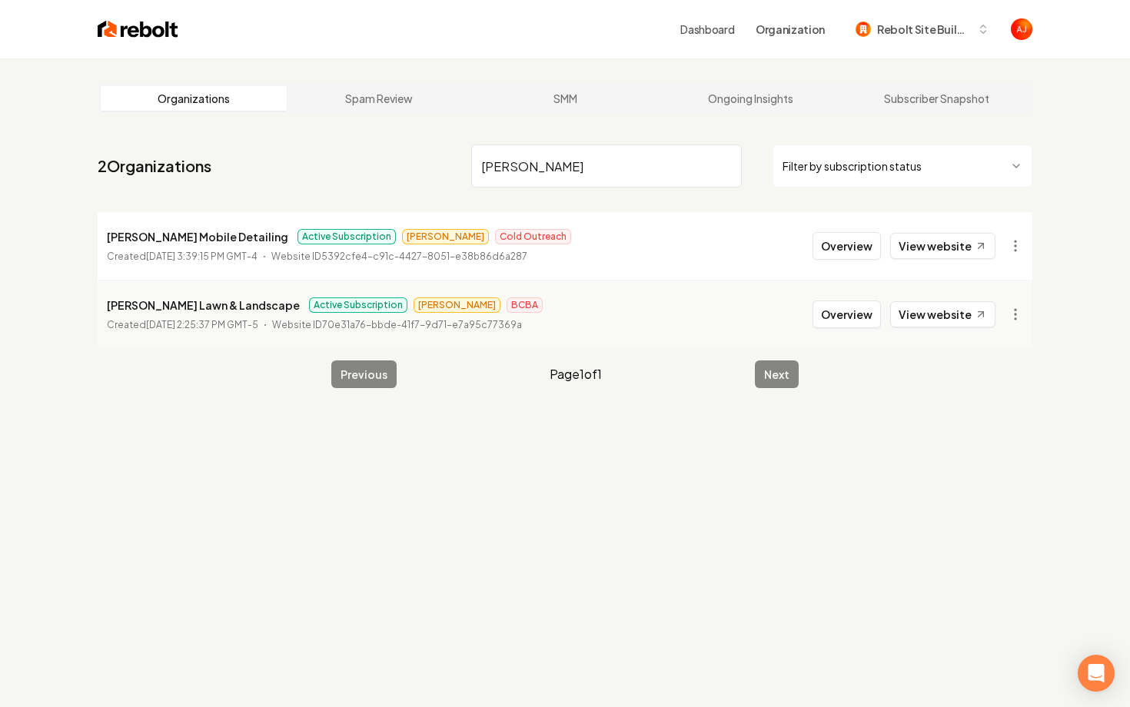
drag, startPoint x: 555, startPoint y: 170, endPoint x: 435, endPoint y: 164, distance: 120.0
click at [436, 164] on nav "2 Organizations holm Filter by subscription status" at bounding box center [565, 172] width 934 height 68
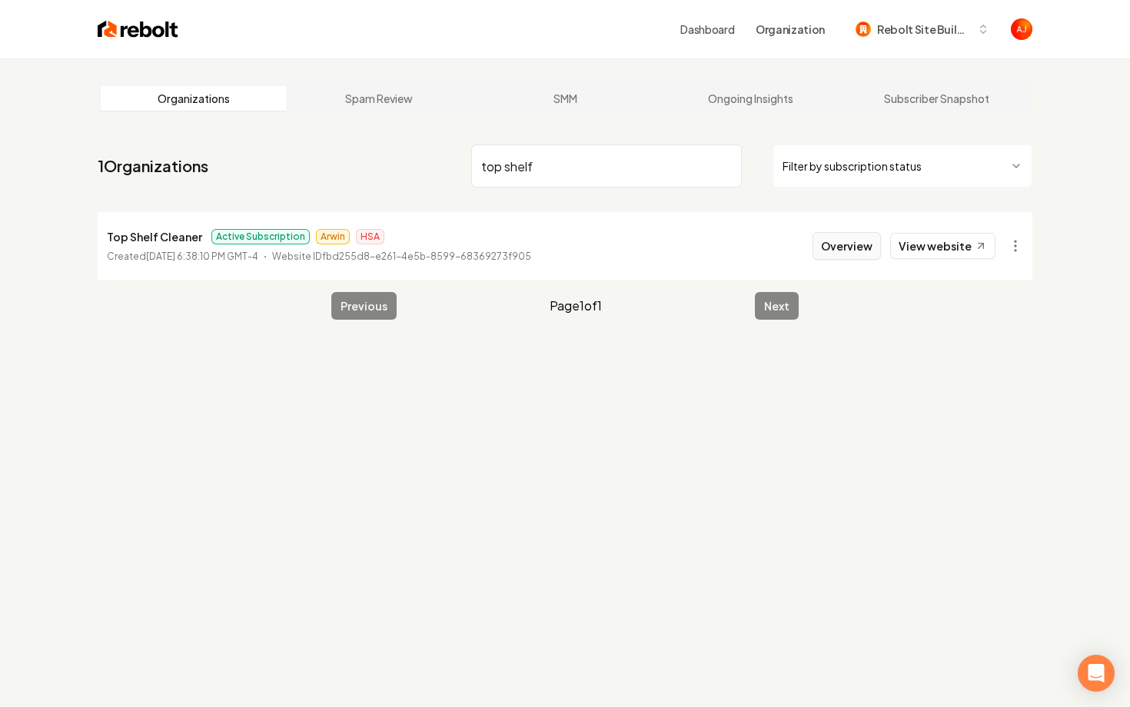
type input "top shelf"
click at [845, 239] on button "Overview" at bounding box center [846, 246] width 68 height 28
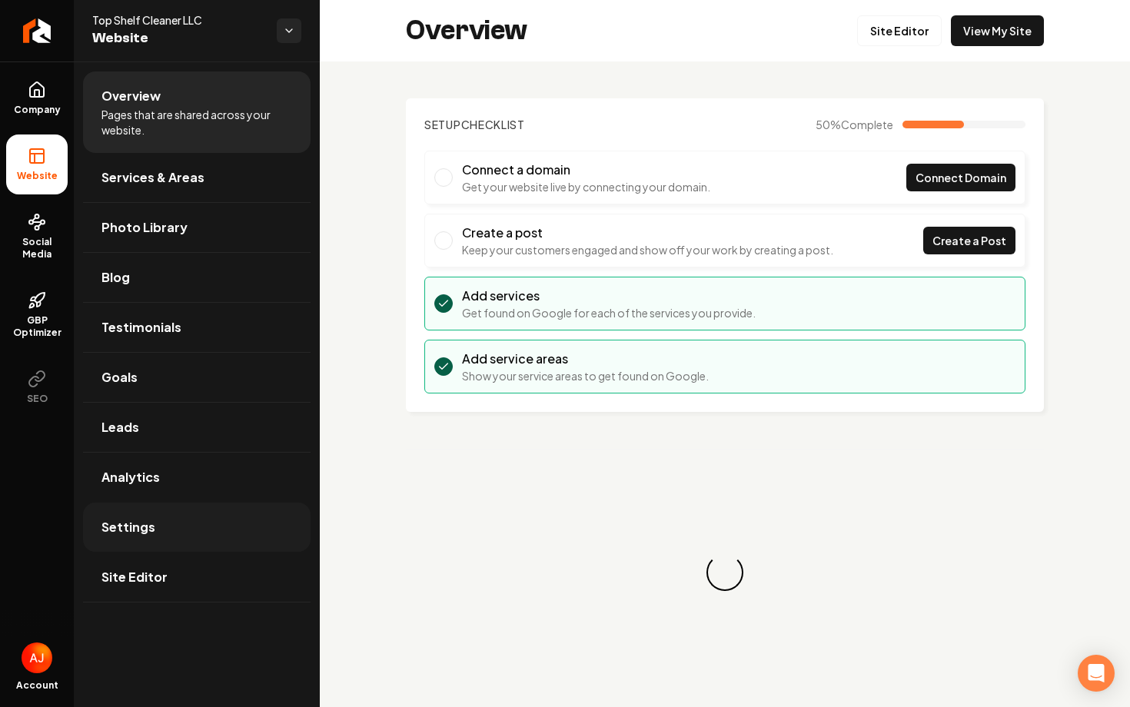
click at [196, 536] on link "Settings" at bounding box center [196, 527] width 227 height 49
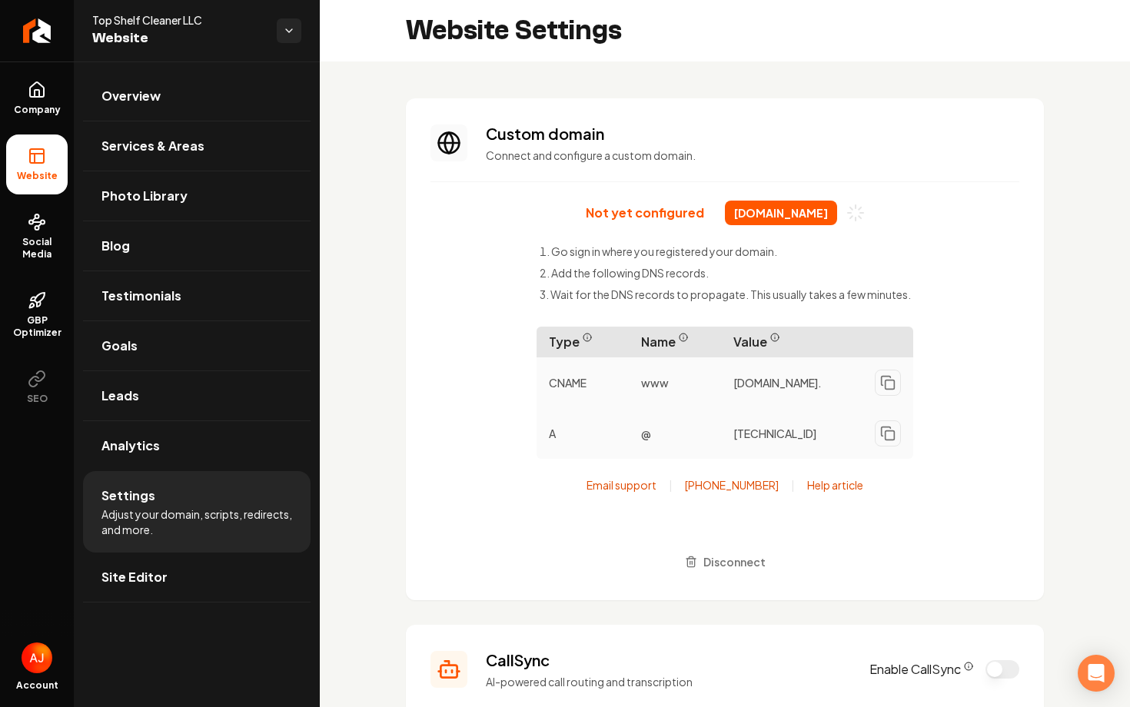
drag, startPoint x: 720, startPoint y: 210, endPoint x: 833, endPoint y: 216, distance: 113.1
click at [833, 216] on span "[DOMAIN_NAME]" at bounding box center [781, 213] width 112 height 25
copy span "[DOMAIN_NAME]"
click at [140, 307] on link "Testimonials" at bounding box center [196, 295] width 227 height 49
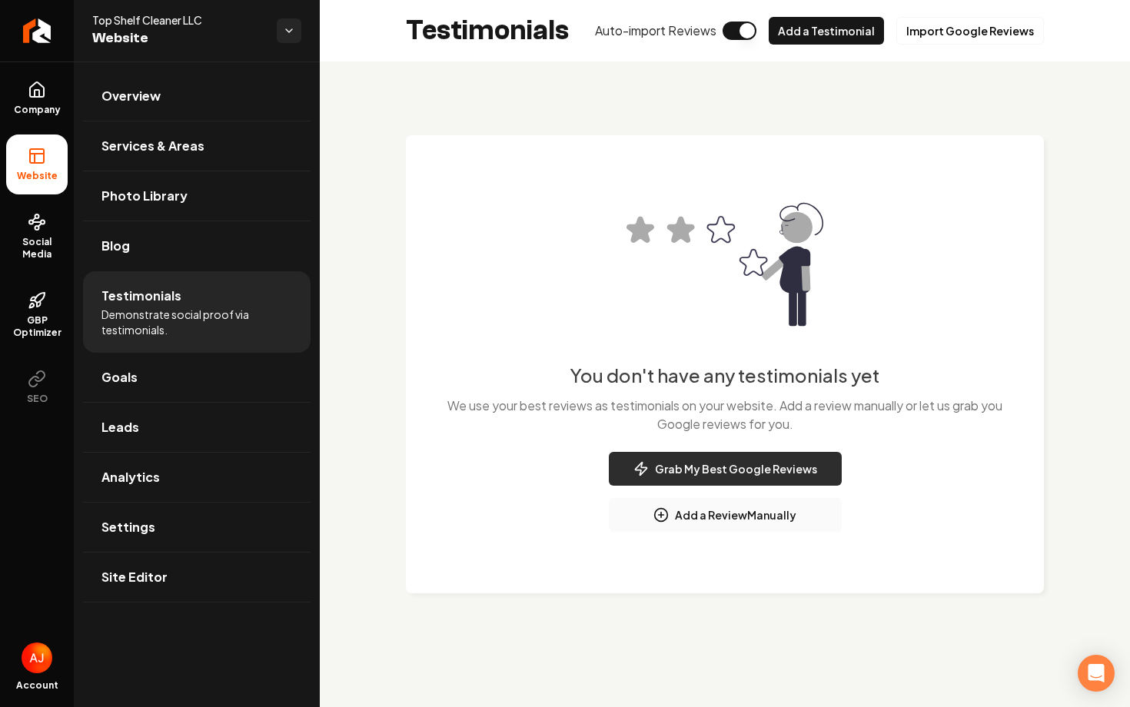
click at [696, 466] on button "Grab My Best Google Reviews" at bounding box center [725, 469] width 233 height 34
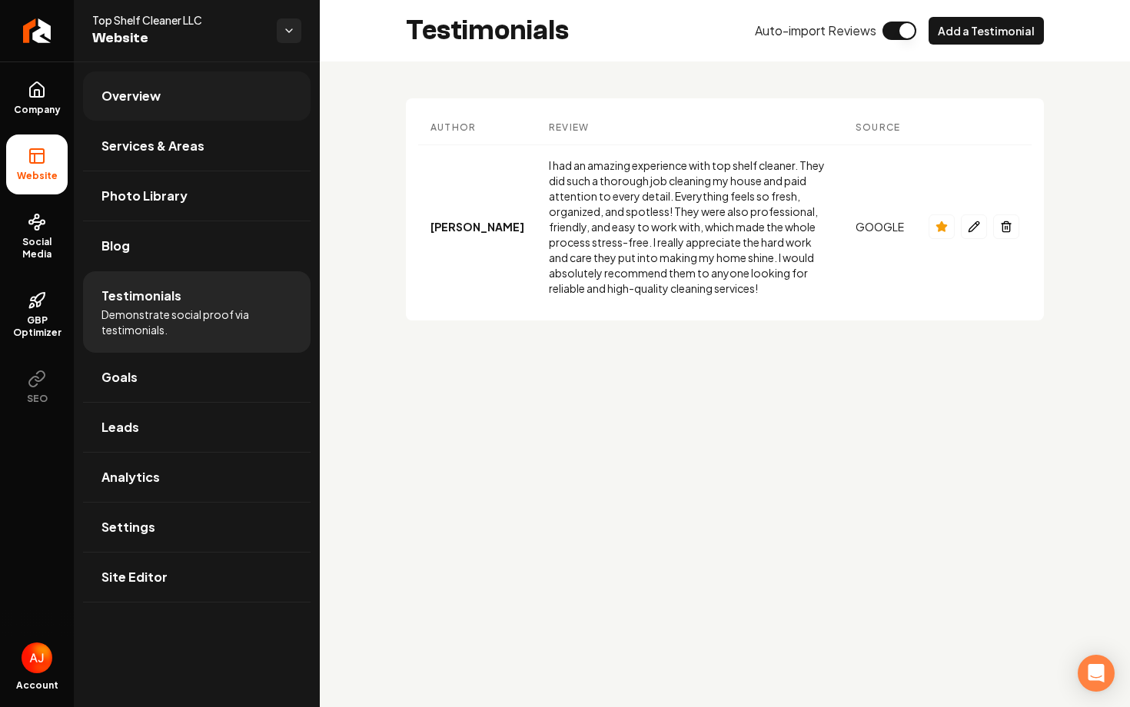
click at [135, 102] on span "Overview" at bounding box center [130, 96] width 59 height 18
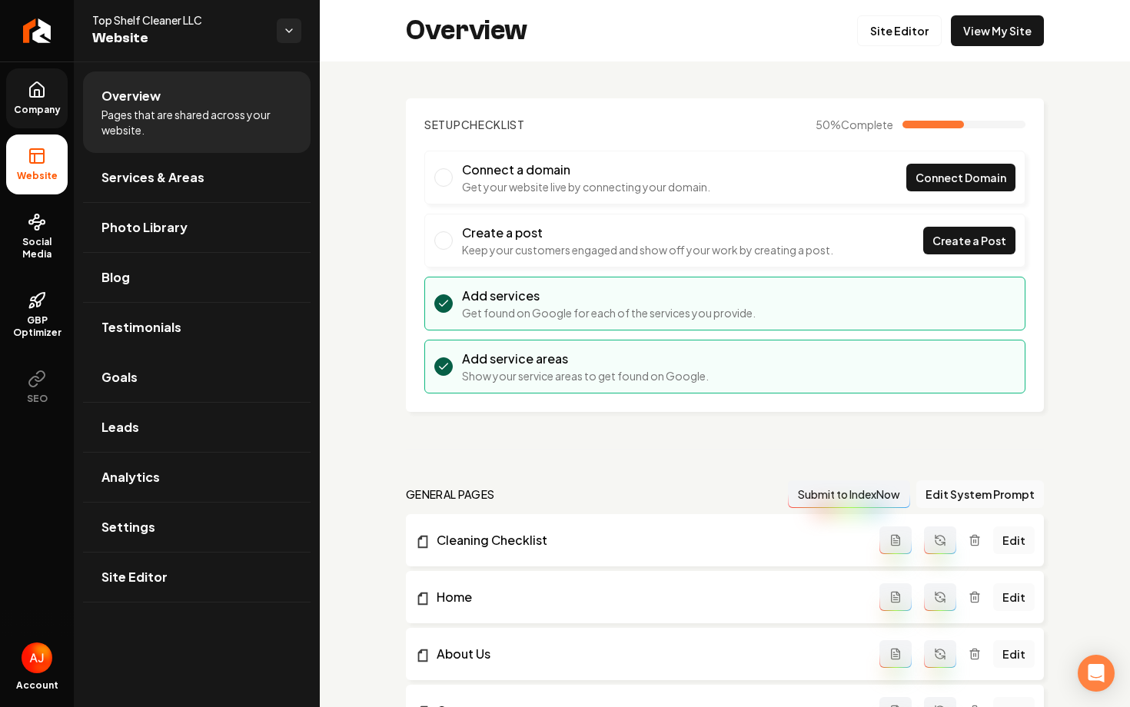
click at [36, 108] on span "Company" at bounding box center [37, 110] width 59 height 12
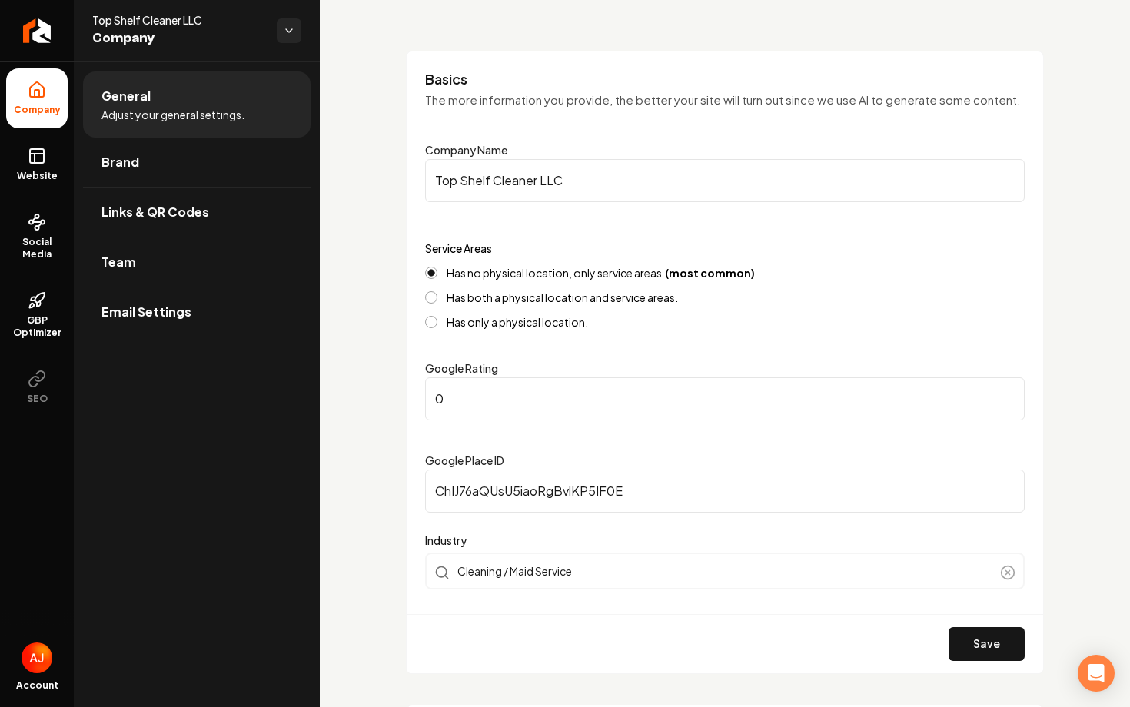
scroll to position [75, 0]
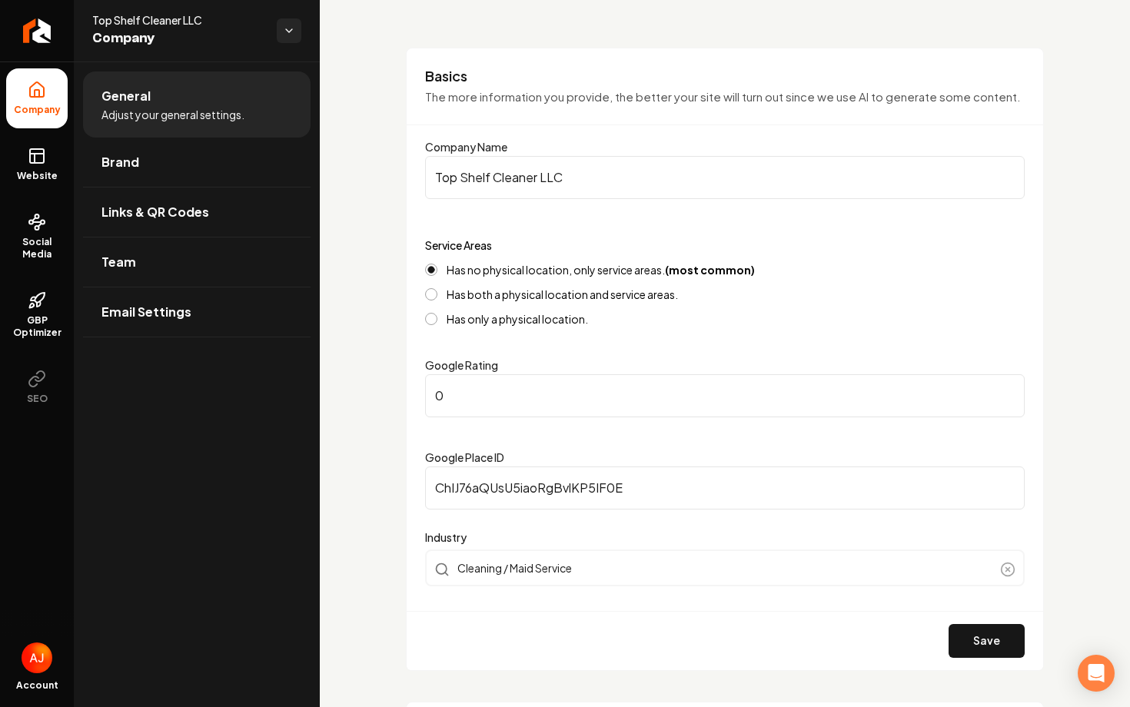
drag, startPoint x: 486, startPoint y: 384, endPoint x: 357, endPoint y: 391, distance: 128.5
click at [473, 410] on input "0" at bounding box center [724, 395] width 599 height 43
type input "5"
click at [983, 649] on button "Save" at bounding box center [986, 641] width 76 height 34
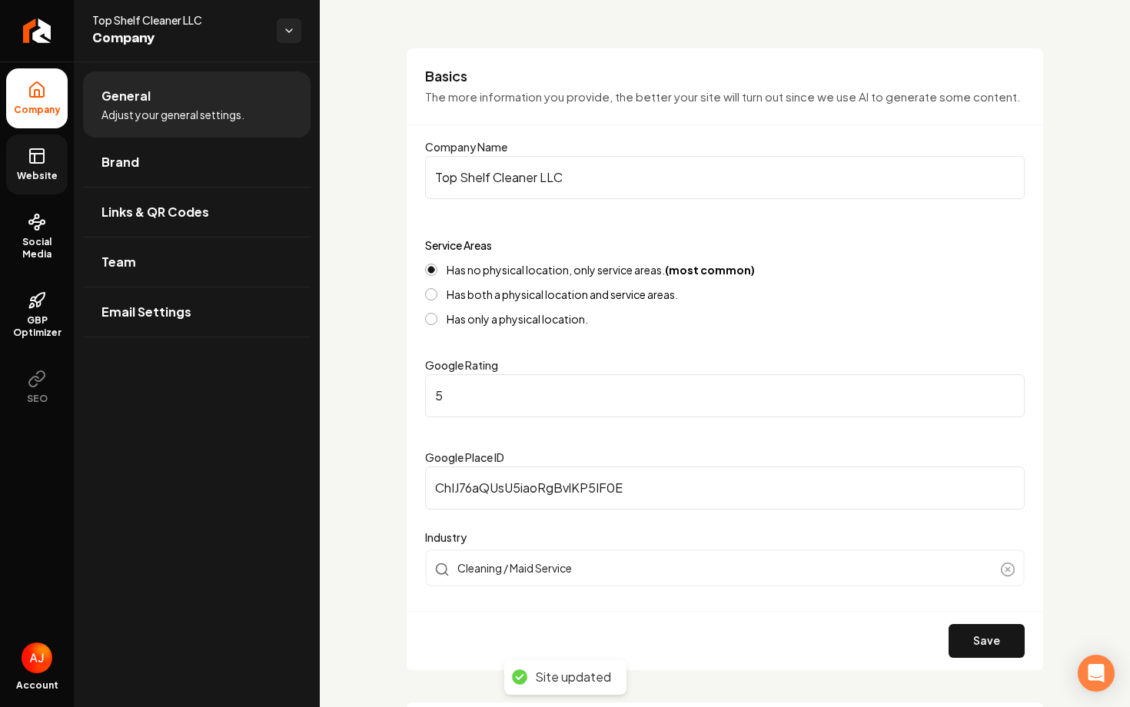
click at [30, 165] on link "Website" at bounding box center [36, 164] width 61 height 60
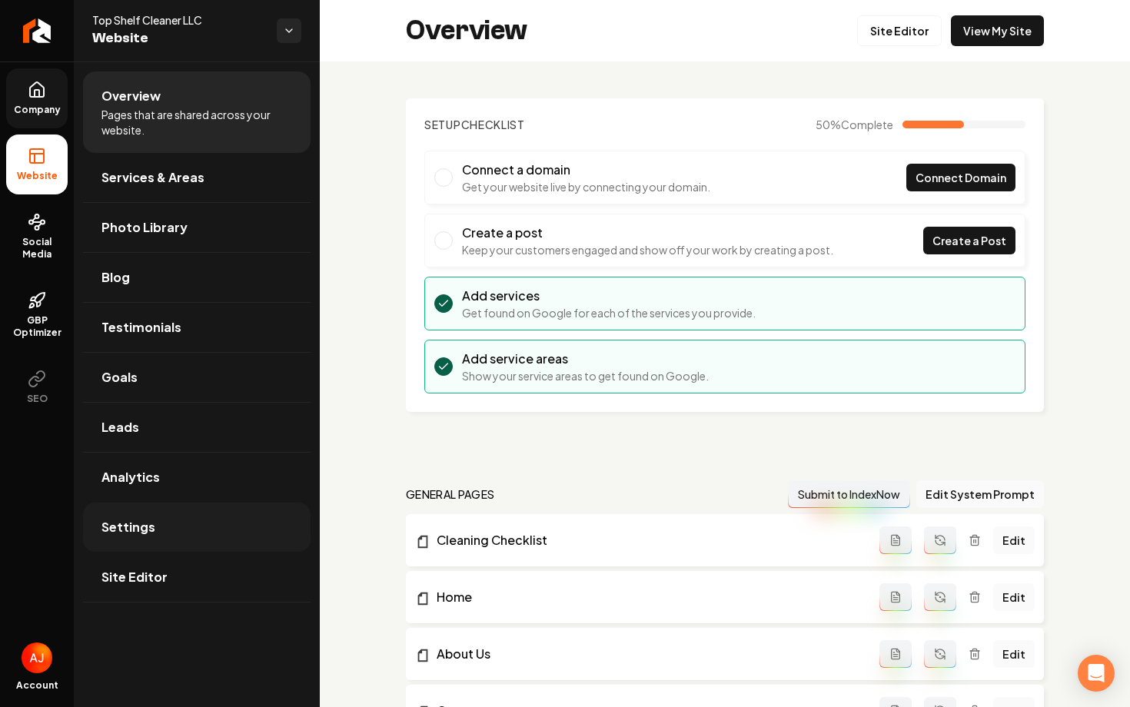
click at [188, 525] on link "Settings" at bounding box center [196, 527] width 227 height 49
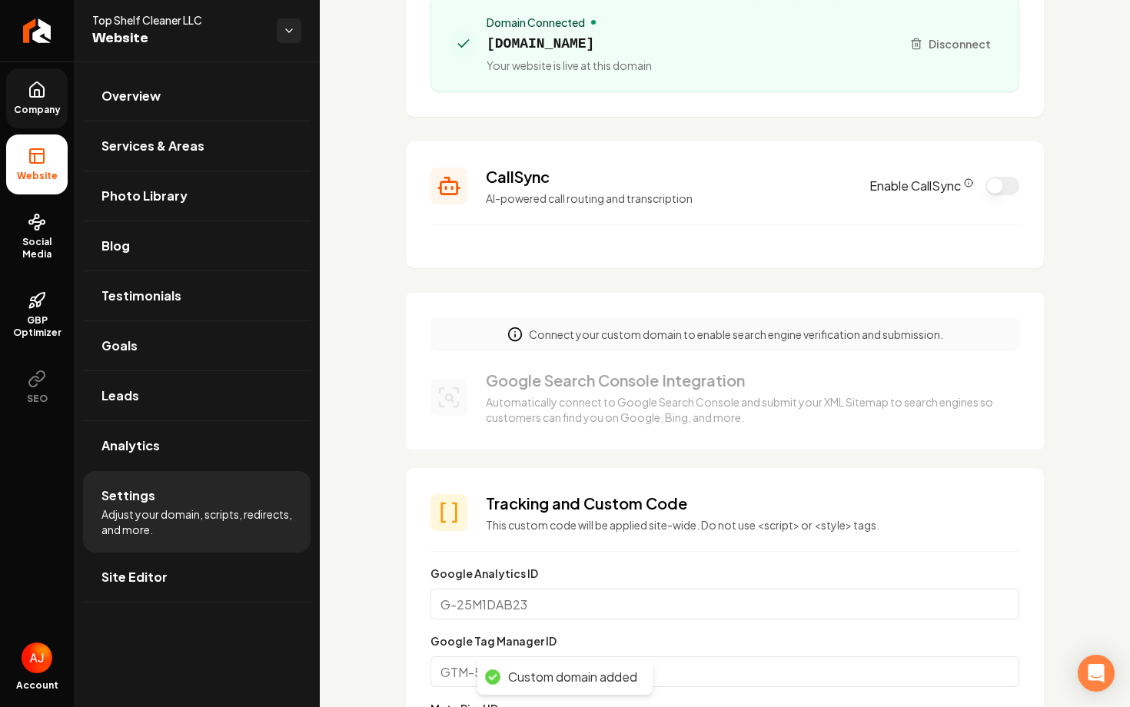
scroll to position [193, 0]
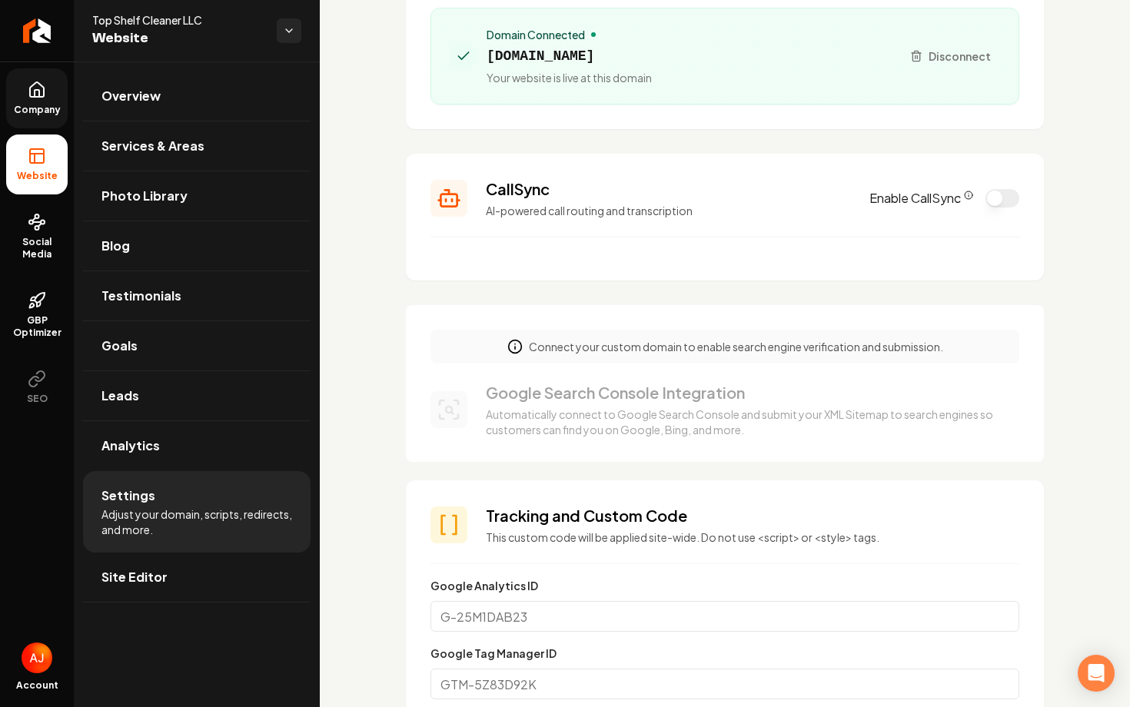
click at [636, 354] on div "Connect your custom domain to enable search engine verification and submission." at bounding box center [724, 347] width 589 height 34
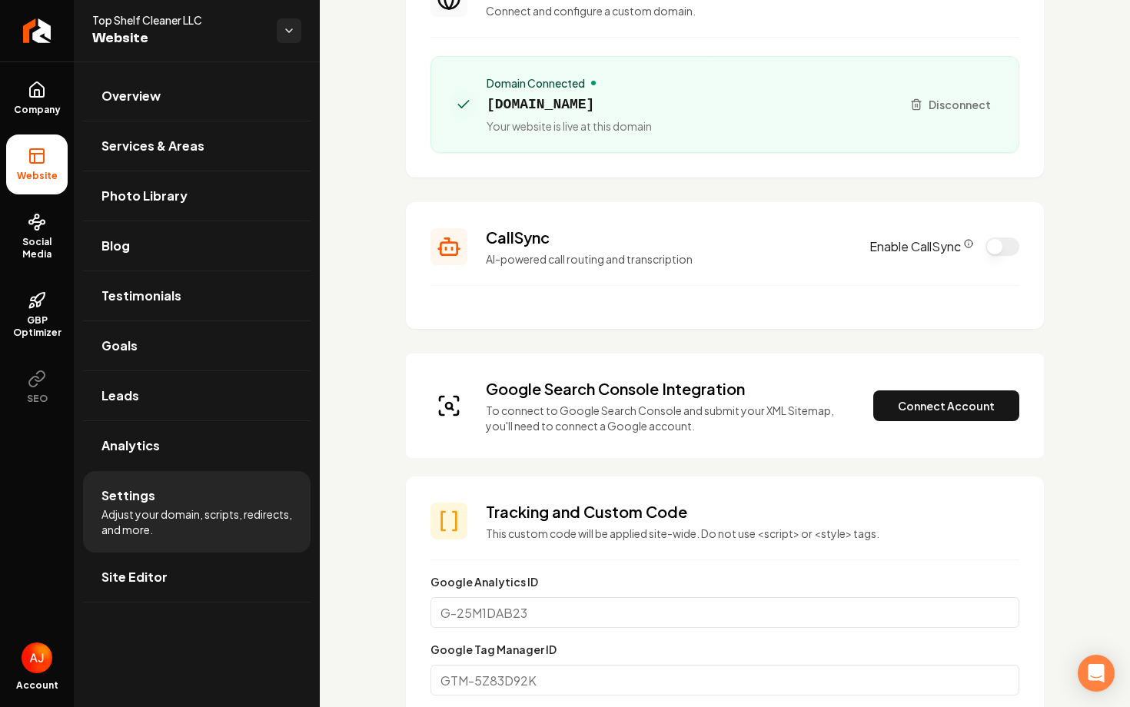
scroll to position [181, 0]
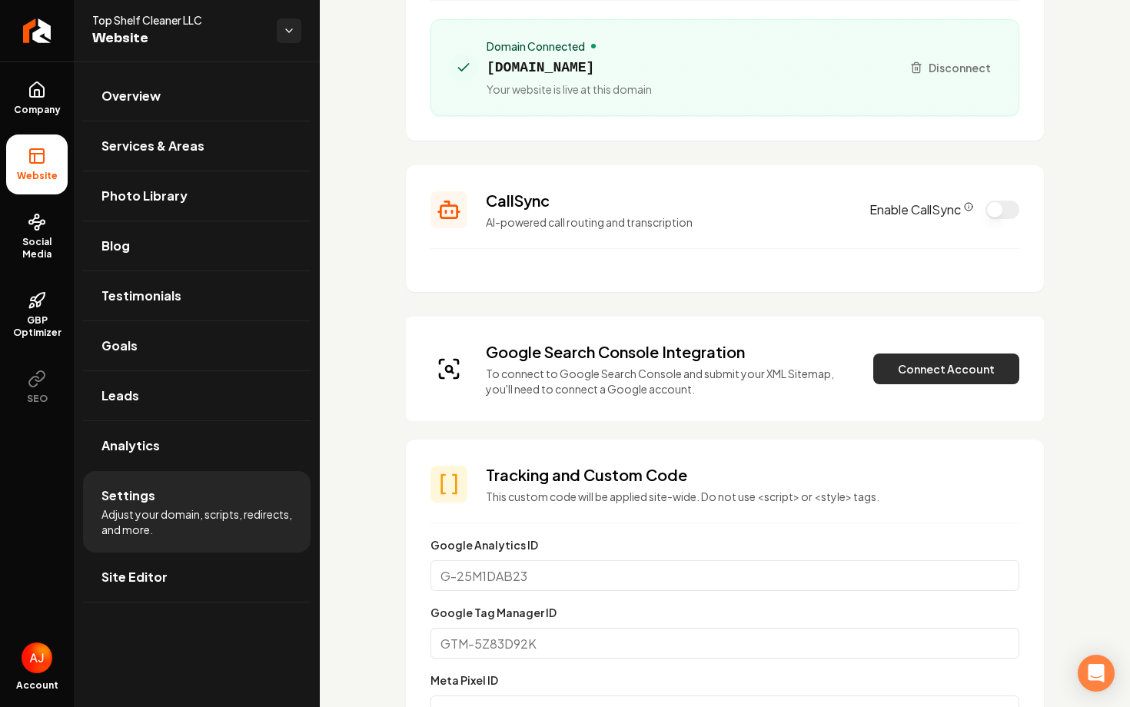
click at [904, 370] on button "Connect Account" at bounding box center [946, 368] width 146 height 31
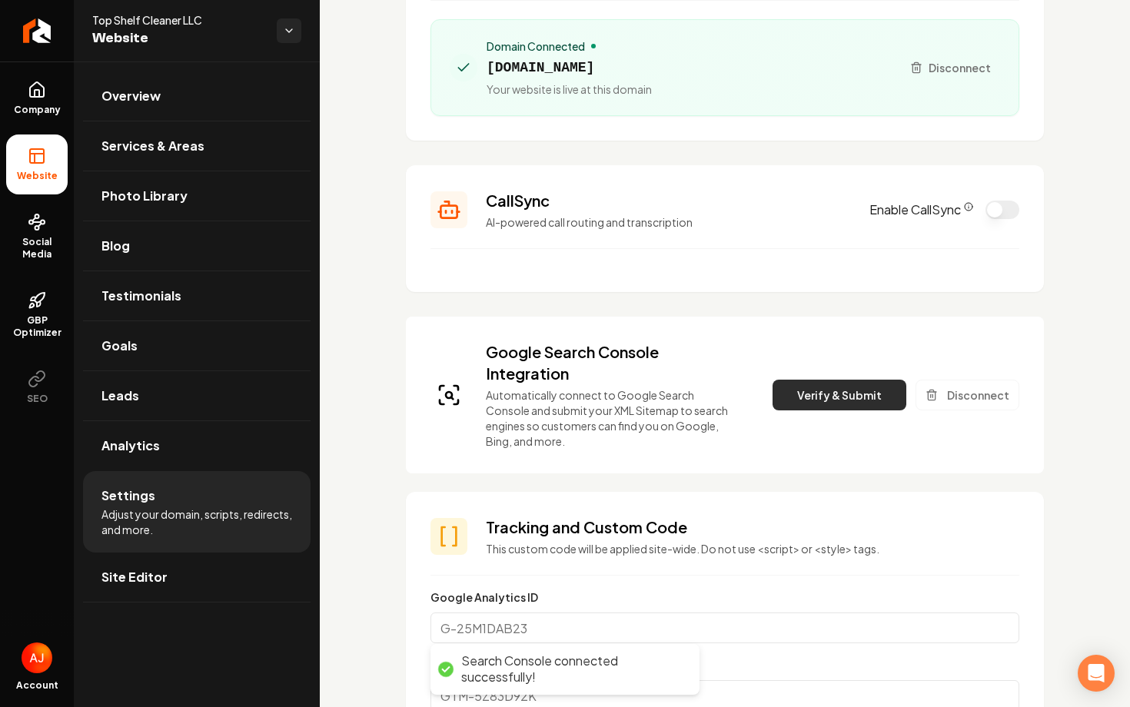
click at [823, 399] on button "Verify & Submit" at bounding box center [839, 395] width 134 height 31
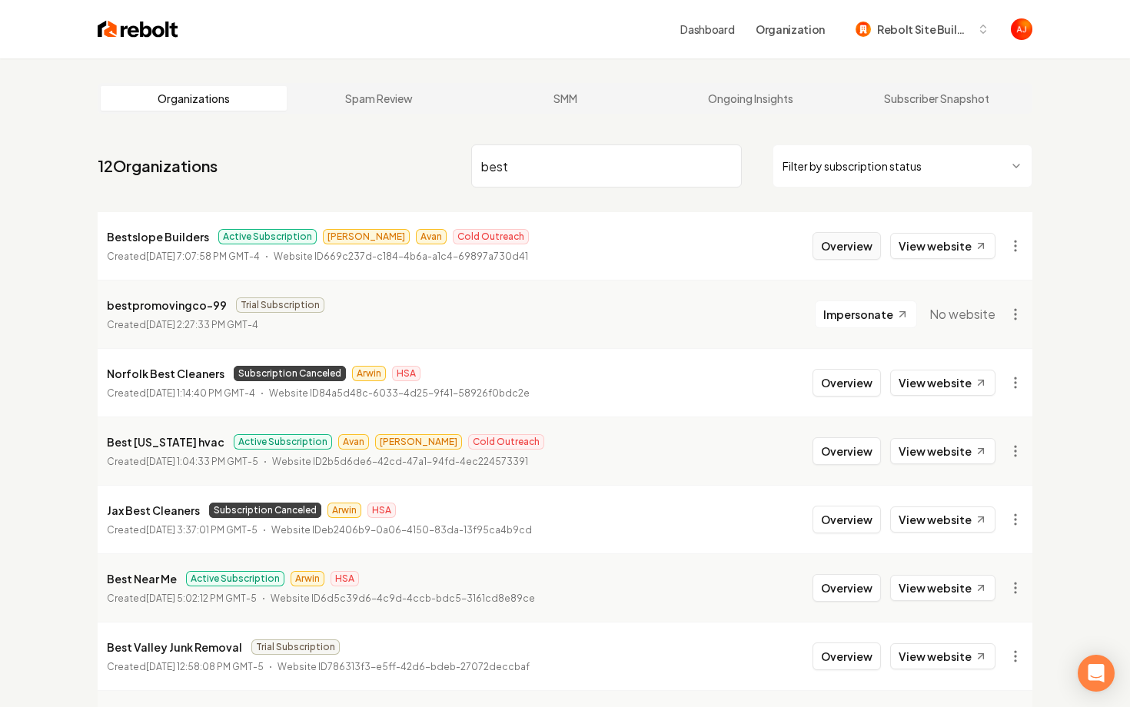
type input "best"
click at [857, 251] on button "Overview" at bounding box center [846, 246] width 68 height 28
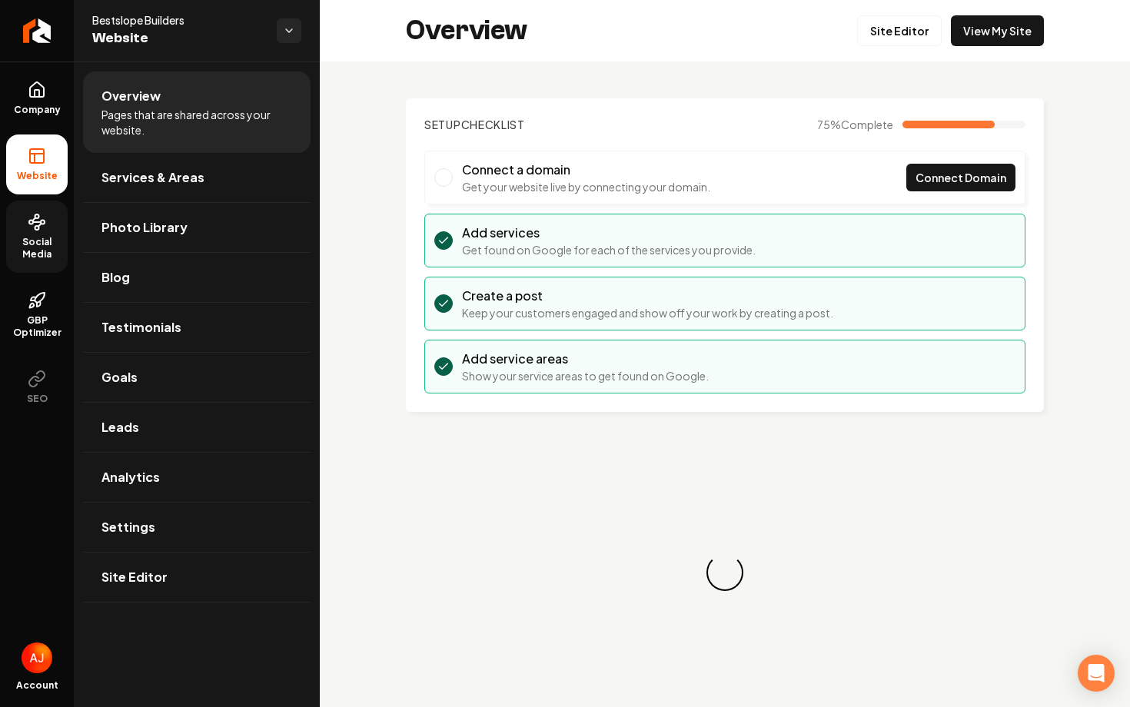
click at [25, 243] on span "Social Media" at bounding box center [36, 248] width 61 height 25
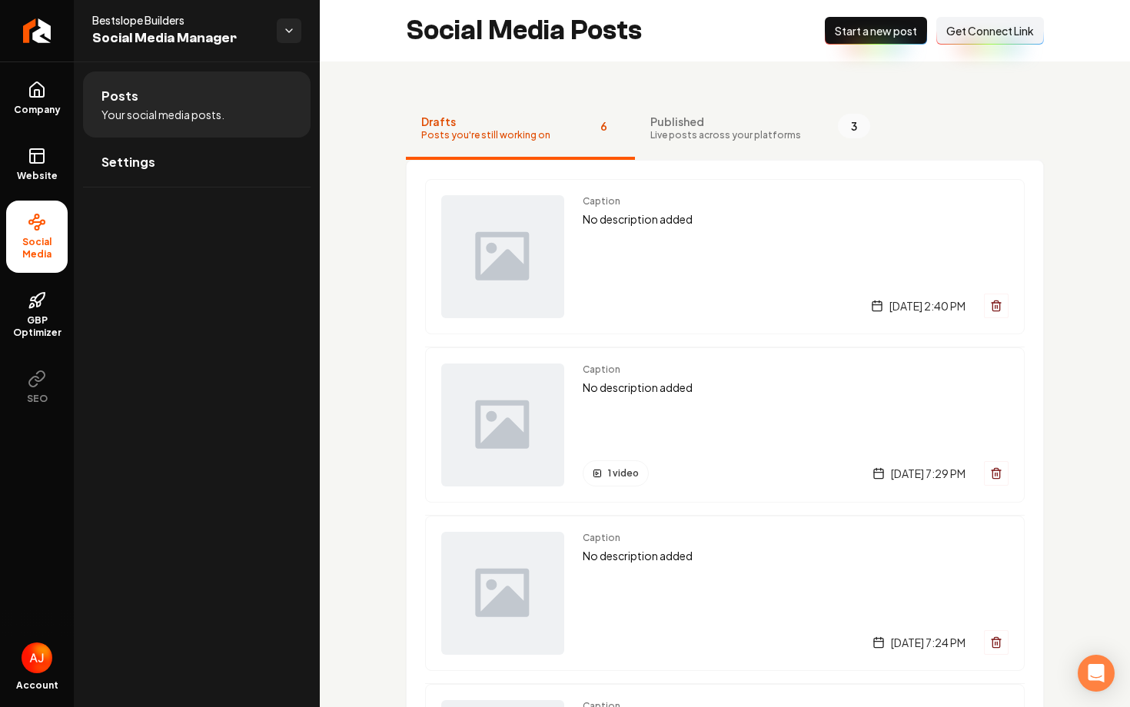
click at [961, 32] on span "Get Connect Link" at bounding box center [990, 30] width 88 height 15
click at [138, 176] on link "Settings" at bounding box center [196, 162] width 227 height 49
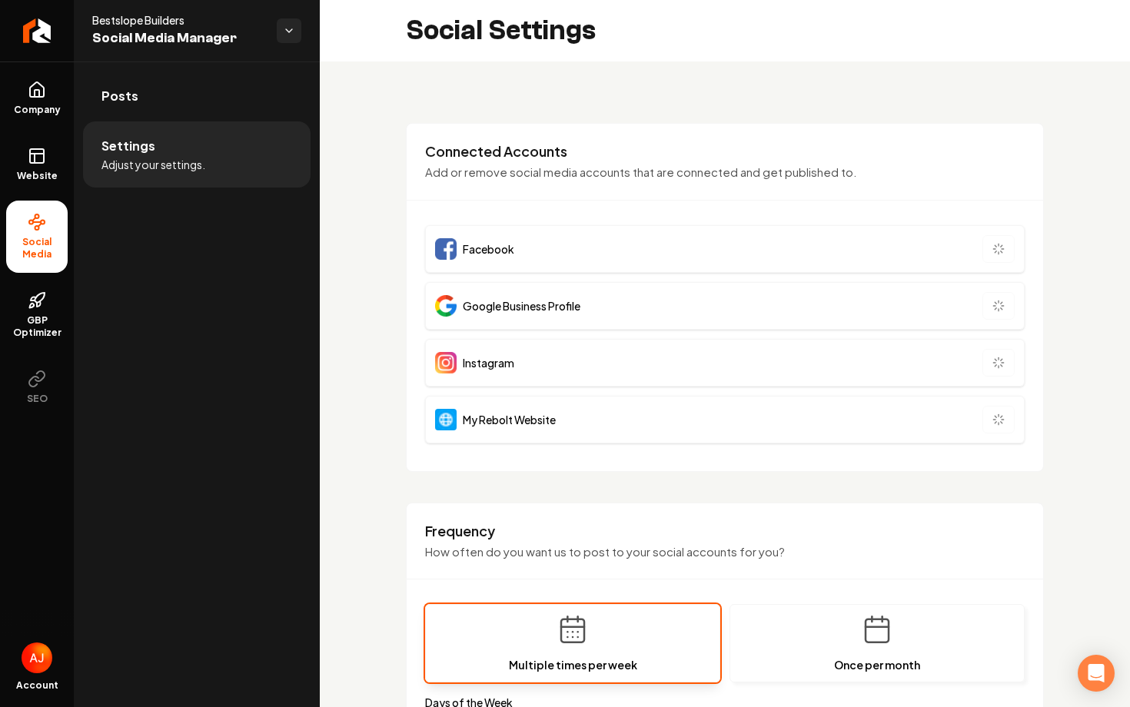
click at [4, 186] on ul "Company Website Social Media GBP Optimizer SEO" at bounding box center [37, 242] width 74 height 362
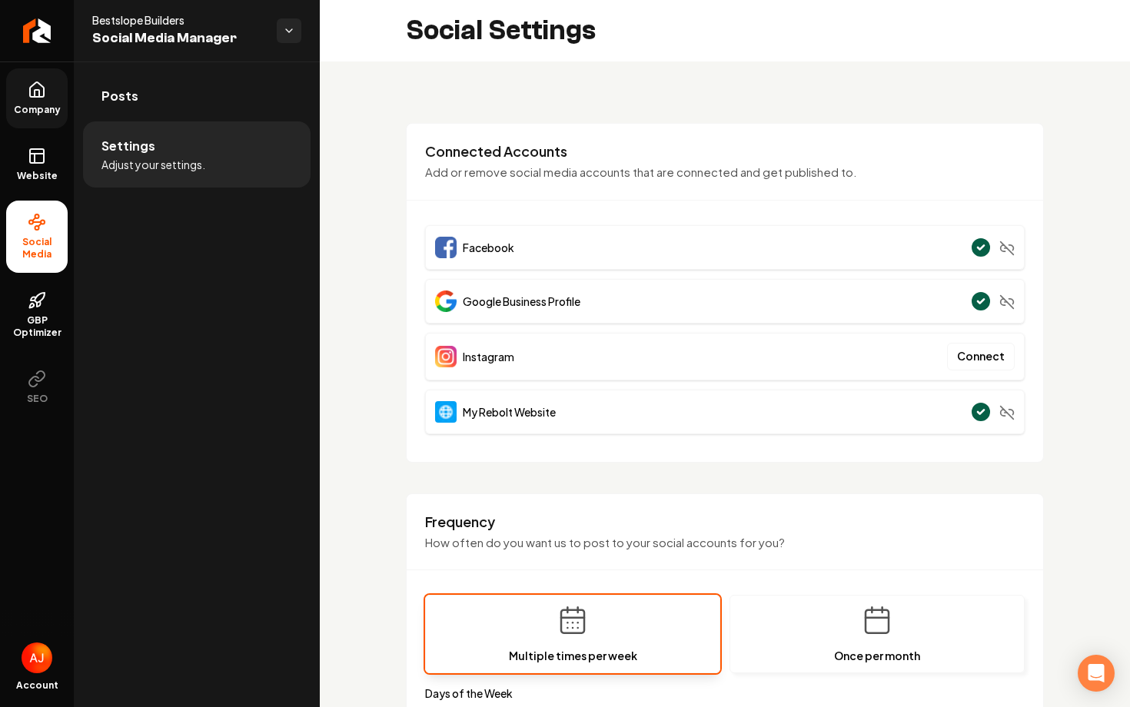
click at [17, 106] on span "Company" at bounding box center [37, 110] width 59 height 12
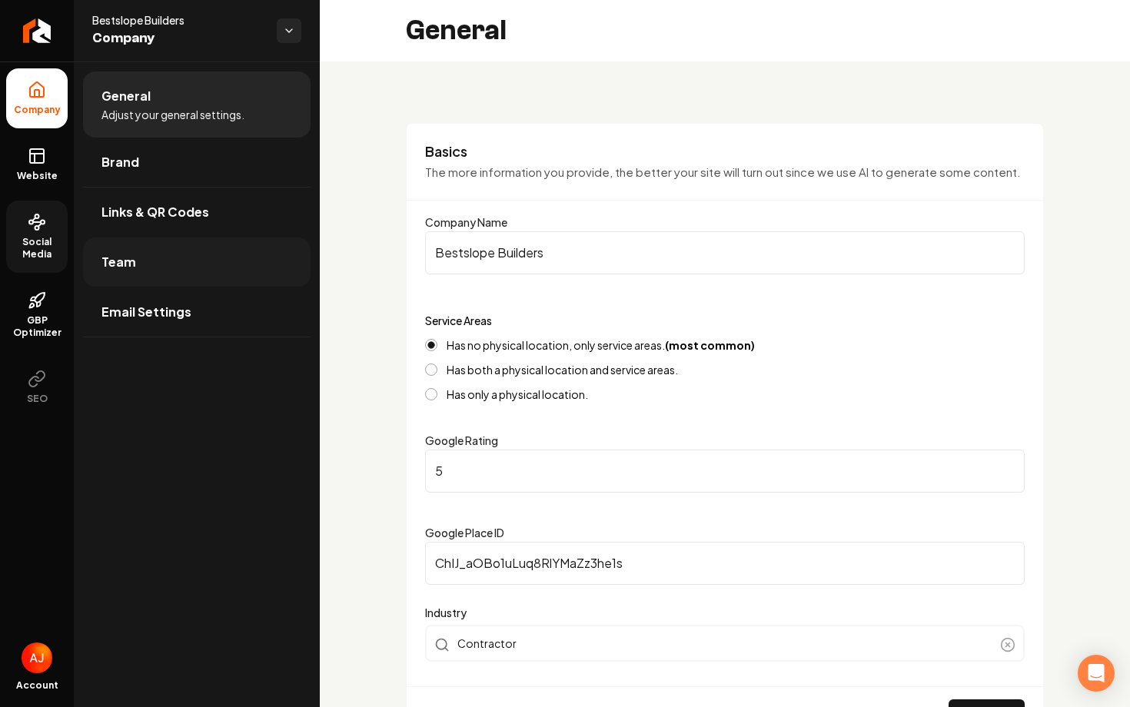
click at [152, 264] on link "Team" at bounding box center [196, 261] width 227 height 49
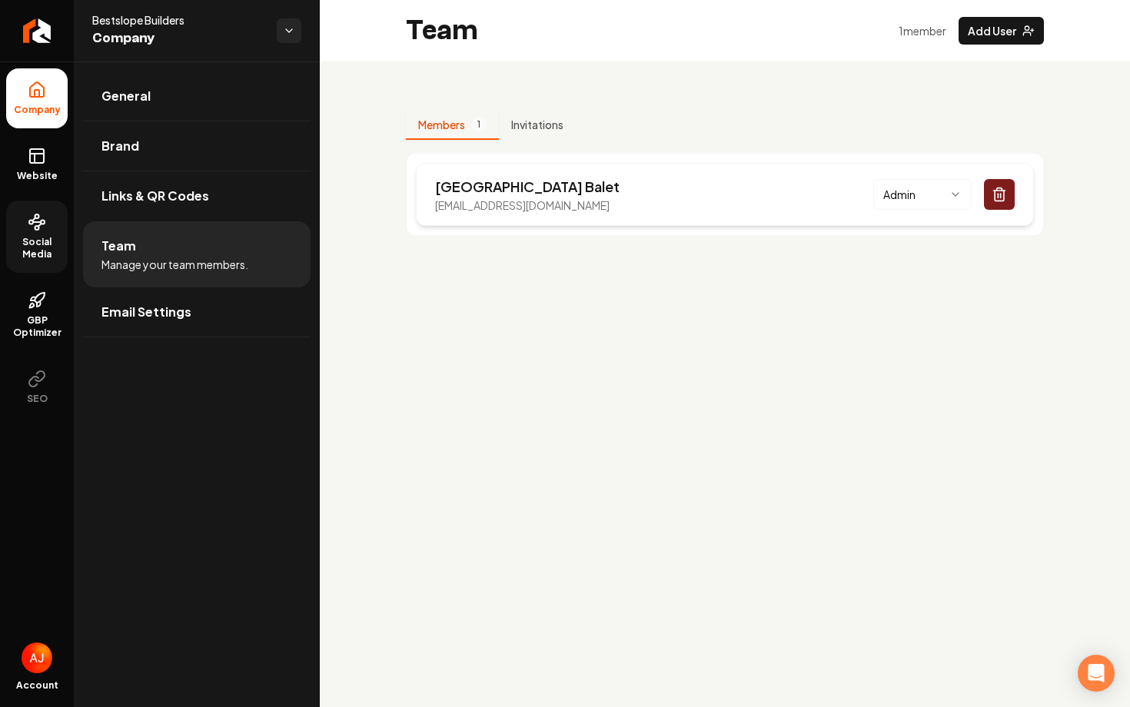
drag, startPoint x: 622, startPoint y: 201, endPoint x: 436, endPoint y: 202, distance: 186.0
click at [436, 202] on div "Devon Balet devonbaletcollective@gmail.com Admin" at bounding box center [725, 194] width 618 height 63
copy p "devonbaletcollective@gmail.com"
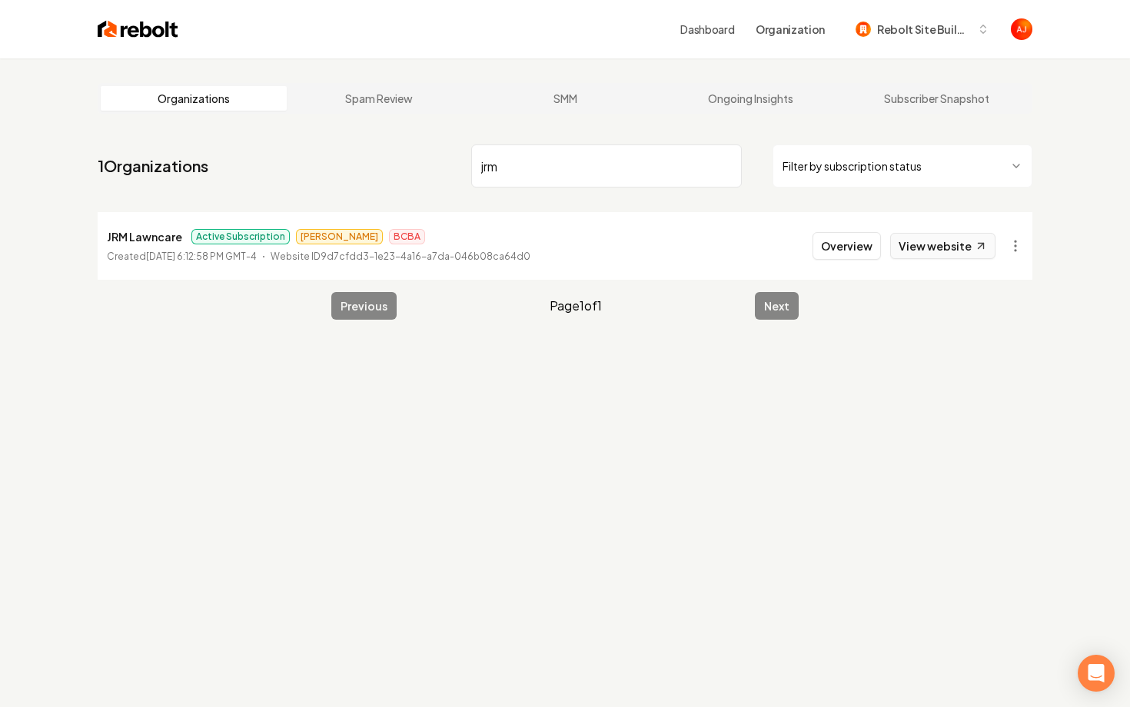
click at [909, 253] on link "View website" at bounding box center [942, 246] width 105 height 26
drag, startPoint x: 530, startPoint y: 174, endPoint x: 443, endPoint y: 172, distance: 87.6
click at [443, 172] on nav "1 Organizations jrm Filter by subscription status" at bounding box center [565, 172] width 934 height 68
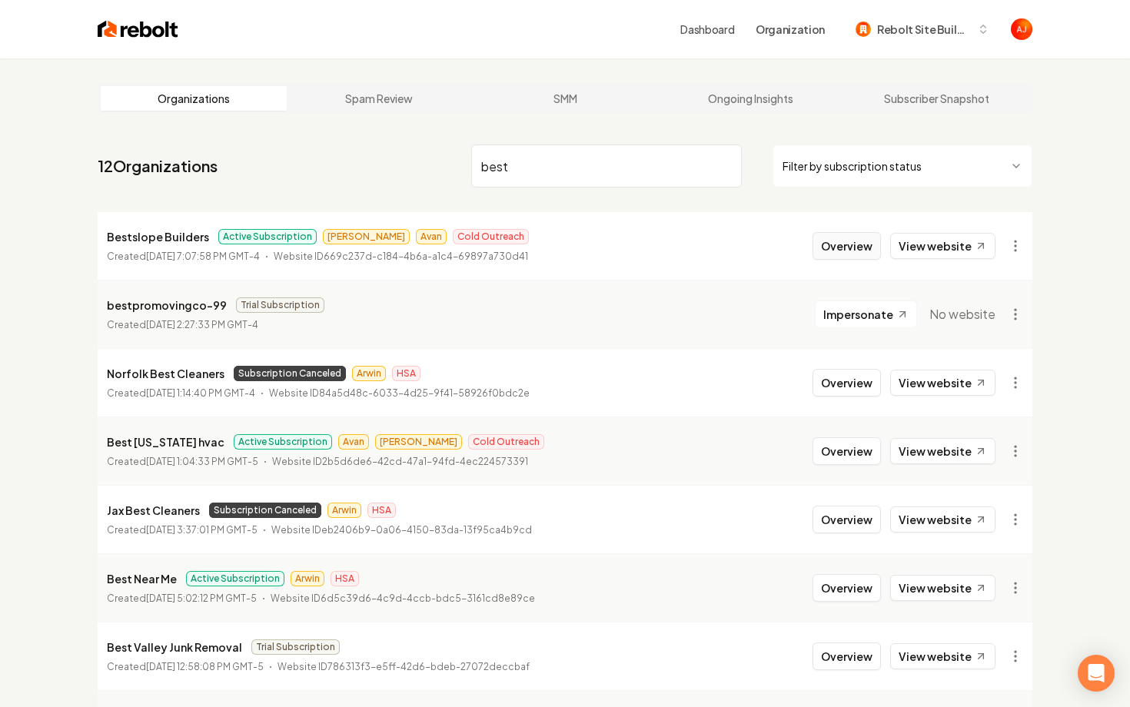
type input "best"
click at [850, 247] on button "Overview" at bounding box center [846, 246] width 68 height 28
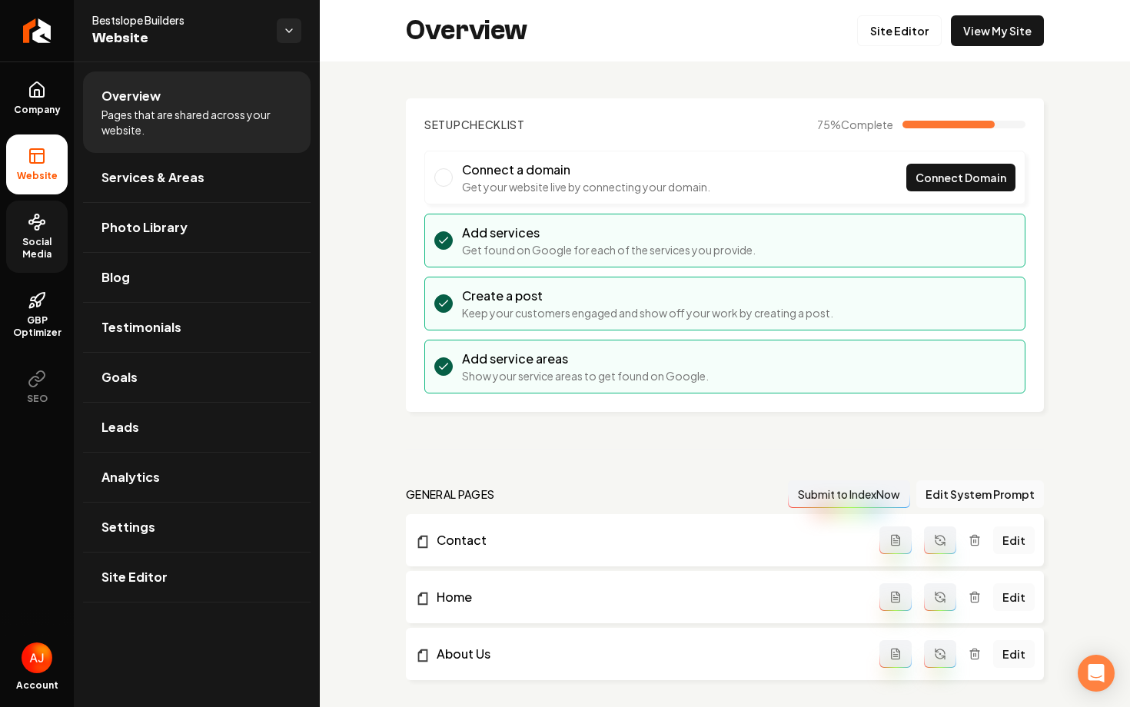
click at [22, 249] on span "Social Media" at bounding box center [36, 248] width 61 height 25
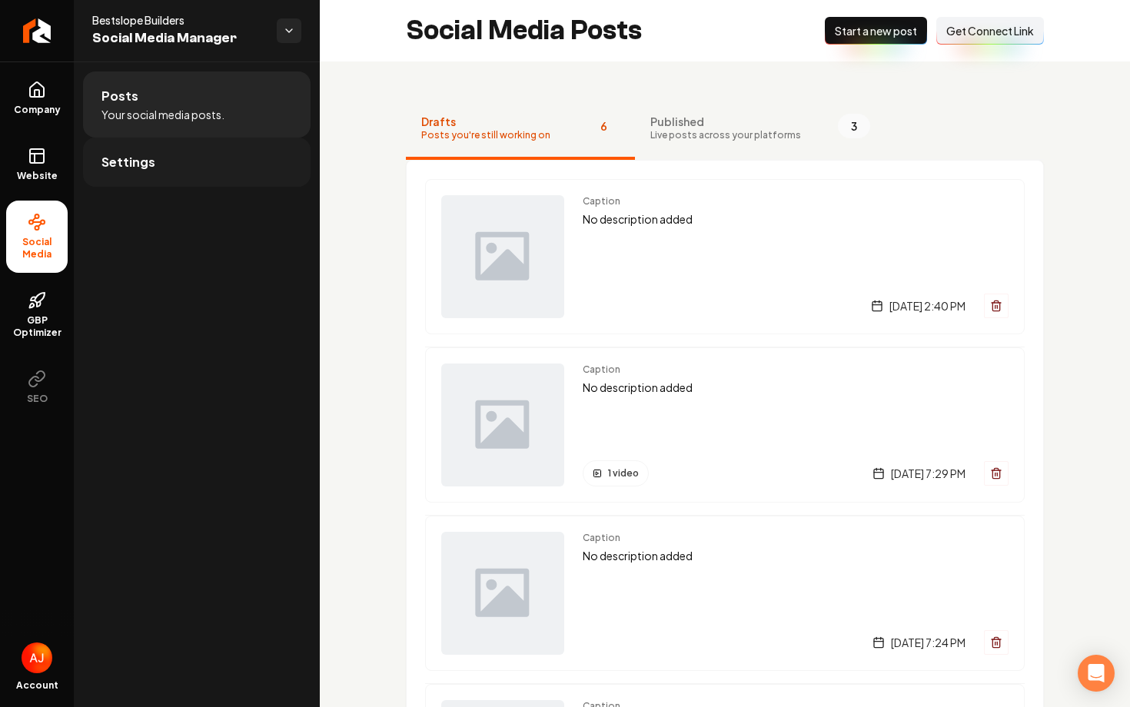
click at [199, 167] on link "Settings" at bounding box center [196, 162] width 227 height 49
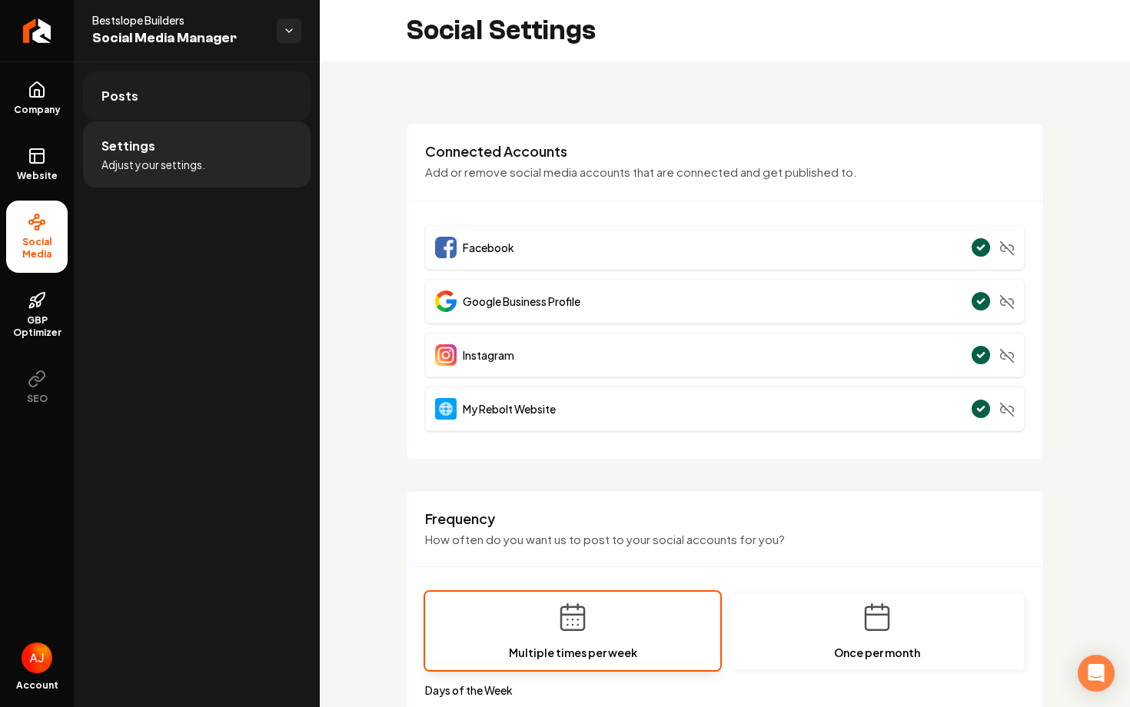
click at [156, 101] on link "Posts" at bounding box center [196, 95] width 227 height 49
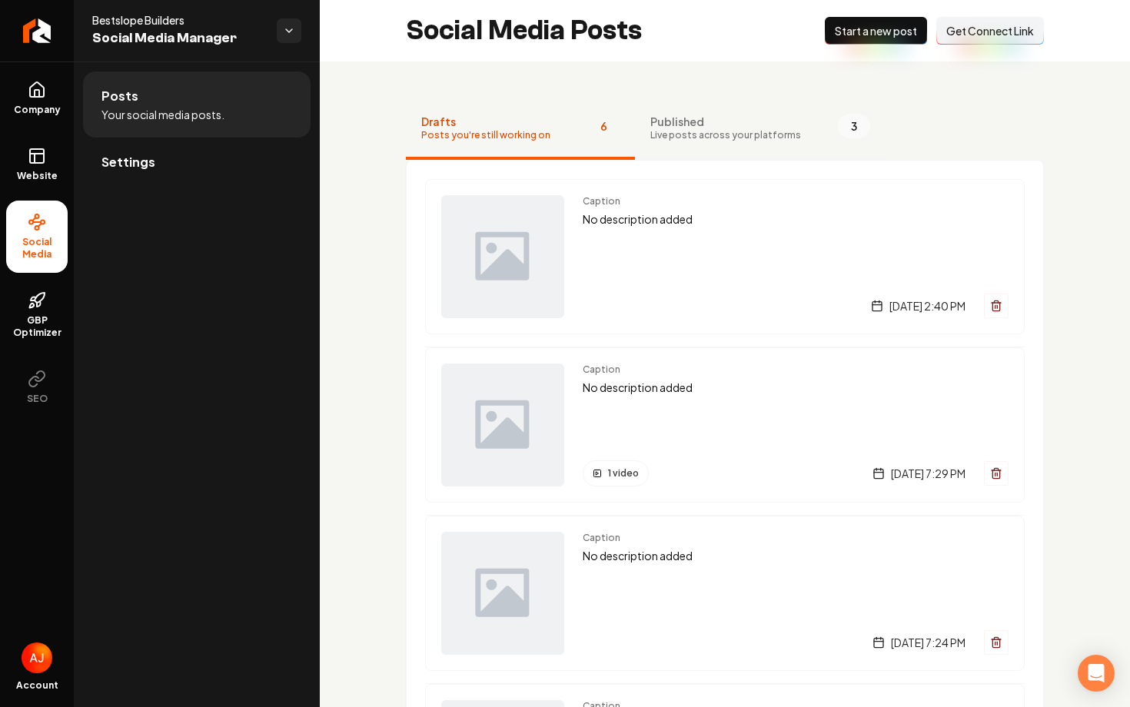
click at [692, 141] on span "Live posts across your platforms" at bounding box center [725, 135] width 151 height 12
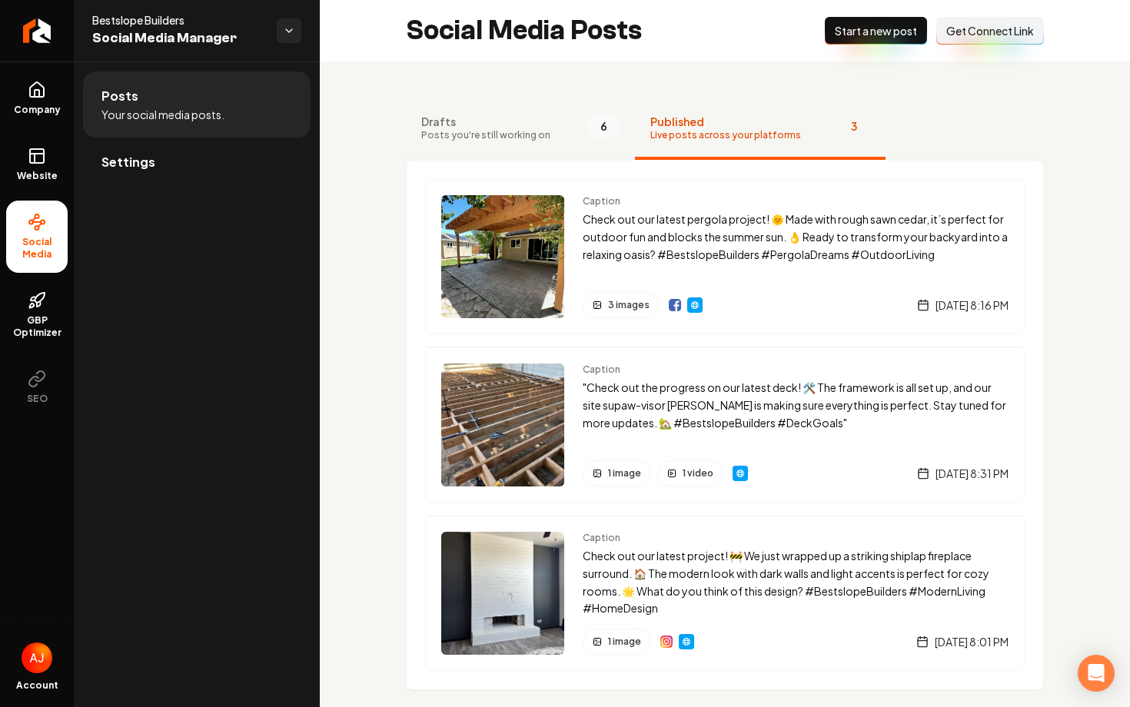
click at [513, 137] on span "Posts you're still working on" at bounding box center [485, 135] width 129 height 12
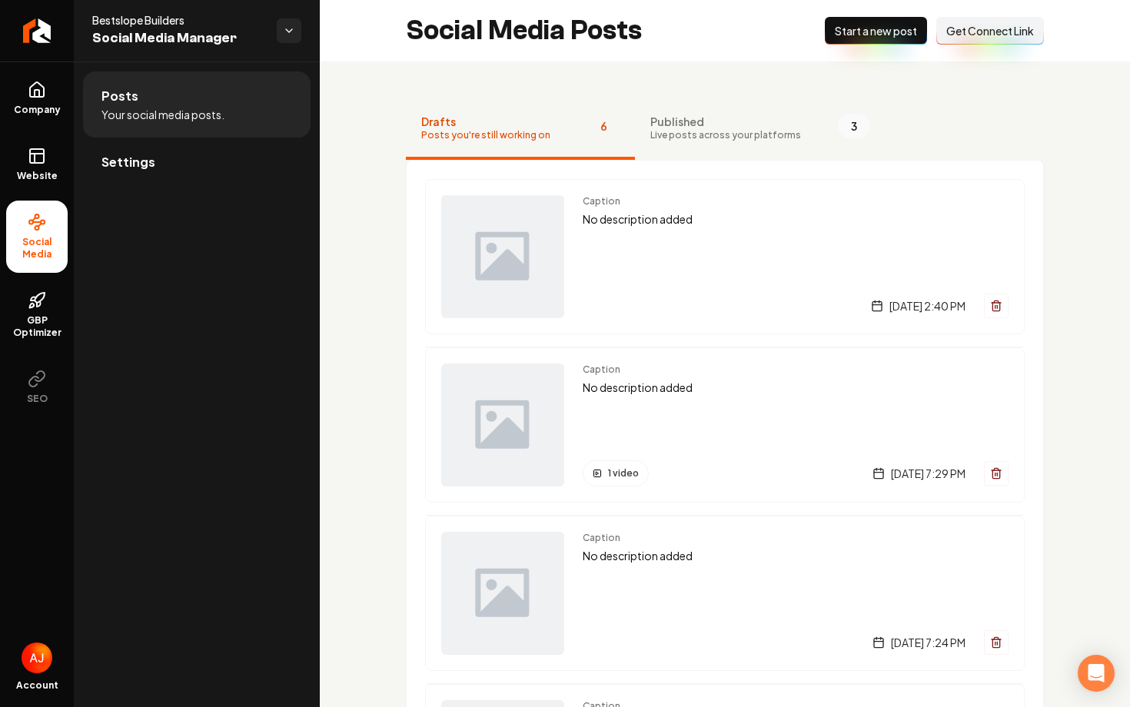
click at [855, 35] on span "Start a new post" at bounding box center [876, 30] width 82 height 15
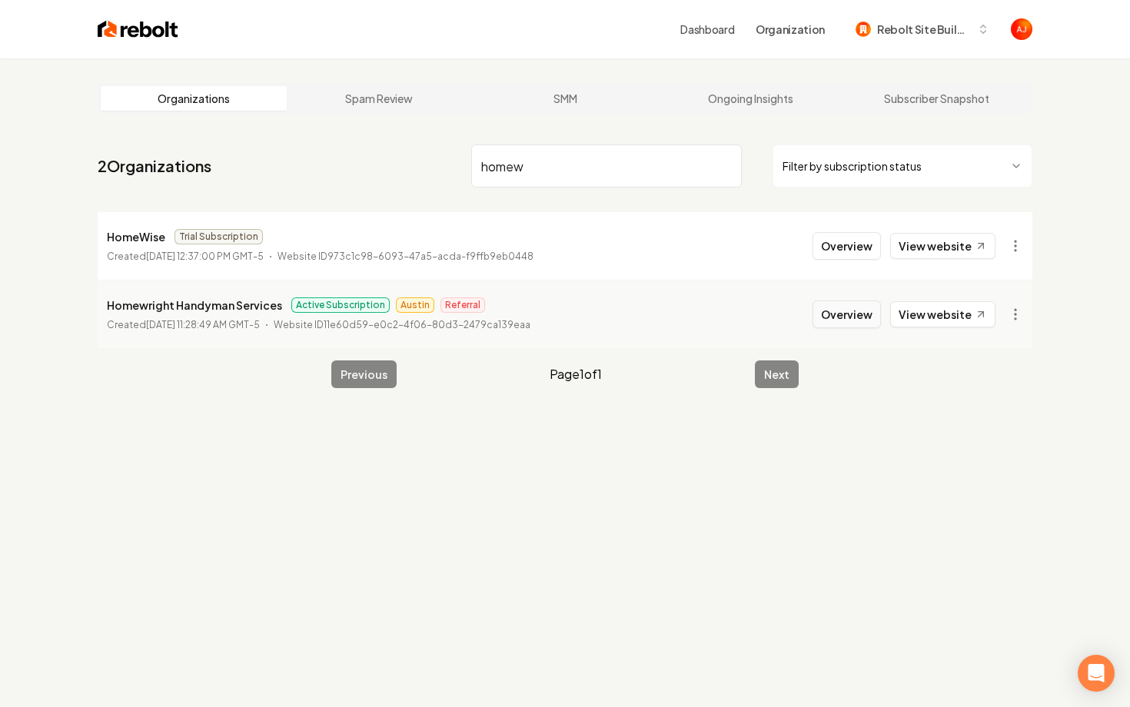
type input "homew"
click at [848, 310] on button "Overview" at bounding box center [846, 314] width 68 height 28
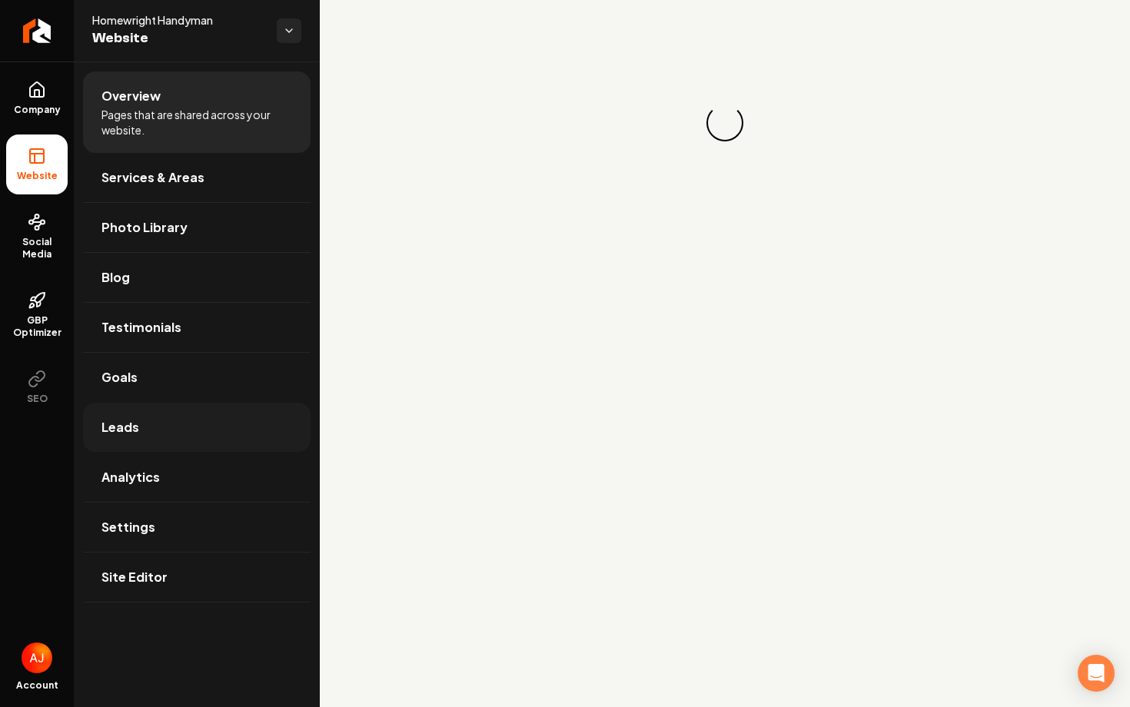
click at [164, 430] on link "Leads" at bounding box center [196, 427] width 227 height 49
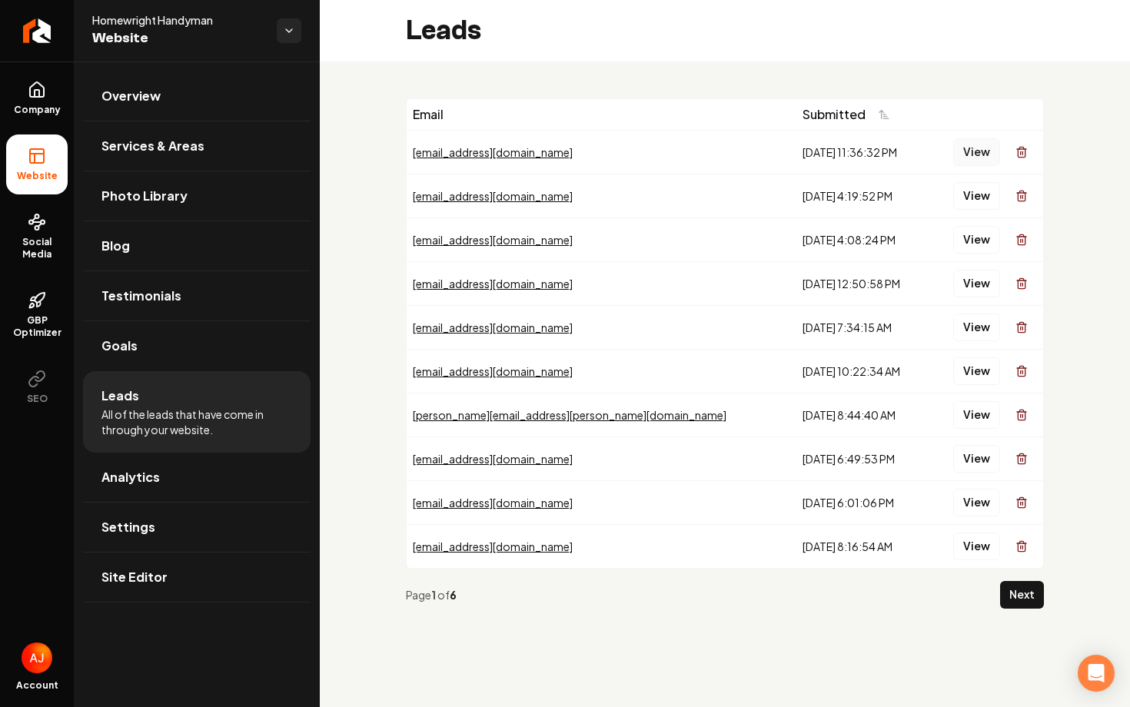
click at [974, 156] on button "View" at bounding box center [976, 152] width 47 height 28
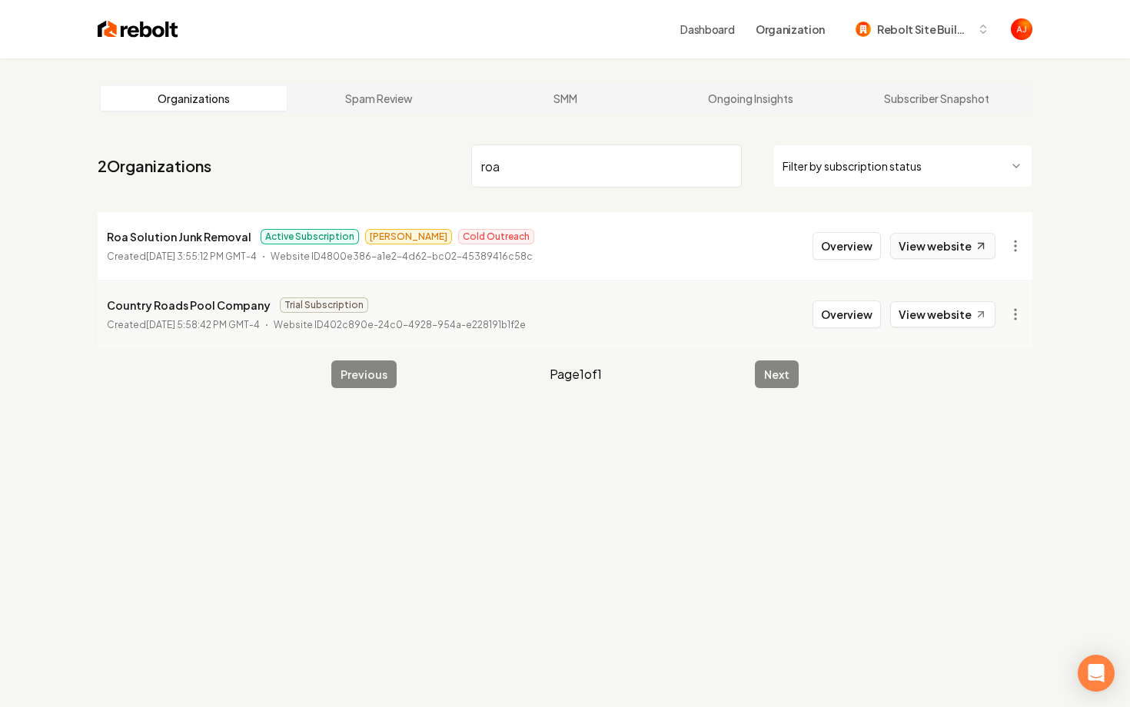
click at [928, 236] on link "View website" at bounding box center [942, 246] width 105 height 26
drag, startPoint x: 535, startPoint y: 159, endPoint x: 370, endPoint y: 161, distance: 164.5
click at [370, 161] on nav "2 Organizations roa Filter by subscription status" at bounding box center [565, 172] width 934 height 68
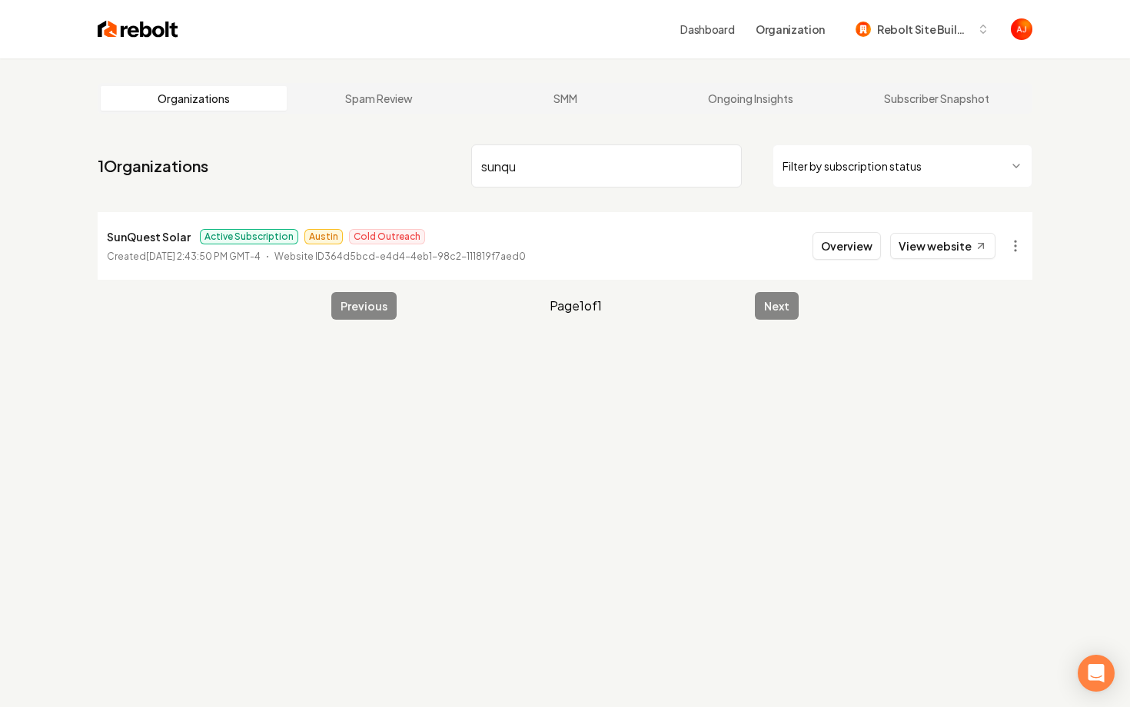
type input "sunqu"
click at [940, 247] on link "View website" at bounding box center [942, 246] width 105 height 26
click at [868, 243] on button "Overview" at bounding box center [846, 246] width 68 height 28
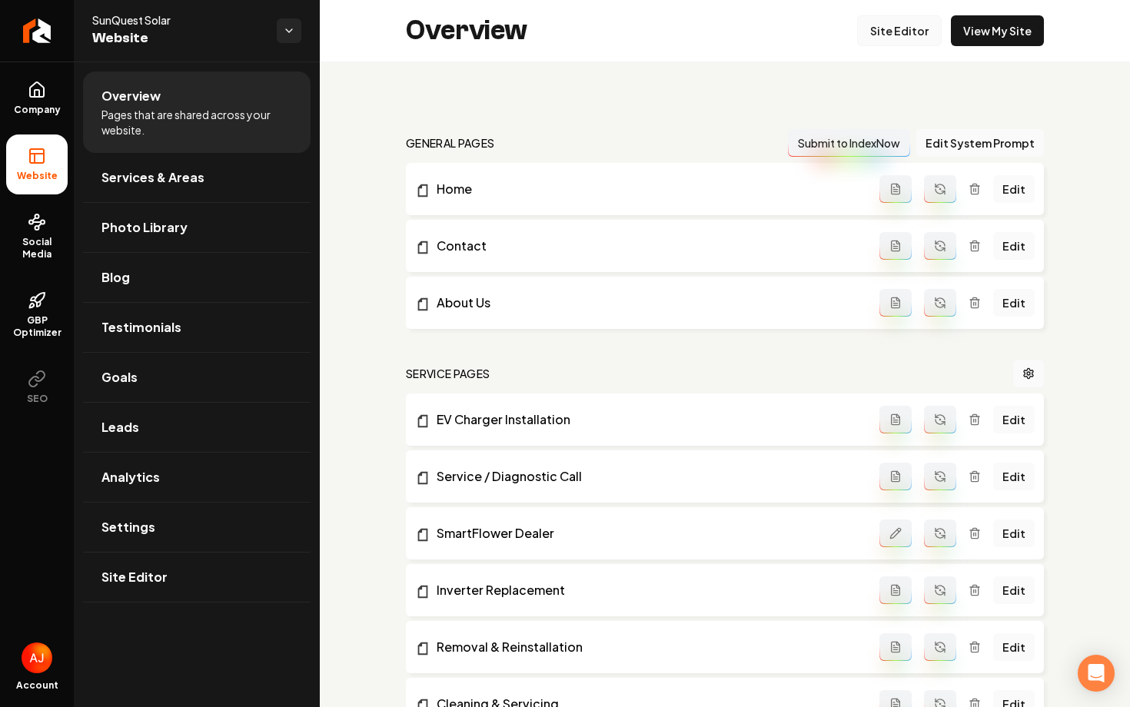
click at [889, 27] on link "Site Editor" at bounding box center [899, 30] width 85 height 31
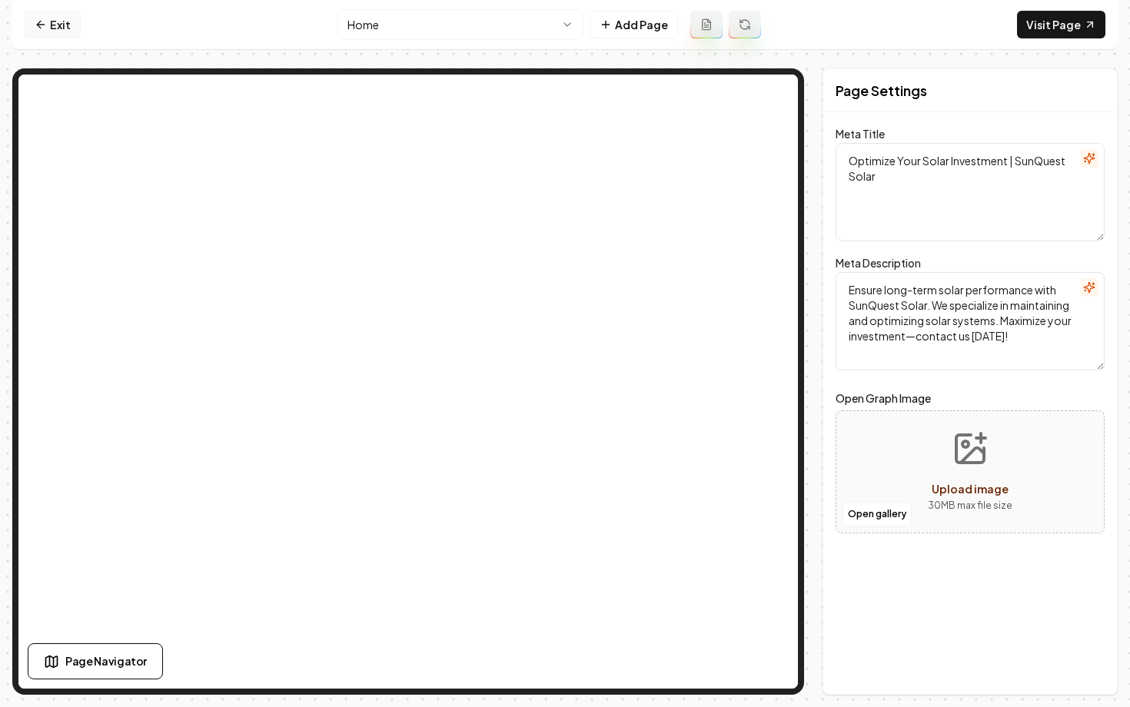
click at [52, 29] on link "Exit" at bounding box center [53, 25] width 56 height 28
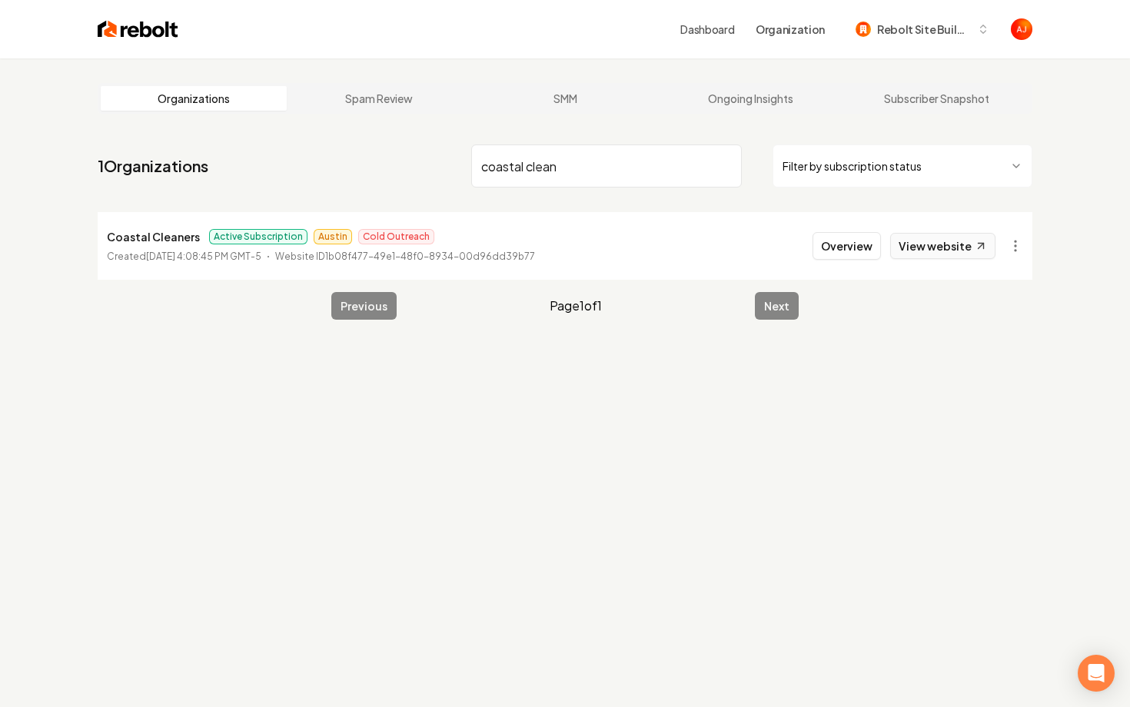
click at [952, 253] on link "View website" at bounding box center [942, 246] width 105 height 26
drag, startPoint x: 569, startPoint y: 176, endPoint x: 458, endPoint y: 176, distance: 111.4
click at [458, 176] on nav "1 Organizations coastal clean Filter by subscription status" at bounding box center [565, 172] width 934 height 68
click at [523, 171] on input "coastal clean" at bounding box center [606, 165] width 271 height 43
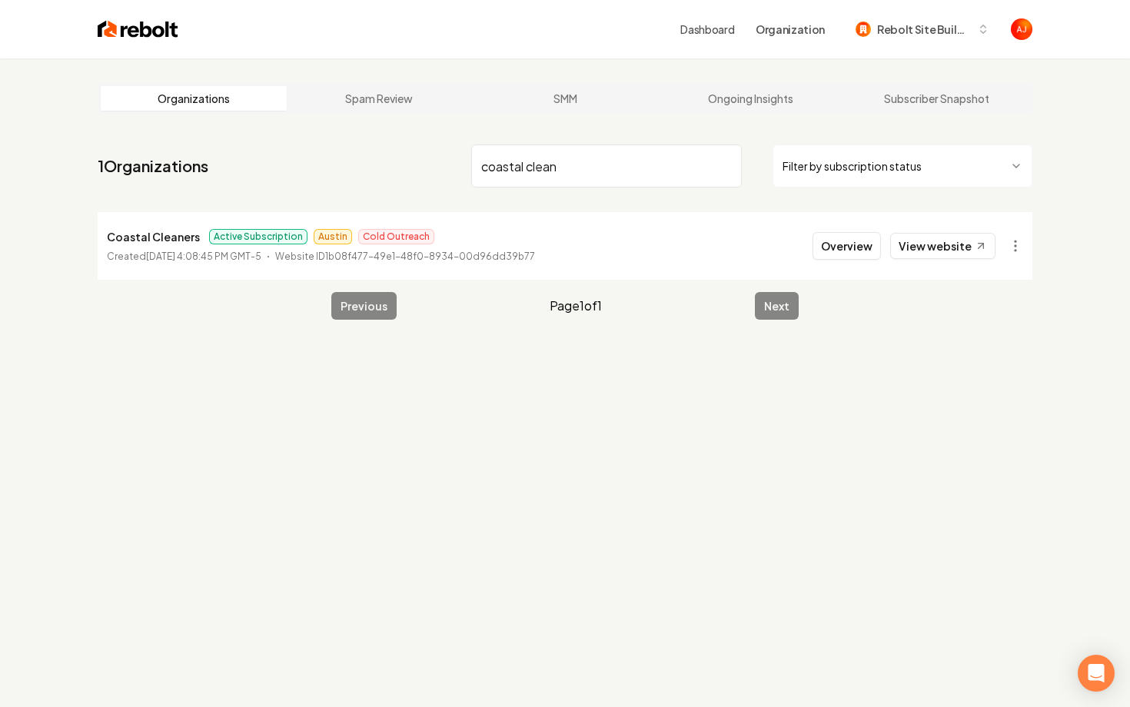
click at [523, 171] on input "coastal clean" at bounding box center [606, 165] width 271 height 43
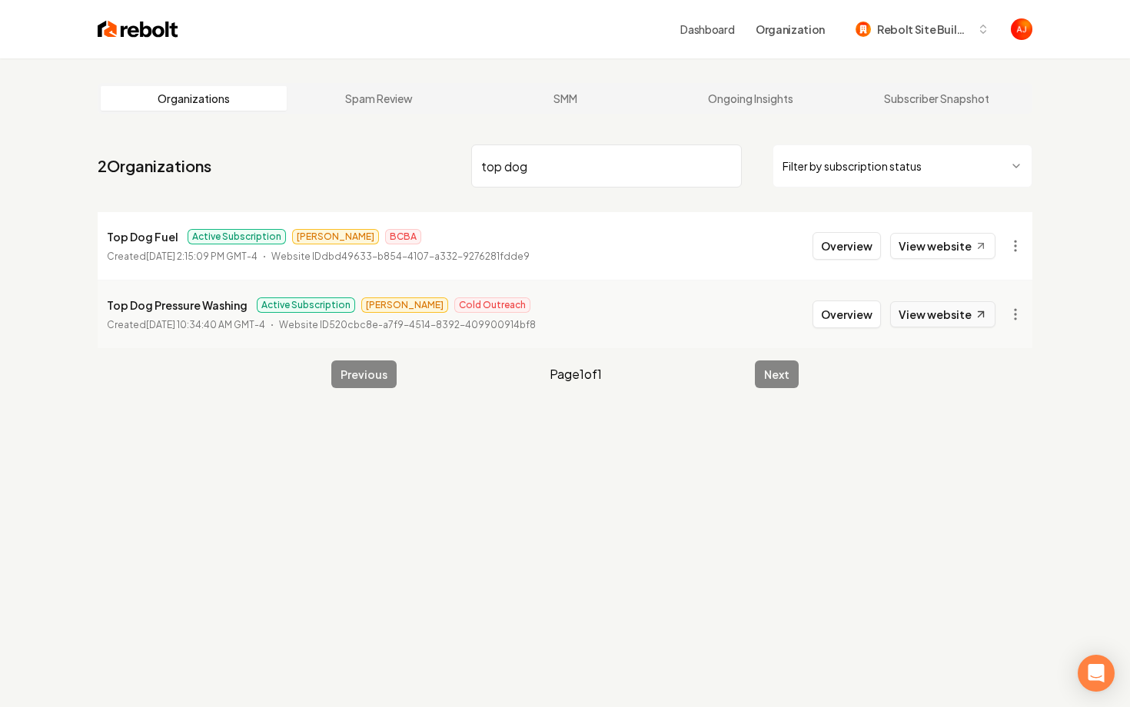
click at [985, 316] on icon at bounding box center [980, 314] width 13 height 13
click at [929, 242] on link "View website" at bounding box center [942, 246] width 105 height 26
drag, startPoint x: 537, startPoint y: 164, endPoint x: 305, endPoint y: 95, distance: 242.4
click at [305, 95] on main "Organizations Spam Review SMM Ongoing Insights Subscriber Snapshot 2 Organizati…" at bounding box center [565, 235] width 984 height 354
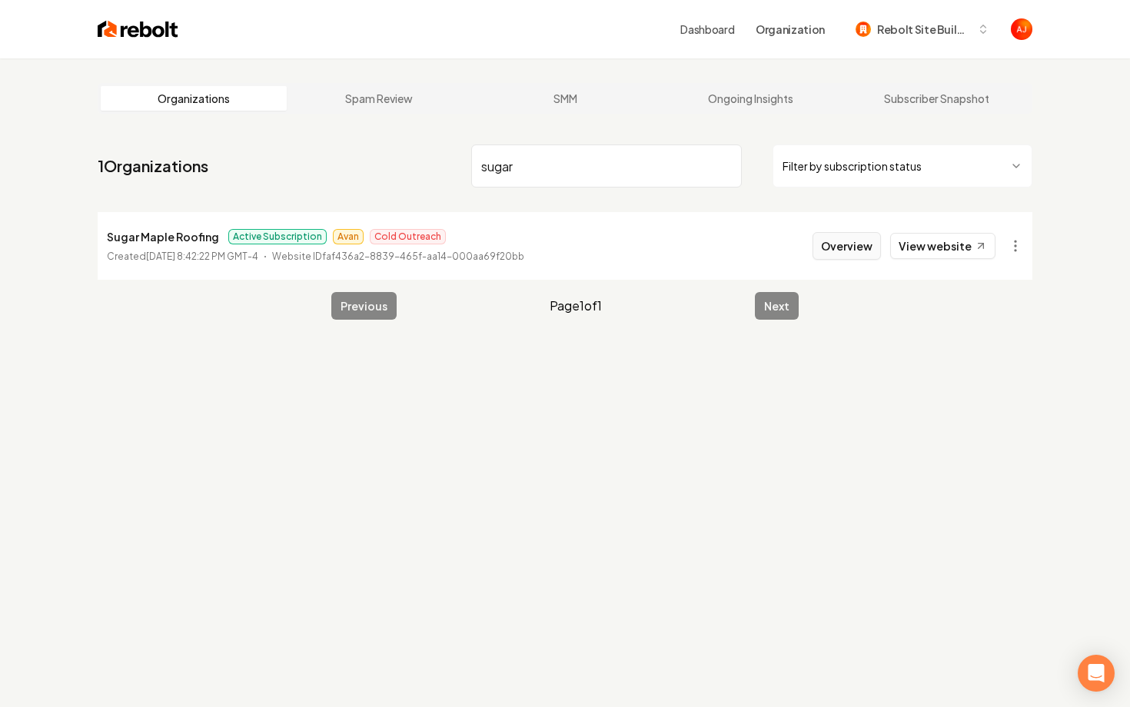
type input "sugar"
click at [853, 248] on button "Overview" at bounding box center [846, 246] width 68 height 28
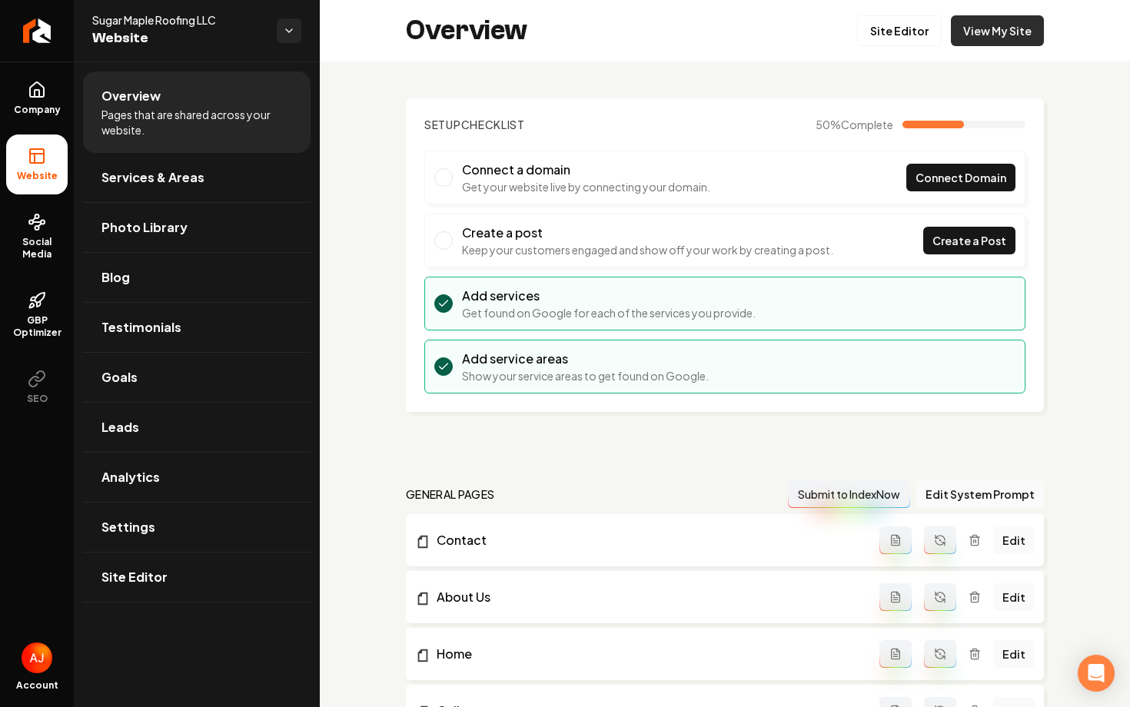
click at [1001, 39] on link "View My Site" at bounding box center [997, 30] width 93 height 31
click at [51, 118] on link "Company" at bounding box center [36, 98] width 61 height 60
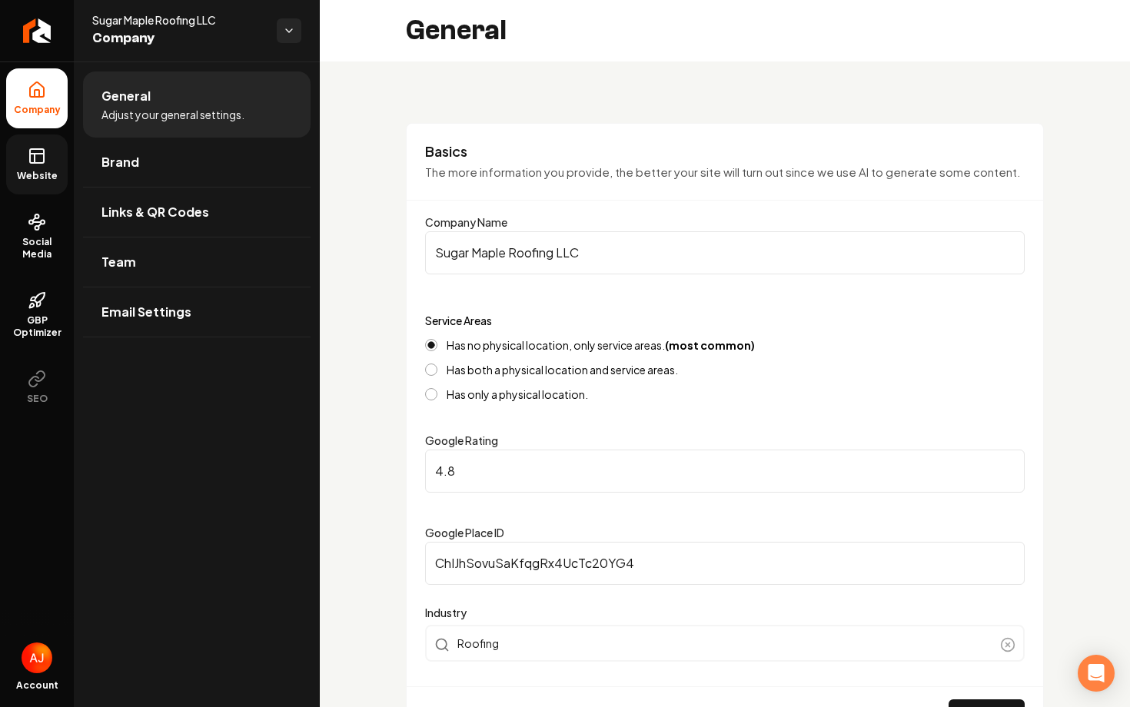
click at [32, 175] on span "Website" at bounding box center [37, 176] width 53 height 12
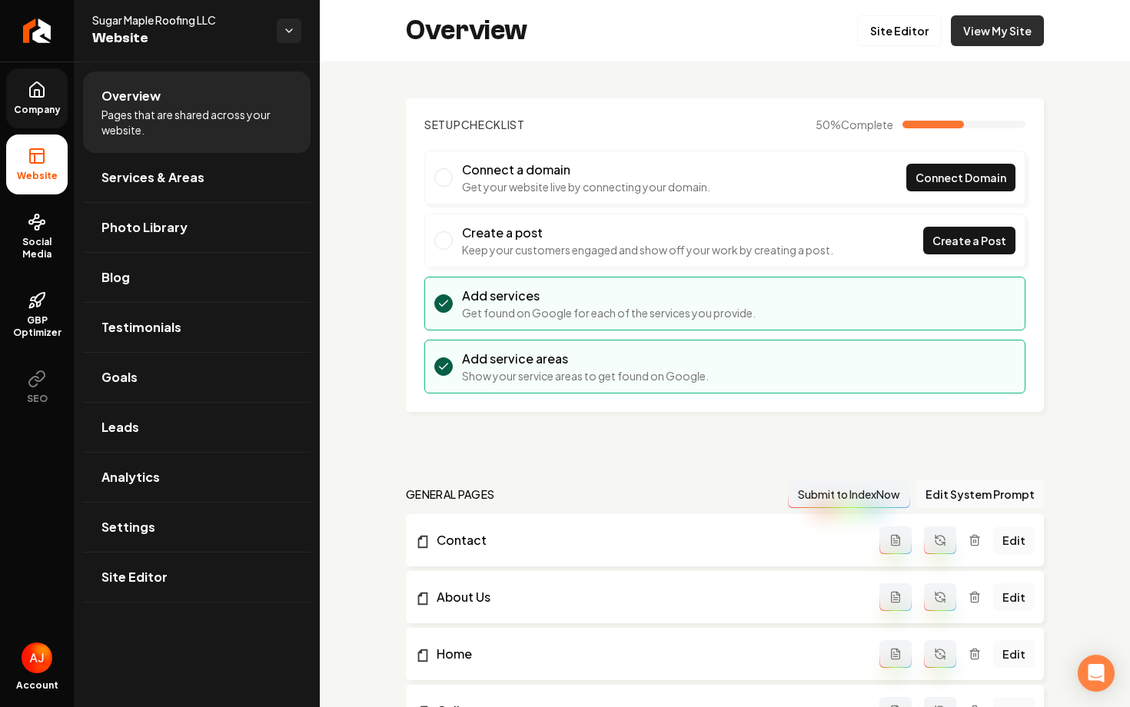
click at [1004, 45] on link "View My Site" at bounding box center [997, 30] width 93 height 31
click at [98, 188] on link "Services & Areas" at bounding box center [196, 177] width 227 height 49
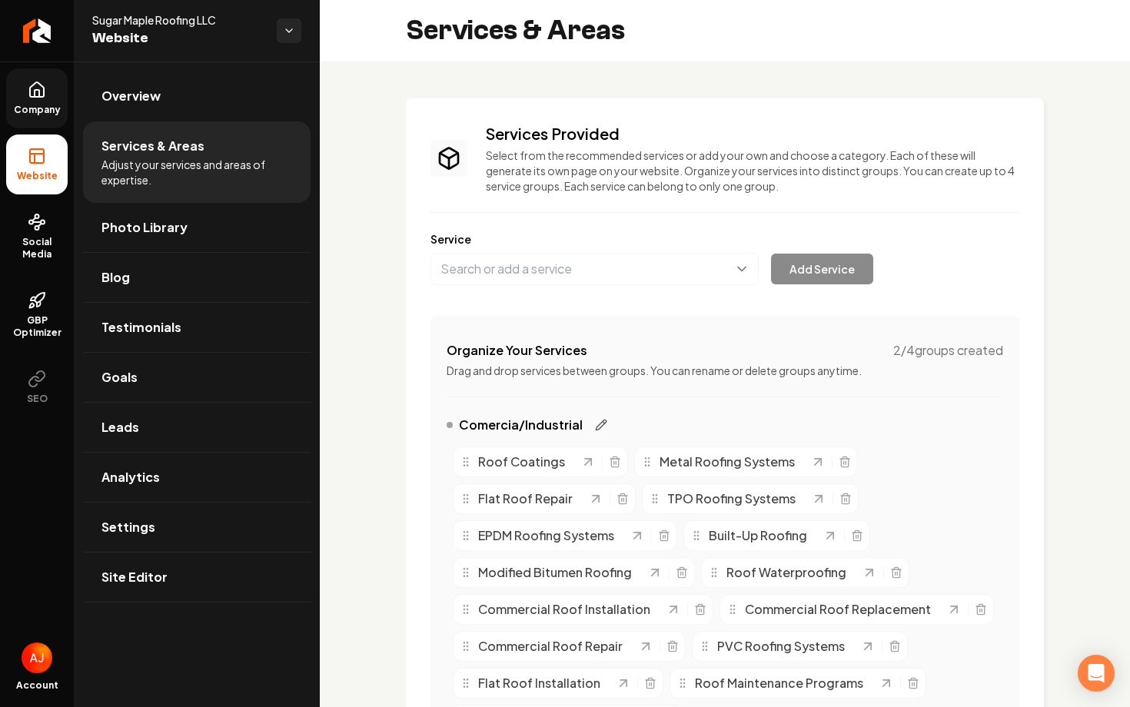
click at [597, 424] on icon "Main content area" at bounding box center [601, 425] width 12 height 12
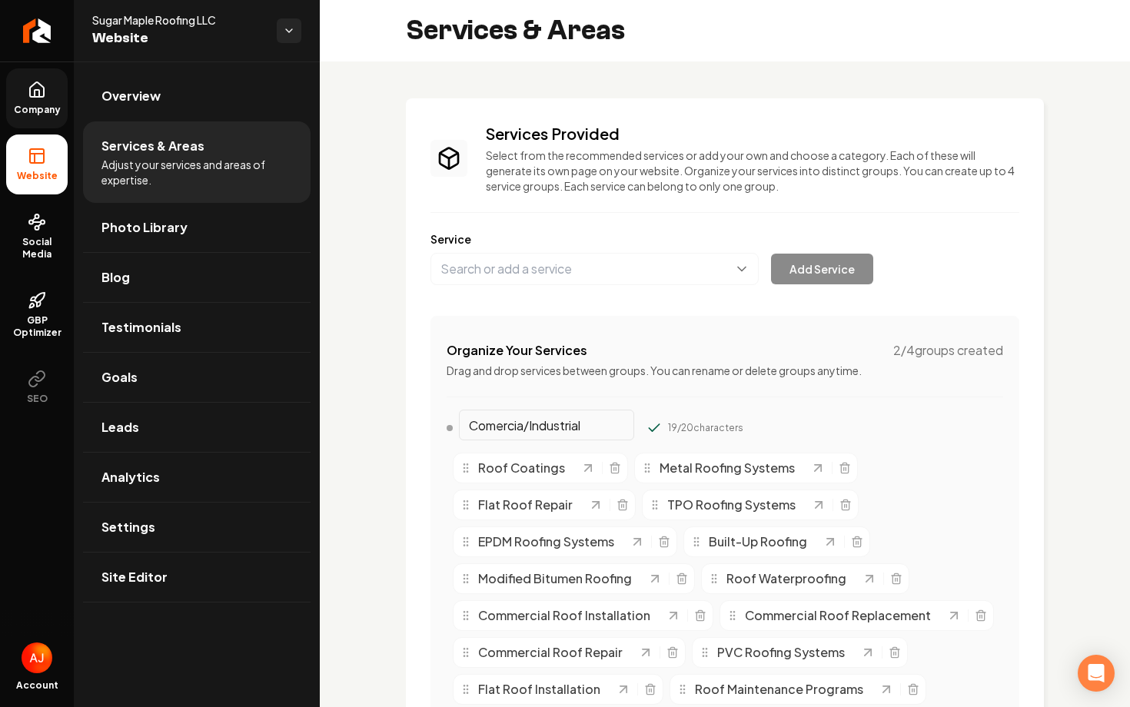
click at [528, 427] on input "Comercia/Industrial" at bounding box center [546, 425] width 175 height 31
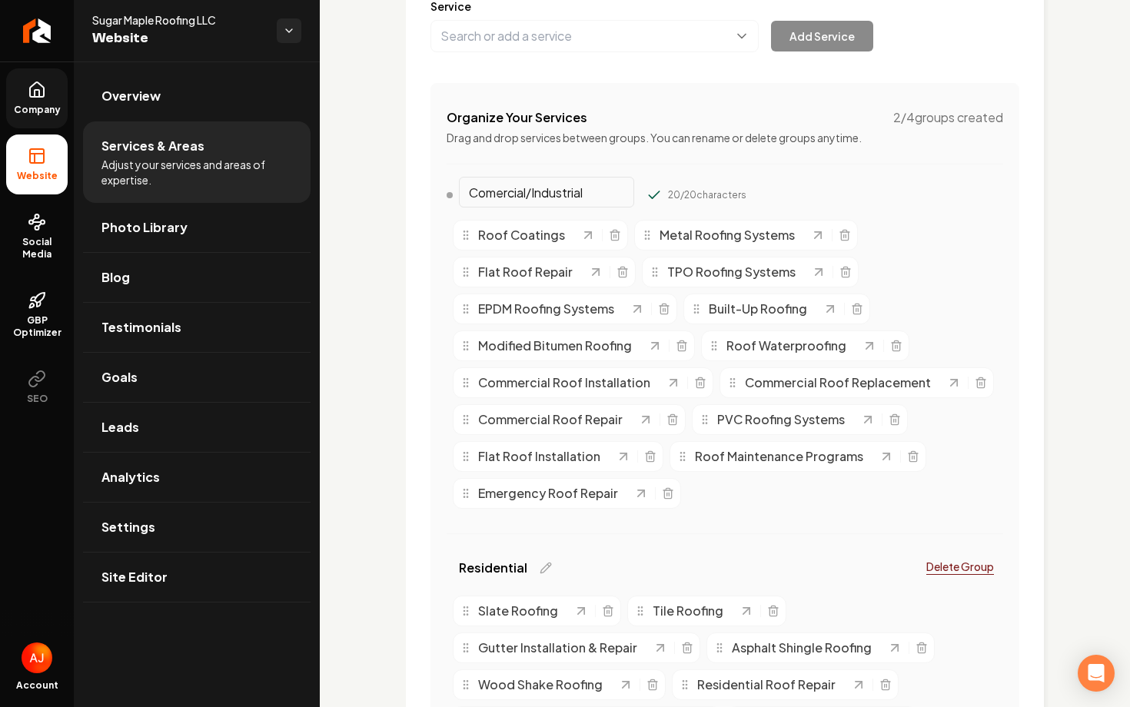
scroll to position [228, 0]
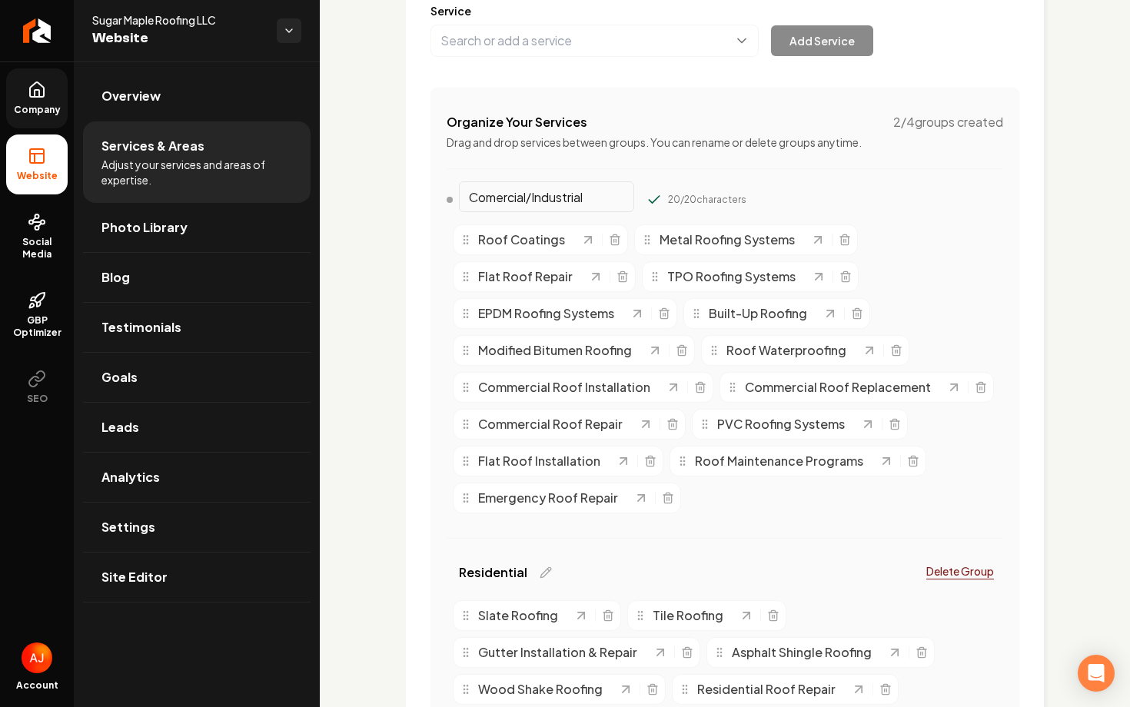
type input "Comercial/Industrial"
click at [973, 306] on div "Roof Coatings Metal Roofing Systems Flat Roof Repair TPO Roofing Systems EPDM R…" at bounding box center [724, 368] width 556 height 301
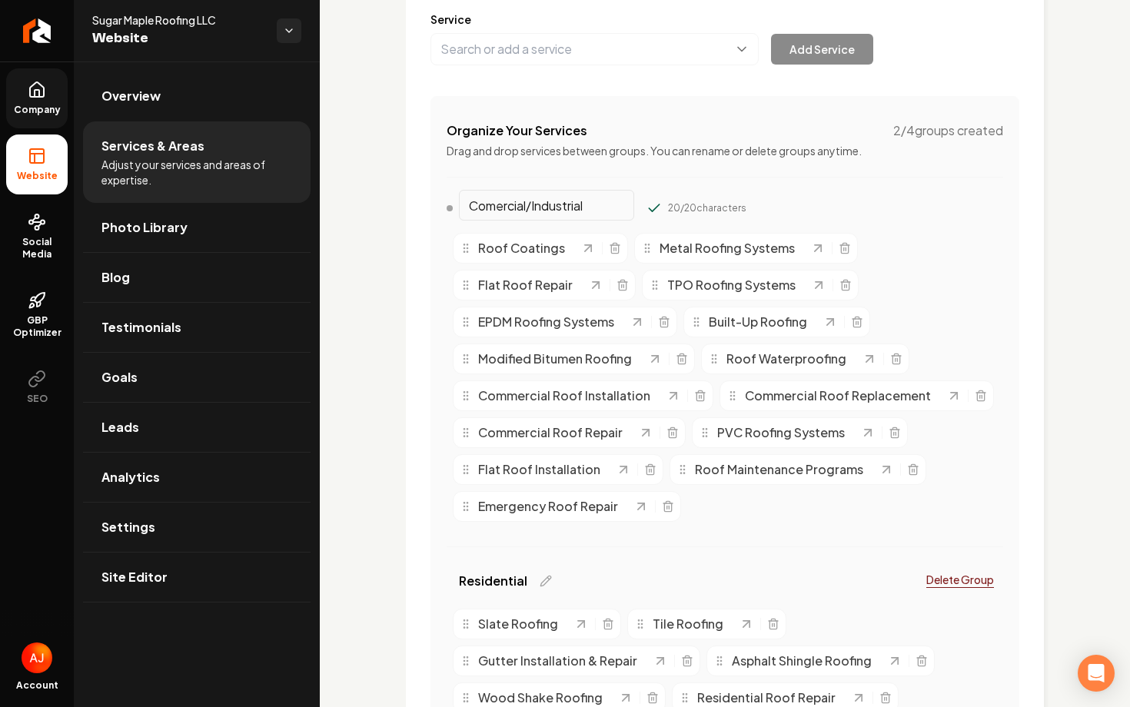
scroll to position [0, 0]
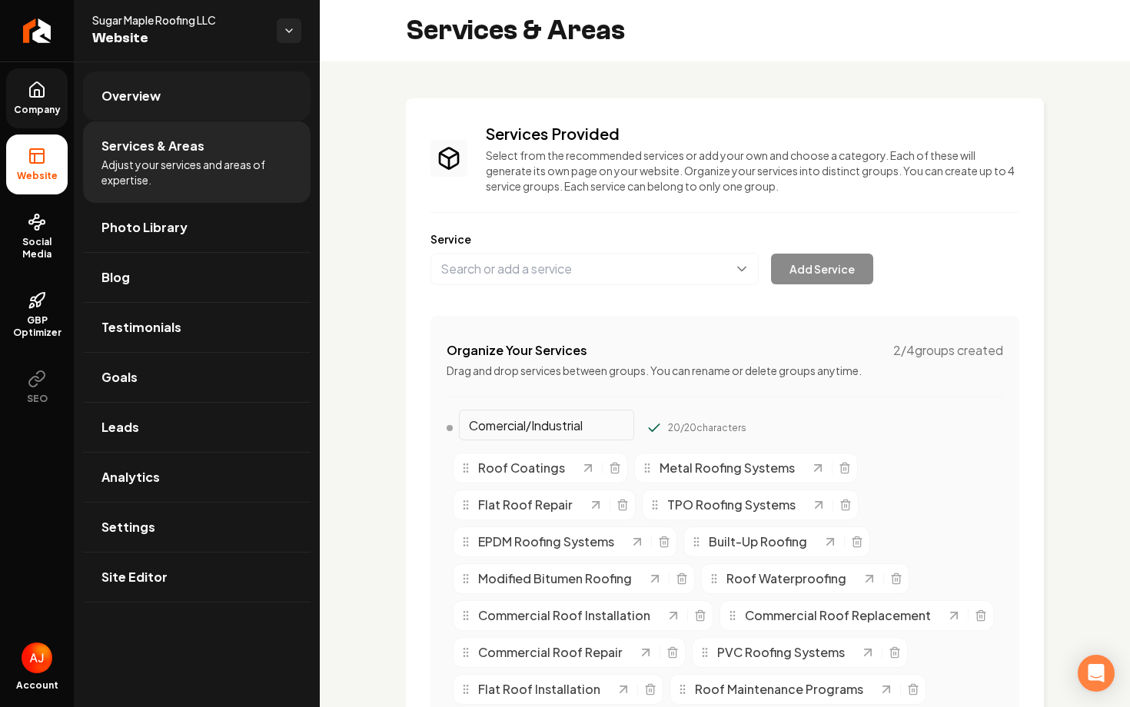
click at [129, 108] on link "Overview" at bounding box center [196, 95] width 227 height 49
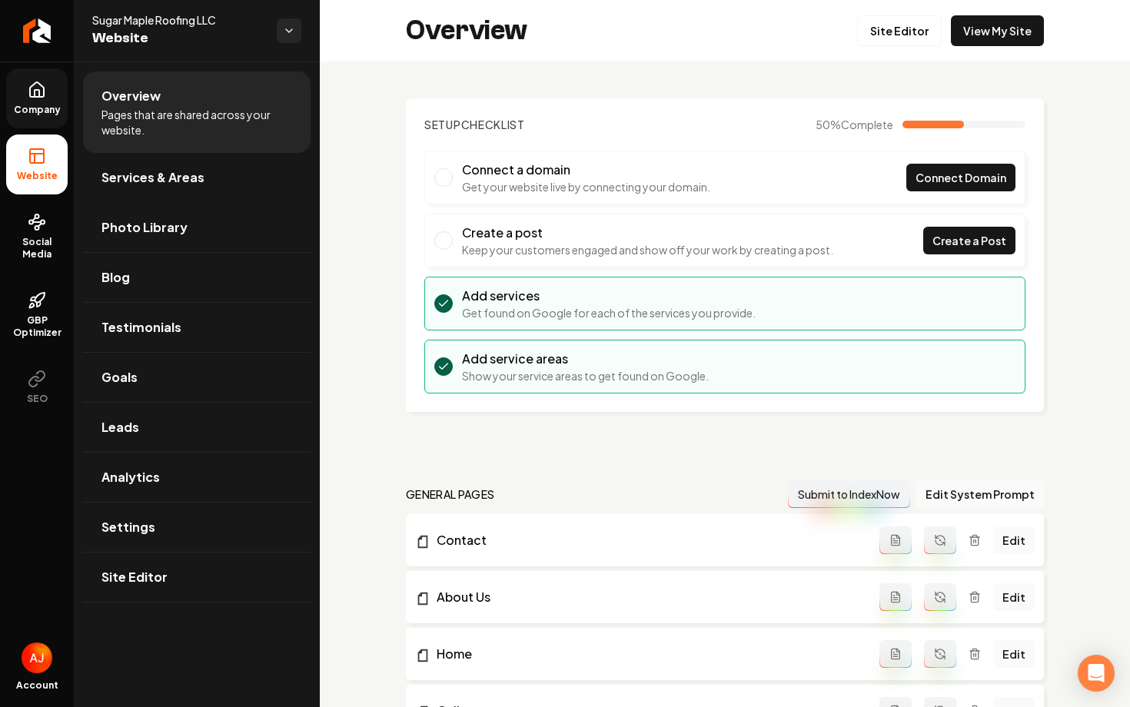
click at [999, 46] on div "Overview Site Editor View My Site" at bounding box center [725, 30] width 810 height 61
click at [996, 41] on link "View My Site" at bounding box center [997, 30] width 93 height 31
click at [153, 199] on link "Services & Areas" at bounding box center [196, 177] width 227 height 49
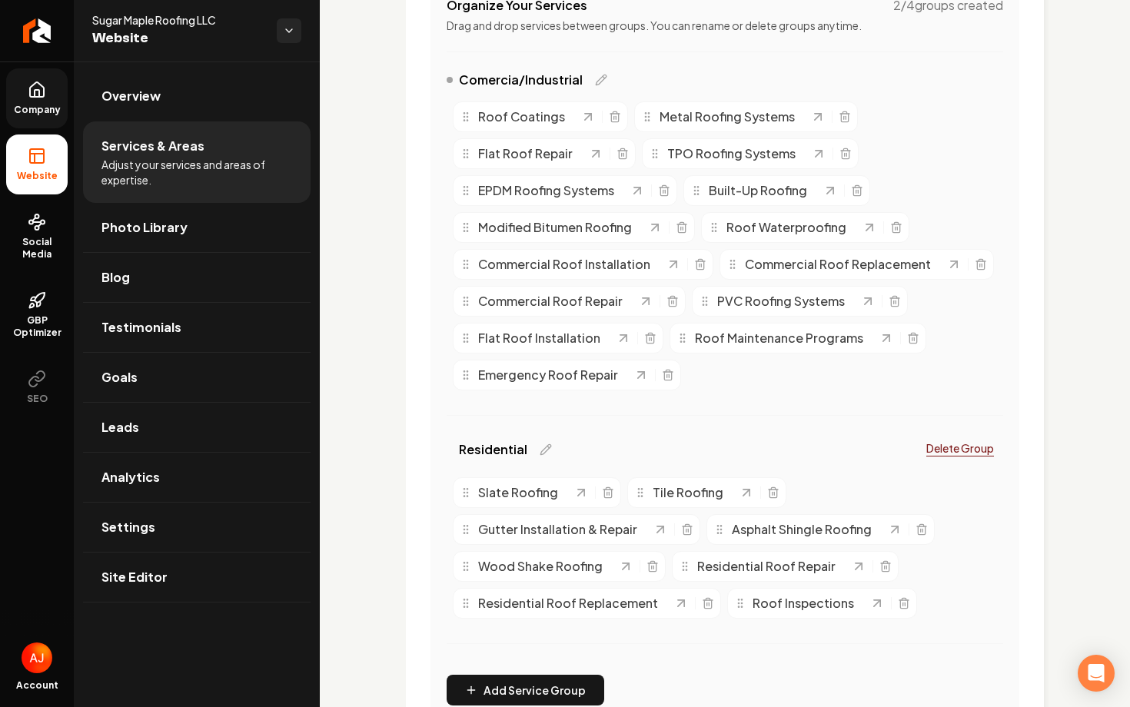
scroll to position [305, 0]
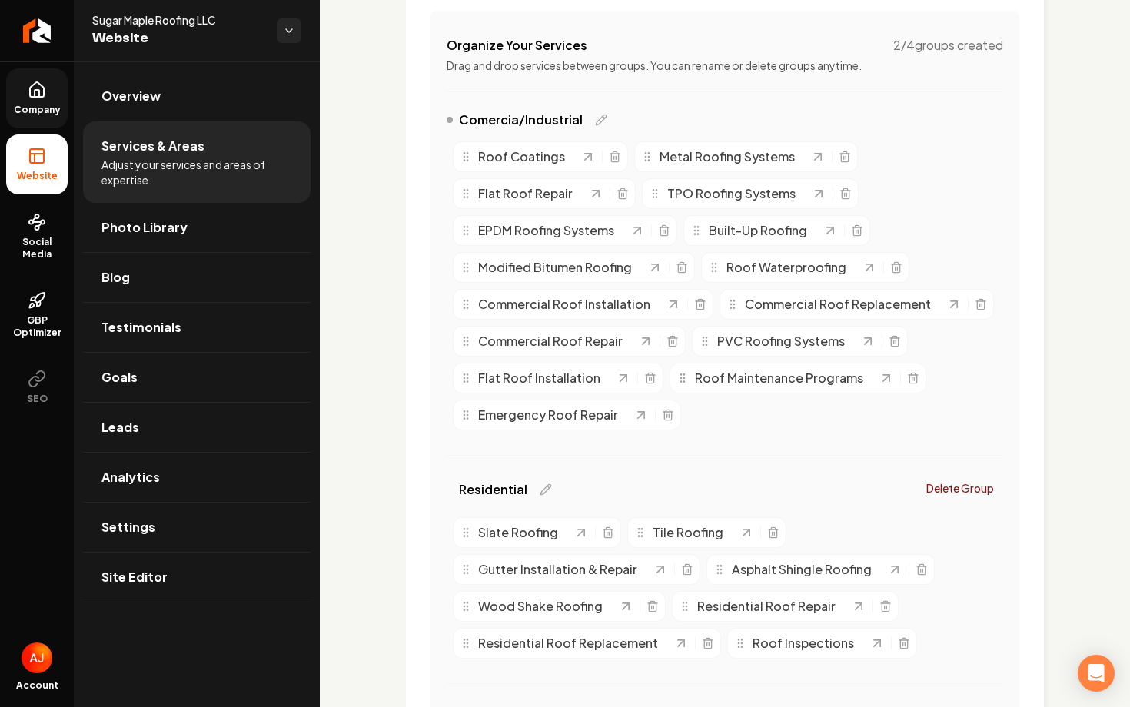
click at [586, 116] on div "Comercia/Industrial" at bounding box center [526, 120] width 161 height 18
click at [596, 123] on icon "Main content area" at bounding box center [601, 120] width 10 height 10
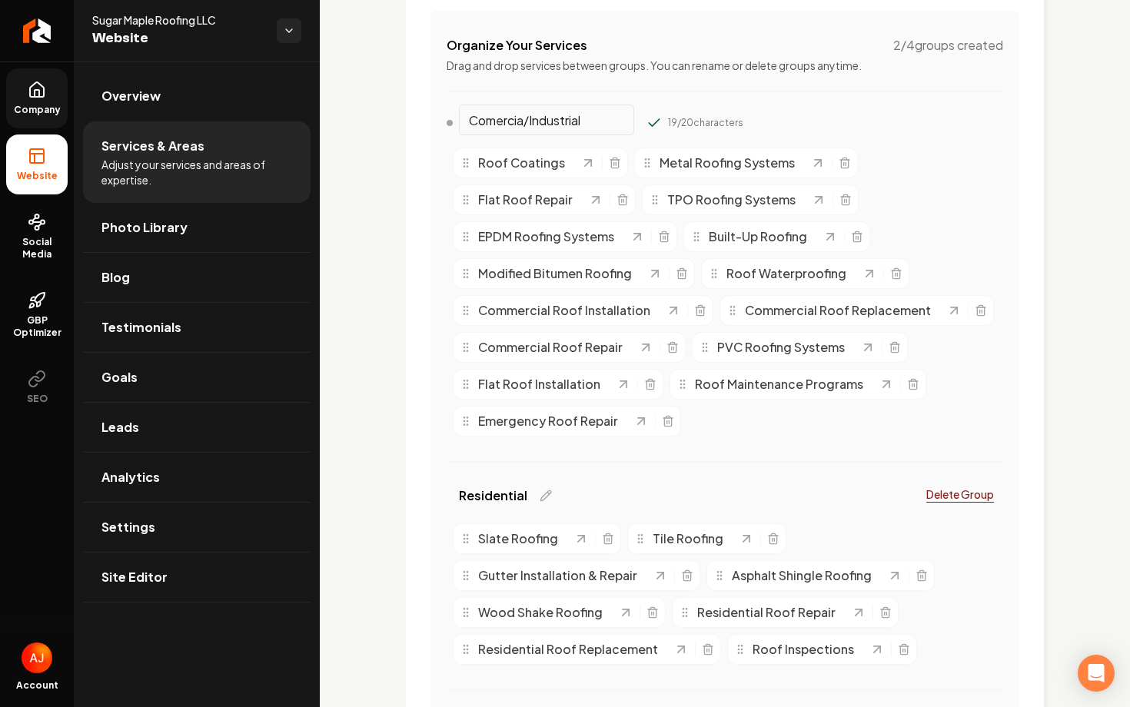
drag, startPoint x: 595, startPoint y: 119, endPoint x: 525, endPoint y: 123, distance: 70.0
click at [525, 123] on input "Comercia/Industrial" at bounding box center [546, 120] width 175 height 31
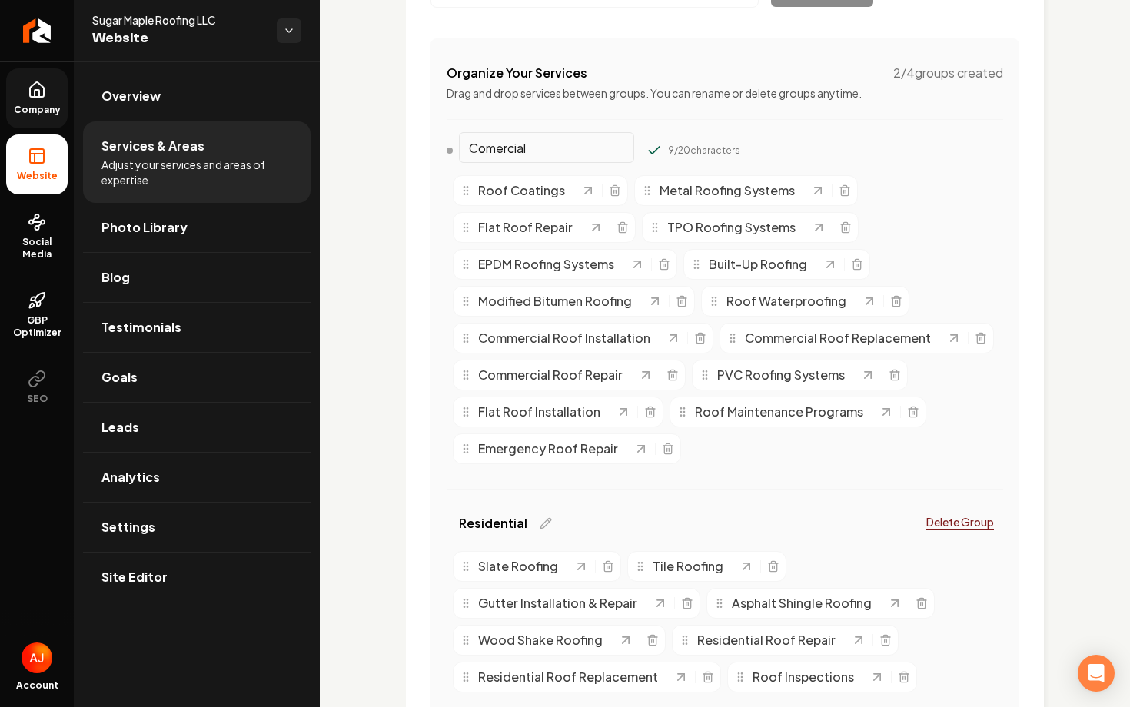
scroll to position [977, 0]
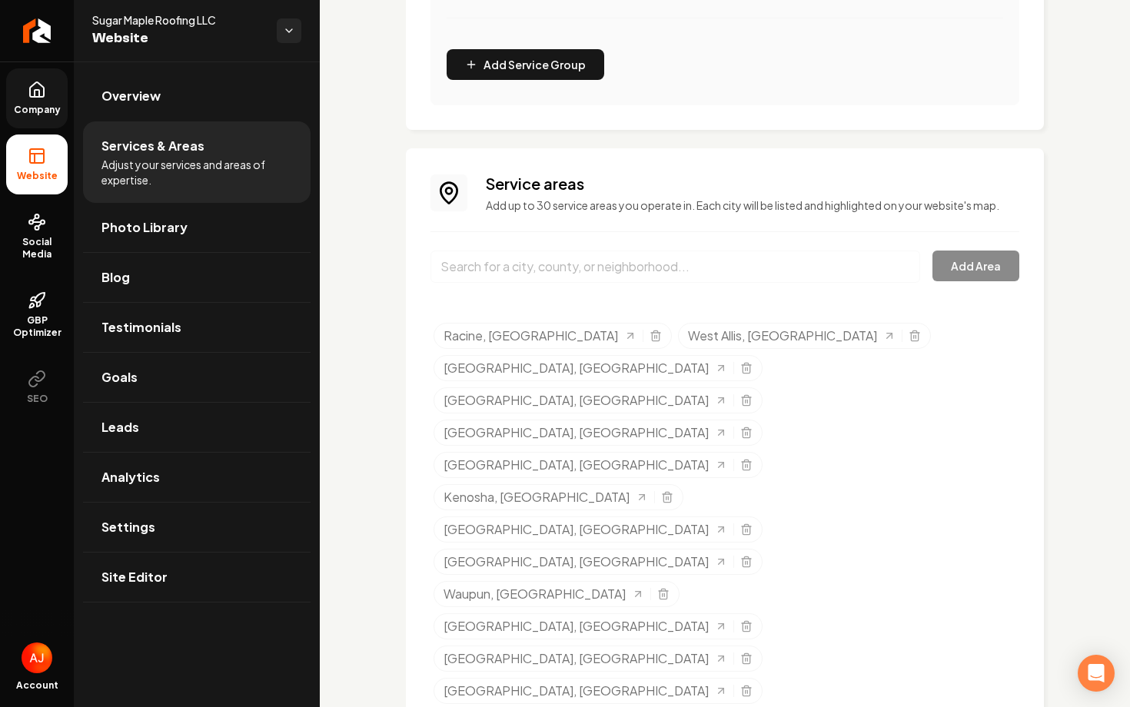
type input "Comercial"
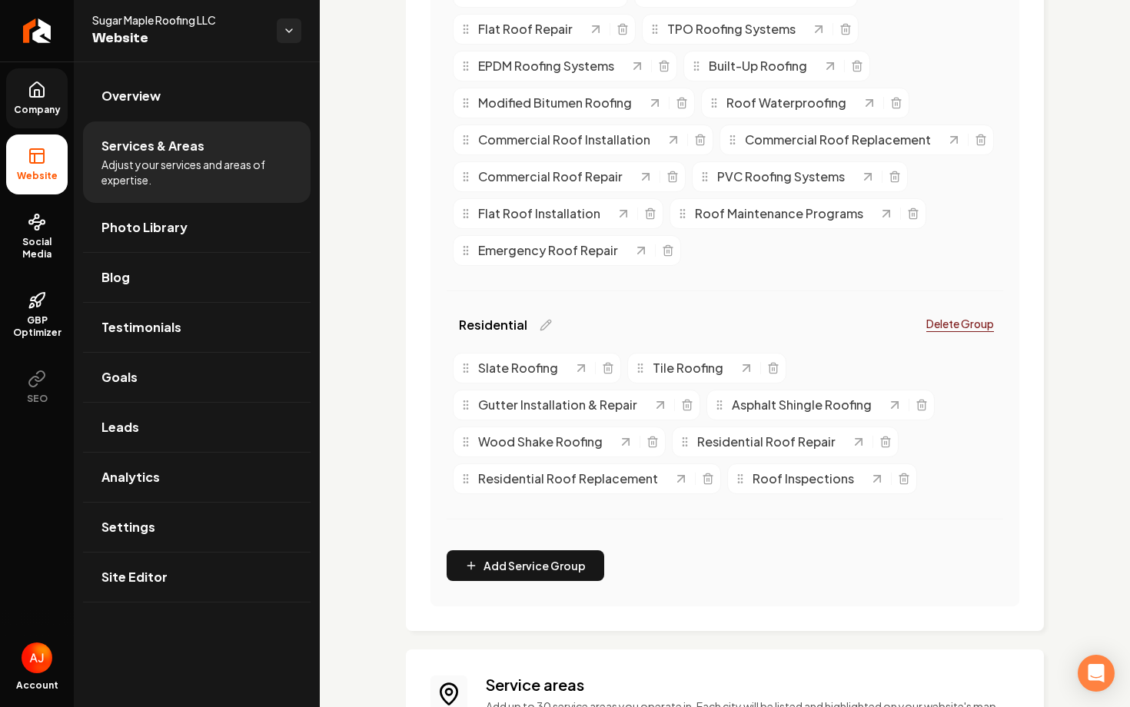
scroll to position [52, 0]
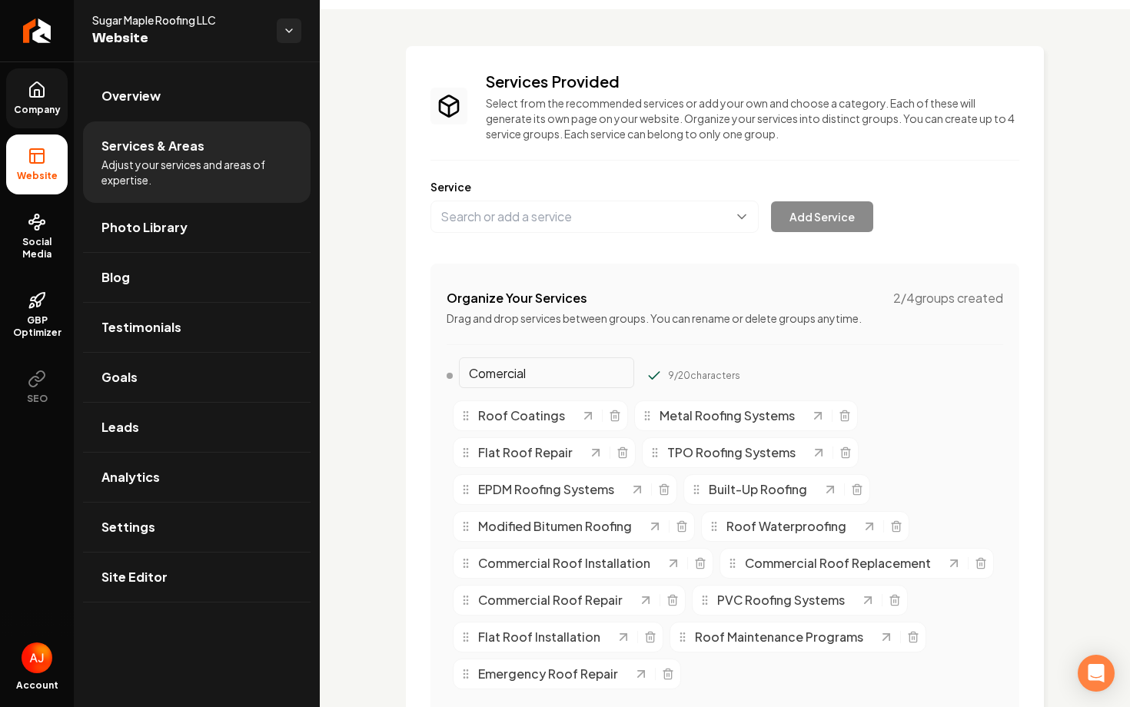
click at [646, 368] on button "Main content area" at bounding box center [653, 375] width 15 height 15
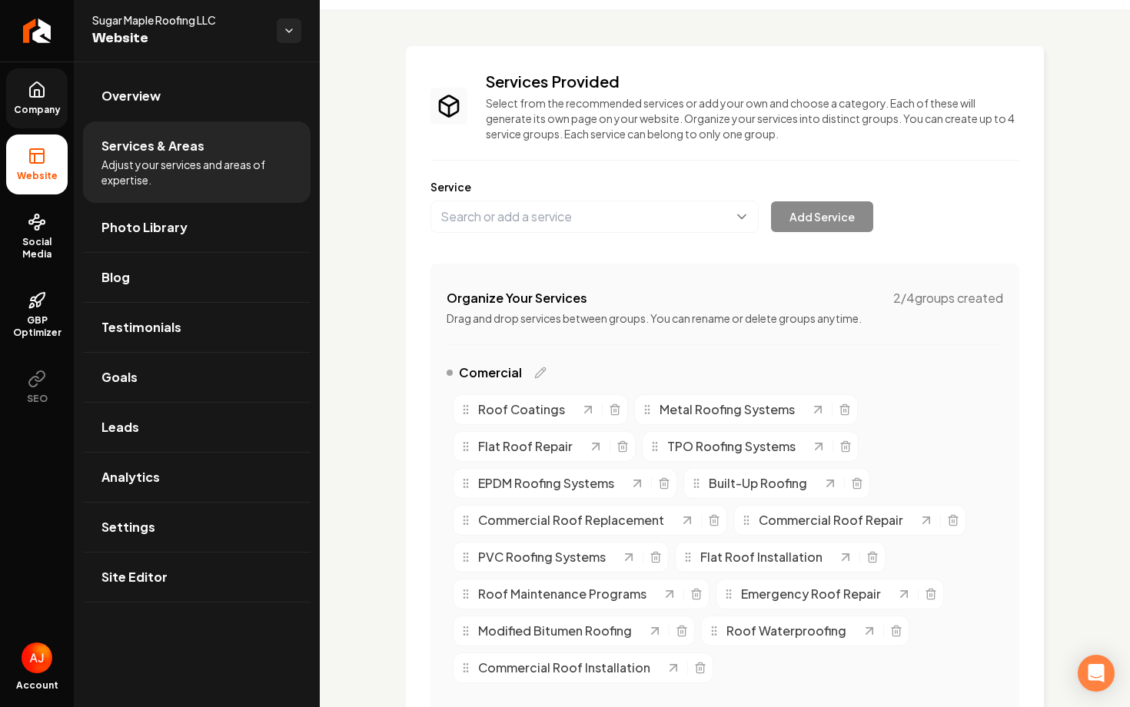
click at [0, 248] on ul "Company Website Social Media GBP Optimizer SEO" at bounding box center [37, 242] width 74 height 362
click at [32, 248] on span "Social Media" at bounding box center [36, 248] width 61 height 25
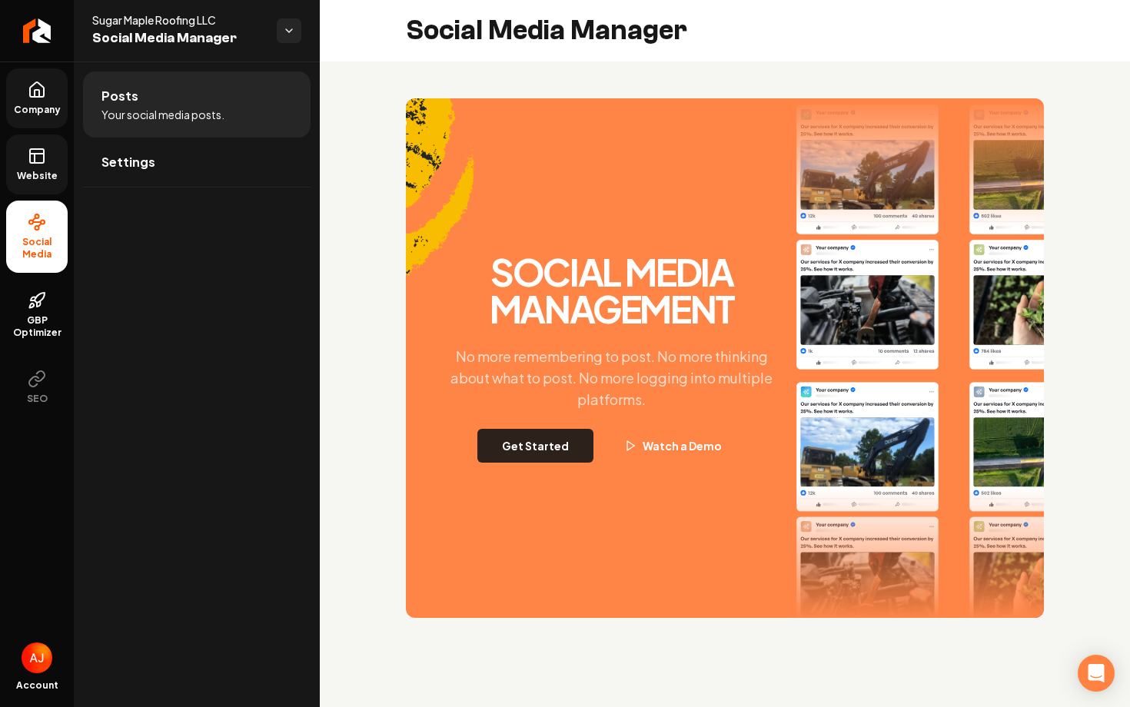
click at [556, 444] on button "Get Started" at bounding box center [535, 446] width 116 height 34
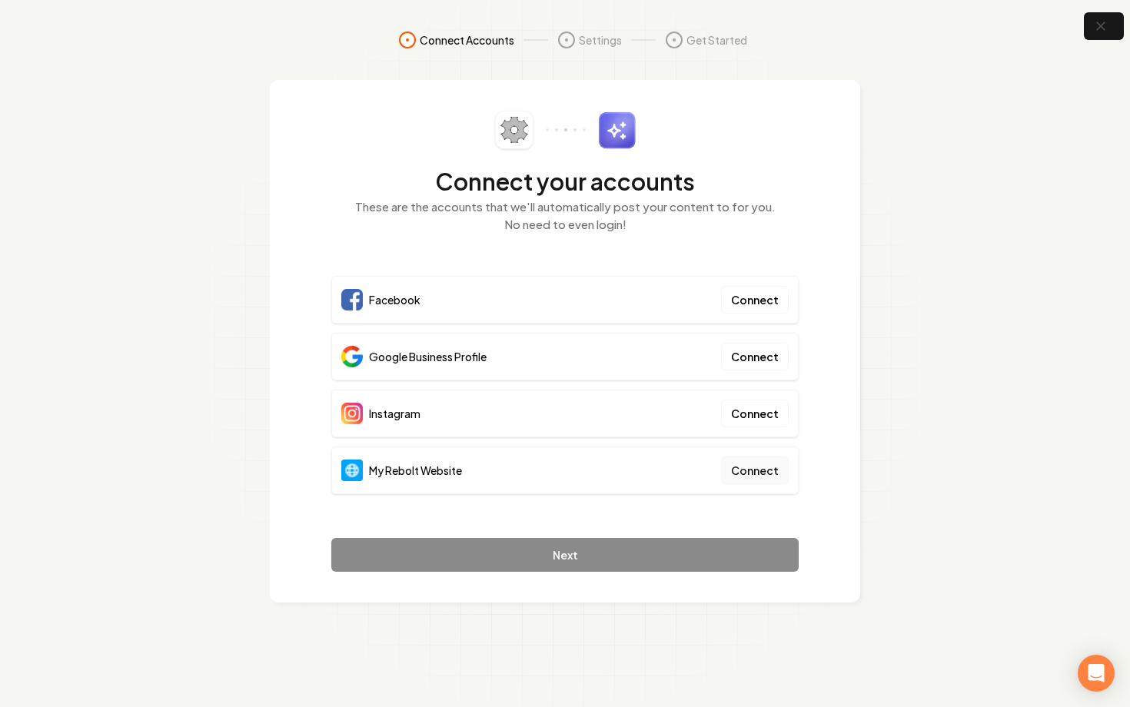
click at [772, 470] on button "Connect" at bounding box center [755, 470] width 68 height 28
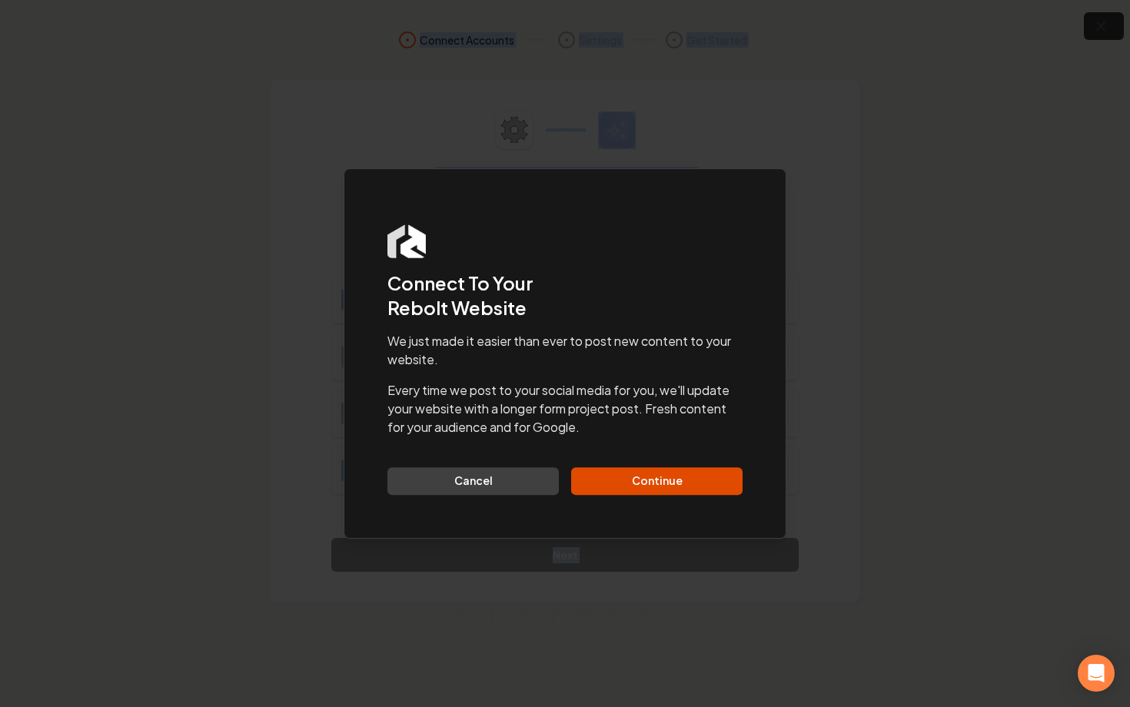
click at [772, 470] on body "Connect Accounts Settings Get Started Connect your accounts These are the accou…" at bounding box center [565, 353] width 1130 height 707
click at [679, 473] on button "Continue" at bounding box center [656, 481] width 171 height 28
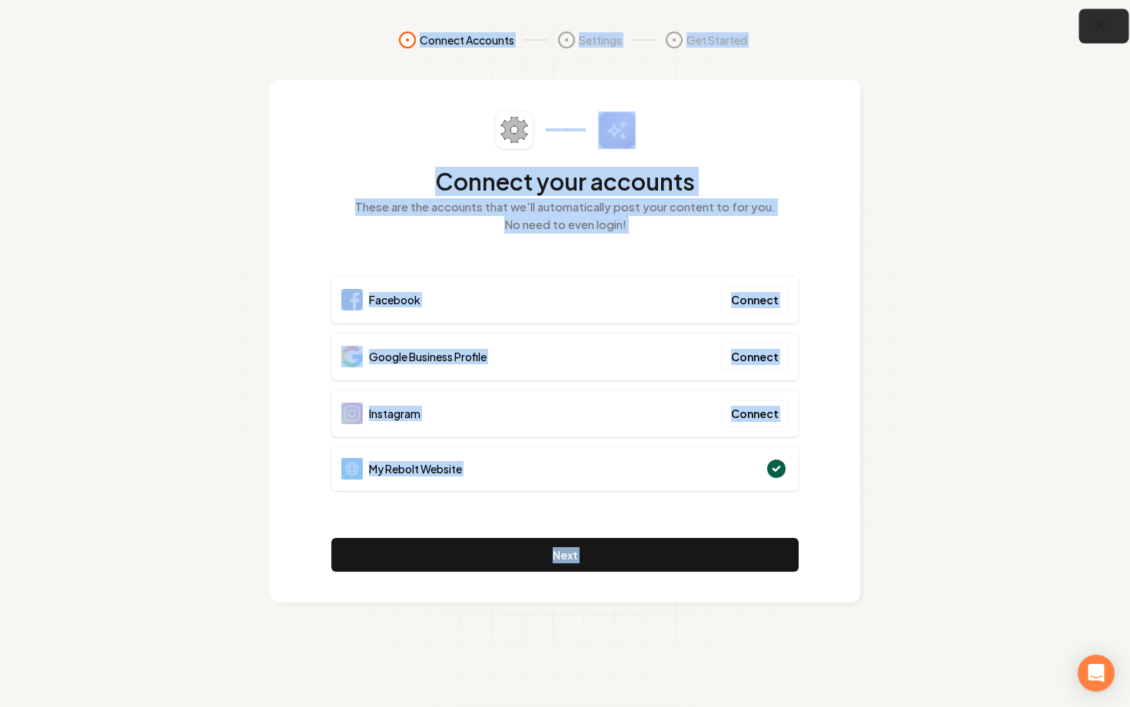
click at [1093, 27] on icon "button" at bounding box center [1099, 26] width 19 height 19
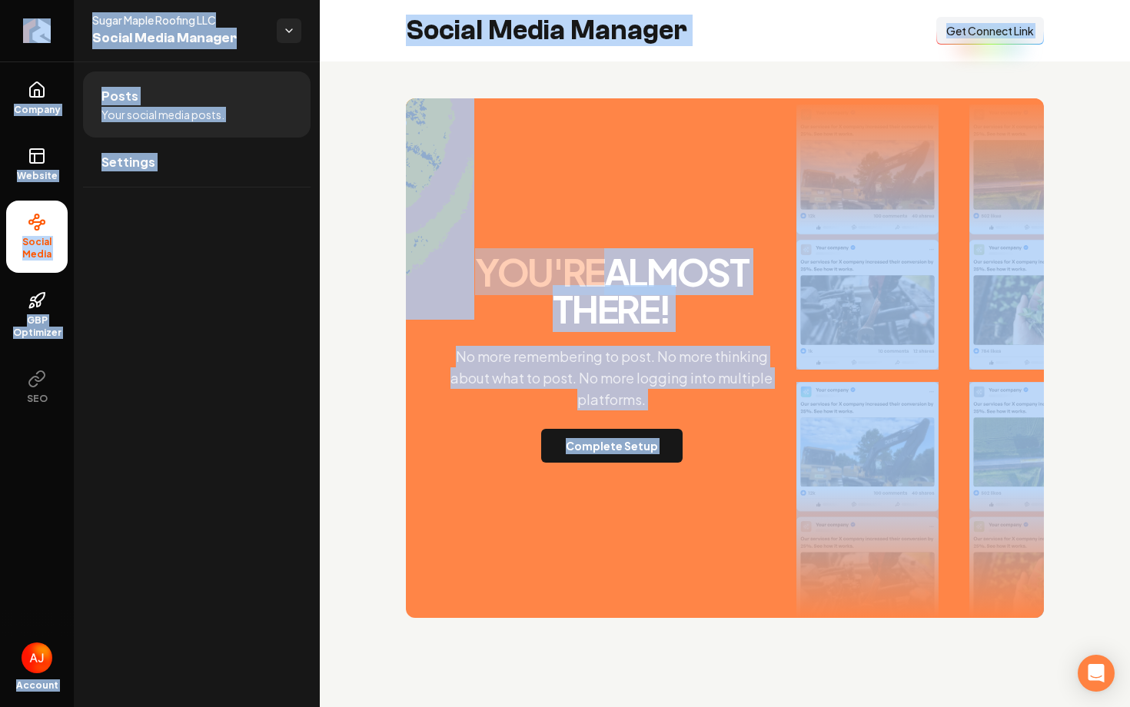
click at [964, 35] on span "Get Connect Link" at bounding box center [990, 30] width 88 height 15
click at [974, 32] on span "Get Connect Link" at bounding box center [990, 30] width 88 height 15
click at [121, 160] on span "Settings" at bounding box center [128, 162] width 54 height 18
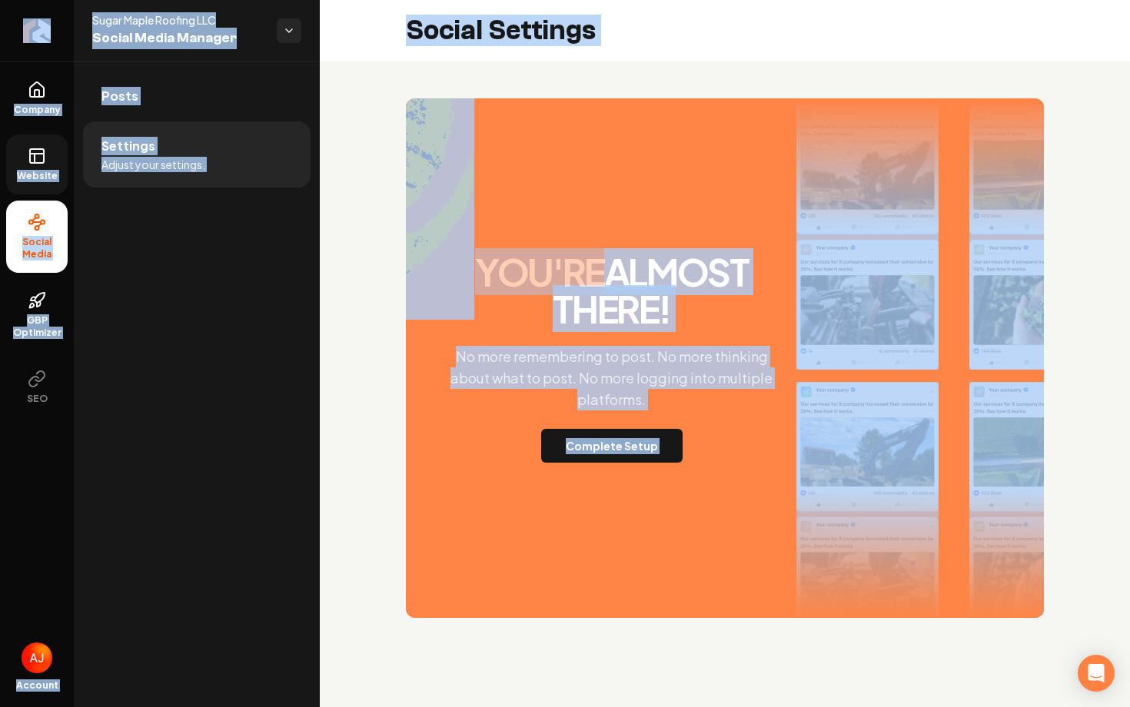
click at [45, 163] on icon at bounding box center [37, 156] width 18 height 18
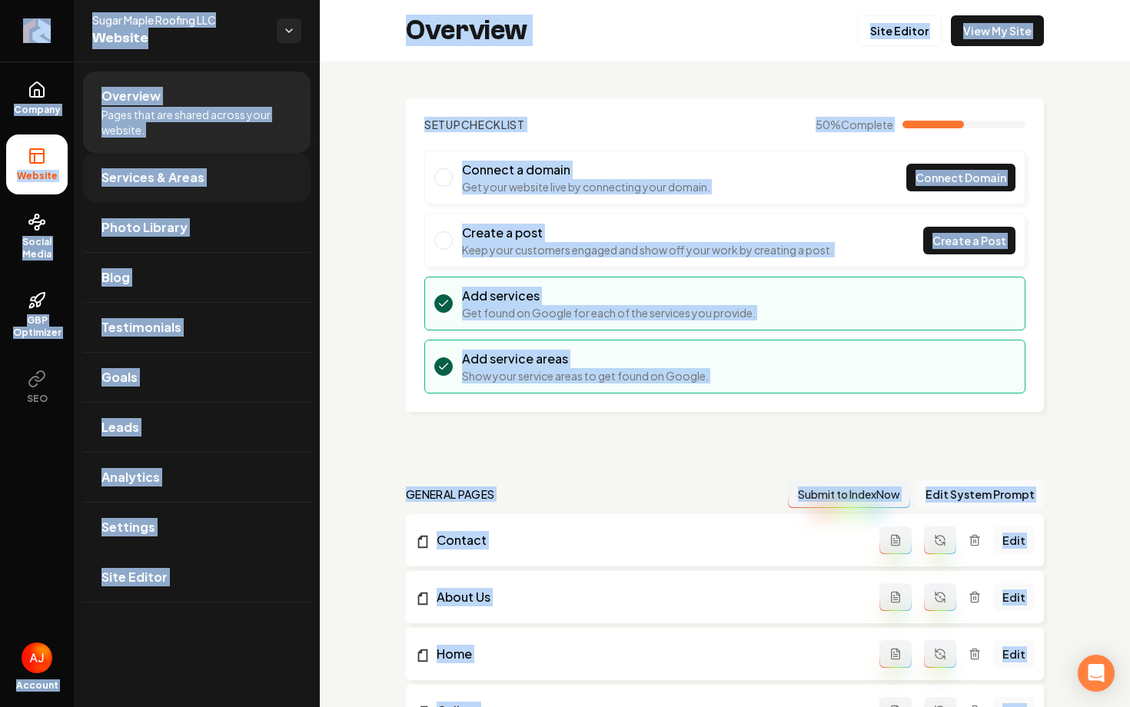
click at [193, 181] on span "Services & Areas" at bounding box center [152, 177] width 103 height 18
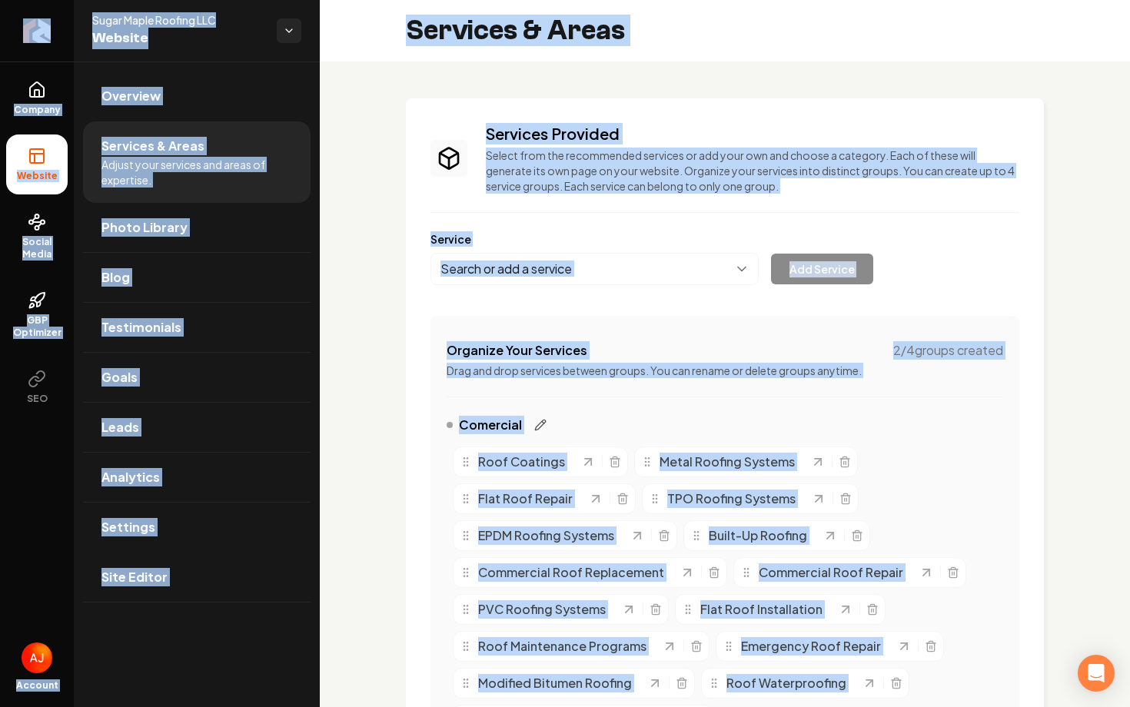
click at [543, 423] on icon "Main content area" at bounding box center [540, 425] width 12 height 12
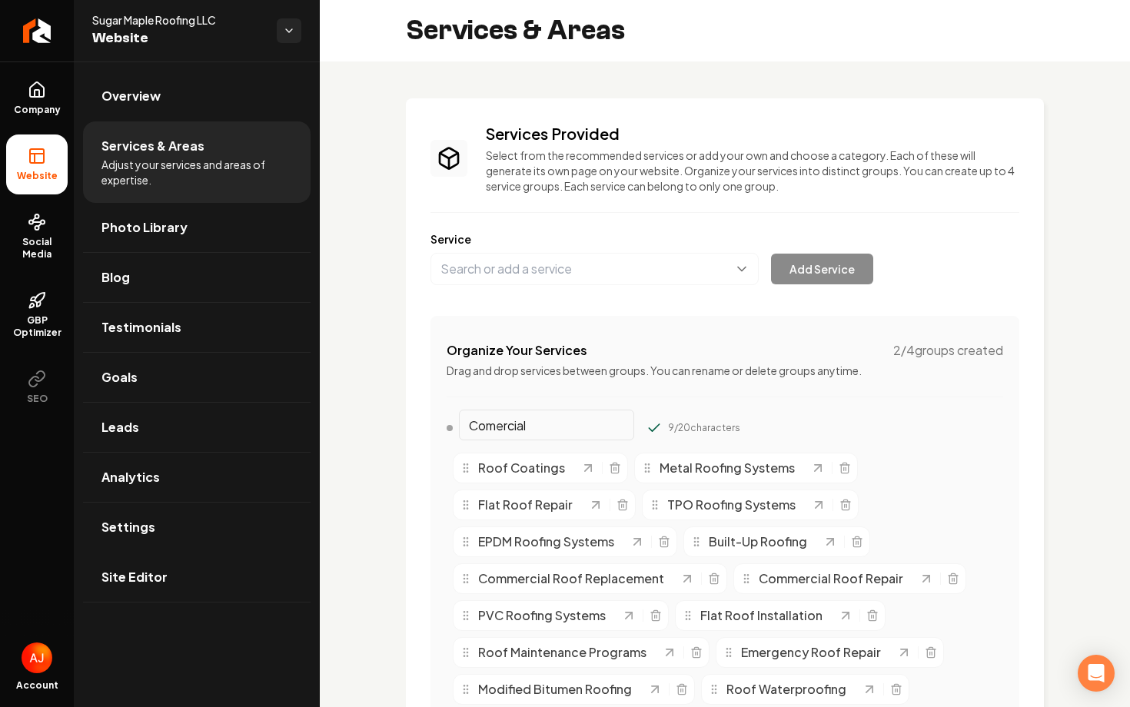
click at [503, 427] on input "Comercial" at bounding box center [546, 425] width 175 height 31
click at [493, 427] on input "Comercial" at bounding box center [546, 425] width 175 height 31
type input "Commercial"
click at [688, 418] on div "Commercial 10 / 20 characters" at bounding box center [594, 428] width 297 height 25
click at [556, 427] on input "Commercial" at bounding box center [546, 425] width 175 height 31
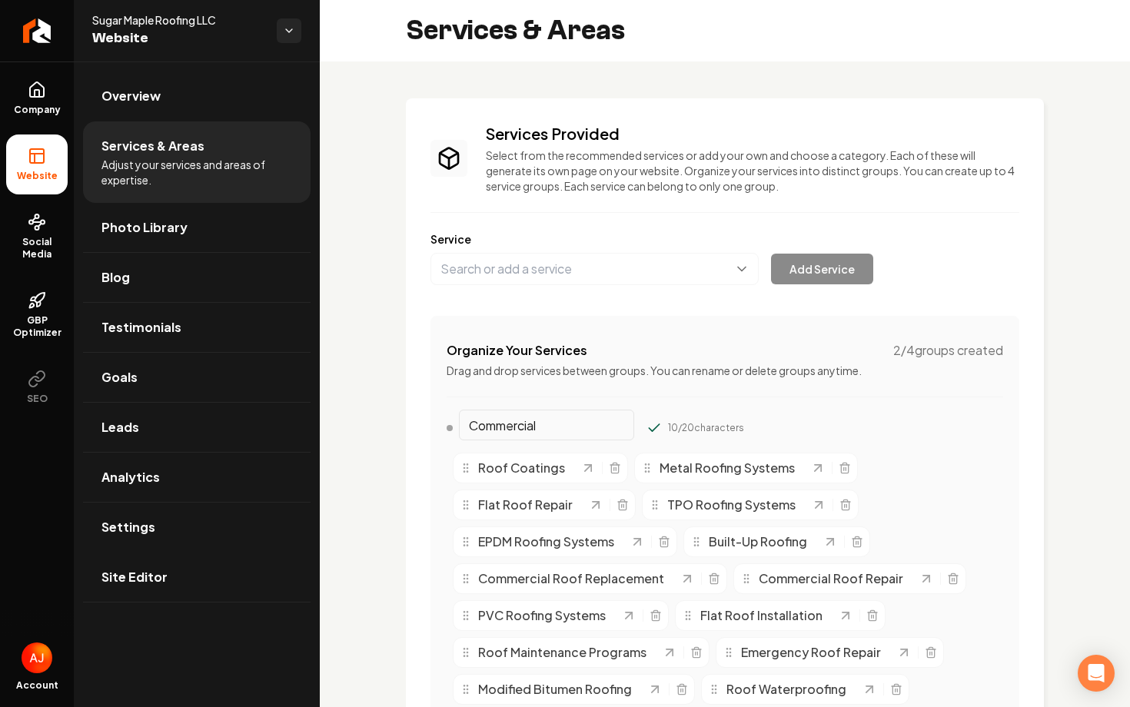
click at [646, 420] on button "Main content area" at bounding box center [653, 427] width 15 height 15
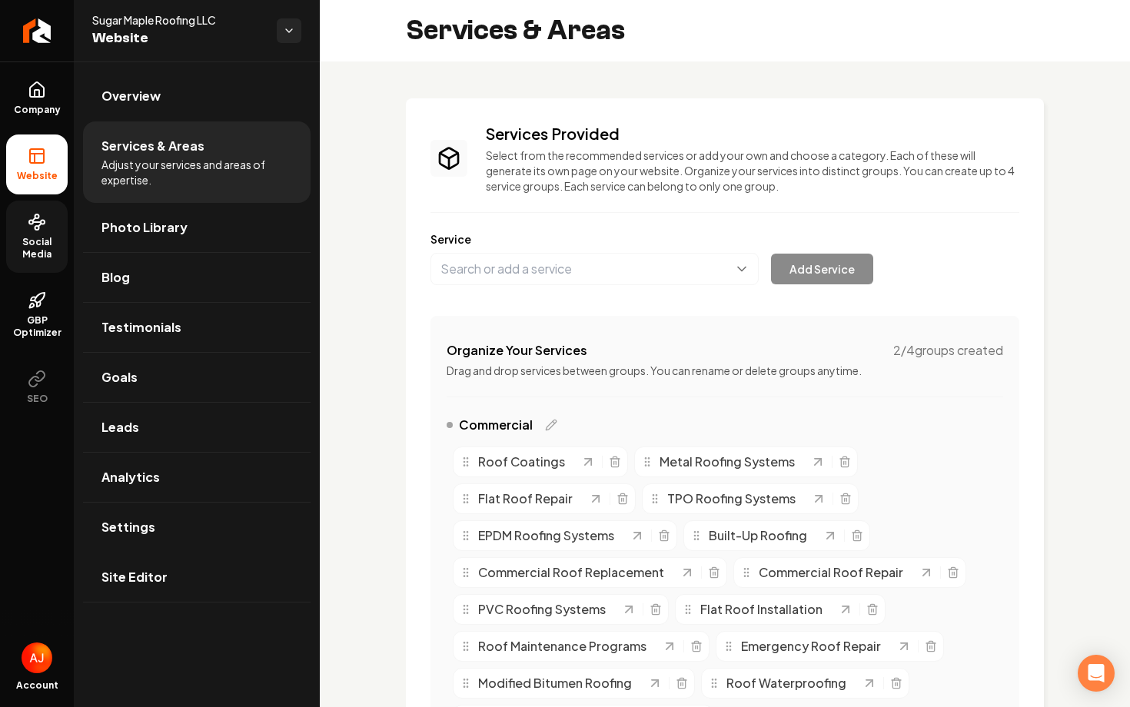
click at [36, 214] on circle at bounding box center [37, 216] width 4 height 4
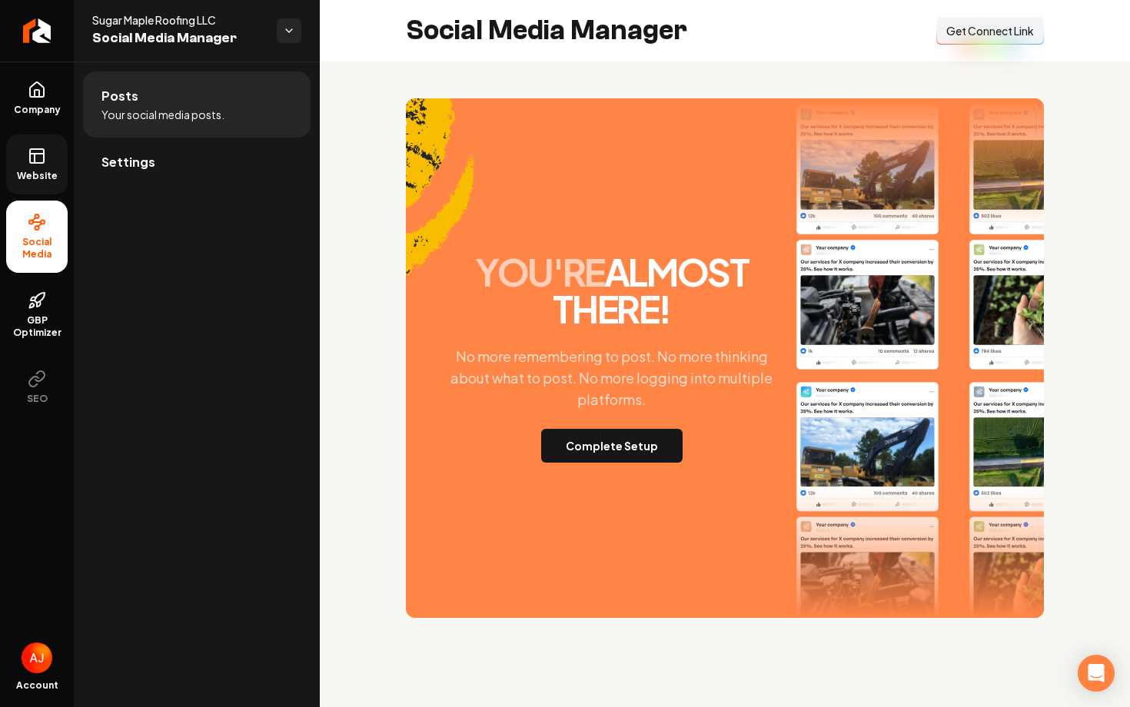
click at [35, 159] on icon at bounding box center [37, 156] width 18 height 18
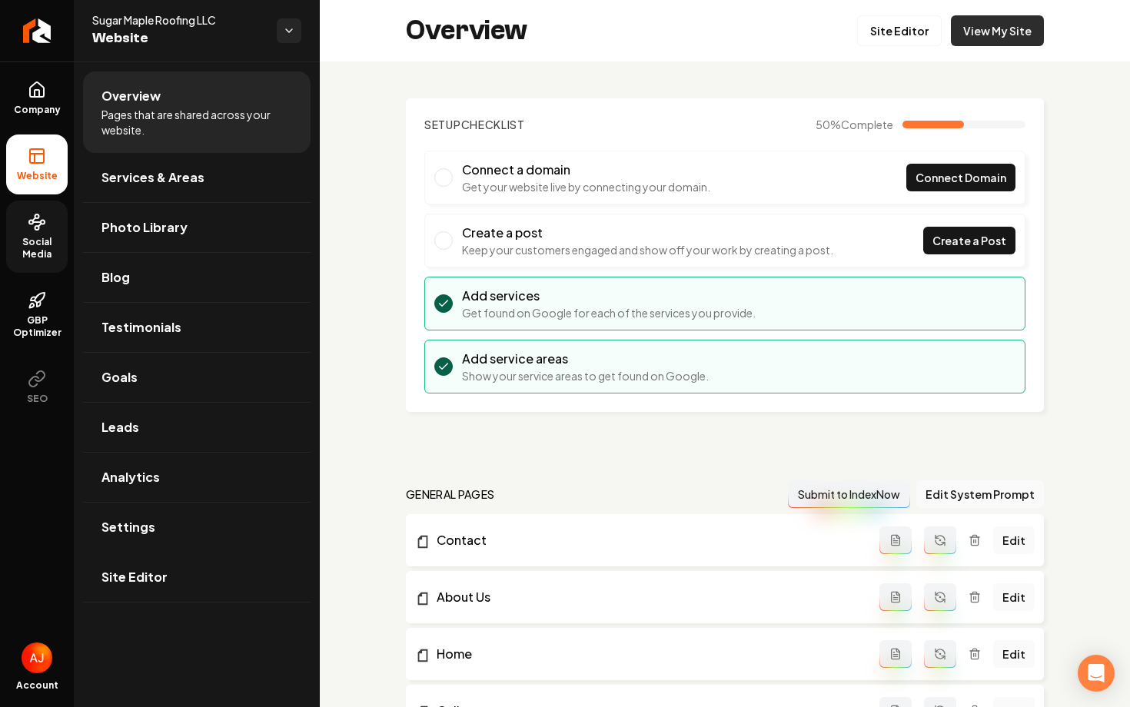
click at [997, 34] on link "View My Site" at bounding box center [997, 30] width 93 height 31
click at [28, 235] on link "Social Media" at bounding box center [36, 237] width 61 height 72
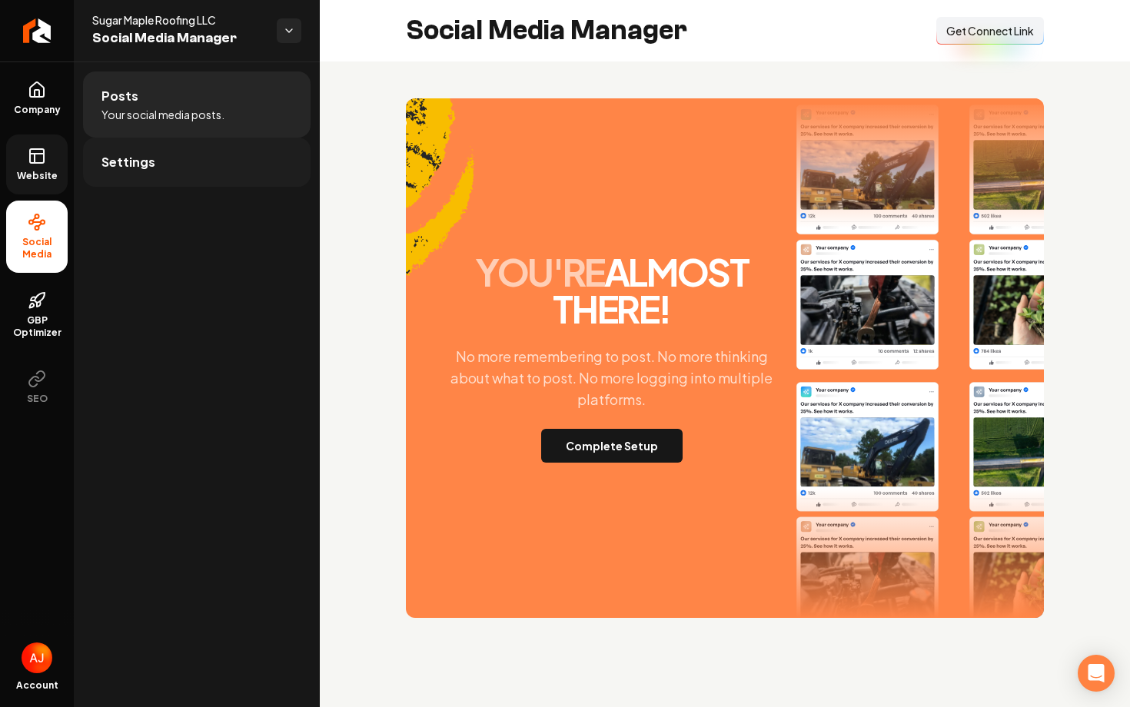
click at [131, 153] on span "Settings" at bounding box center [128, 162] width 54 height 18
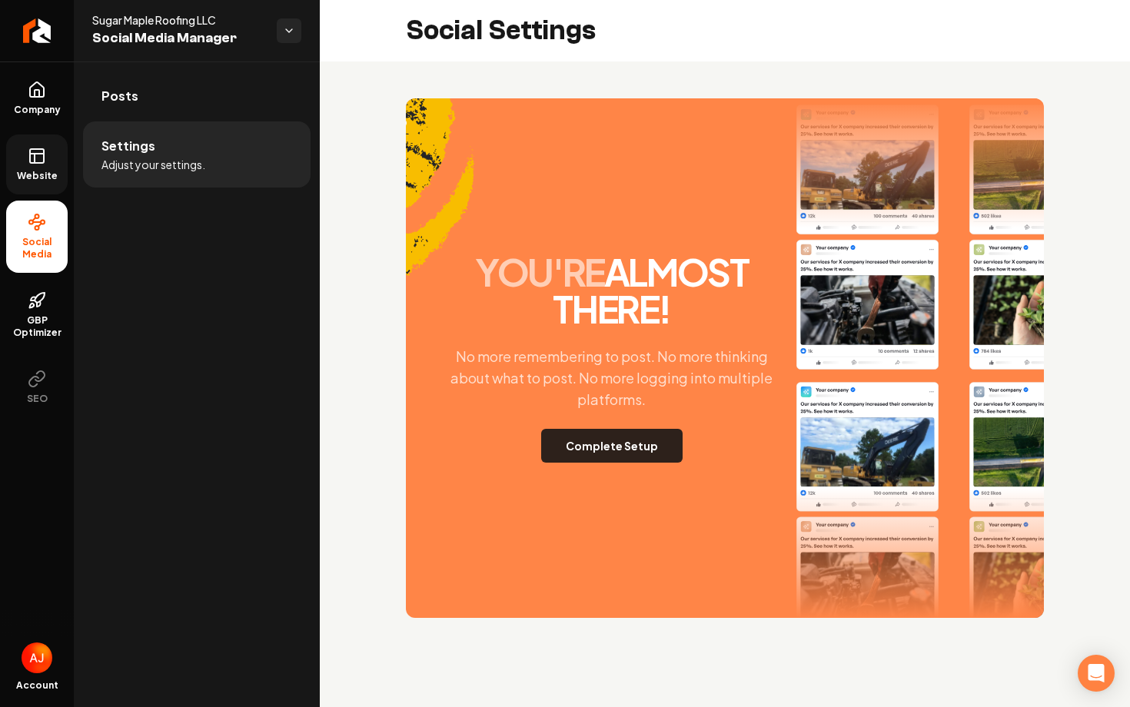
click at [615, 439] on button "Complete Setup" at bounding box center [611, 446] width 141 height 34
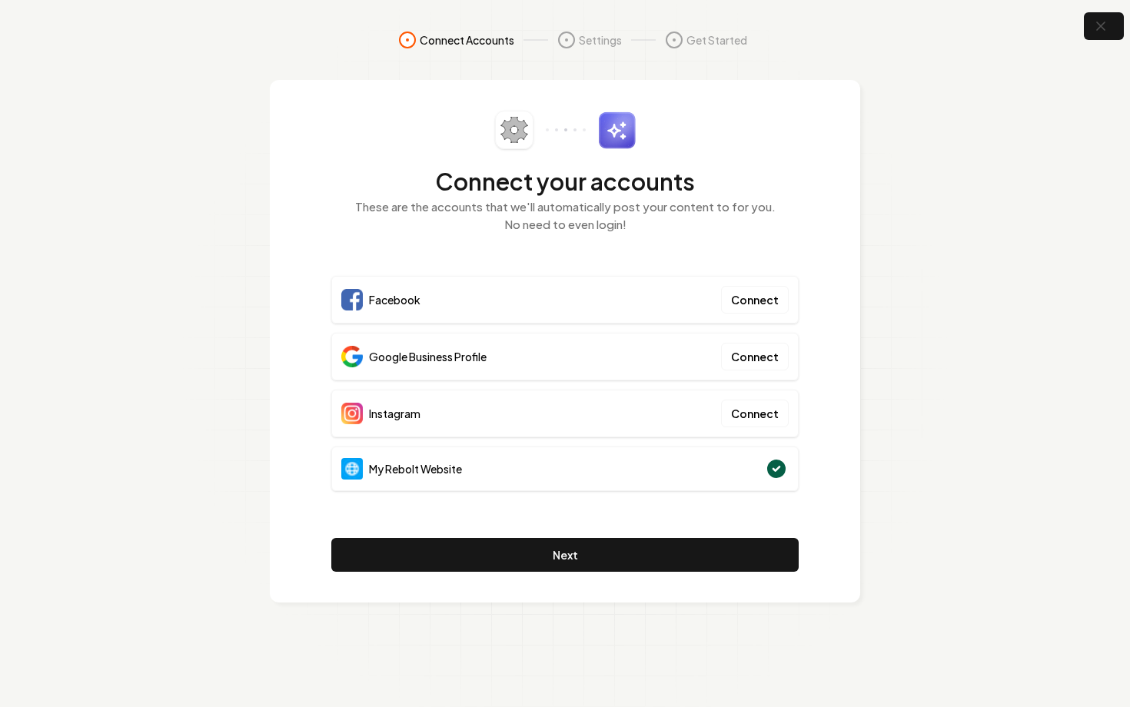
click at [659, 364] on div "Google Business Profile Connect" at bounding box center [564, 357] width 467 height 48
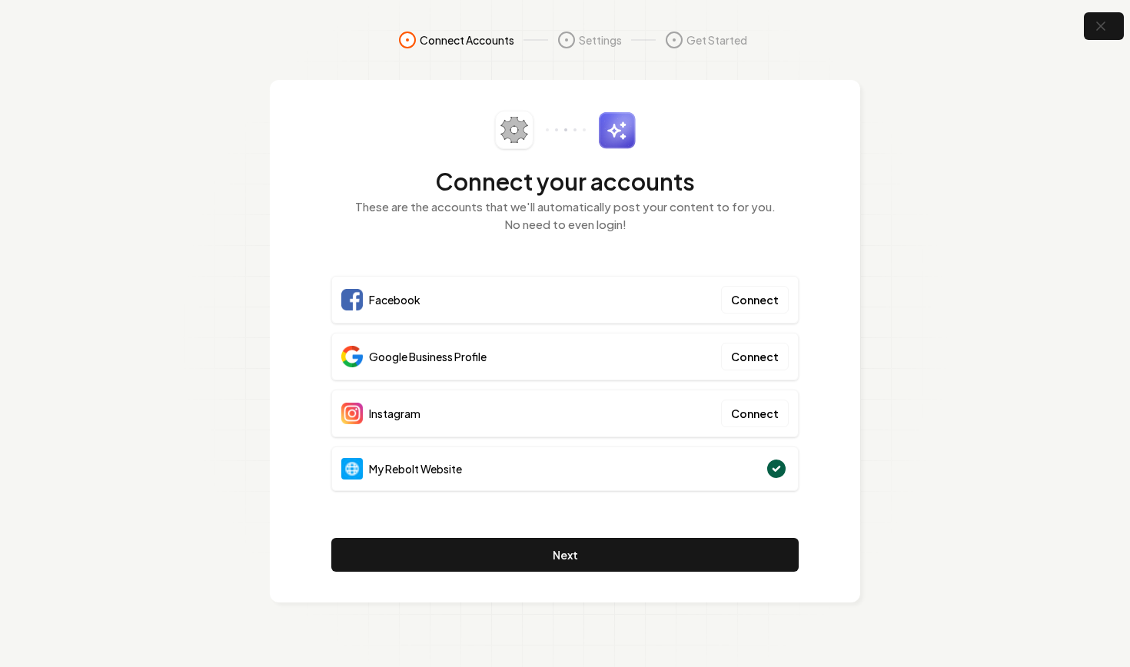
click at [277, 284] on div "Connect your accounts These are the accounts that we'll automatically post your…" at bounding box center [565, 341] width 590 height 523
click at [758, 363] on button "Connect" at bounding box center [755, 357] width 68 height 28
click at [566, 265] on div "Connect your accounts These are the accounts that we'll automatically post your…" at bounding box center [564, 341] width 467 height 461
click at [823, 375] on div "Connect your accounts These are the accounts that we'll automatically post your…" at bounding box center [565, 341] width 590 height 523
click at [555, 409] on div "Instagram Connect" at bounding box center [564, 411] width 467 height 48
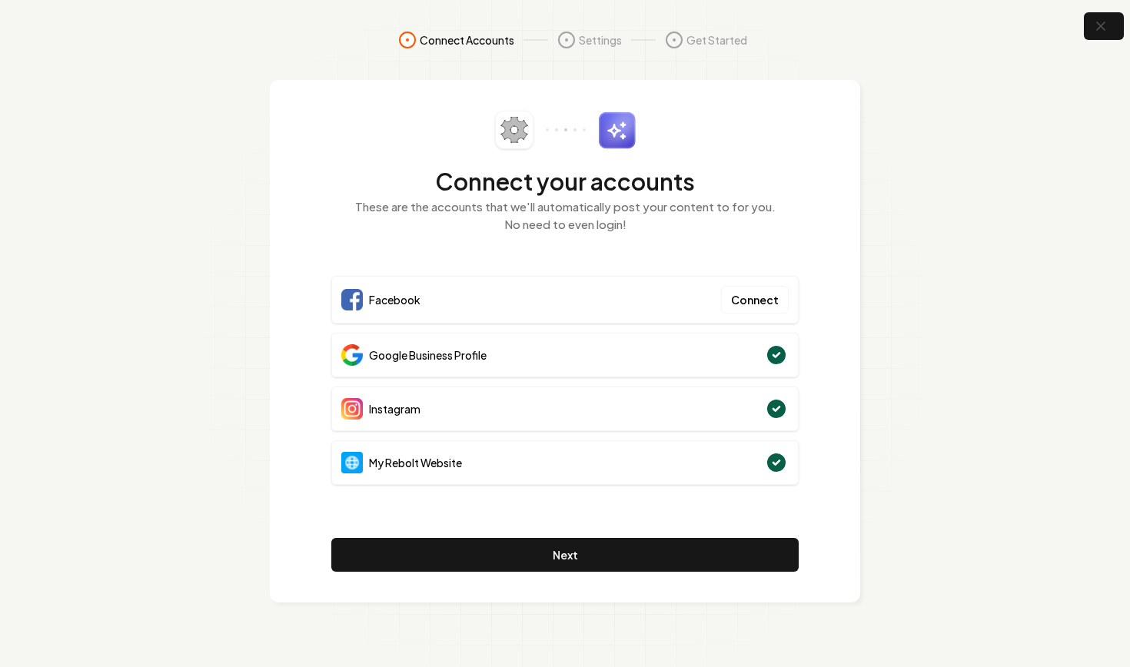
click at [858, 400] on div "Connect your accounts These are the accounts that we'll automatically post your…" at bounding box center [565, 341] width 590 height 523
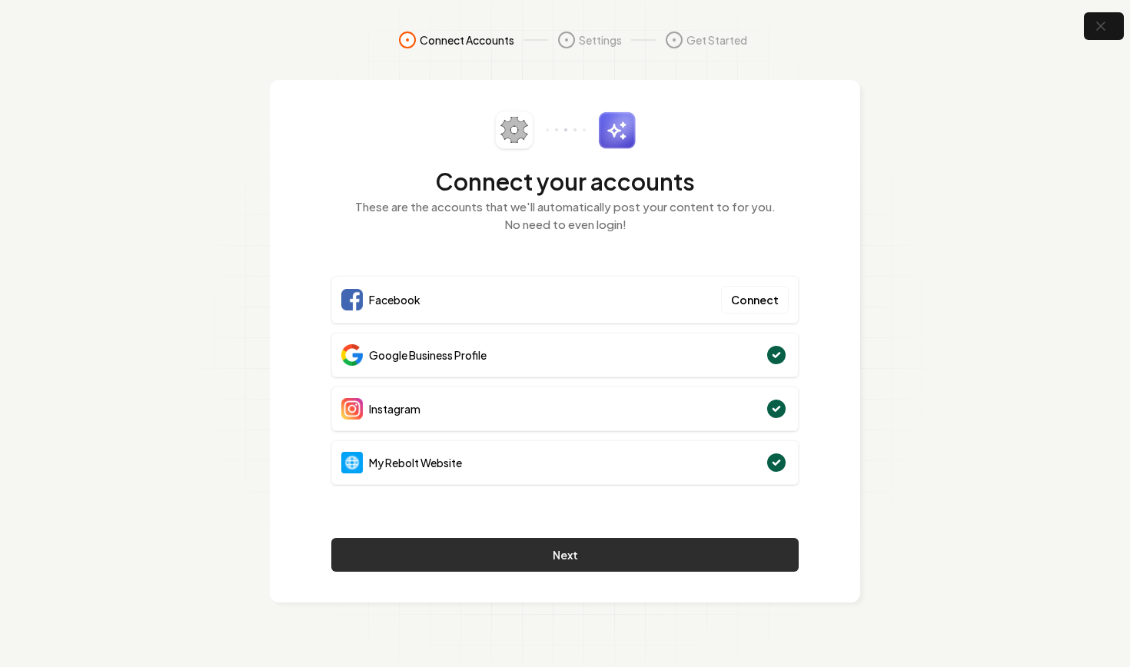
click at [689, 556] on button "Next" at bounding box center [564, 555] width 467 height 34
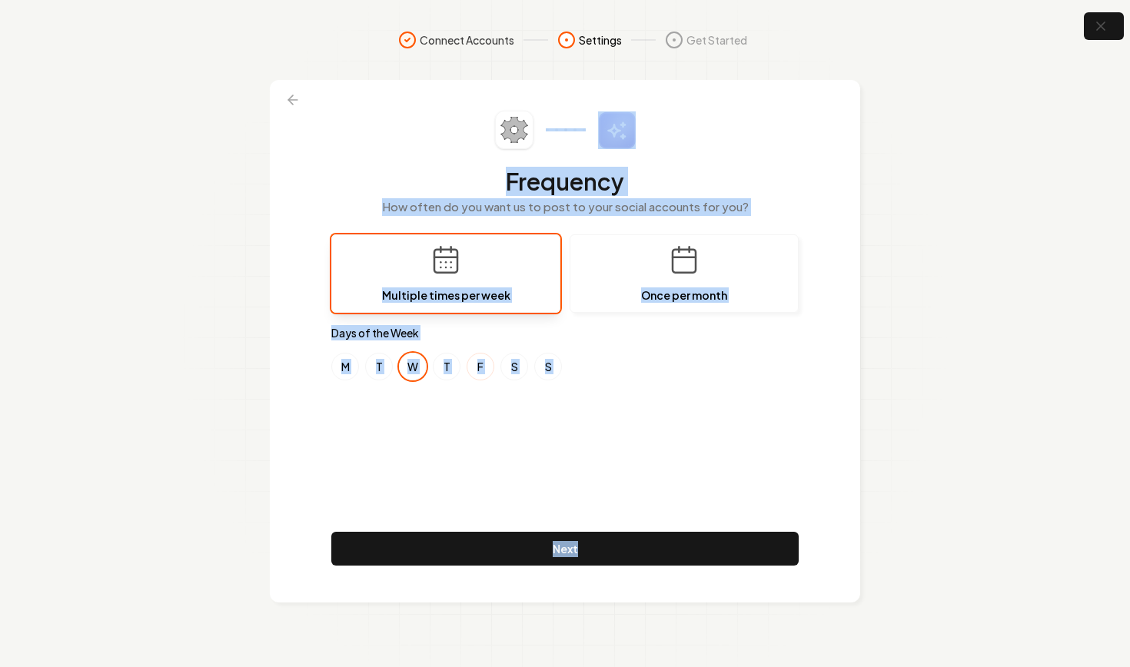
click at [479, 373] on button "F" at bounding box center [480, 367] width 28 height 28
click at [350, 375] on button "M" at bounding box center [345, 367] width 28 height 28
click at [546, 375] on button "S" at bounding box center [548, 367] width 28 height 28
click at [547, 360] on button "S" at bounding box center [548, 367] width 28 height 28
click at [476, 362] on button "F" at bounding box center [480, 367] width 28 height 28
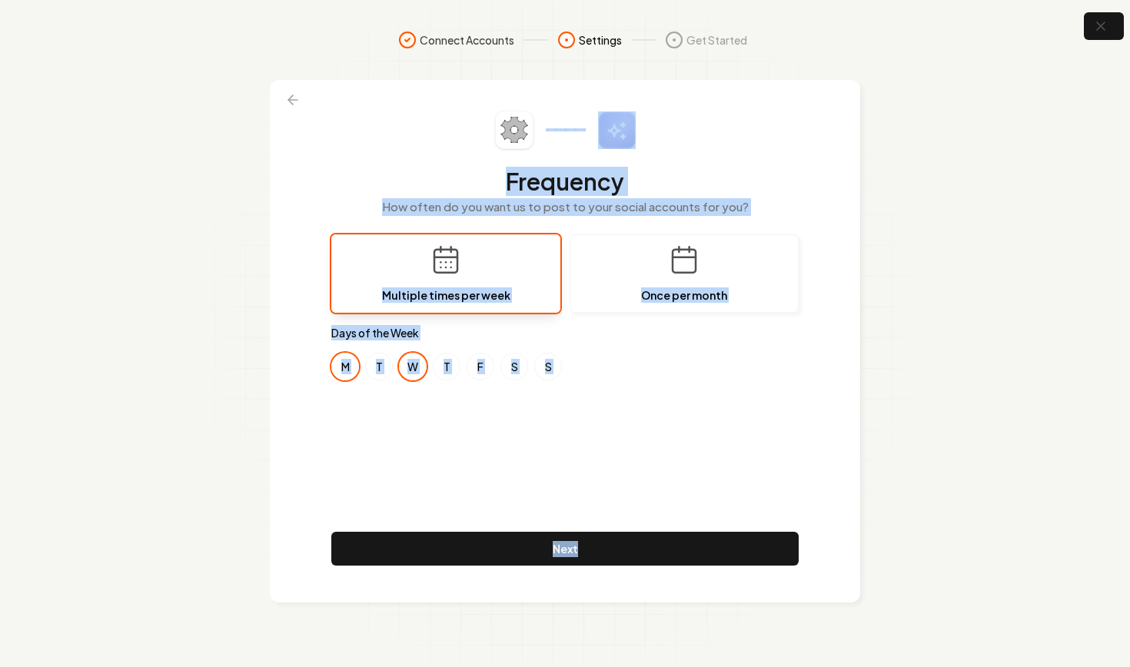
click at [415, 364] on button "W" at bounding box center [413, 367] width 28 height 28
click at [474, 372] on button "F" at bounding box center [480, 367] width 28 height 28
click at [414, 368] on button "W" at bounding box center [413, 367] width 28 height 28
click at [512, 378] on button "S" at bounding box center [514, 367] width 28 height 28
click at [480, 369] on button "F" at bounding box center [480, 367] width 28 height 28
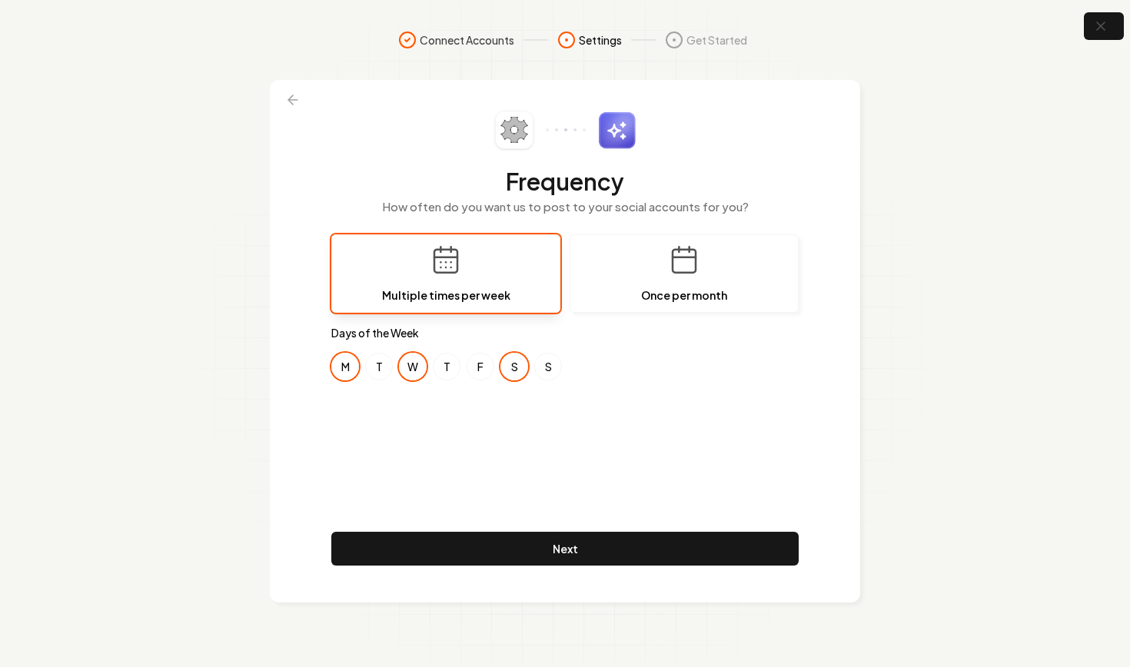
click at [680, 445] on div "Frequency How often do you want us to post to your social accounts for you? Mul…" at bounding box center [564, 341] width 467 height 461
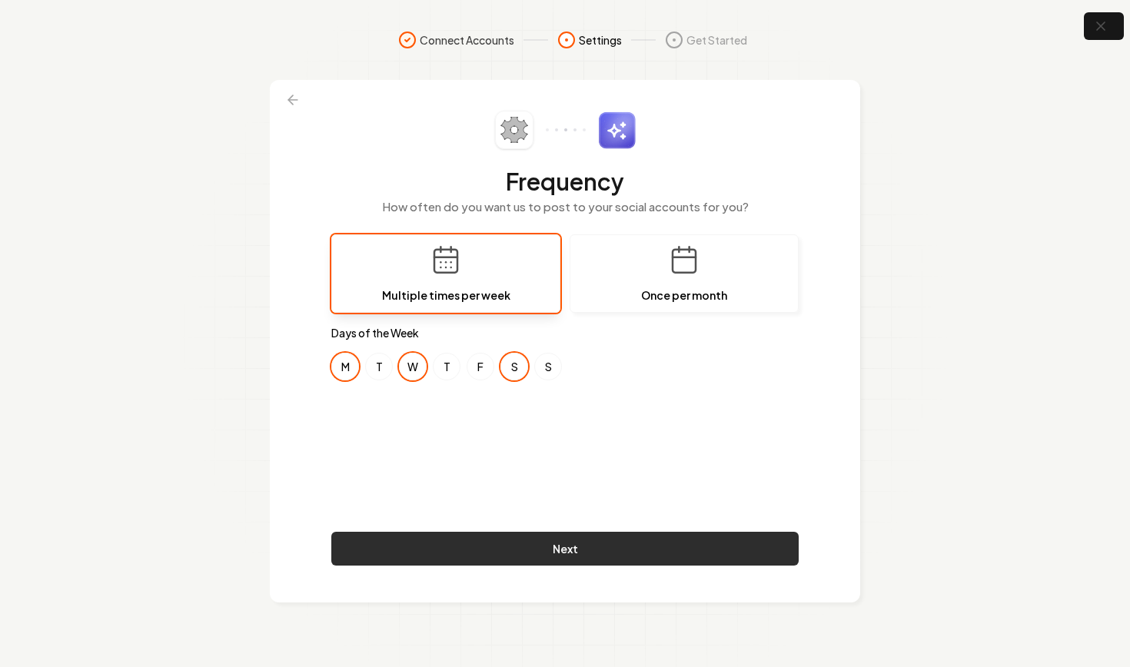
click at [594, 555] on button "Next" at bounding box center [564, 549] width 467 height 34
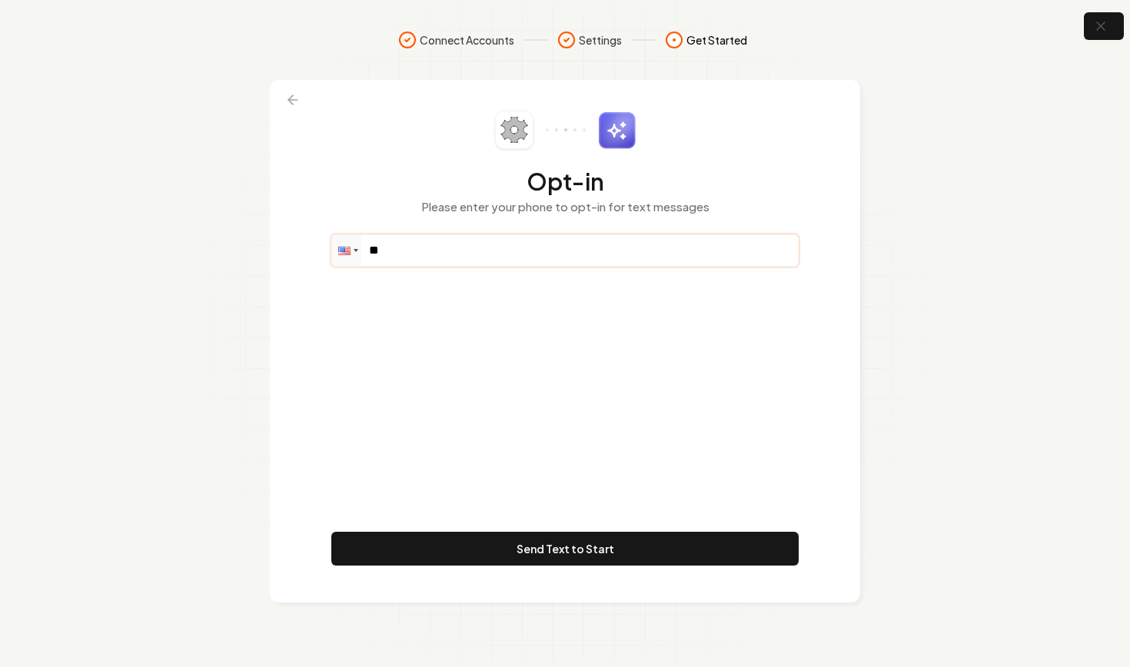
click at [510, 250] on input "**" at bounding box center [565, 250] width 466 height 31
paste input "**********"
type input "**********"
click at [1097, 37] on button "button" at bounding box center [1104, 26] width 50 height 35
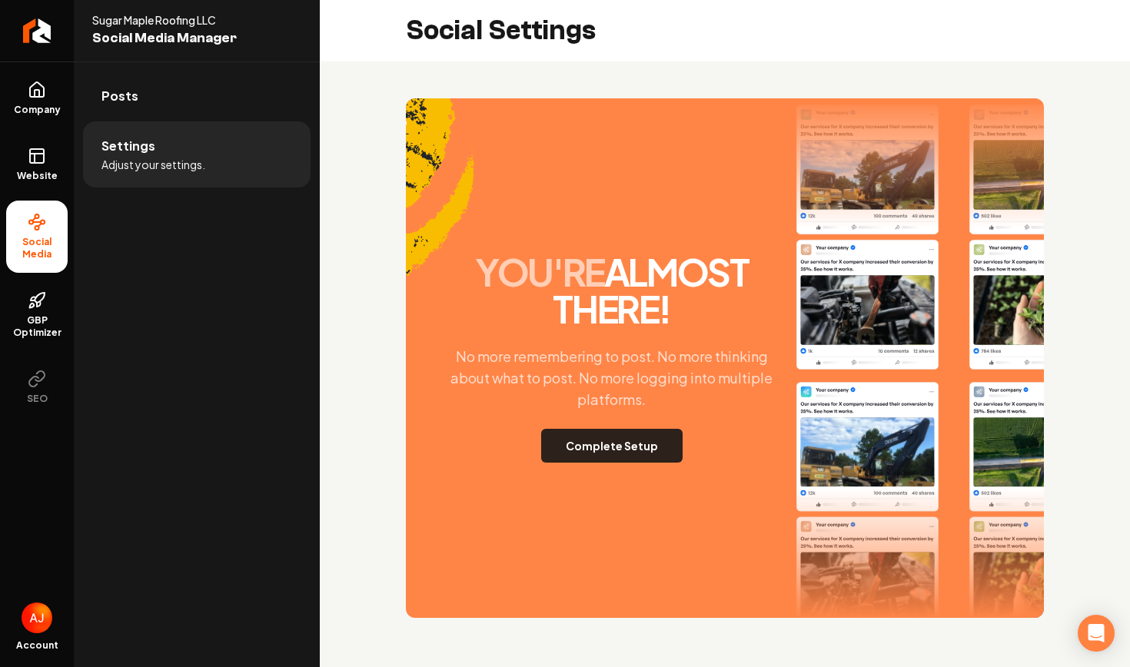
click at [632, 446] on button "Complete Setup" at bounding box center [611, 446] width 141 height 34
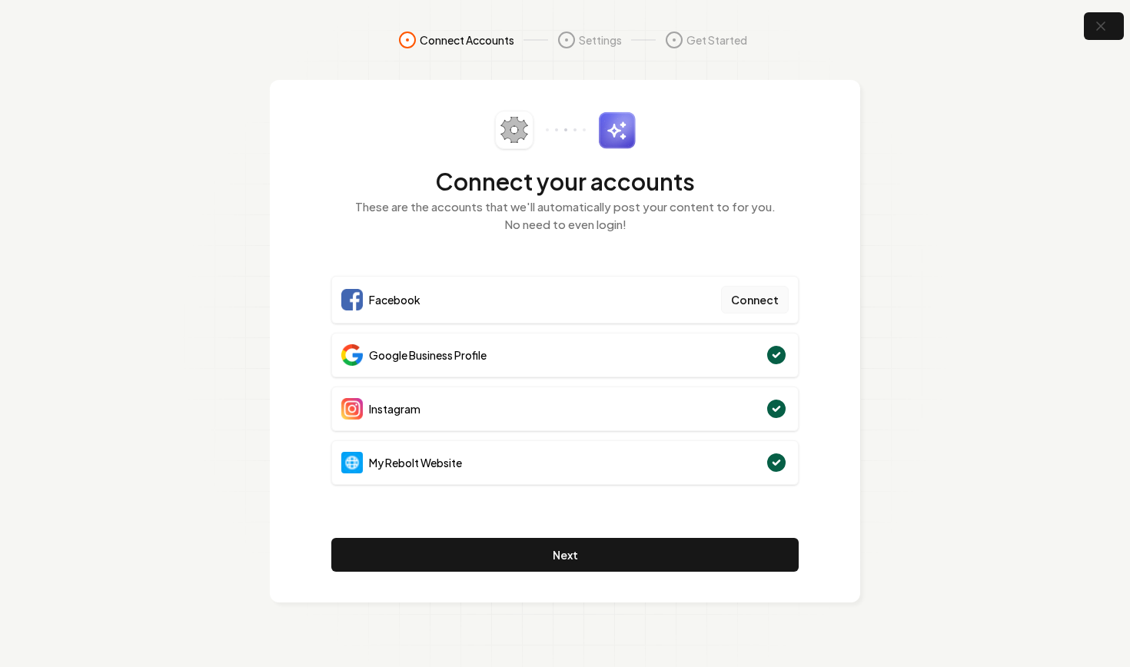
click at [758, 303] on button "Connect" at bounding box center [755, 300] width 68 height 28
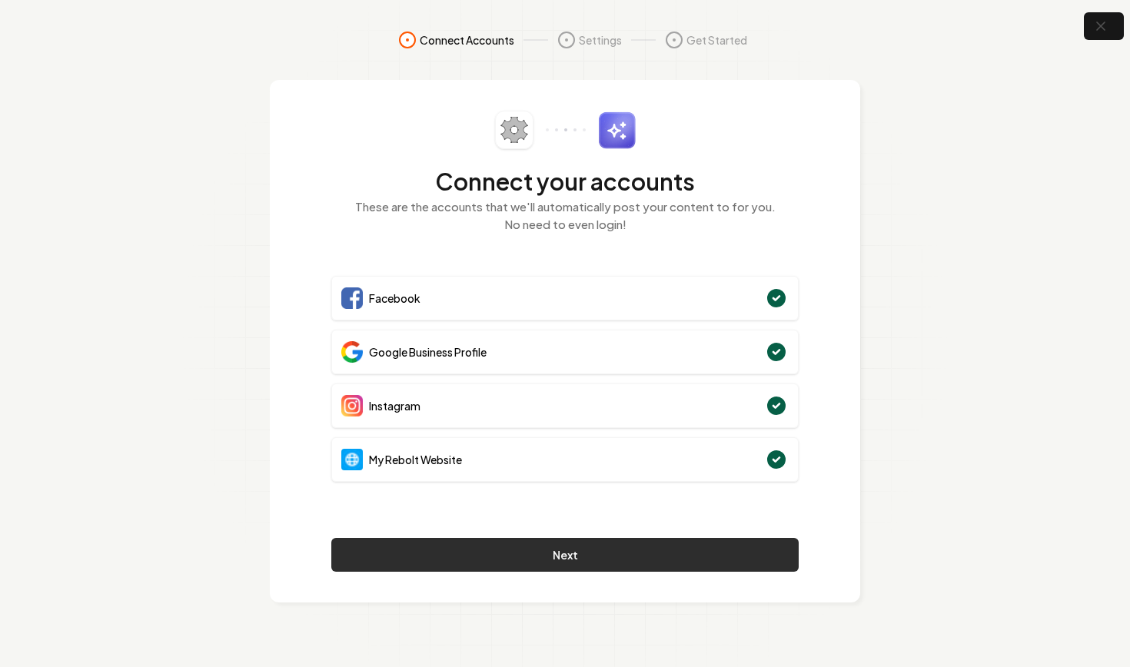
click at [581, 545] on button "Next" at bounding box center [564, 555] width 467 height 34
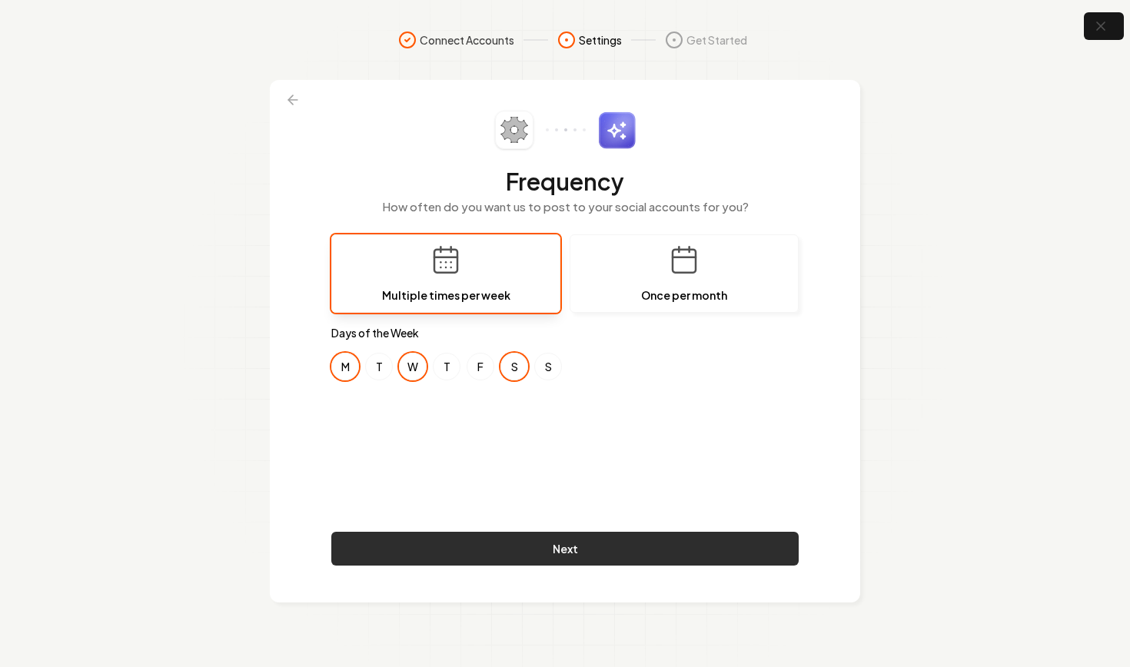
click at [606, 543] on button "Next" at bounding box center [564, 549] width 467 height 34
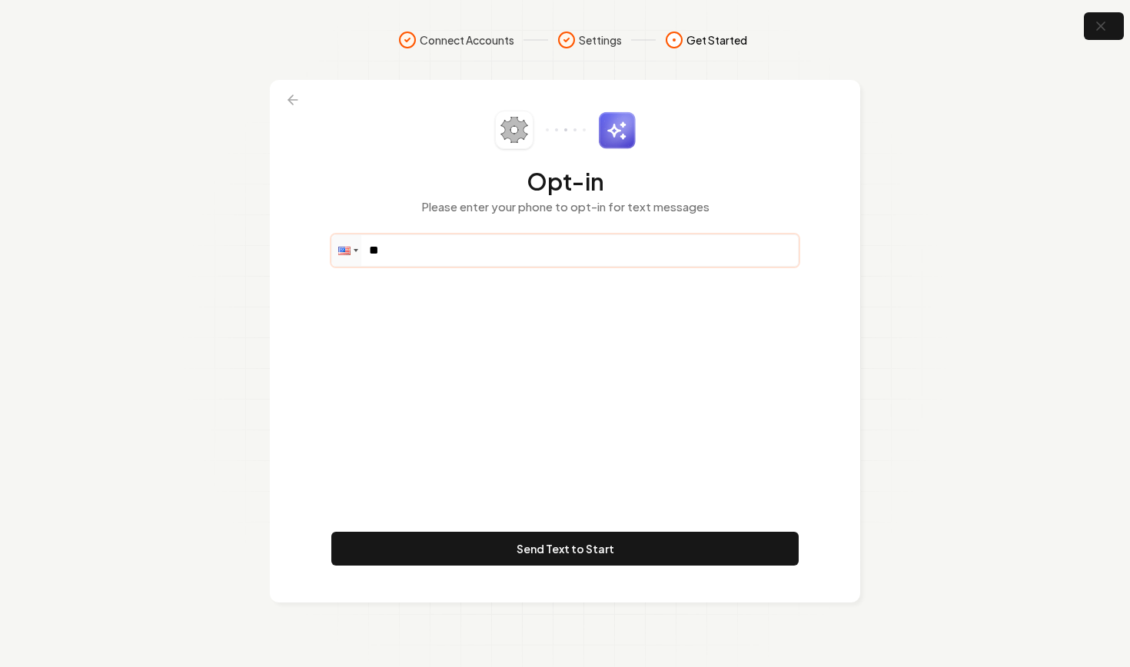
click at [504, 251] on input "**" at bounding box center [565, 250] width 466 height 31
paste input "**********"
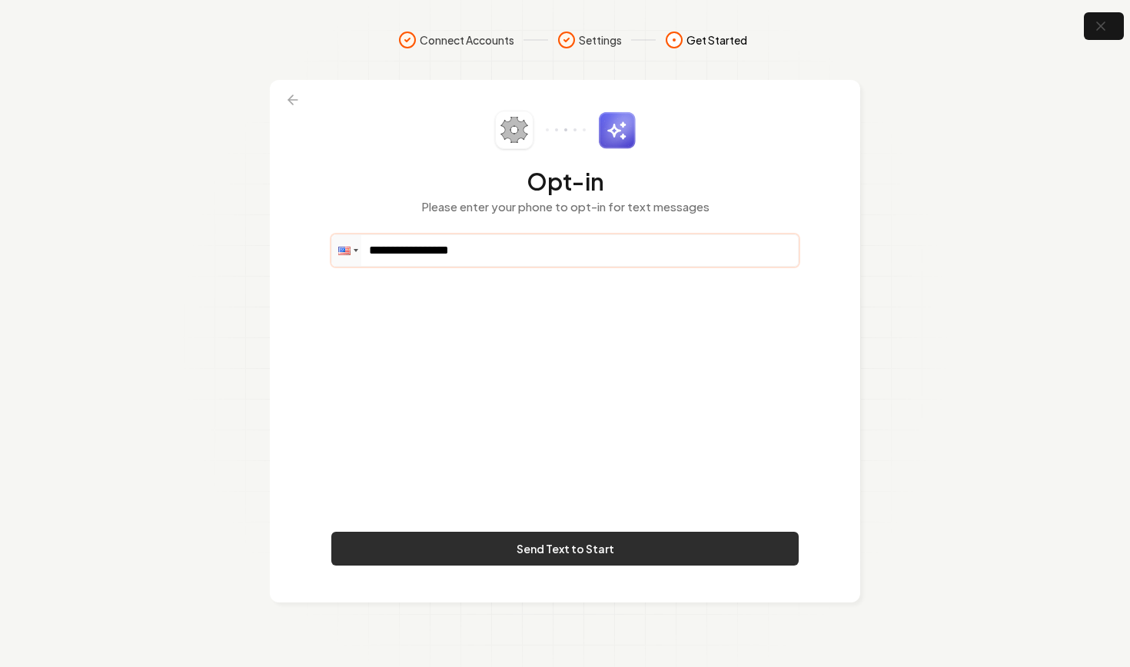
type input "**********"
click at [632, 554] on button "Send Text to Start" at bounding box center [564, 549] width 467 height 34
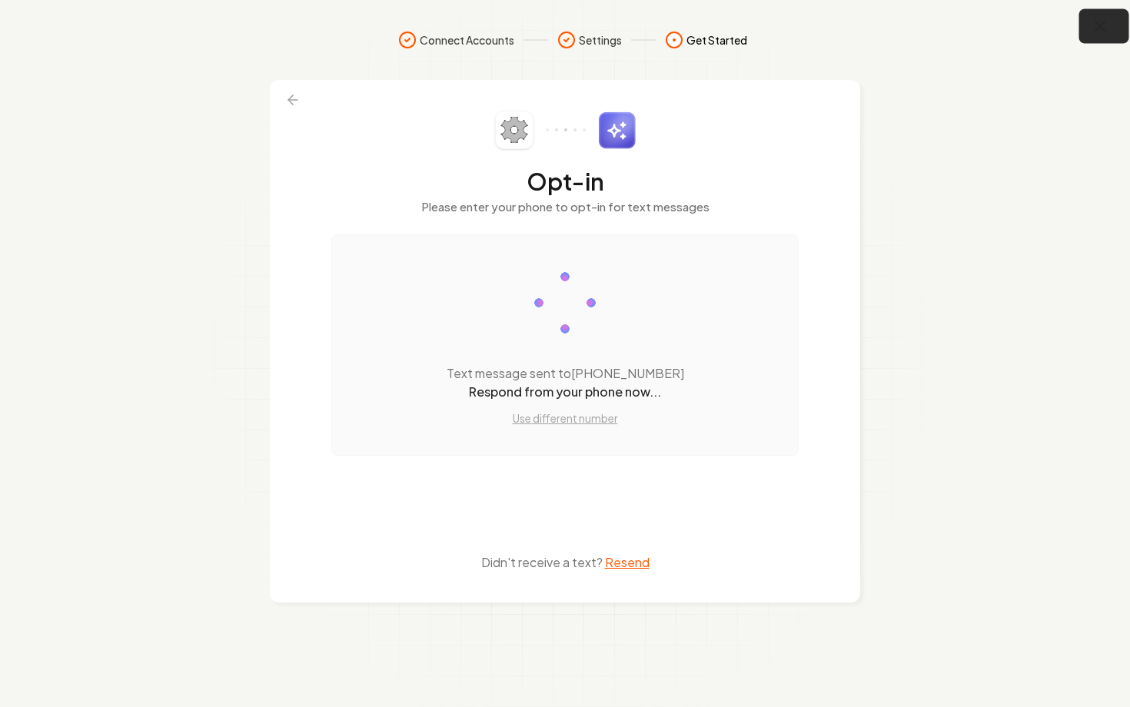
click at [1097, 23] on icon "button" at bounding box center [1100, 27] width 10 height 10
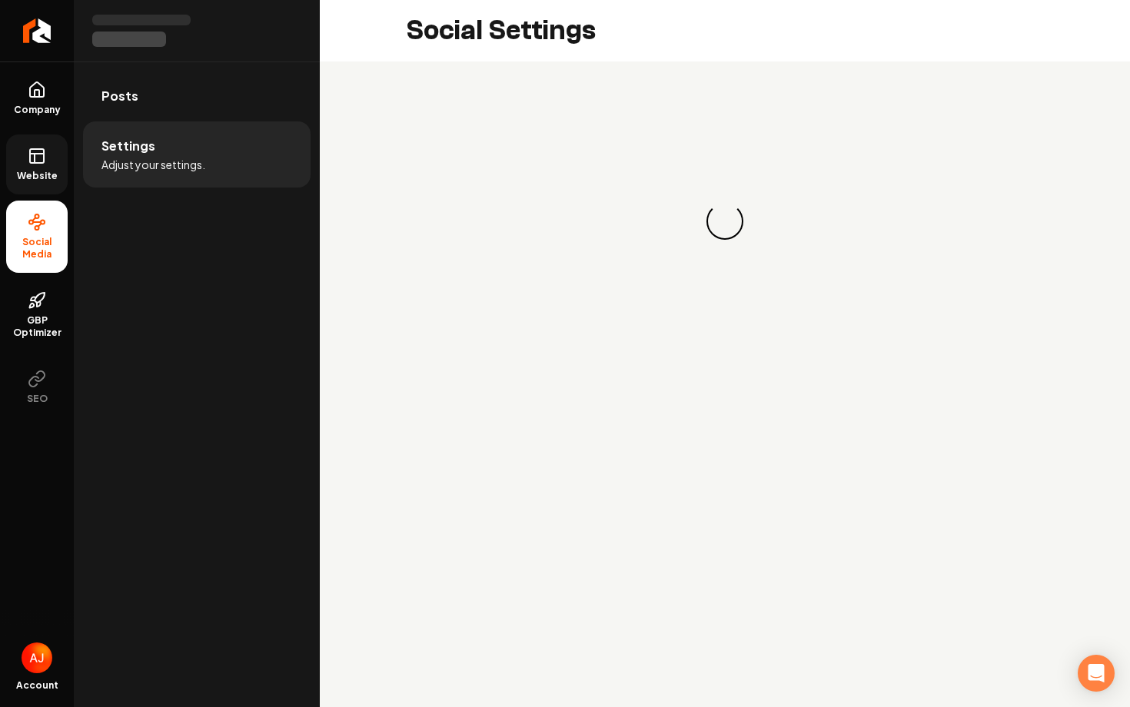
click at [37, 173] on span "Website" at bounding box center [37, 176] width 53 height 12
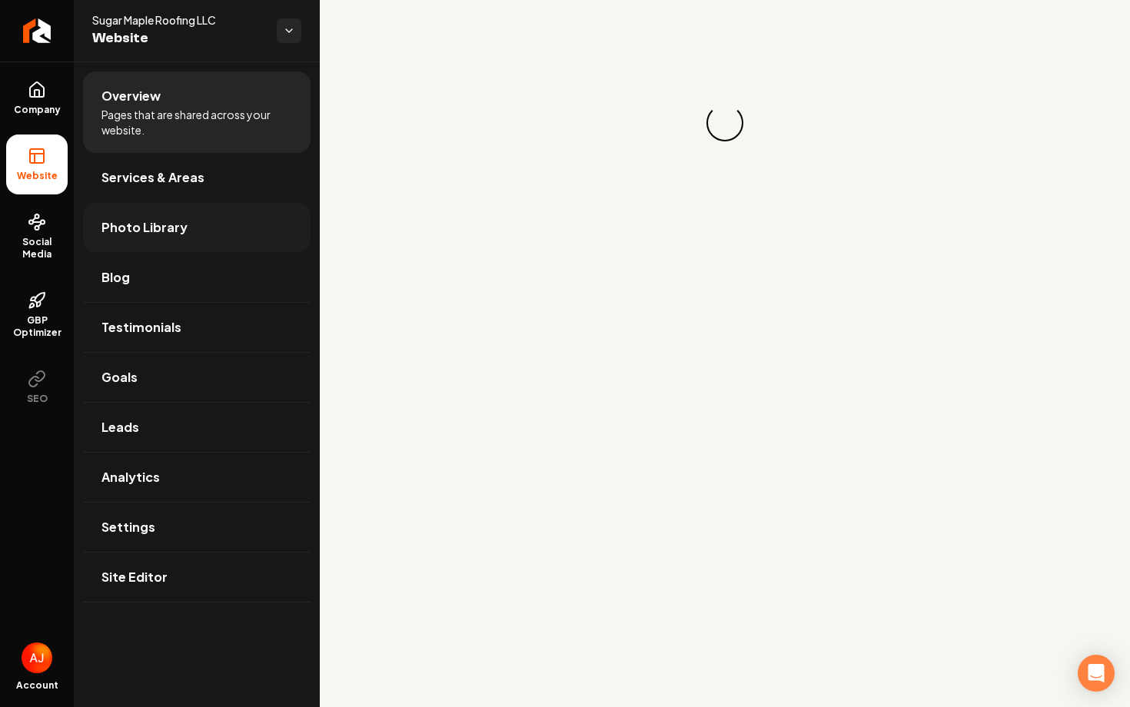
click at [222, 236] on link "Photo Library" at bounding box center [196, 227] width 227 height 49
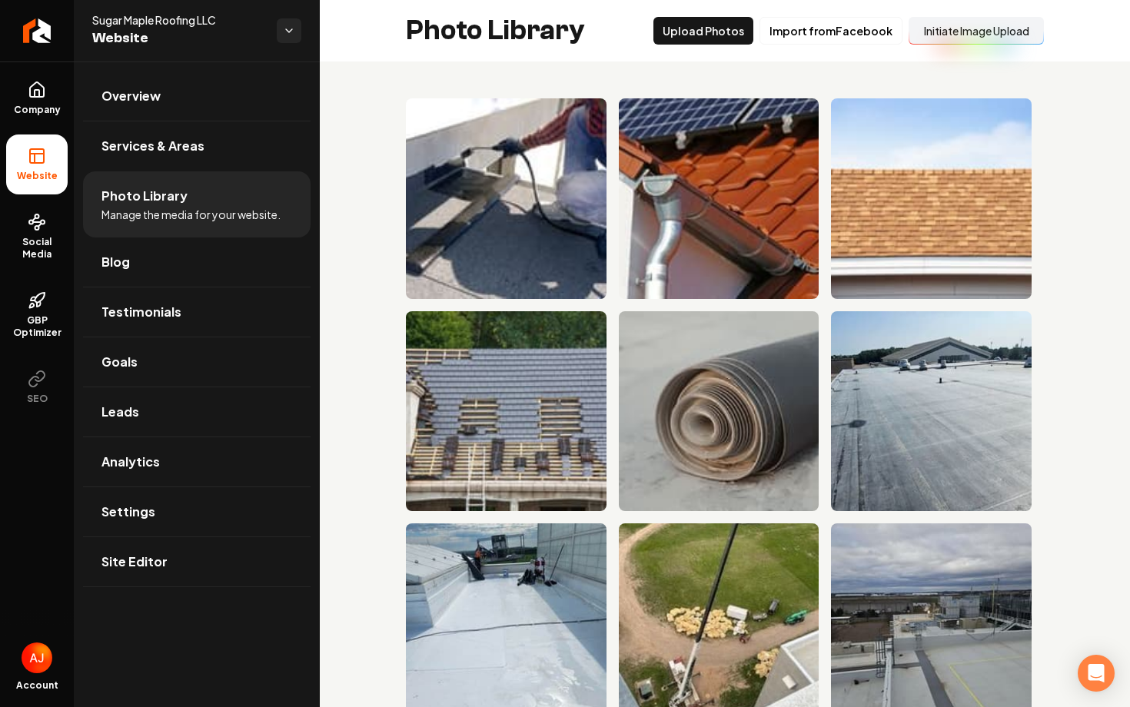
click at [970, 29] on button "Initiate Image Upload" at bounding box center [975, 31] width 135 height 28
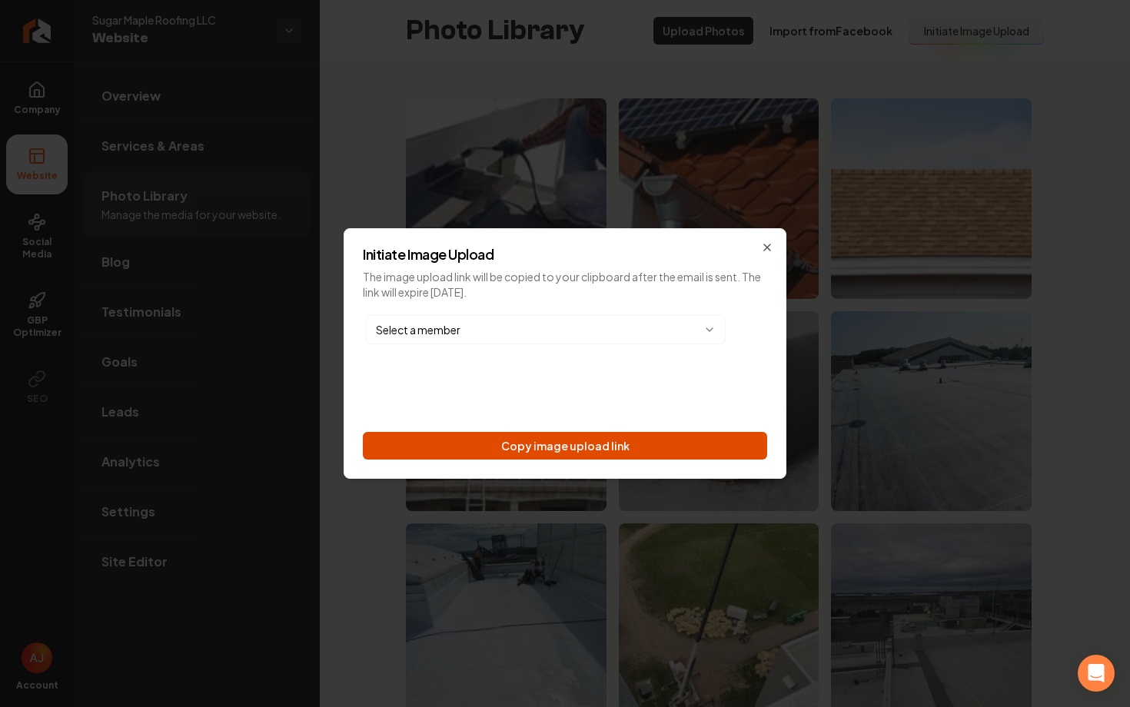
click at [496, 441] on button "Copy image upload link" at bounding box center [565, 446] width 404 height 28
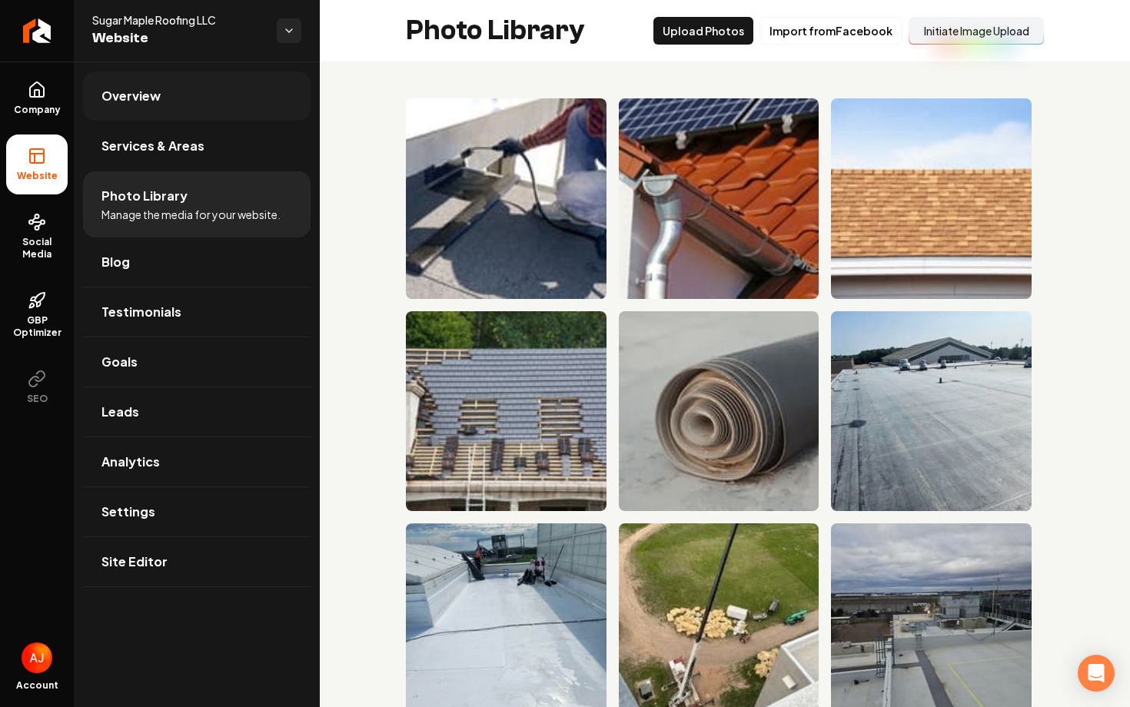
click at [154, 82] on link "Overview" at bounding box center [196, 95] width 227 height 49
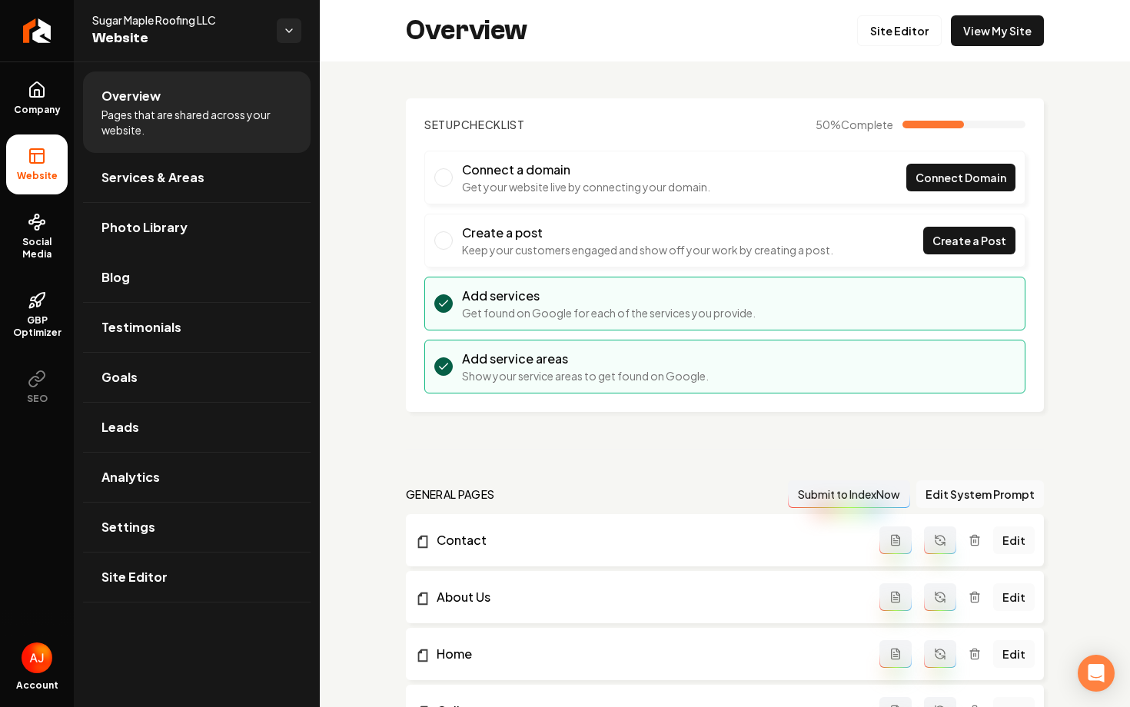
scroll to position [10, 0]
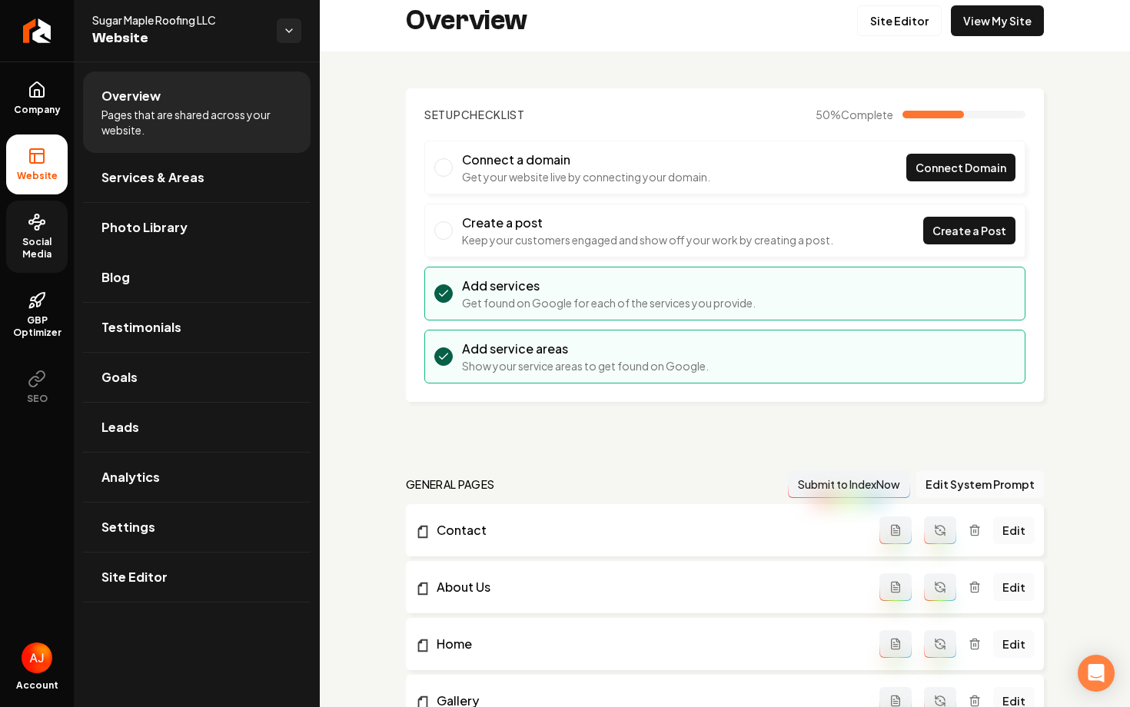
click at [22, 265] on link "Social Media" at bounding box center [36, 237] width 61 height 72
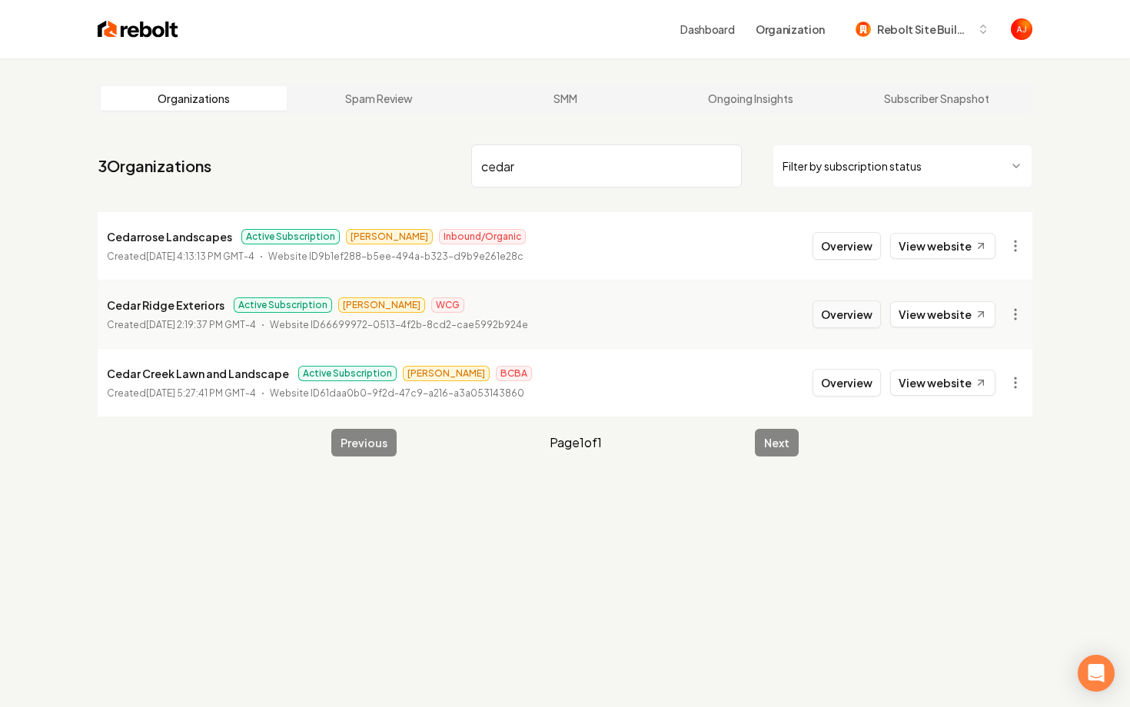
type input "cedar"
click at [825, 311] on button "Overview" at bounding box center [846, 314] width 68 height 28
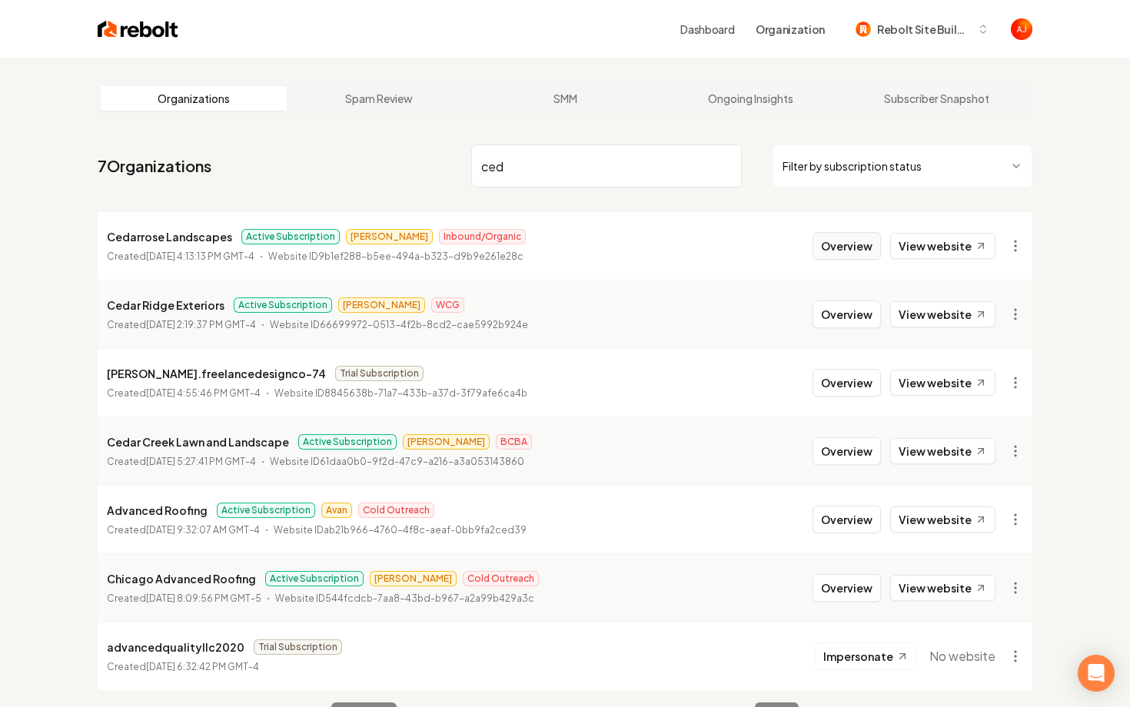
type input "ced"
click at [849, 249] on button "Overview" at bounding box center [846, 246] width 68 height 28
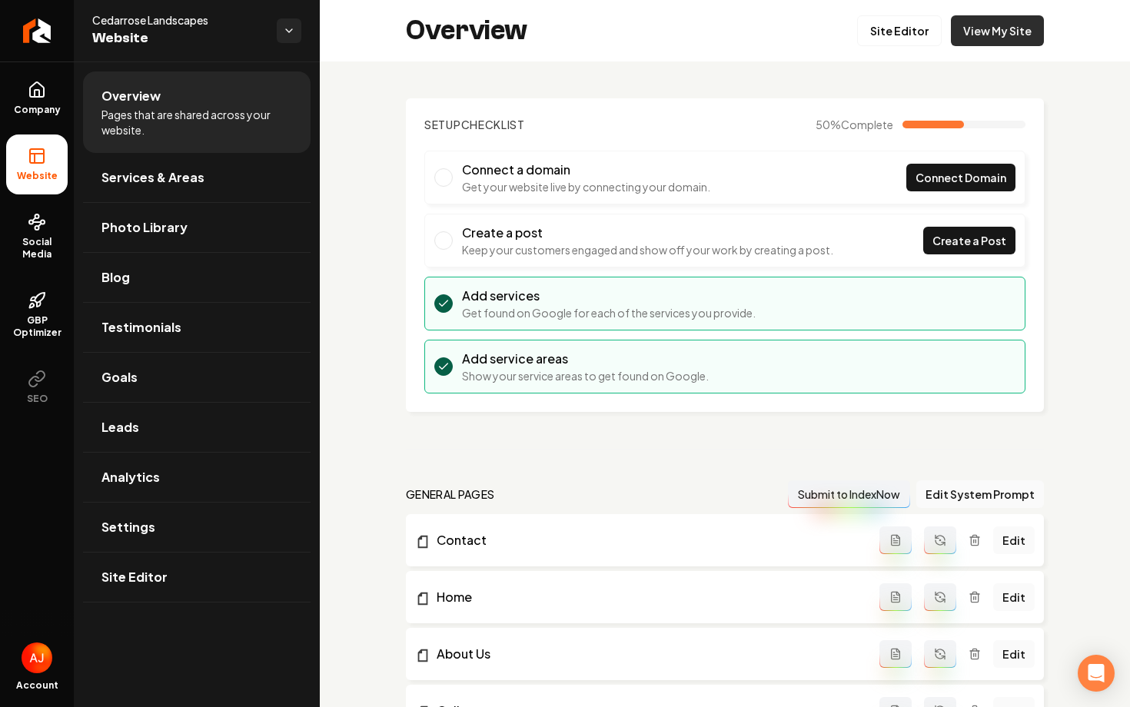
click at [993, 35] on link "View My Site" at bounding box center [997, 30] width 93 height 31
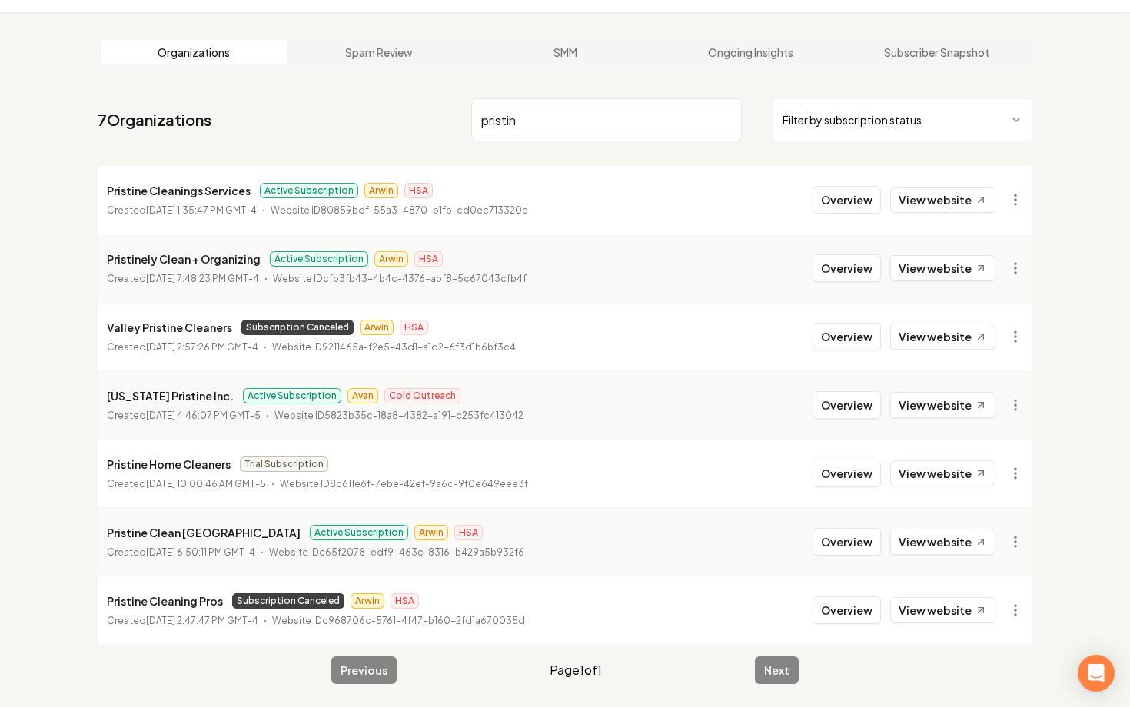
scroll to position [58, 0]
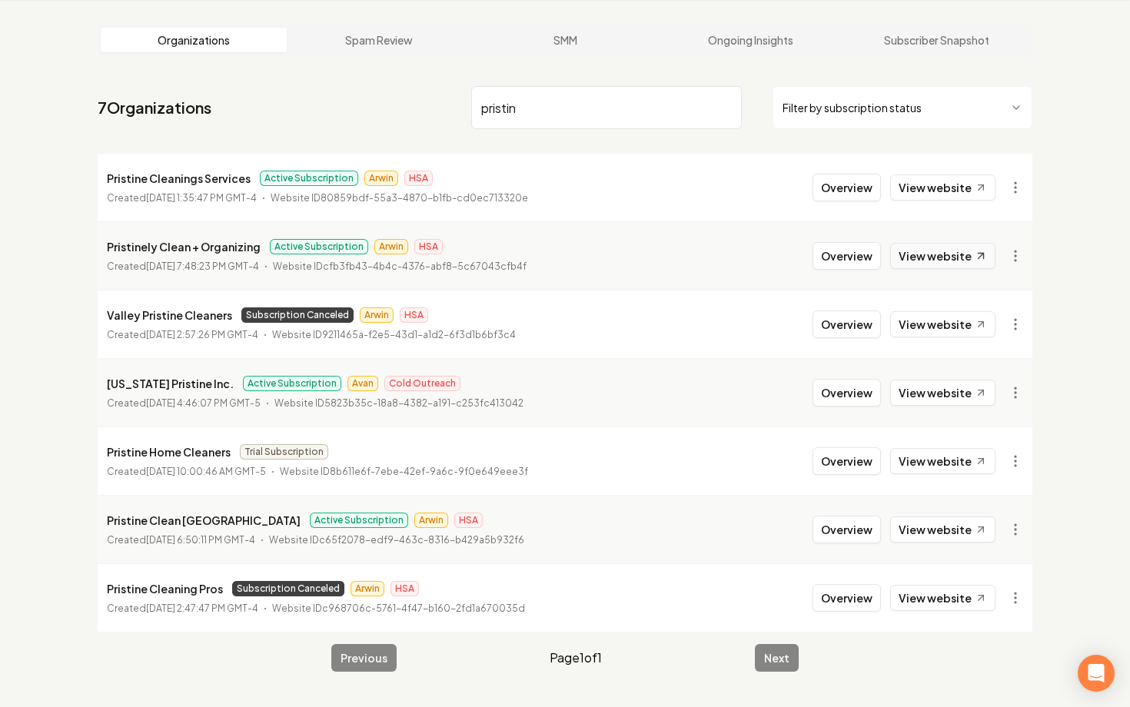
click at [974, 255] on icon at bounding box center [980, 256] width 13 height 13
drag, startPoint x: 525, startPoint y: 108, endPoint x: 423, endPoint y: 108, distance: 101.4
click at [501, 108] on input "pristin" at bounding box center [606, 107] width 271 height 43
type input "p"
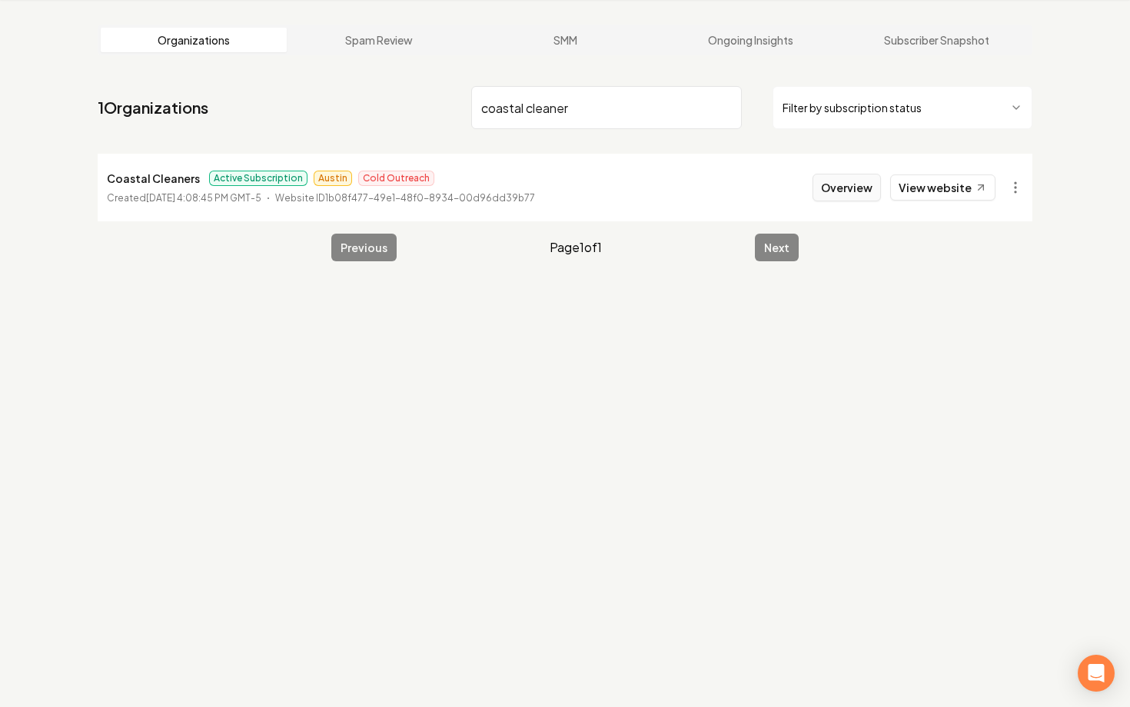
type input "coastal cleaner"
click at [826, 176] on button "Overview" at bounding box center [846, 188] width 68 height 28
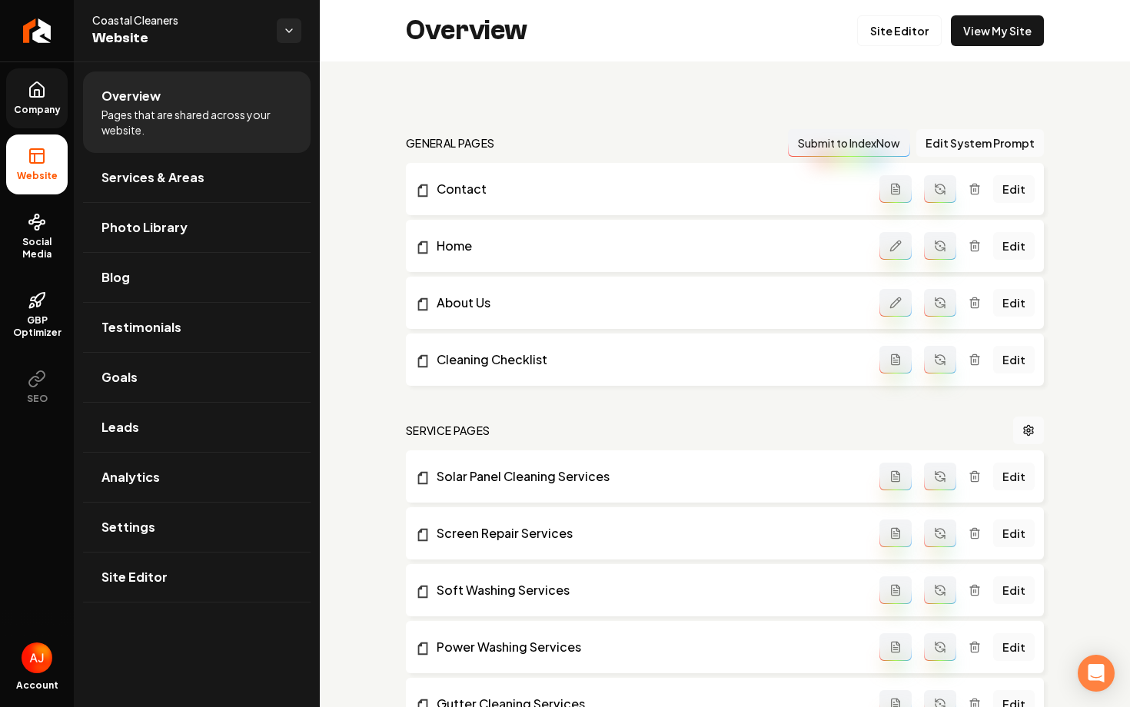
click at [40, 108] on span "Company" at bounding box center [37, 110] width 59 height 12
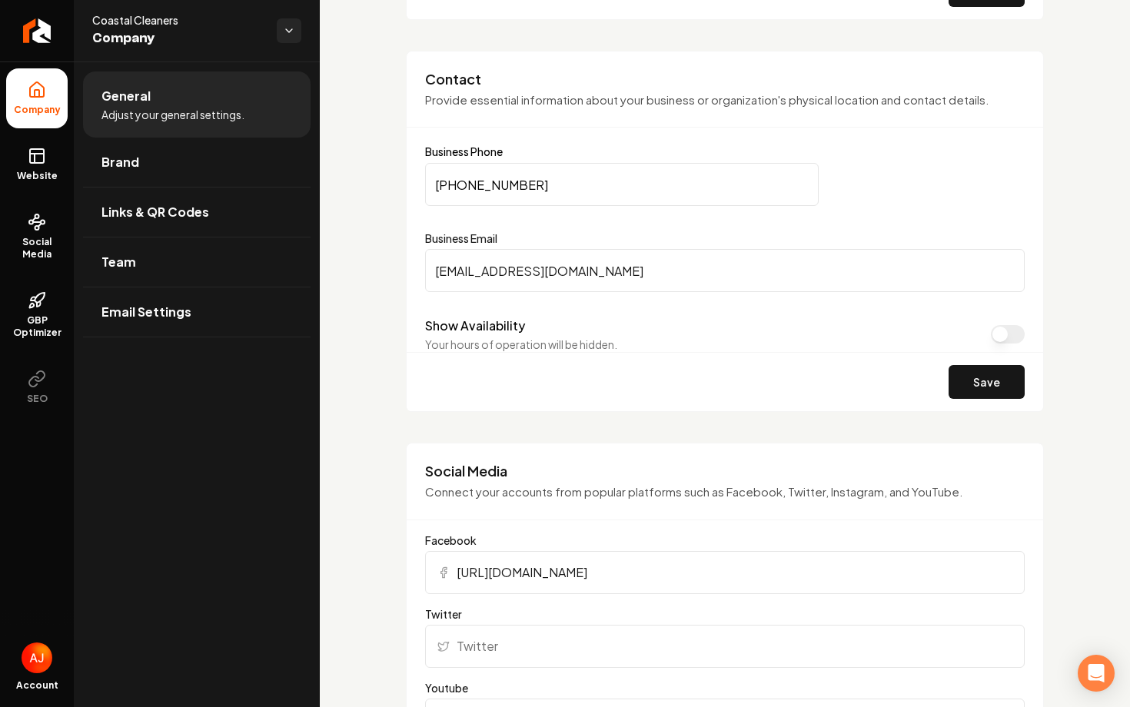
scroll to position [714, 0]
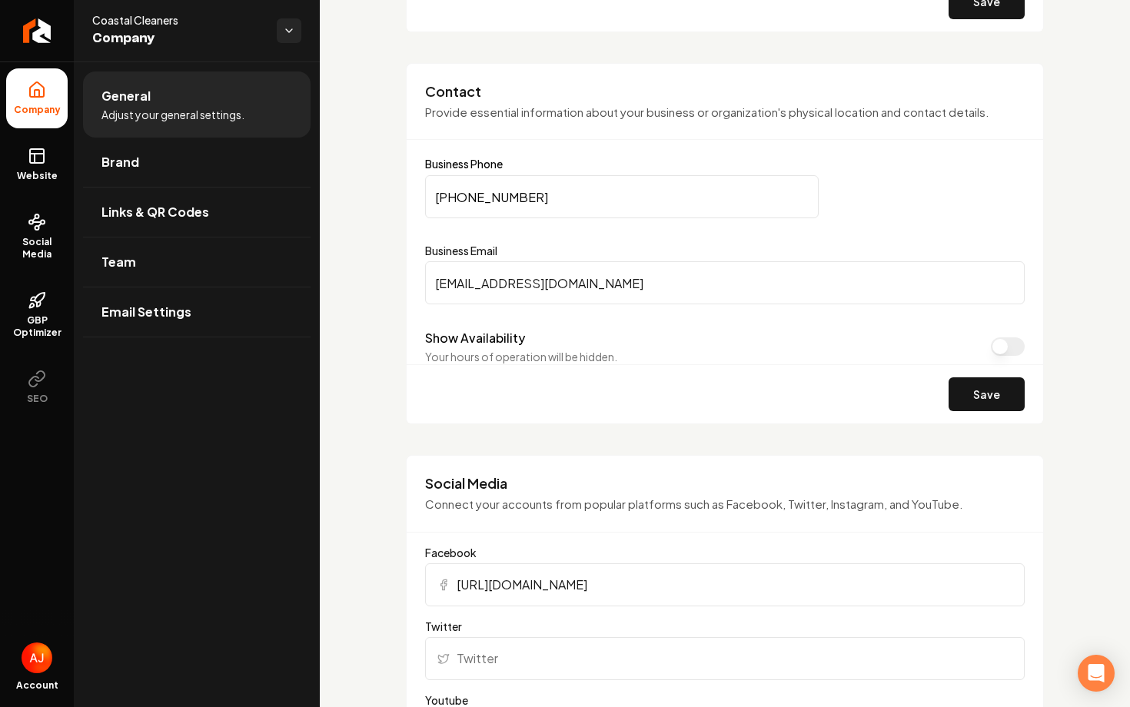
drag, startPoint x: 541, startPoint y: 197, endPoint x: 336, endPoint y: 201, distance: 205.2
paste input "719-5873"
type input "(207) 719-5873"
click at [960, 391] on button "Save" at bounding box center [986, 394] width 76 height 34
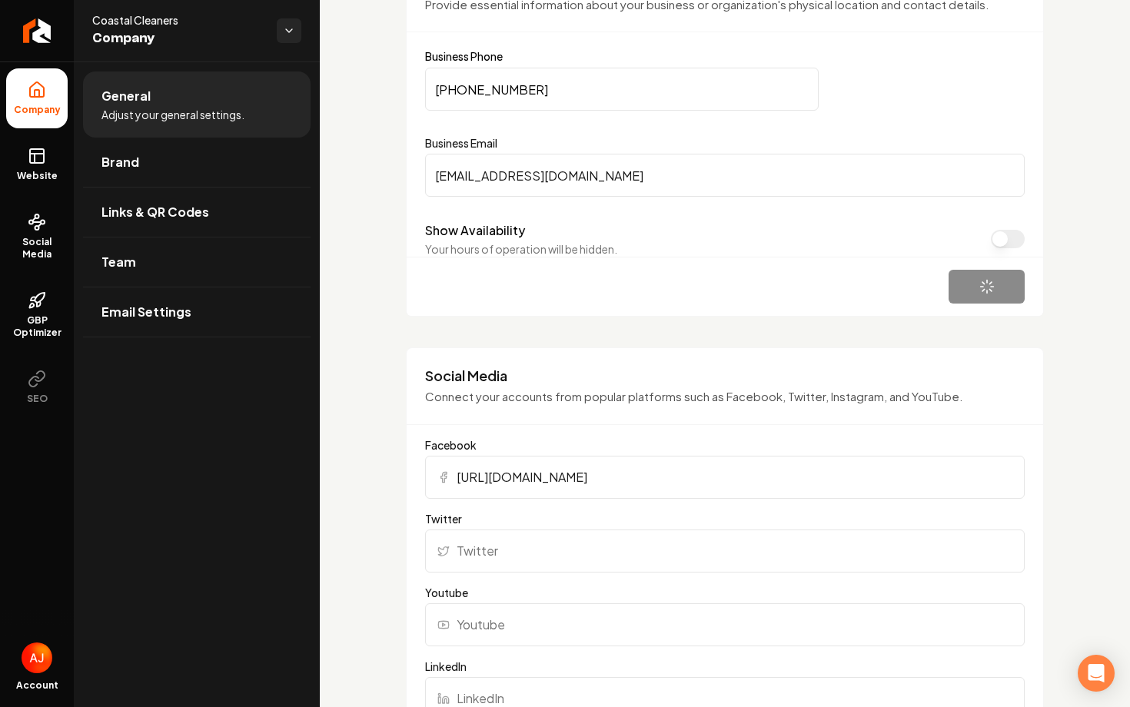
scroll to position [881, 0]
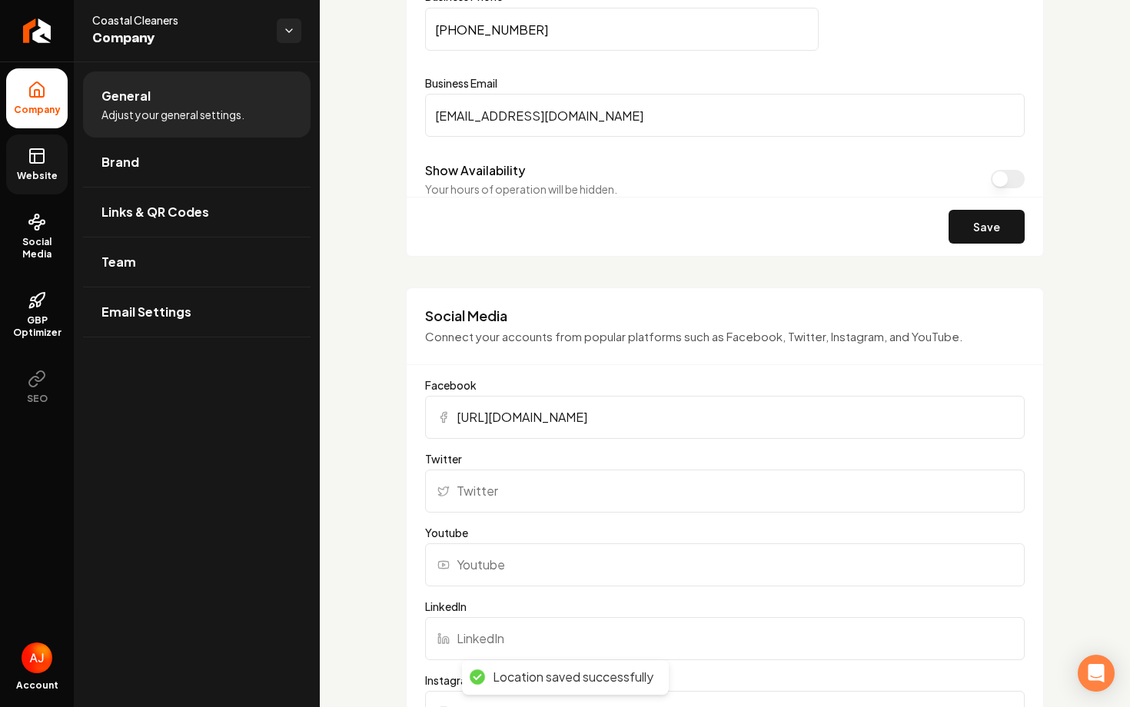
click at [30, 173] on span "Website" at bounding box center [37, 176] width 53 height 12
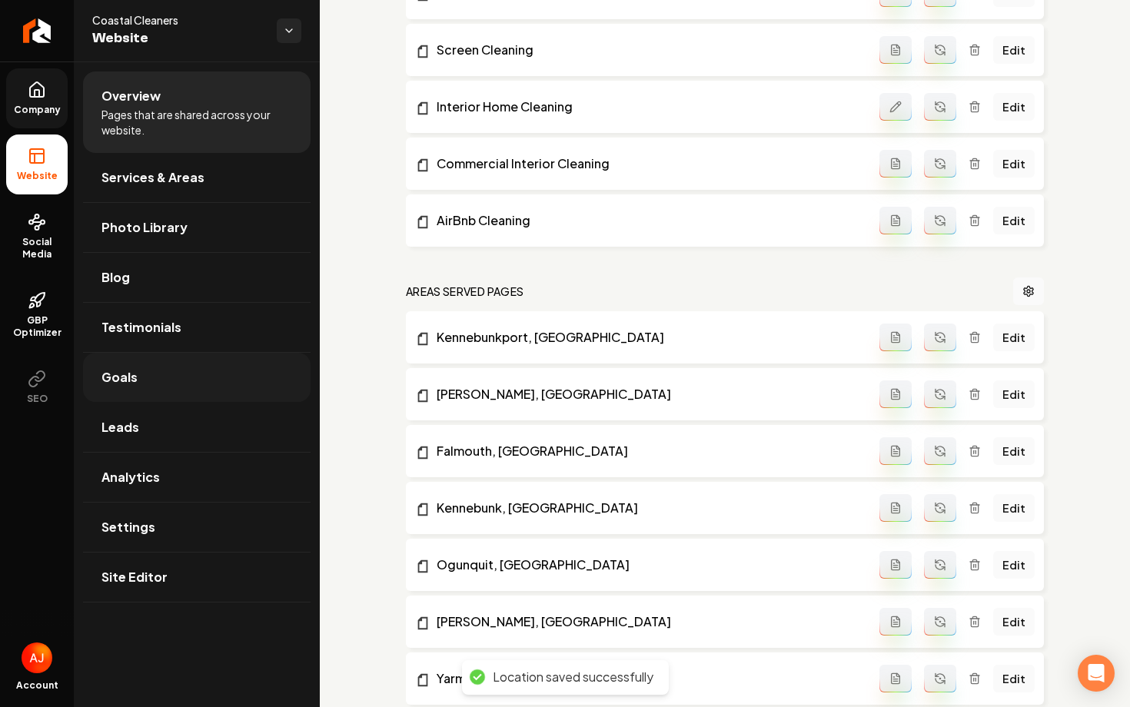
click at [144, 382] on link "Goals" at bounding box center [196, 377] width 227 height 49
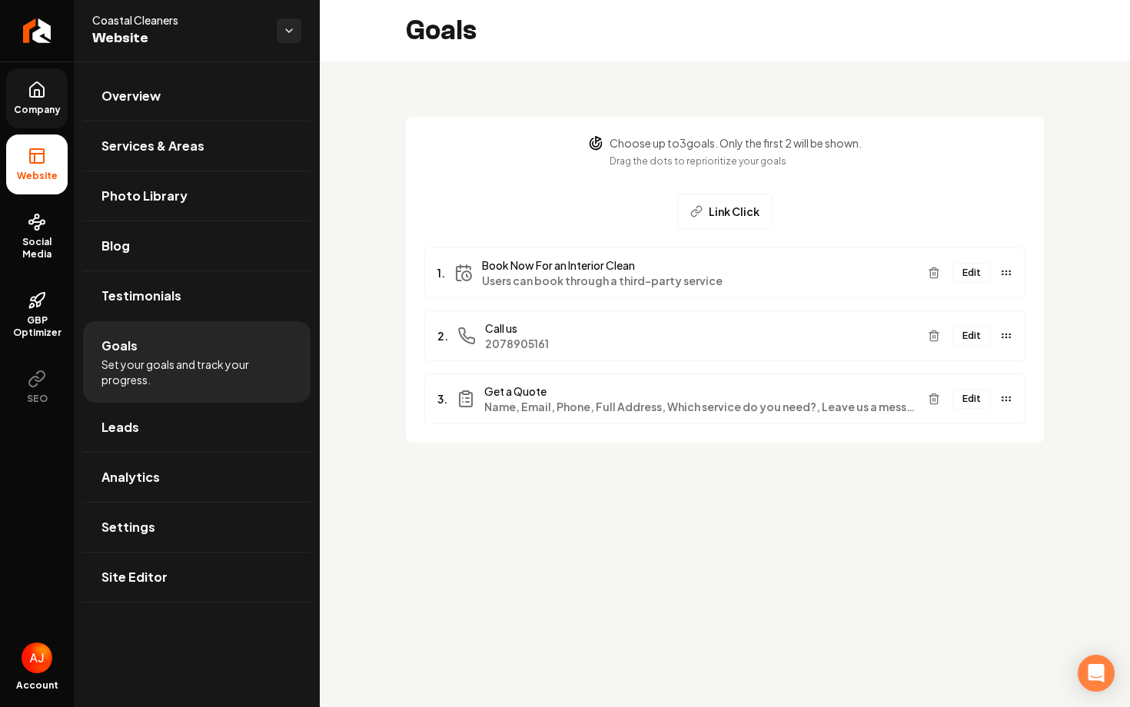
click at [974, 340] on button "Edit" at bounding box center [971, 336] width 38 height 20
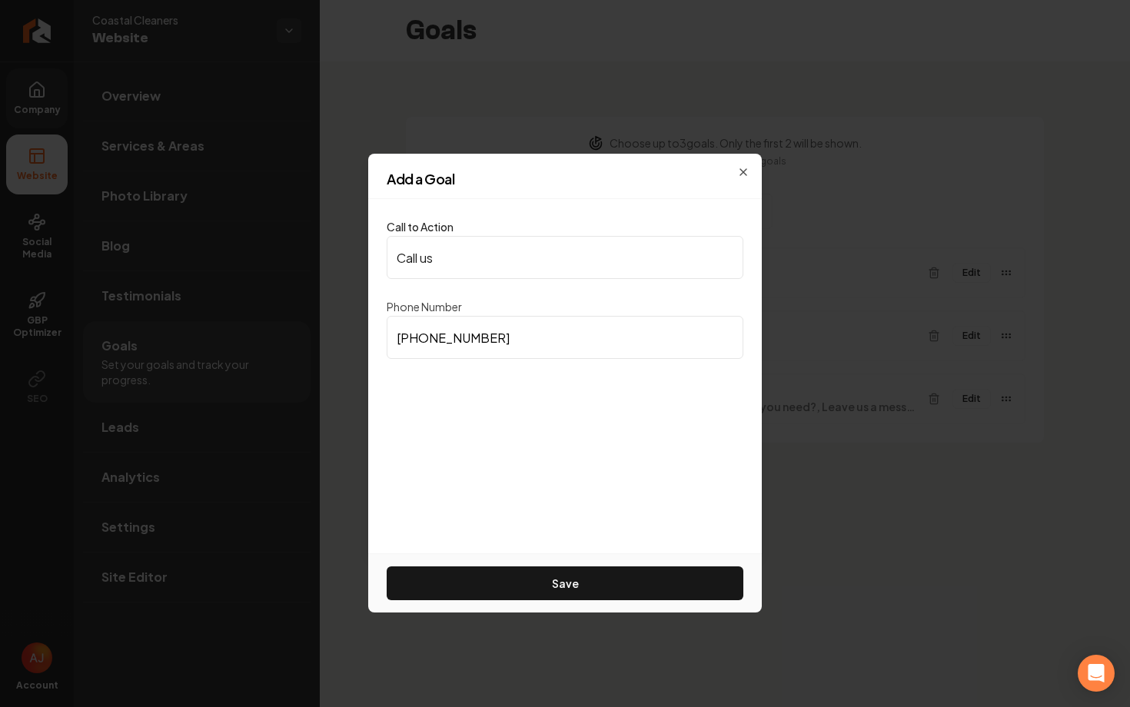
click at [592, 330] on input "(207) 890-5161" at bounding box center [565, 337] width 357 height 43
paste input "719-5873"
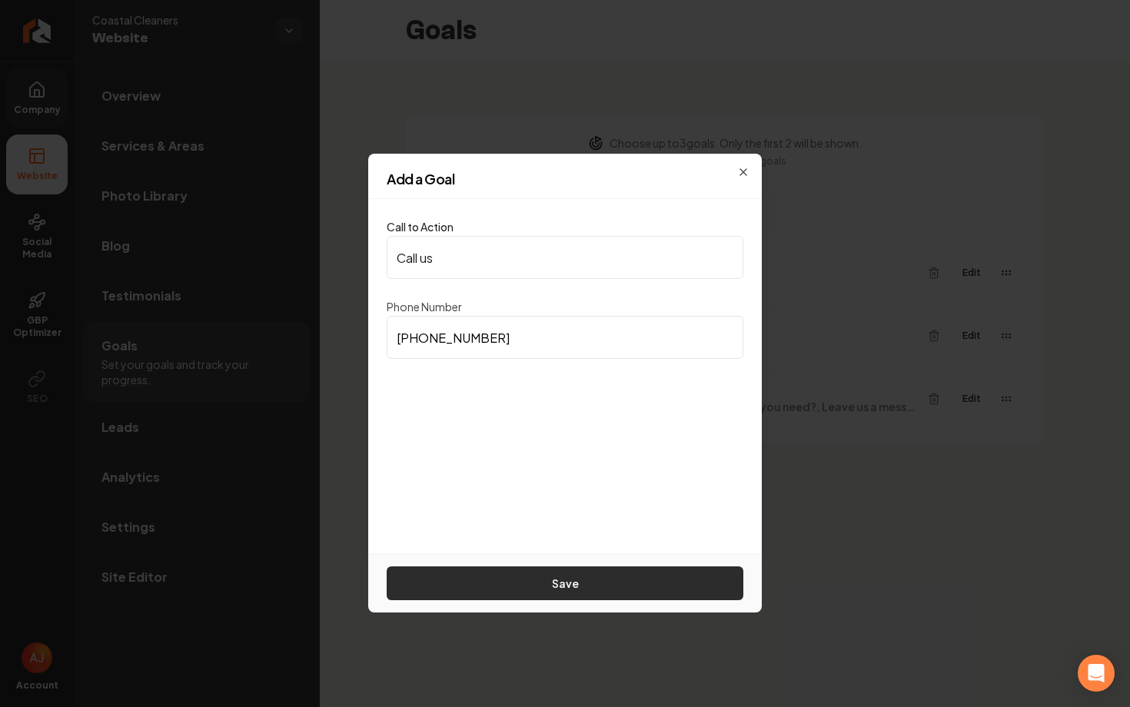
type input "(207) 719-5873"
click at [609, 584] on button "Save" at bounding box center [565, 583] width 357 height 34
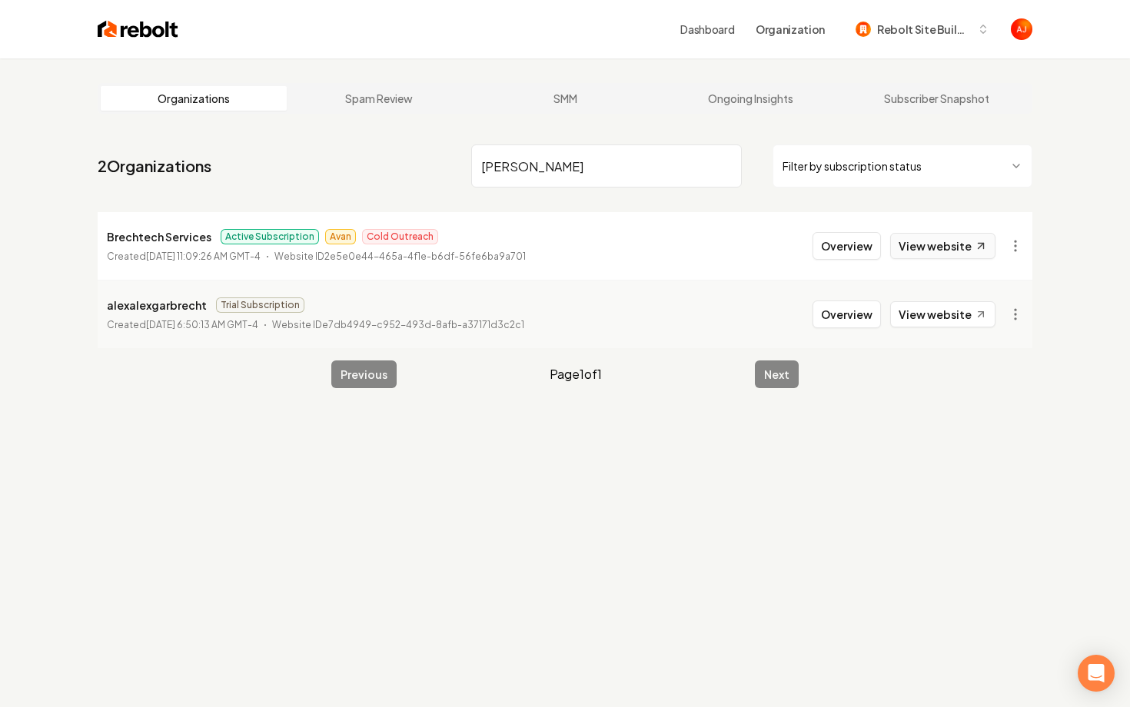
click at [908, 244] on link "View website" at bounding box center [942, 246] width 105 height 26
drag, startPoint x: 598, startPoint y: 158, endPoint x: 417, endPoint y: 148, distance: 181.6
click at [417, 148] on nav "2 Organizations brech Filter by subscription status" at bounding box center [565, 172] width 934 height 68
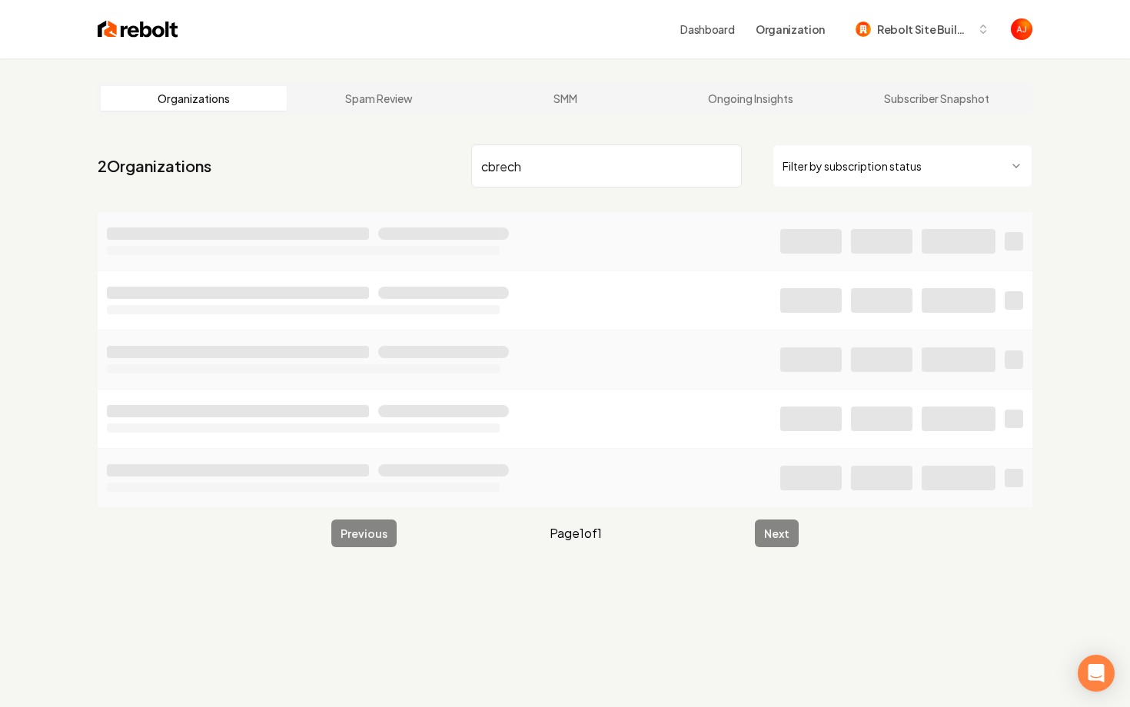
drag, startPoint x: 540, startPoint y: 176, endPoint x: 370, endPoint y: 158, distance: 170.8
click at [370, 158] on nav "2 Organizations cbrech Filter by subscription status" at bounding box center [565, 172] width 934 height 68
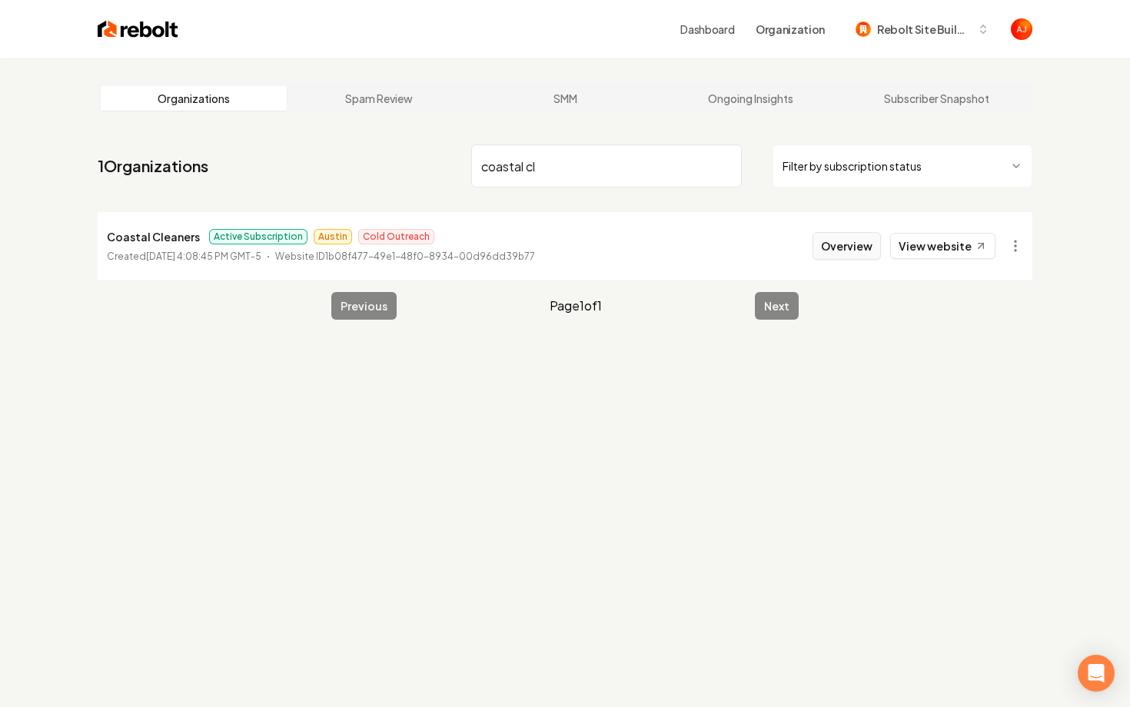
type input "coastal cl"
click at [851, 250] on button "Overview" at bounding box center [846, 246] width 68 height 28
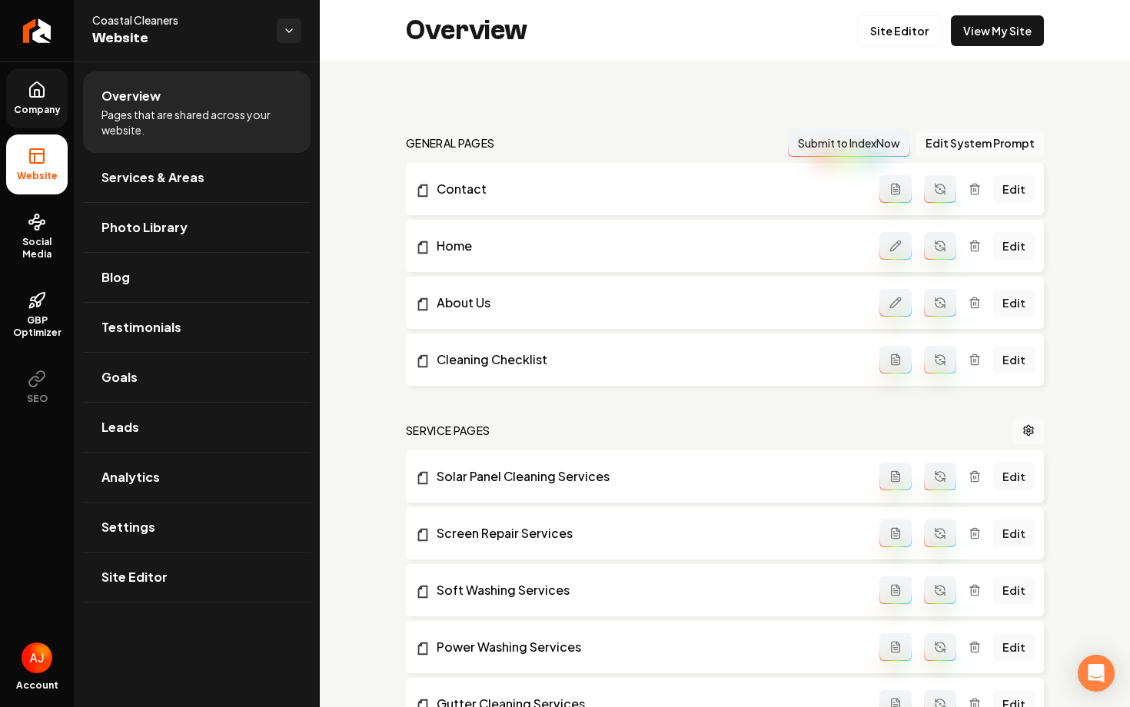
click at [27, 115] on span "Company" at bounding box center [37, 110] width 59 height 12
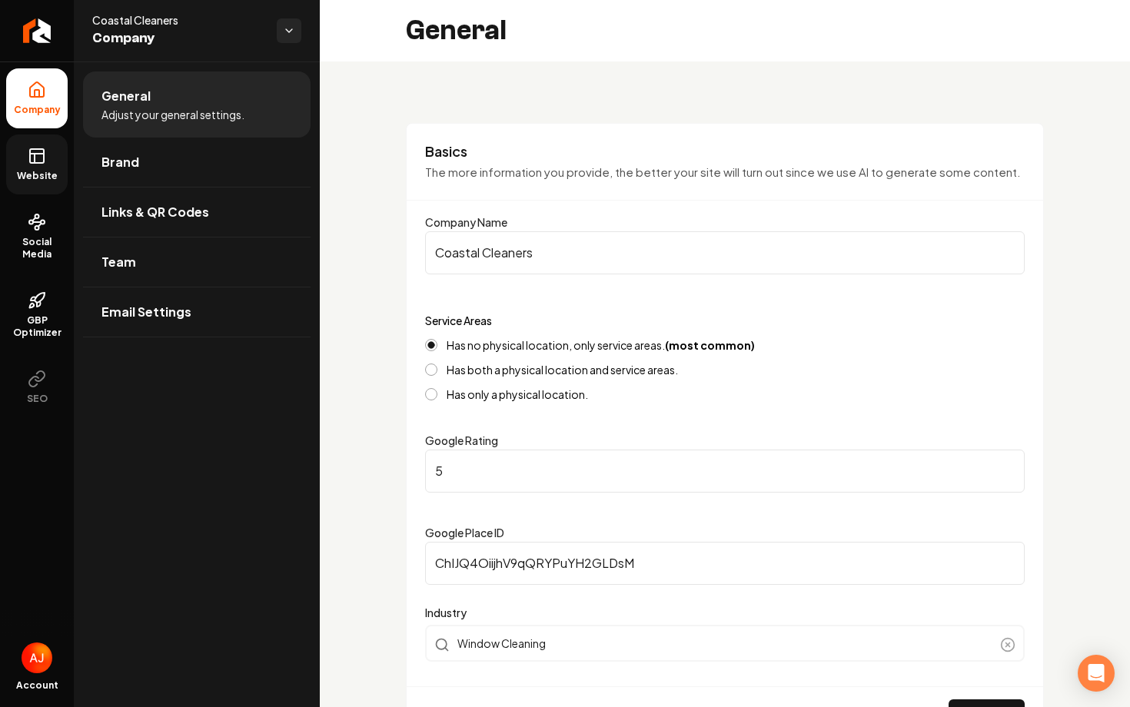
click at [38, 151] on icon at bounding box center [37, 156] width 18 height 18
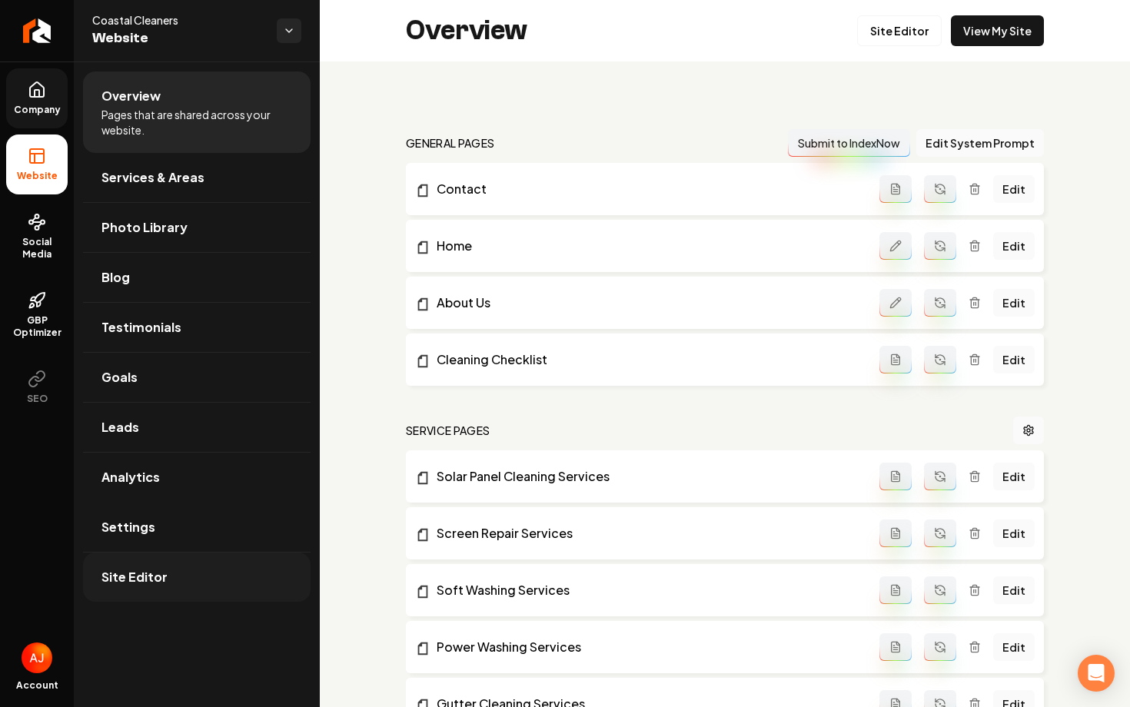
click at [213, 583] on link "Site Editor" at bounding box center [196, 577] width 227 height 49
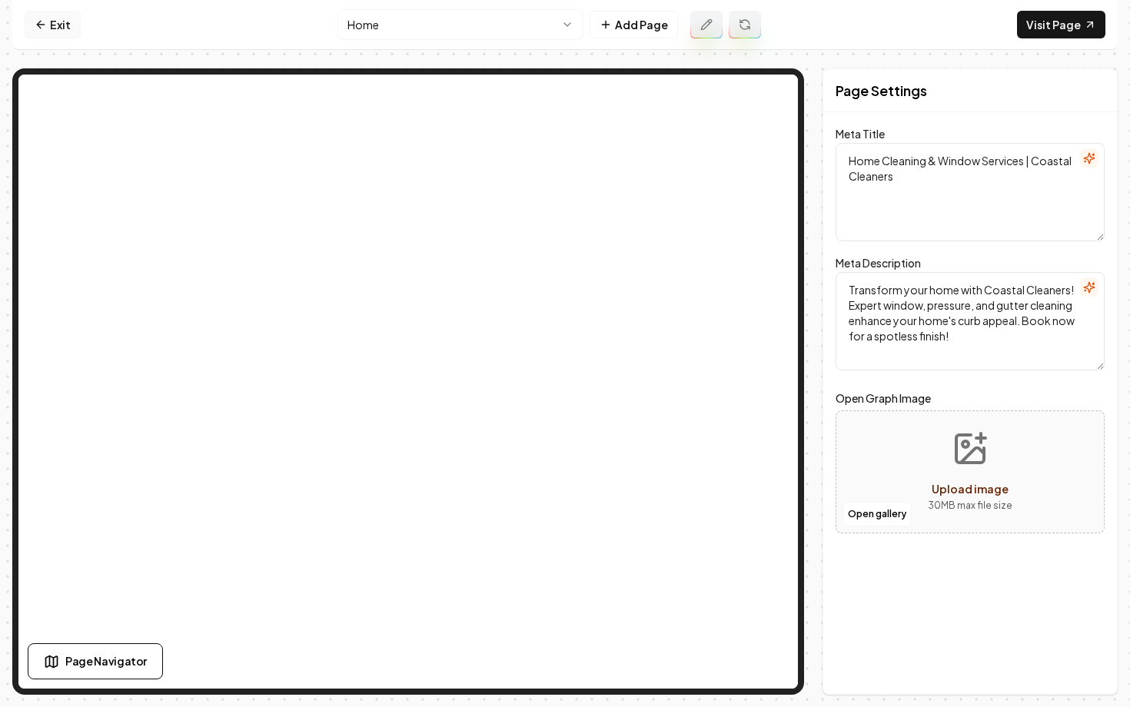
click at [51, 17] on link "Exit" at bounding box center [53, 25] width 56 height 28
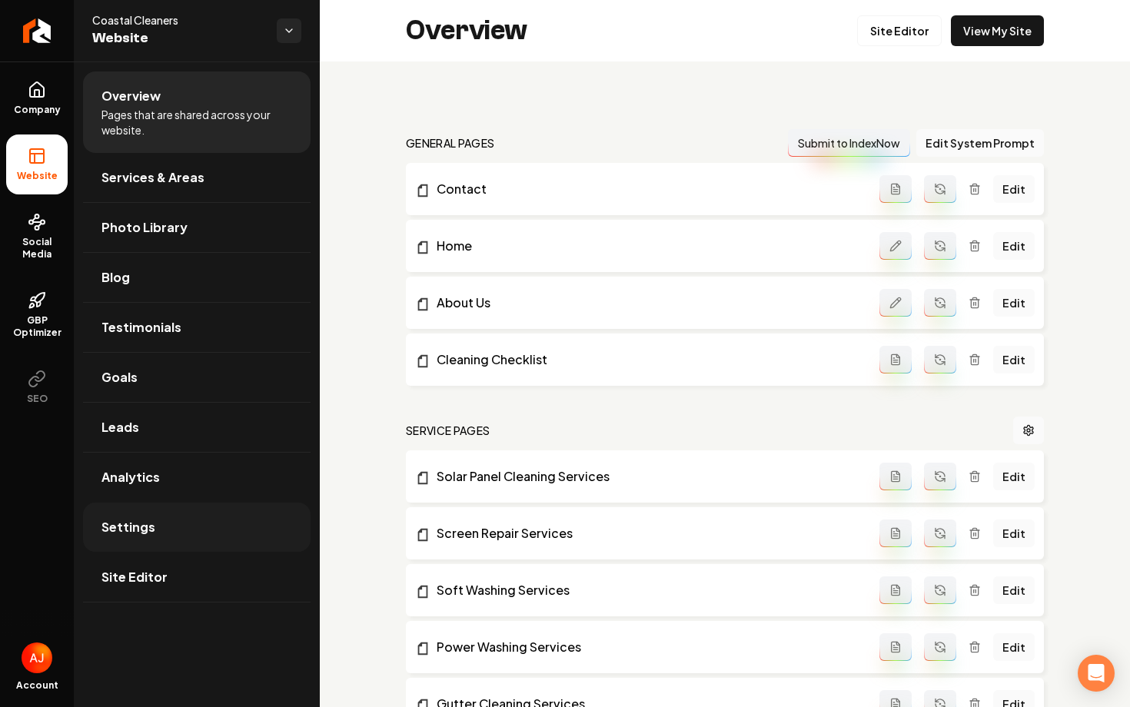
click at [133, 519] on span "Settings" at bounding box center [128, 527] width 54 height 18
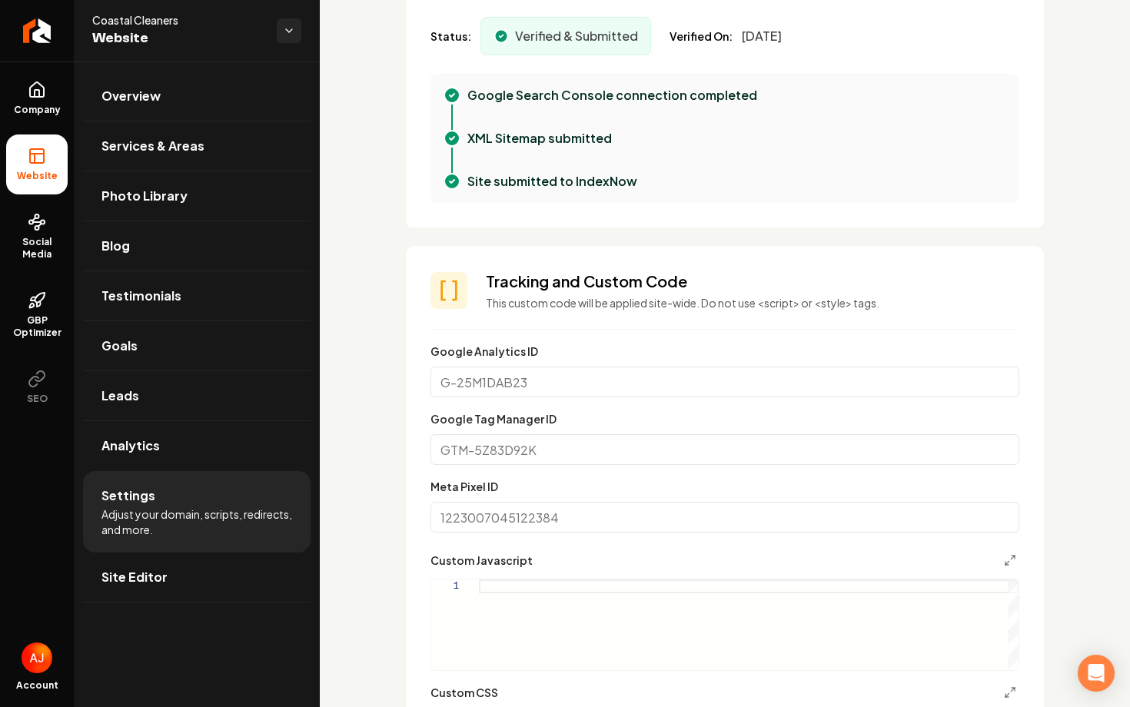
scroll to position [682, 0]
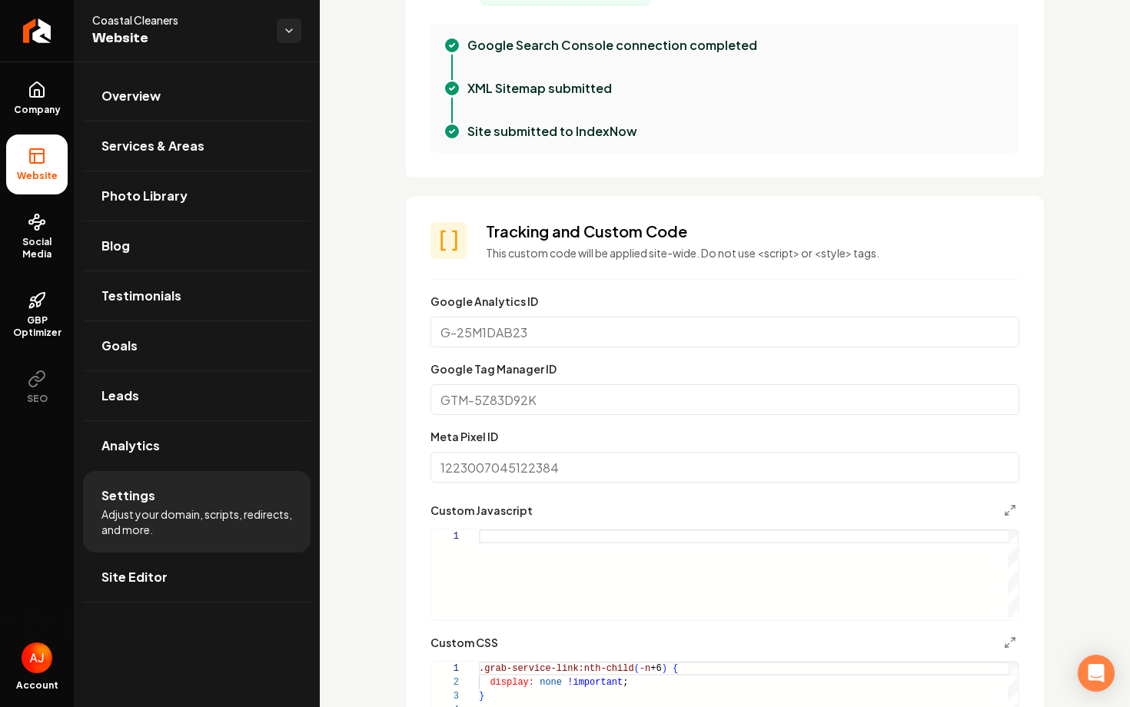
click at [496, 404] on input "Google Tag Manager ID" at bounding box center [724, 399] width 589 height 31
paste input "AW-17206104056 please add this google ad to website."
drag, startPoint x: 802, startPoint y: 405, endPoint x: 549, endPoint y: 404, distance: 253.6
click at [549, 404] on input "AW-17206104056 please add this google ad to website." at bounding box center [724, 399] width 589 height 31
type input "AW-17206104056"
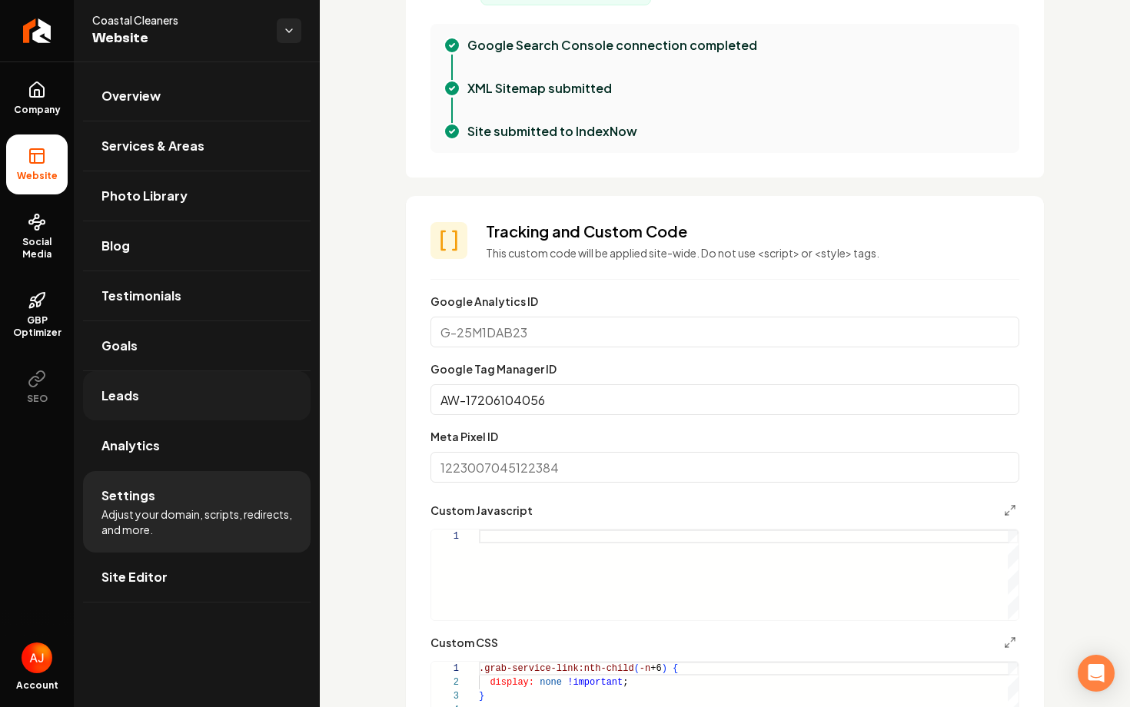
drag, startPoint x: 549, startPoint y: 403, endPoint x: 299, endPoint y: 401, distance: 249.8
click at [299, 402] on div "Company Website Social Media GBP Optimizer SEO Account Coastal Cleaners Website…" at bounding box center [565, 353] width 1130 height 707
click at [453, 330] on input "Google Analytics ID" at bounding box center [724, 332] width 589 height 31
paste input "AW-17206104056 please add this google ad to website."
drag, startPoint x: 802, startPoint y: 333, endPoint x: 546, endPoint y: 332, distance: 256.7
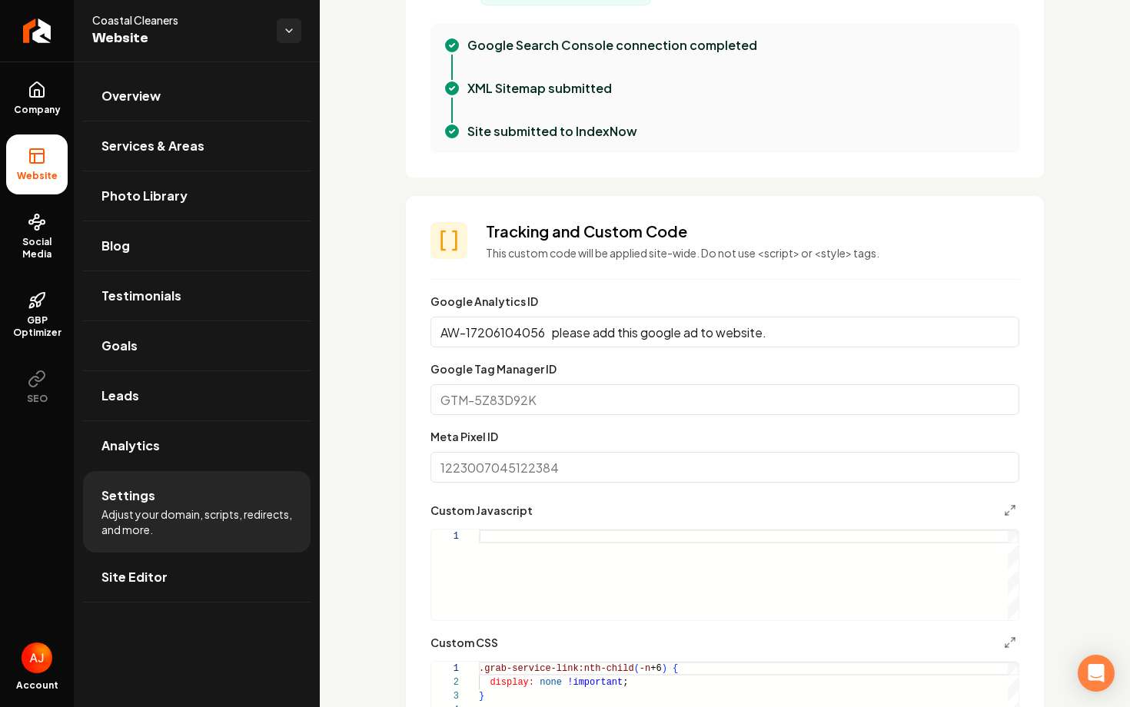
click at [546, 332] on input "AW-17206104056 please add this google ad to website." at bounding box center [724, 332] width 589 height 31
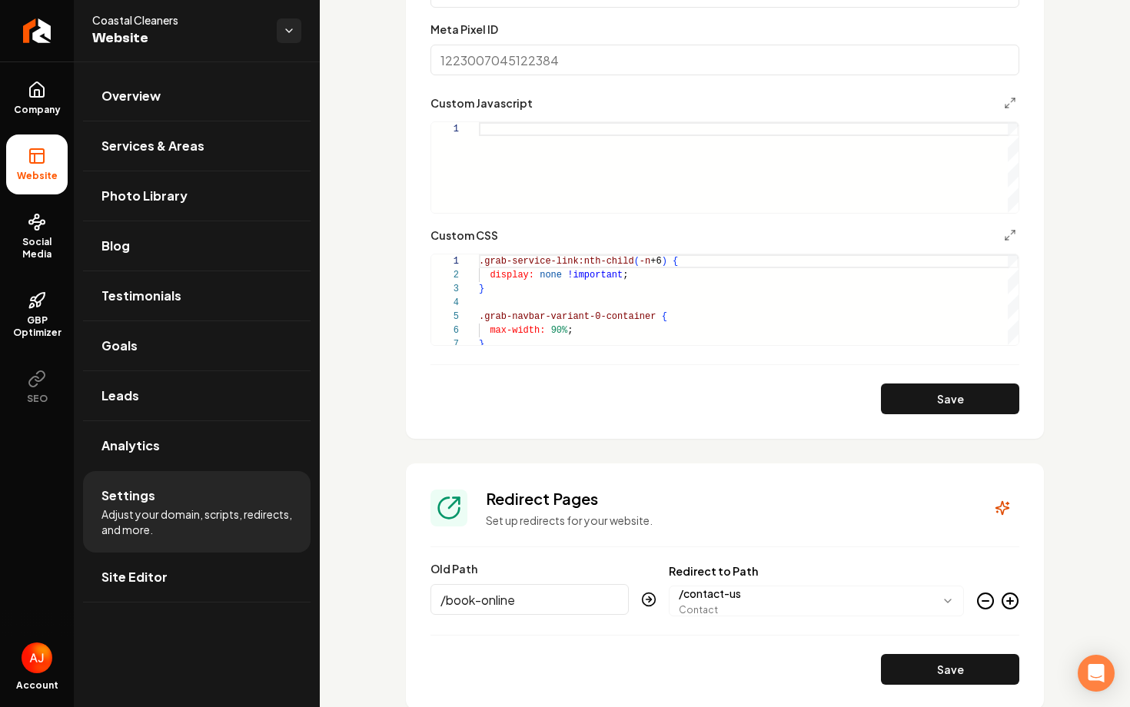
scroll to position [1167, 0]
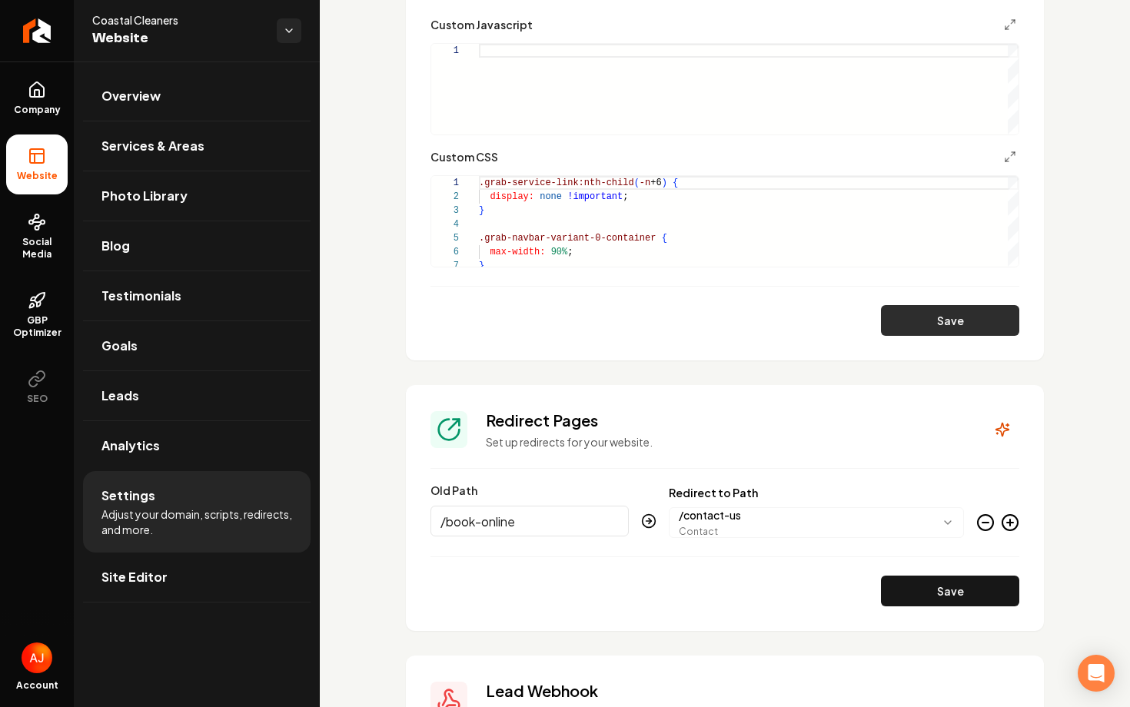
type input "AW-17206104056"
click at [904, 316] on button "Save" at bounding box center [950, 320] width 138 height 31
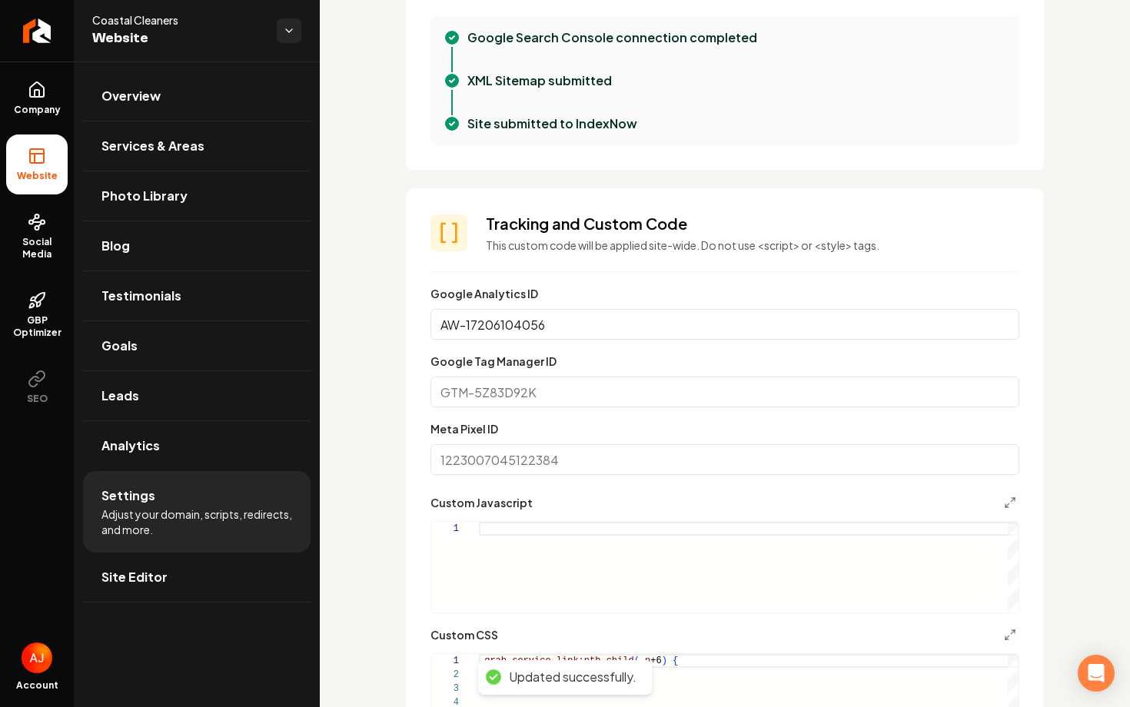
scroll to position [682, 0]
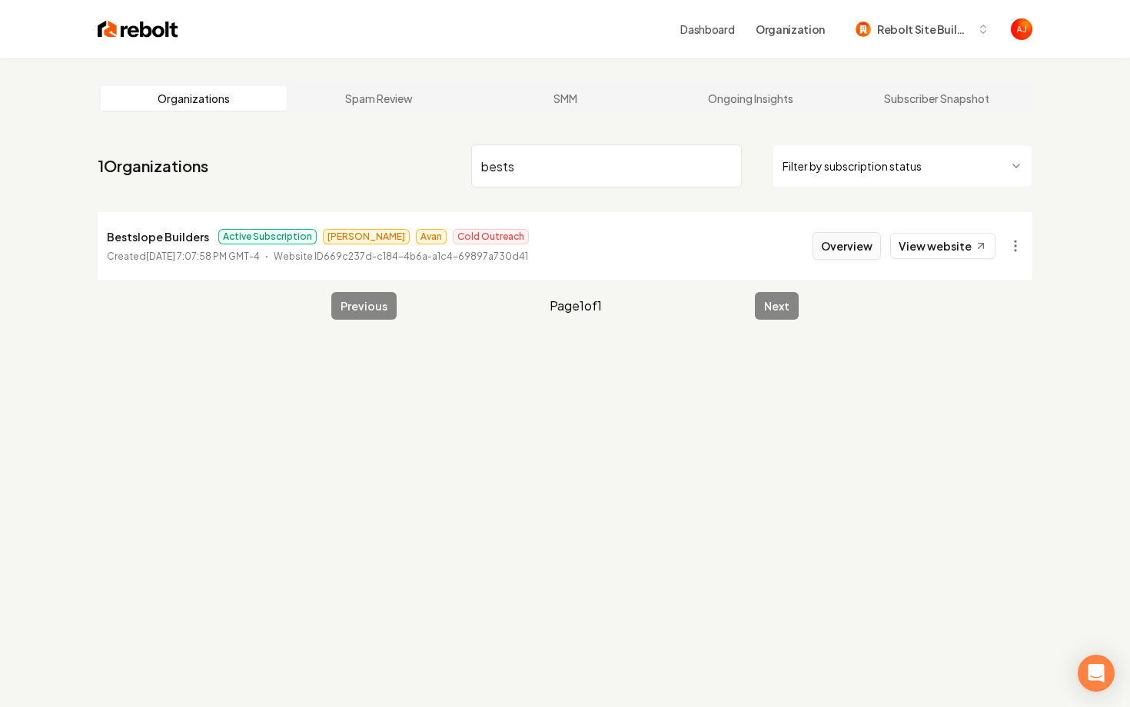
type input "bests"
click at [855, 244] on button "Overview" at bounding box center [846, 246] width 68 height 28
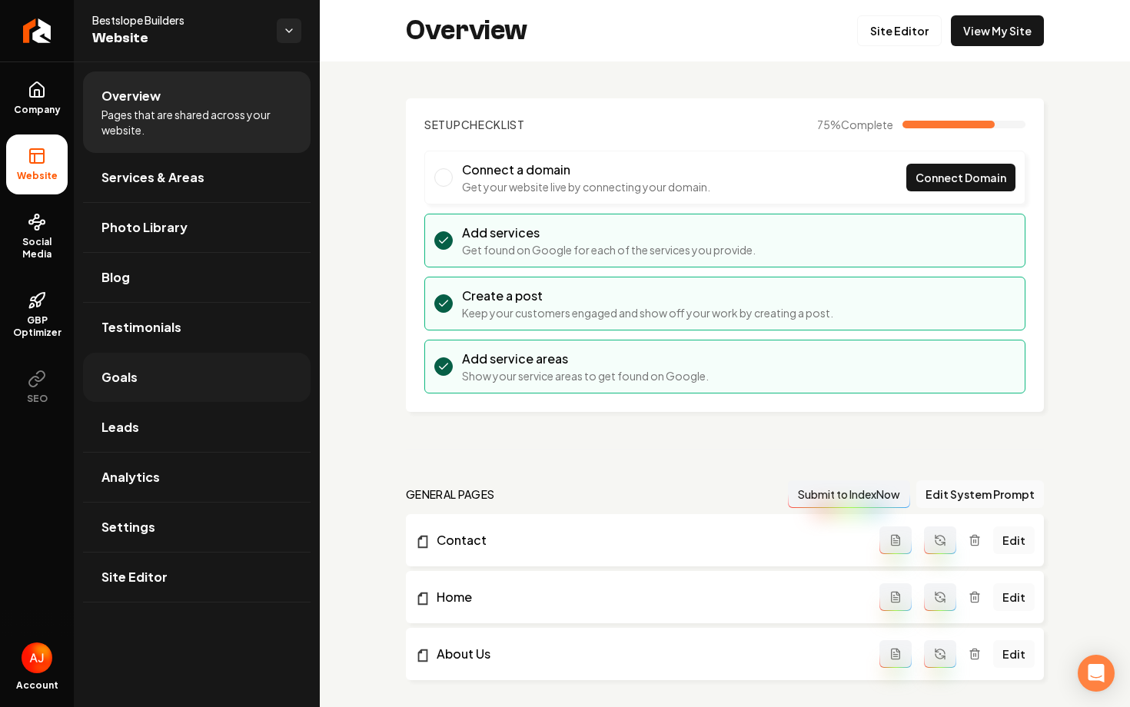
click at [152, 374] on link "Goals" at bounding box center [196, 377] width 227 height 49
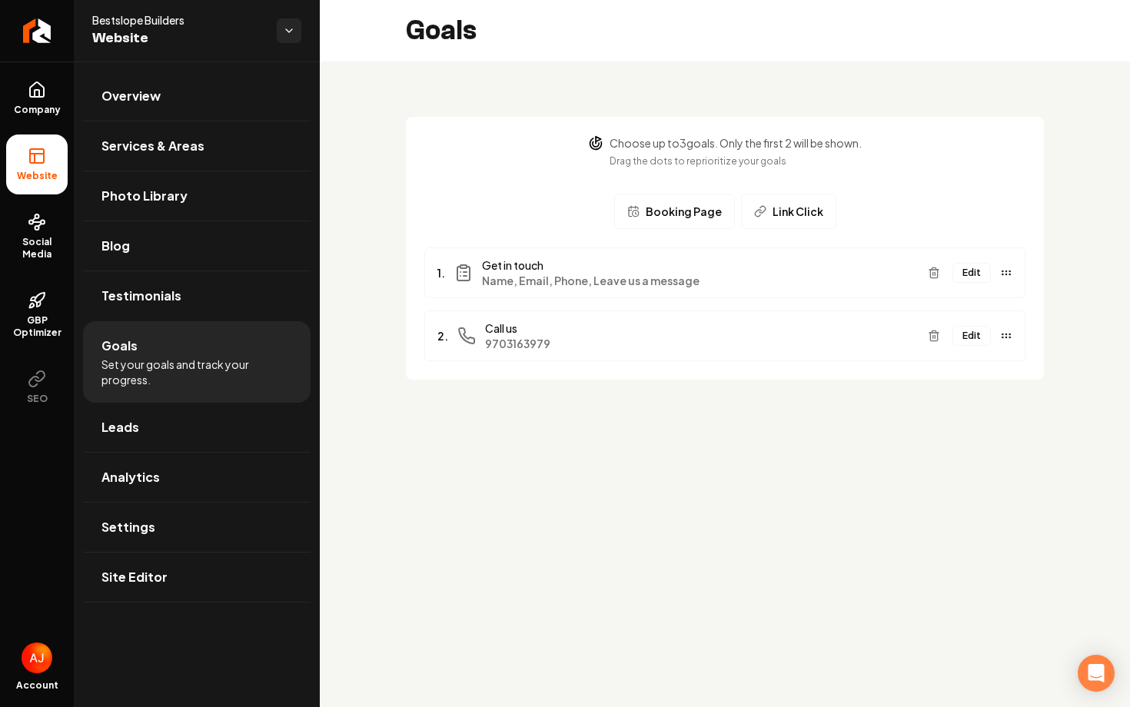
click at [751, 215] on button "Link Click" at bounding box center [788, 211] width 95 height 35
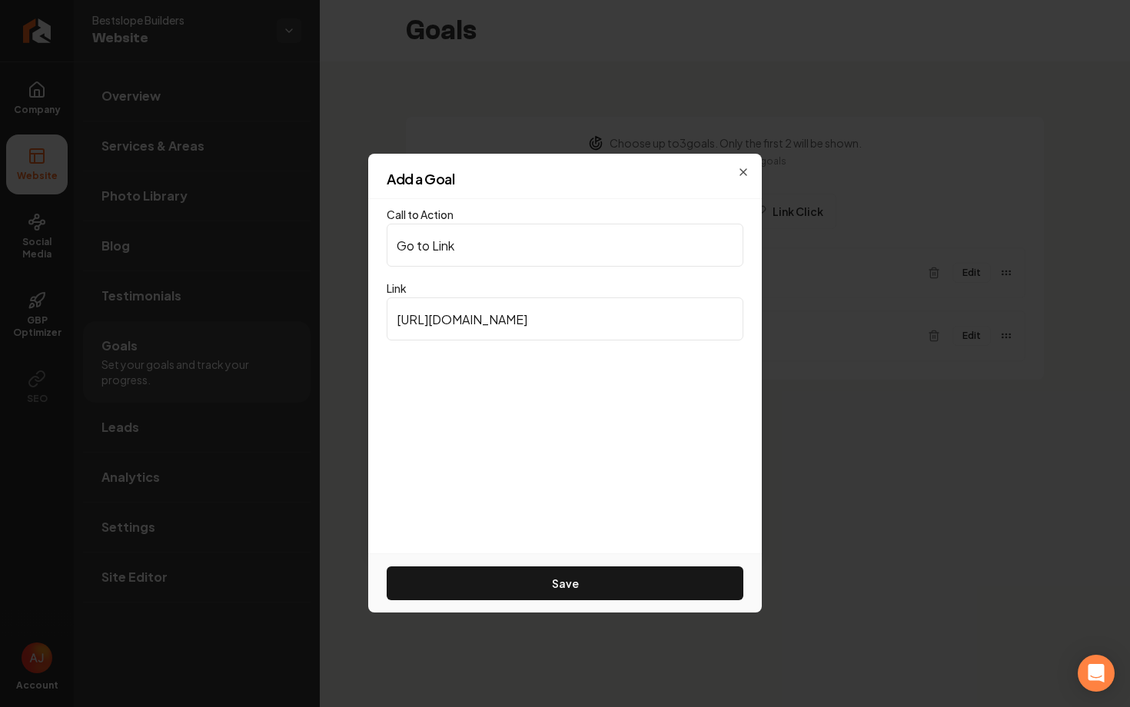
click at [608, 307] on input "https://www.google.com" at bounding box center [565, 318] width 357 height 43
paste input "https://clienthub.getjobber.com/client_hubs/359d772a-b6b4-4651-b540-1bb429b0b27…"
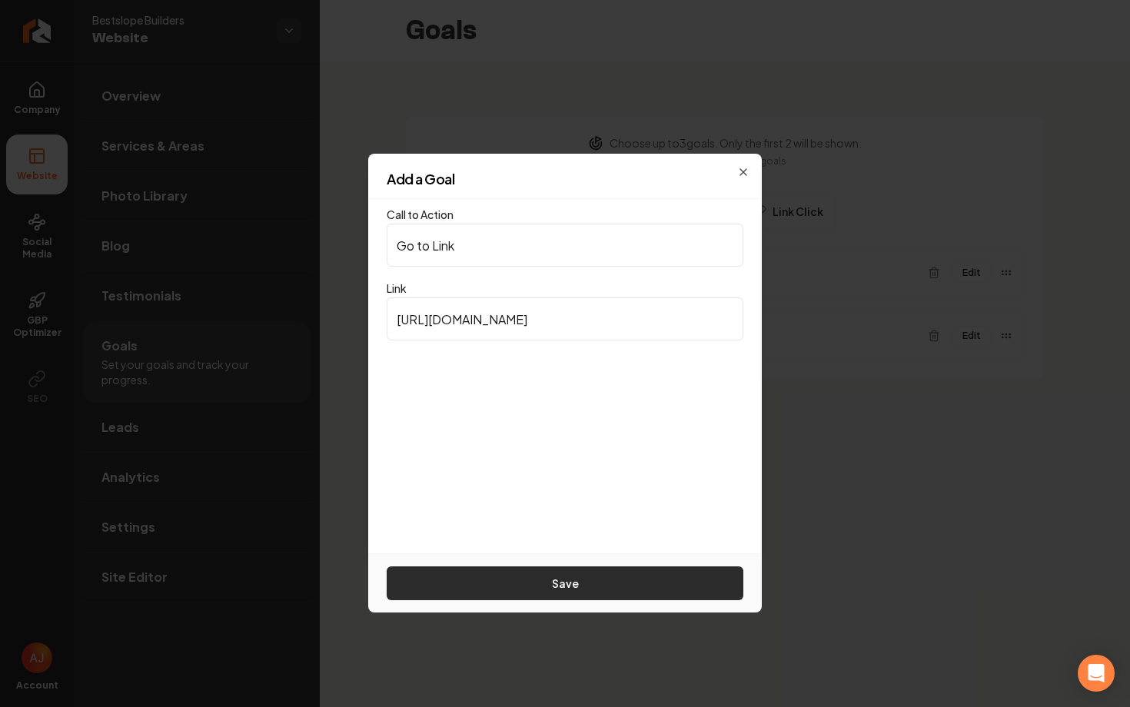
type input "https://clienthub.getjobber.com/client_hubs/359d772a-b6b4-4651-b540-1bb429b0b27…"
click at [619, 590] on button "Save" at bounding box center [565, 583] width 357 height 34
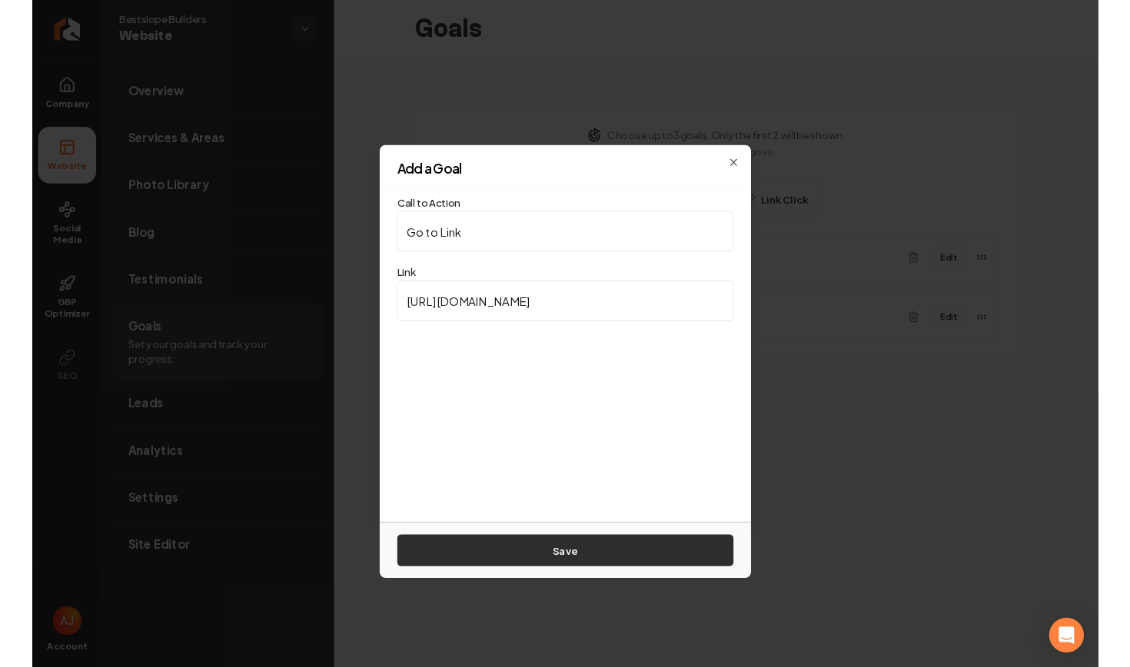
scroll to position [0, 0]
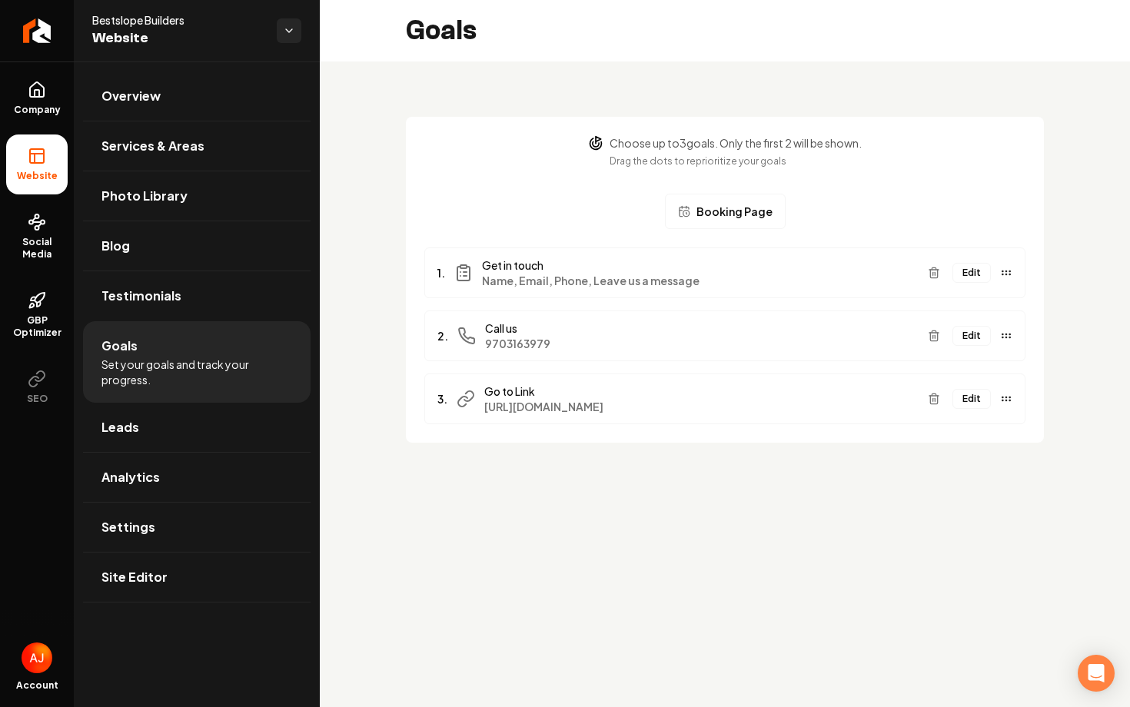
drag, startPoint x: 963, startPoint y: 405, endPoint x: 964, endPoint y: 290, distance: 115.3
click at [964, 290] on ul "1. Get in touch Name, Email, Phone, Leave us a message Edit 2. Call us 97031639…" at bounding box center [724, 335] width 601 height 177
drag, startPoint x: 971, startPoint y: 401, endPoint x: 974, endPoint y: 271, distance: 130.7
click at [974, 271] on ul "1. Get in touch Name, Email, Phone, Leave us a message Edit 2. Call us 97031639…" at bounding box center [724, 335] width 601 height 177
drag, startPoint x: 1005, startPoint y: 400, endPoint x: 994, endPoint y: 280, distance: 120.4
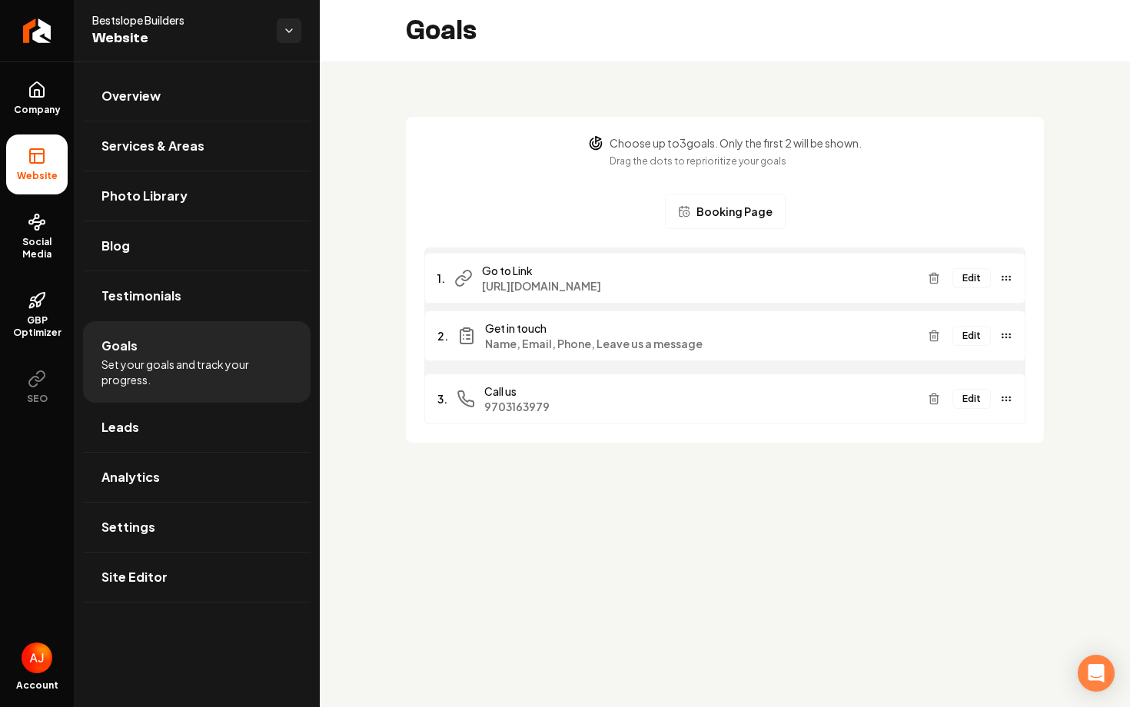
click at [994, 280] on div "Edit" at bounding box center [966, 278] width 91 height 25
click at [131, 105] on link "Overview" at bounding box center [196, 95] width 227 height 49
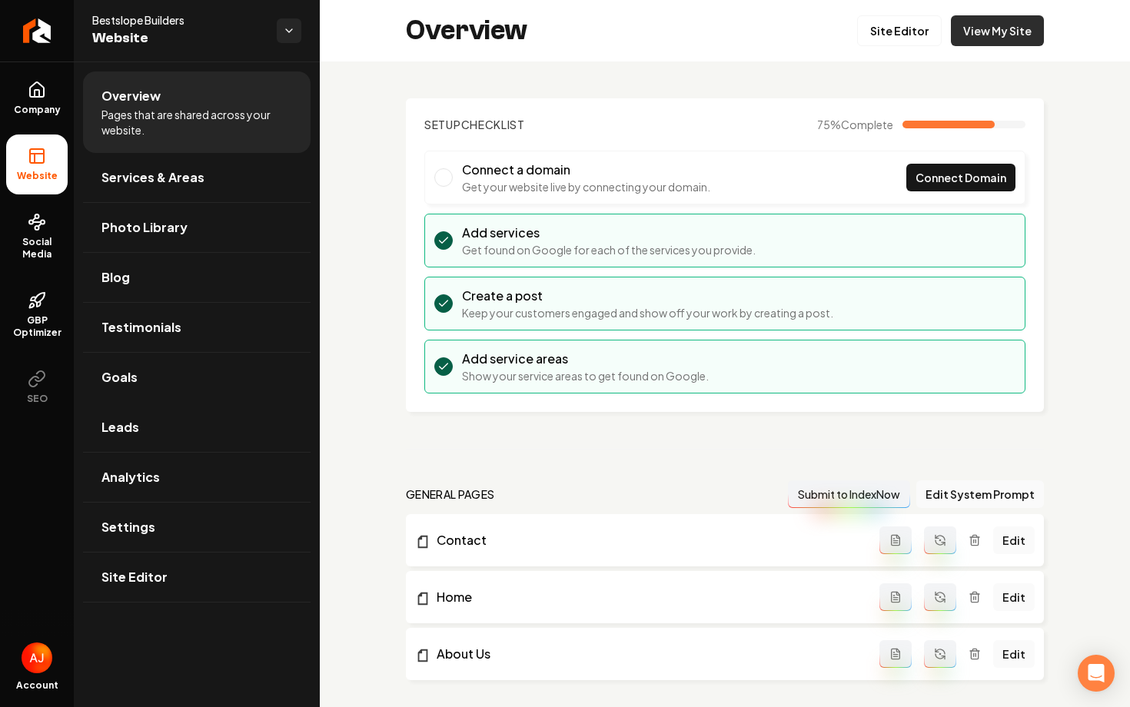
click at [968, 38] on link "View My Site" at bounding box center [997, 30] width 93 height 31
click at [136, 408] on link "Leads" at bounding box center [196, 427] width 227 height 49
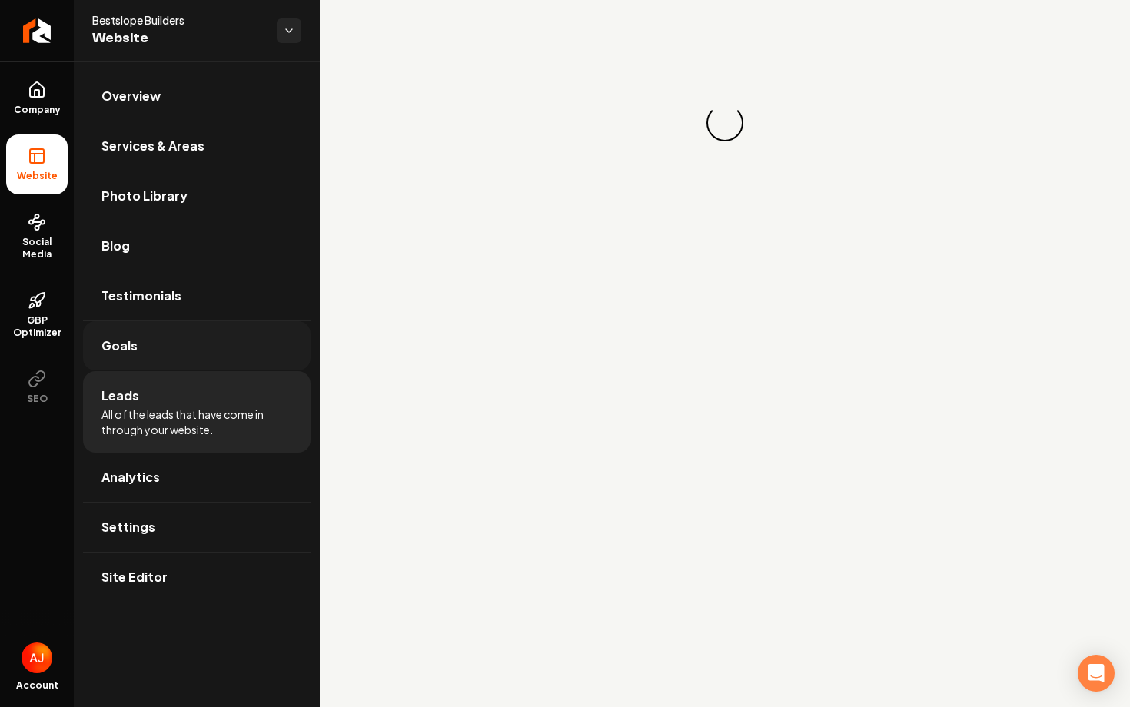
click at [150, 367] on link "Goals" at bounding box center [196, 345] width 227 height 49
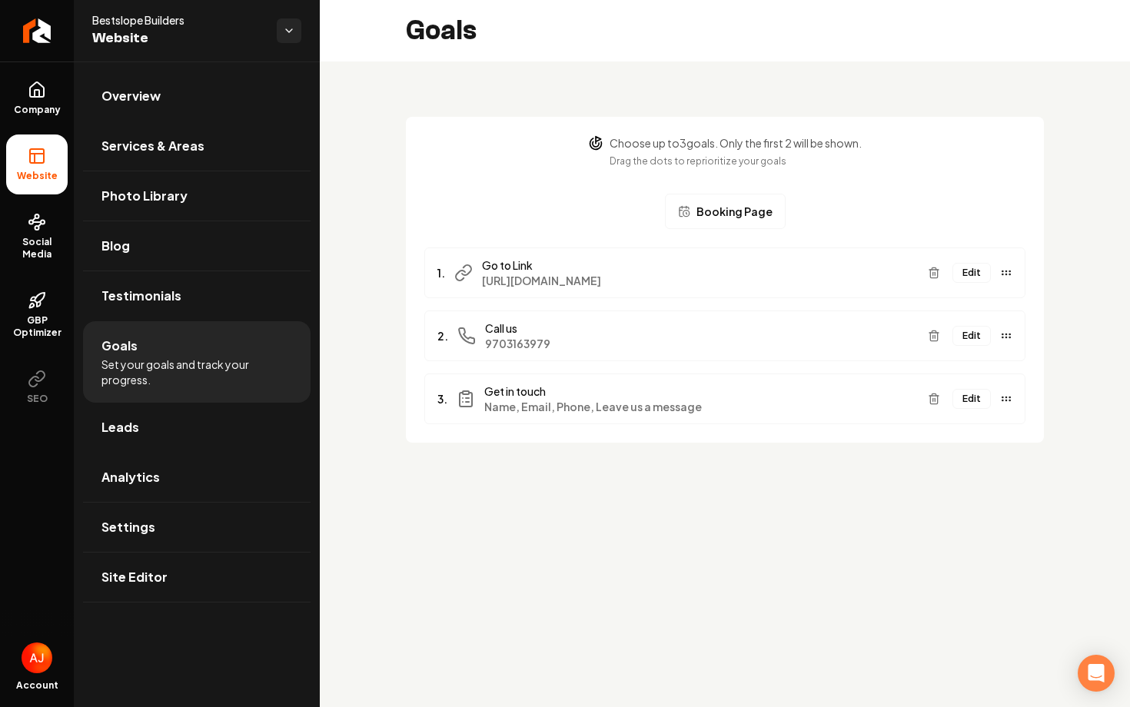
click at [962, 263] on button "Edit" at bounding box center [971, 273] width 38 height 20
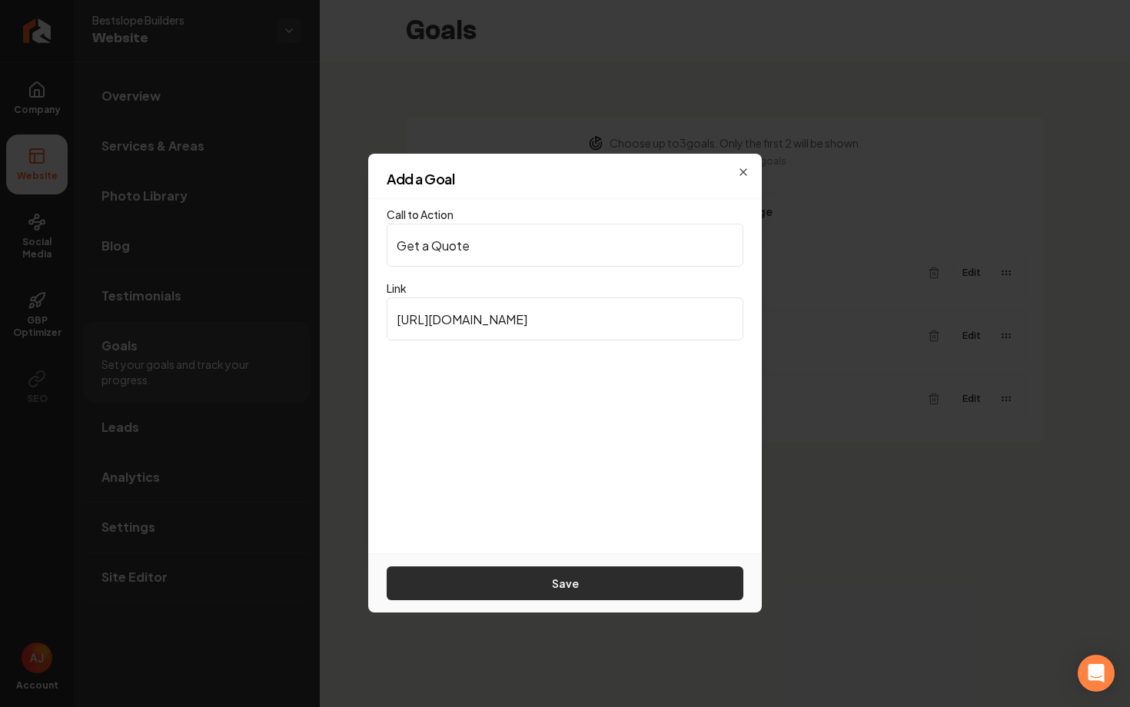
type input "Get a Quote"
click at [509, 598] on button "Save" at bounding box center [565, 583] width 357 height 34
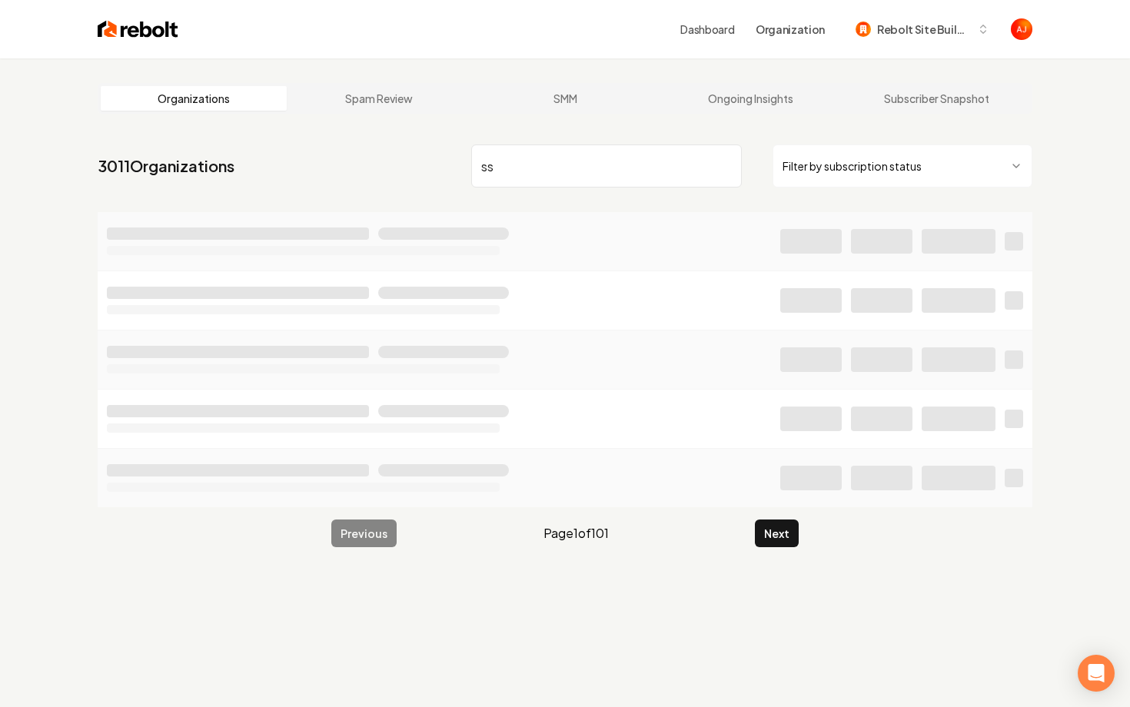
type input "s"
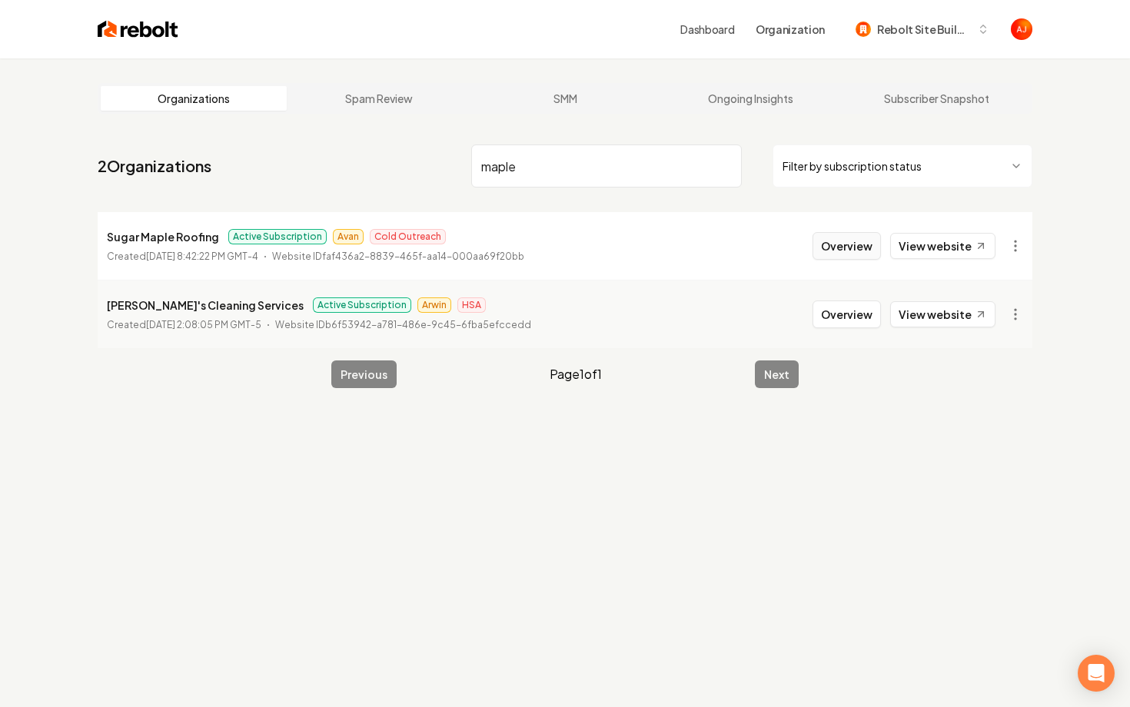
type input "maple"
click at [843, 257] on button "Overview" at bounding box center [846, 246] width 68 height 28
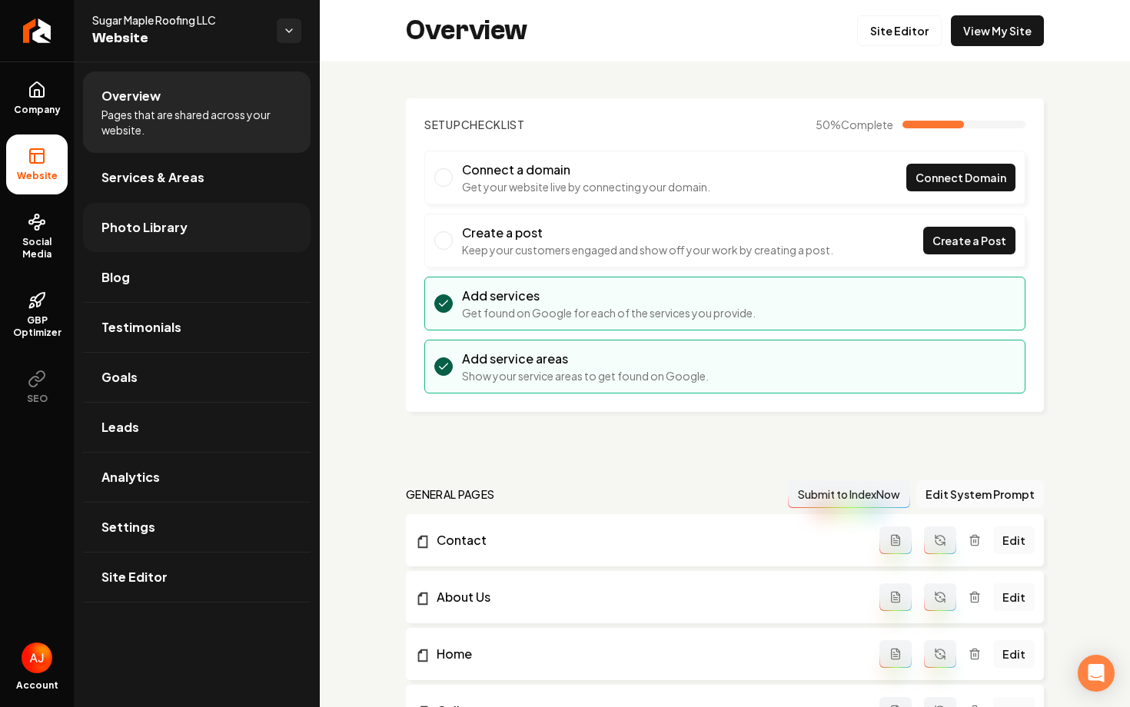
click at [128, 231] on span "Photo Library" at bounding box center [144, 227] width 86 height 18
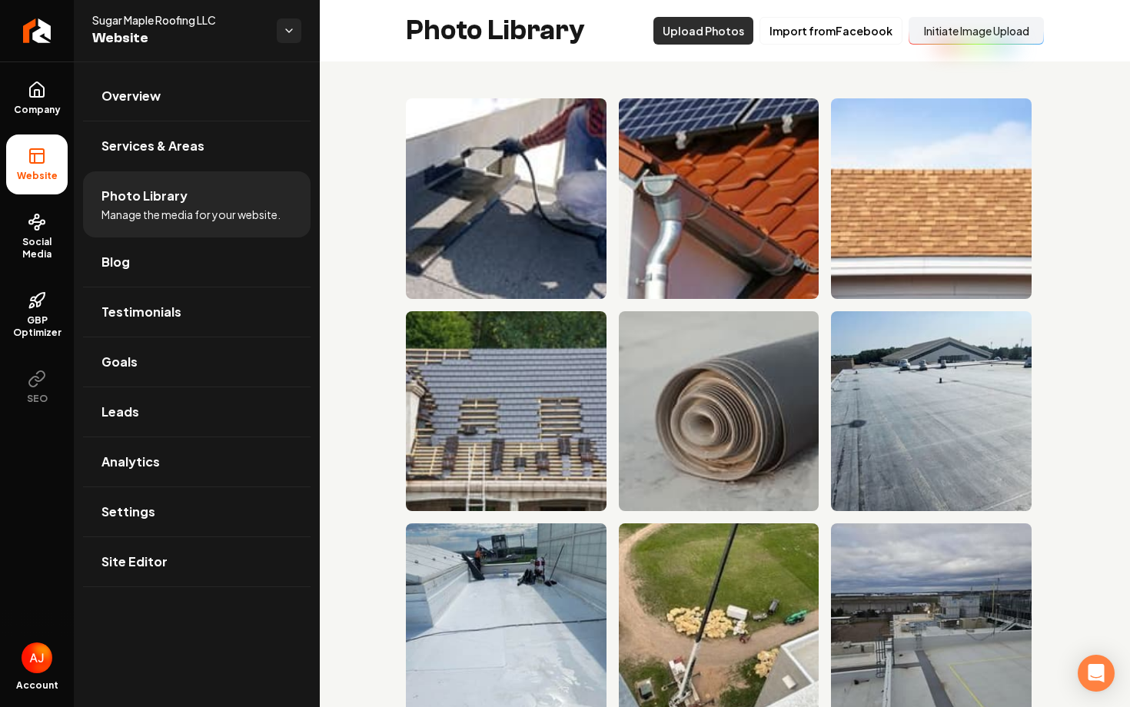
click at [711, 32] on button "Upload Photos" at bounding box center [703, 31] width 100 height 28
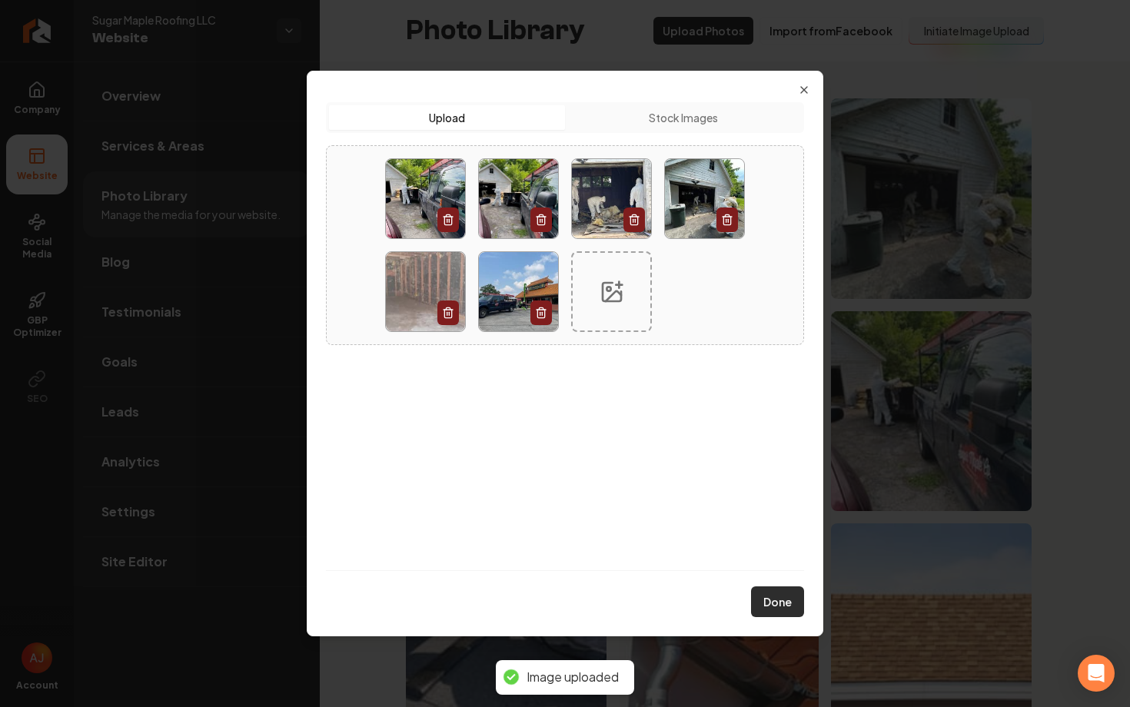
click at [781, 599] on button "Done" at bounding box center [777, 601] width 53 height 31
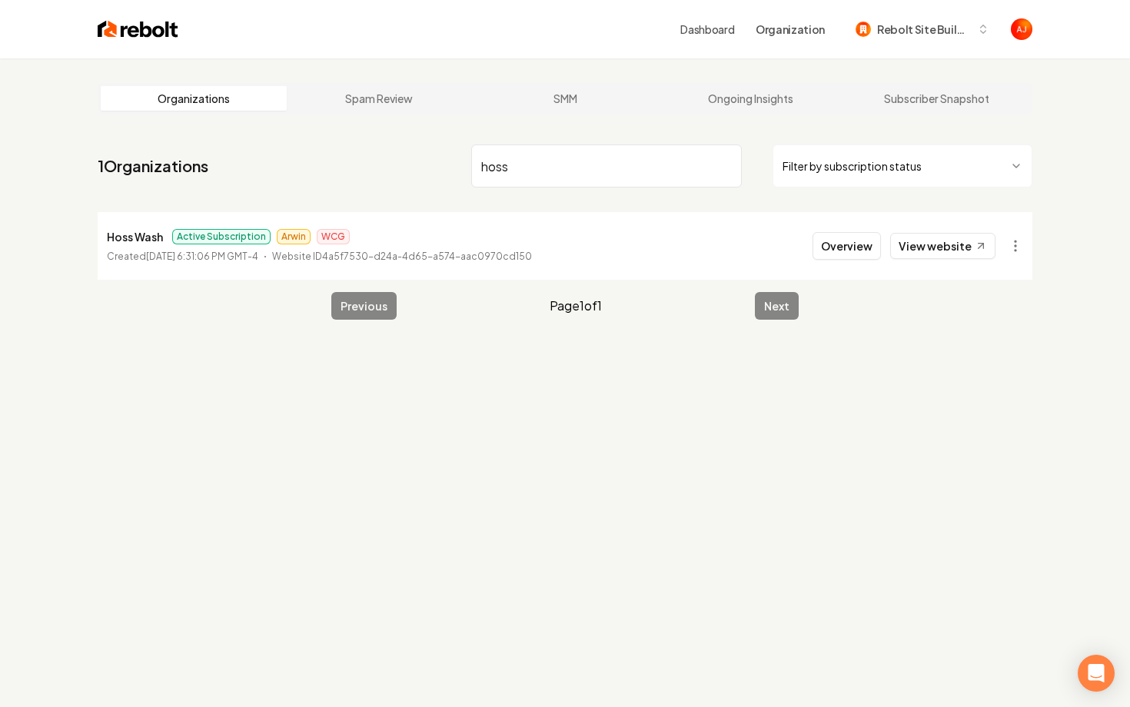
type input "hoss"
click at [820, 256] on button "Overview" at bounding box center [846, 246] width 68 height 28
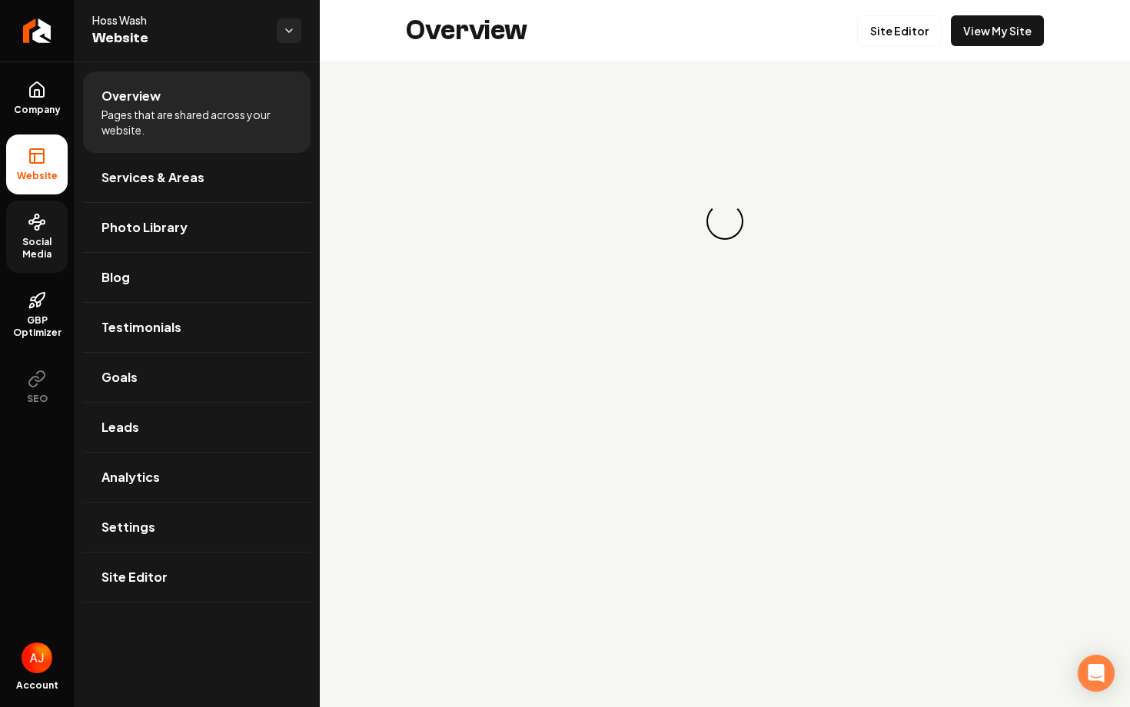
click at [29, 250] on span "Social Media" at bounding box center [36, 248] width 61 height 25
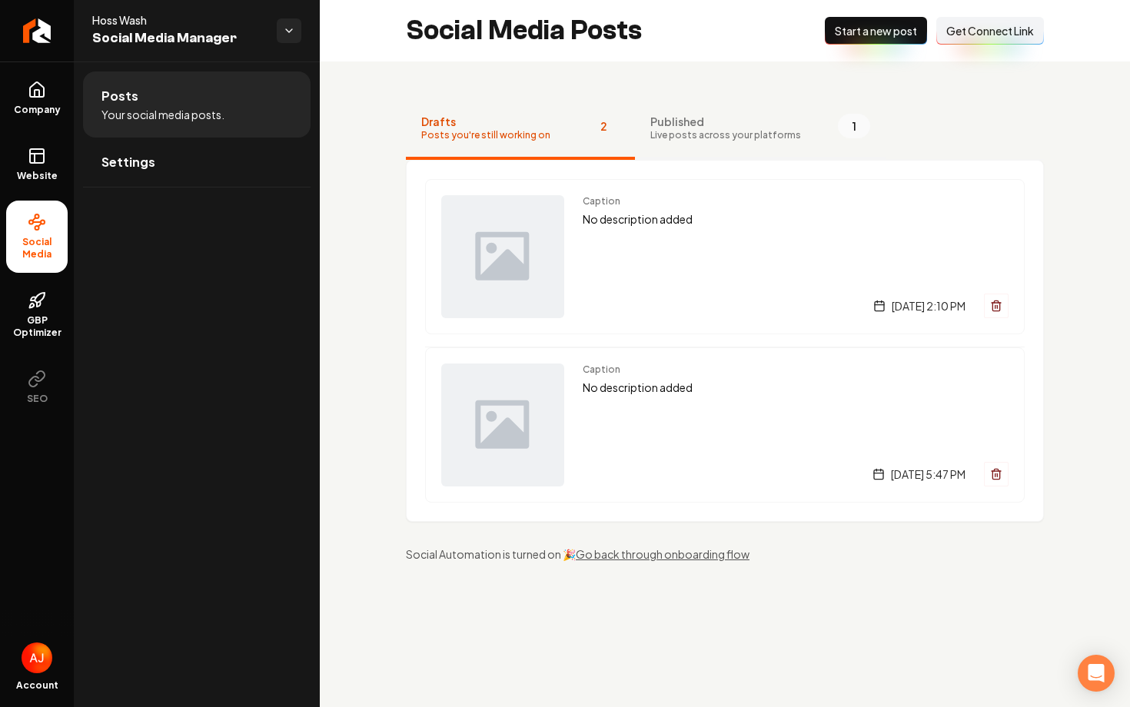
click at [682, 132] on span "Live posts across your platforms" at bounding box center [725, 135] width 151 height 12
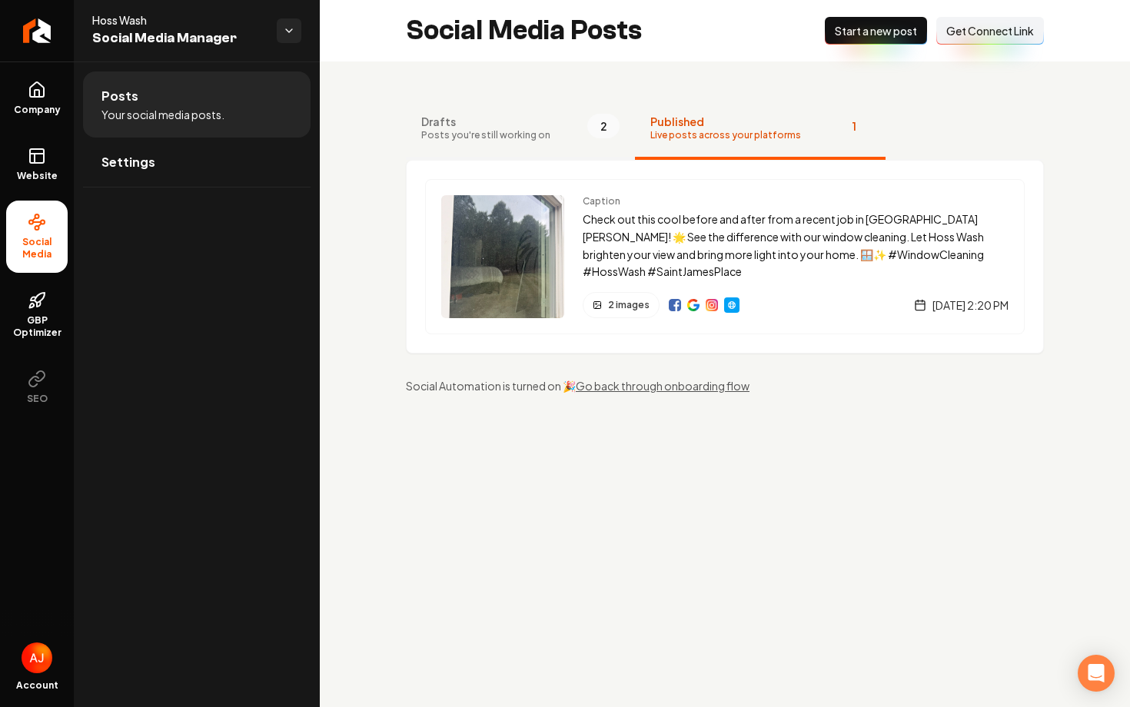
click at [488, 134] on span "Posts you're still working on" at bounding box center [485, 135] width 129 height 12
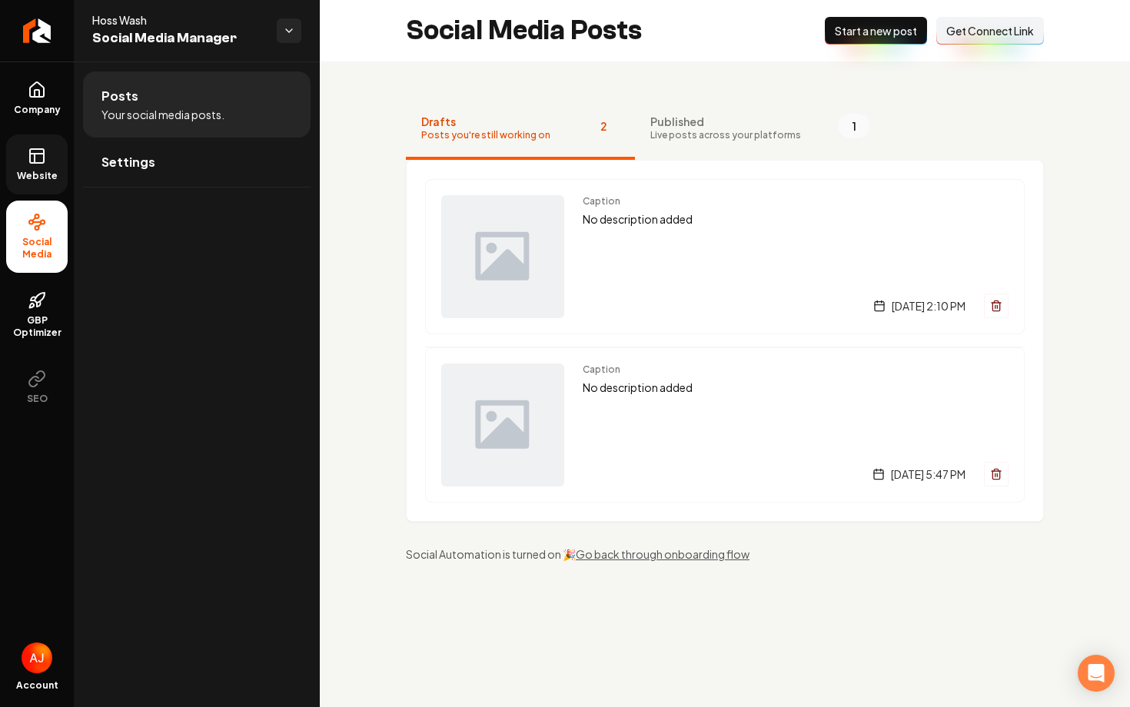
click at [26, 180] on span "Website" at bounding box center [37, 176] width 53 height 12
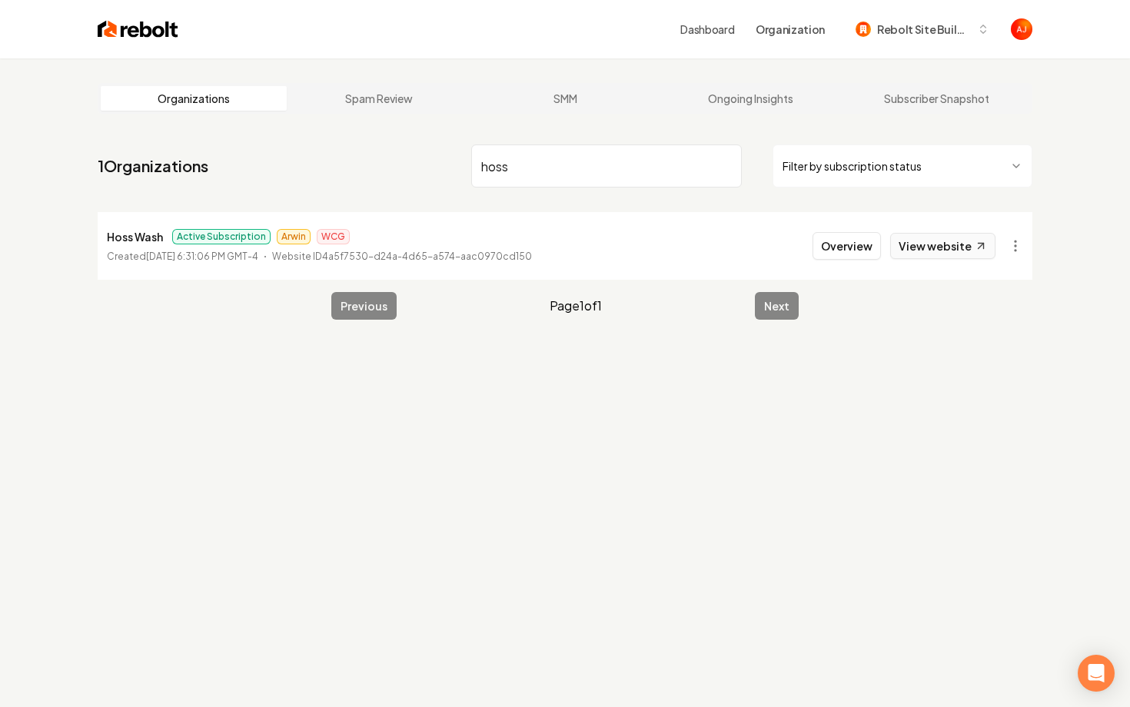
click at [918, 247] on link "View website" at bounding box center [942, 246] width 105 height 26
click at [525, 164] on input "hoss" at bounding box center [606, 165] width 271 height 43
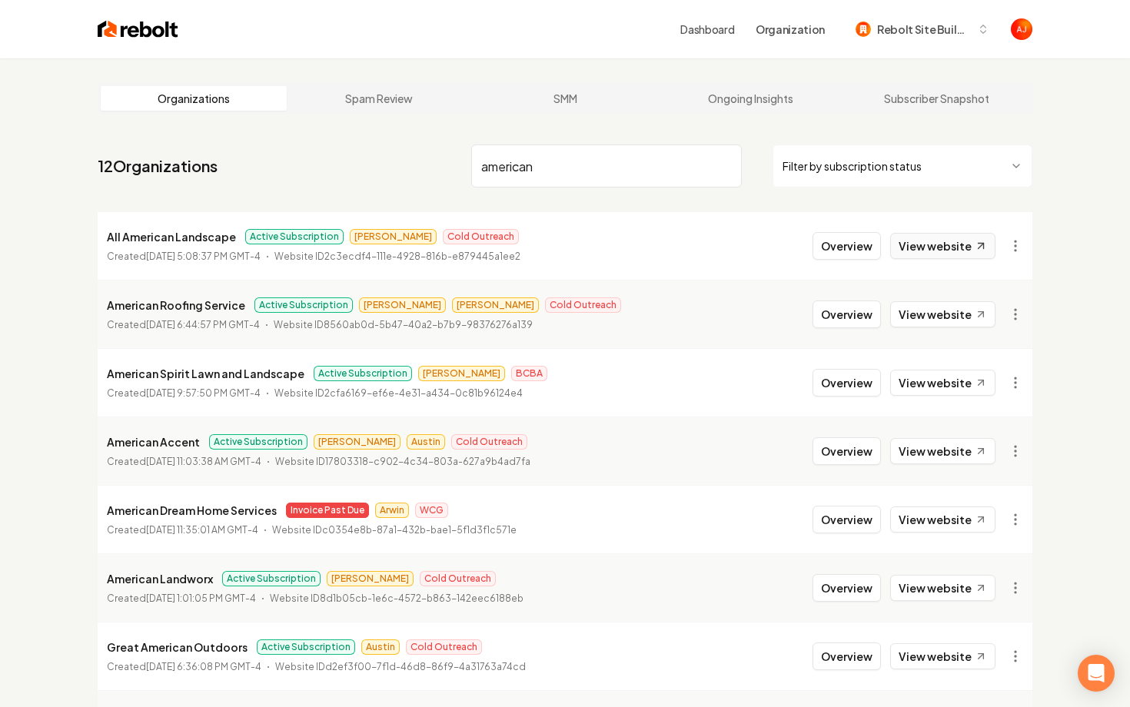
click at [934, 250] on link "View website" at bounding box center [942, 246] width 105 height 26
click at [542, 164] on input "american" at bounding box center [606, 165] width 271 height 43
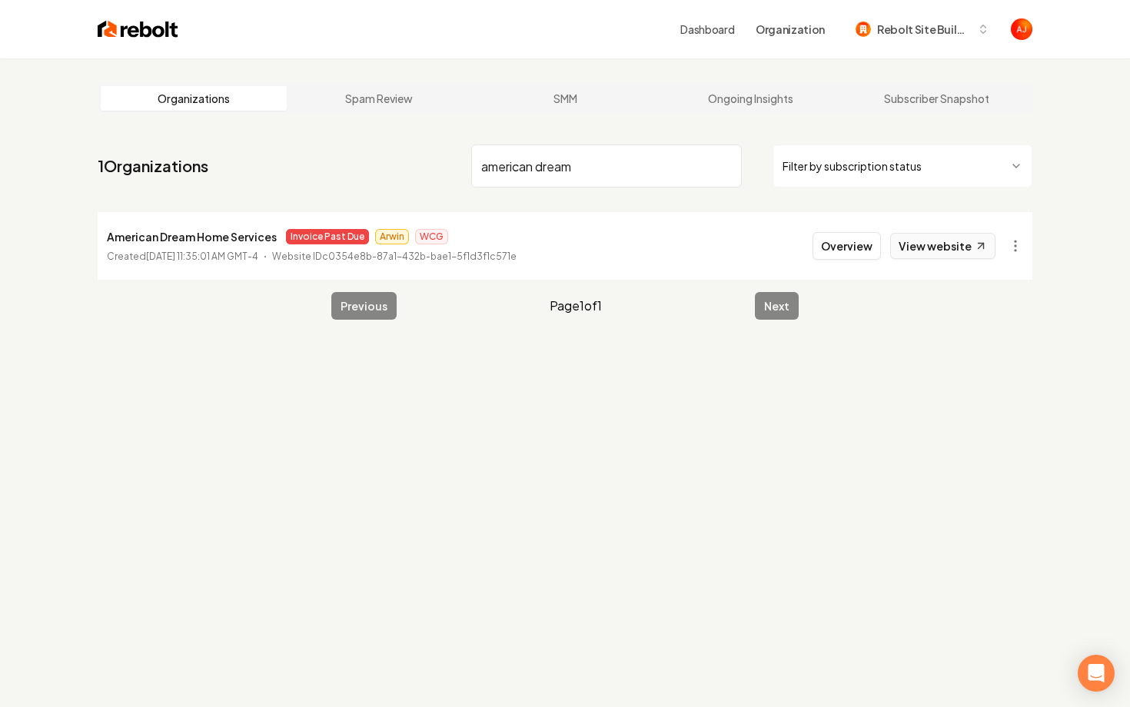
click at [913, 247] on link "View website" at bounding box center [942, 246] width 105 height 26
drag, startPoint x: 589, startPoint y: 173, endPoint x: 352, endPoint y: 172, distance: 236.7
click at [352, 172] on nav "1 Organizations american dream Filter by subscription status" at bounding box center [565, 172] width 934 height 68
type input "hoss"
click at [946, 242] on link "View website" at bounding box center [942, 246] width 105 height 26
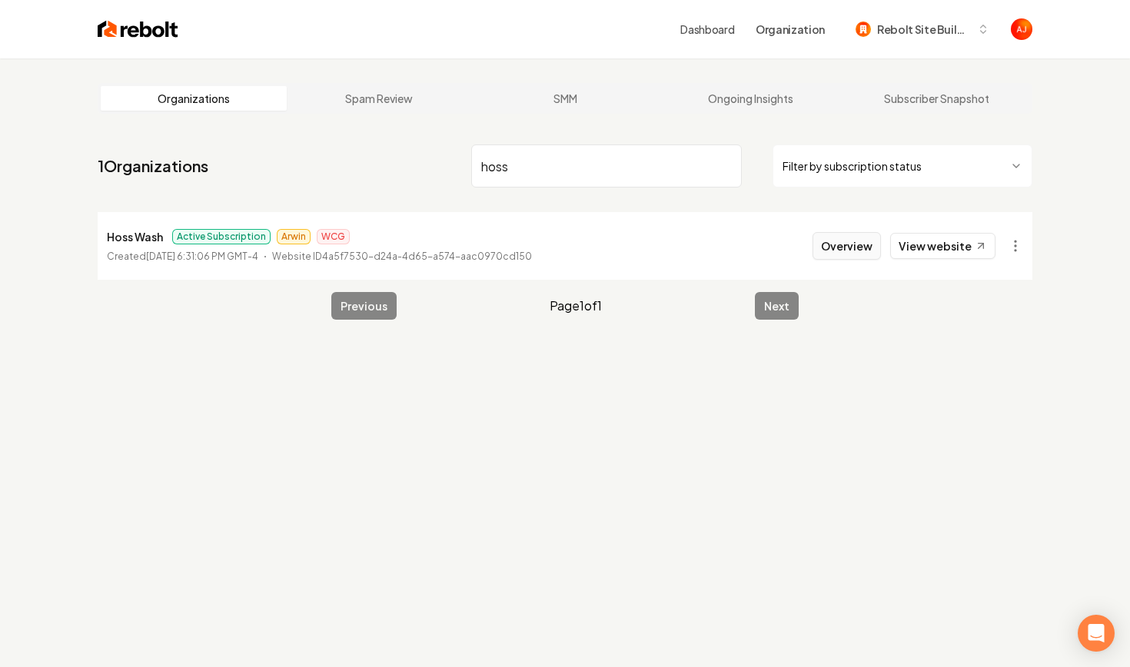
click at [834, 240] on button "Overview" at bounding box center [846, 246] width 68 height 28
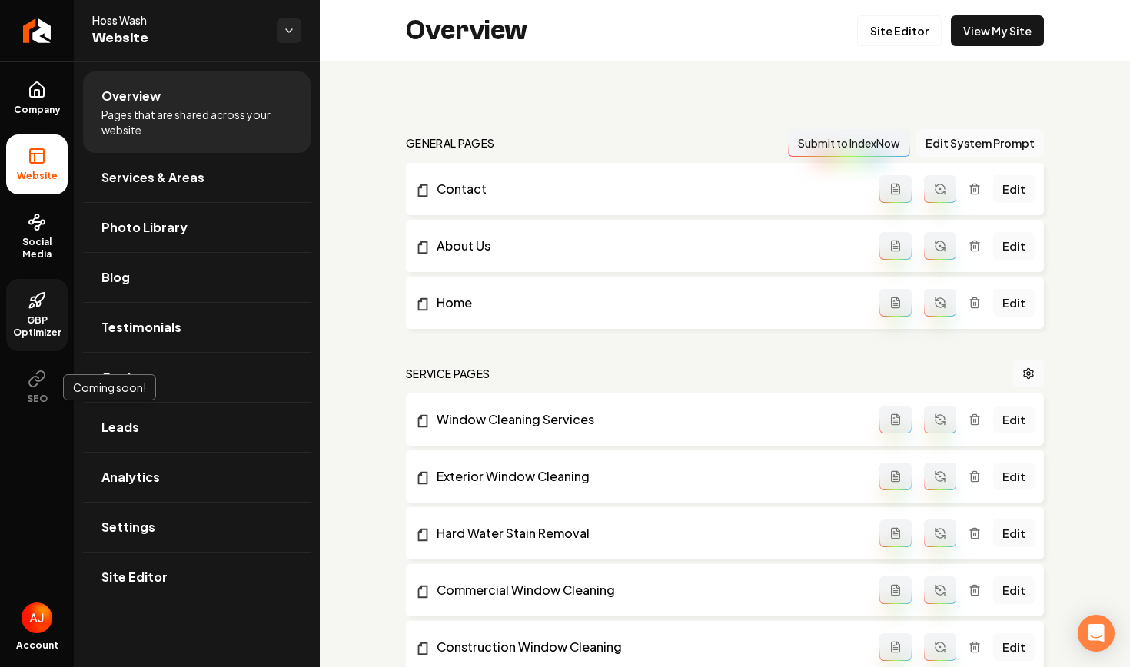
click at [35, 323] on span "GBP Optimizer" at bounding box center [36, 326] width 61 height 25
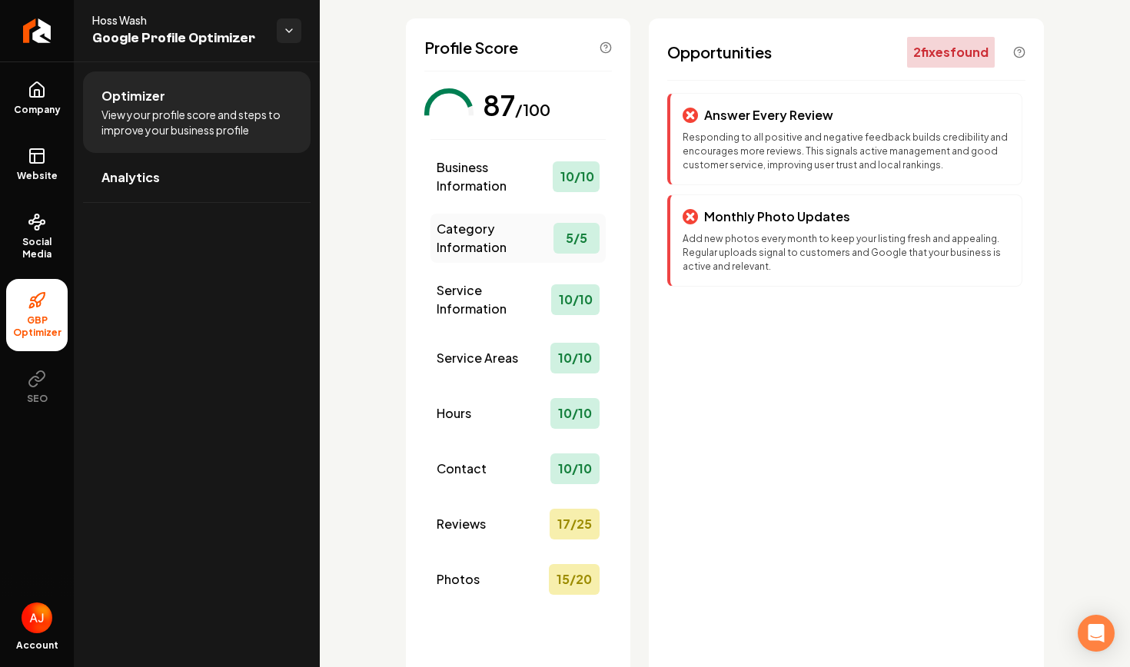
scroll to position [98, 0]
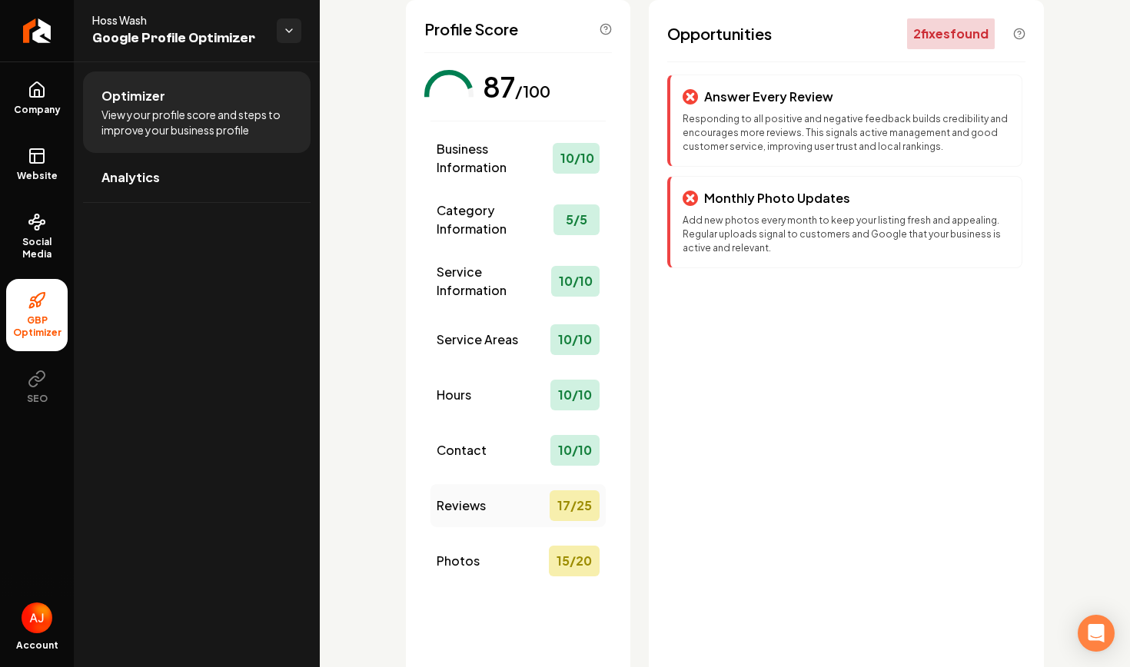
click at [477, 513] on span "Reviews" at bounding box center [460, 505] width 49 height 18
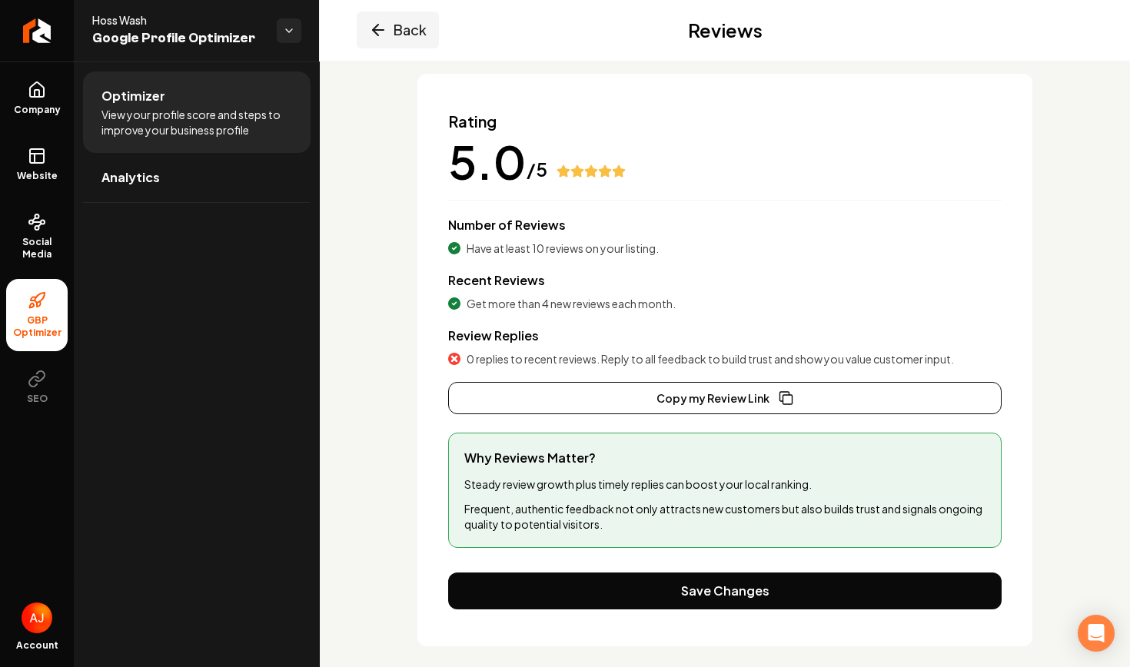
click at [380, 34] on icon "Main content area" at bounding box center [378, 30] width 18 height 18
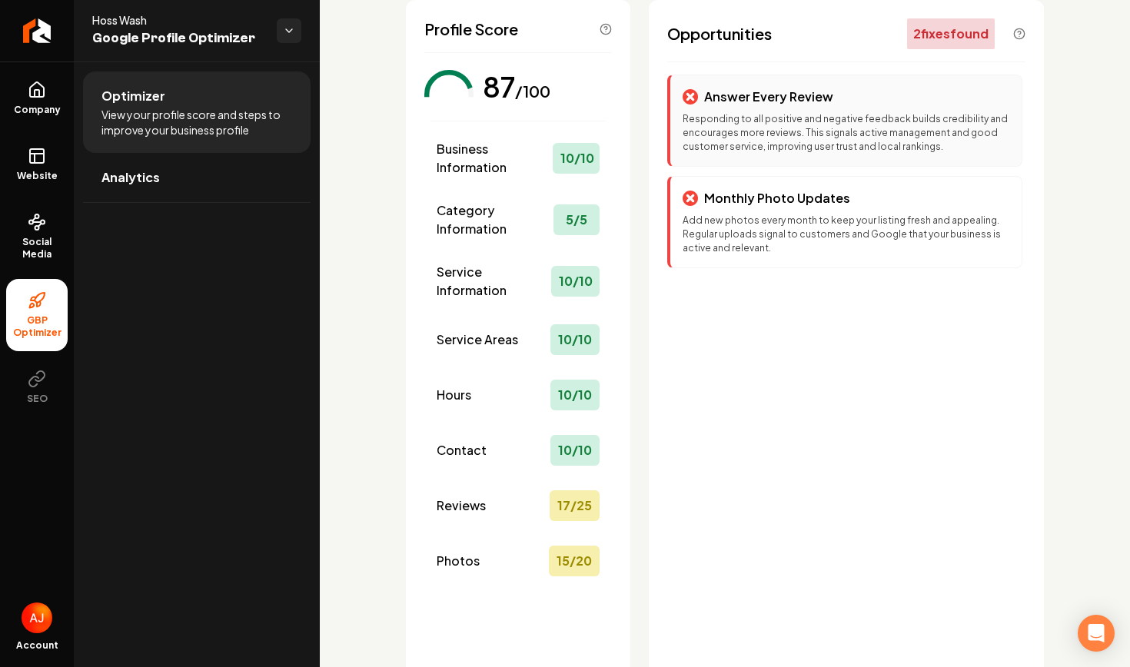
click at [748, 104] on p "Answer Every Review" at bounding box center [768, 97] width 129 height 18
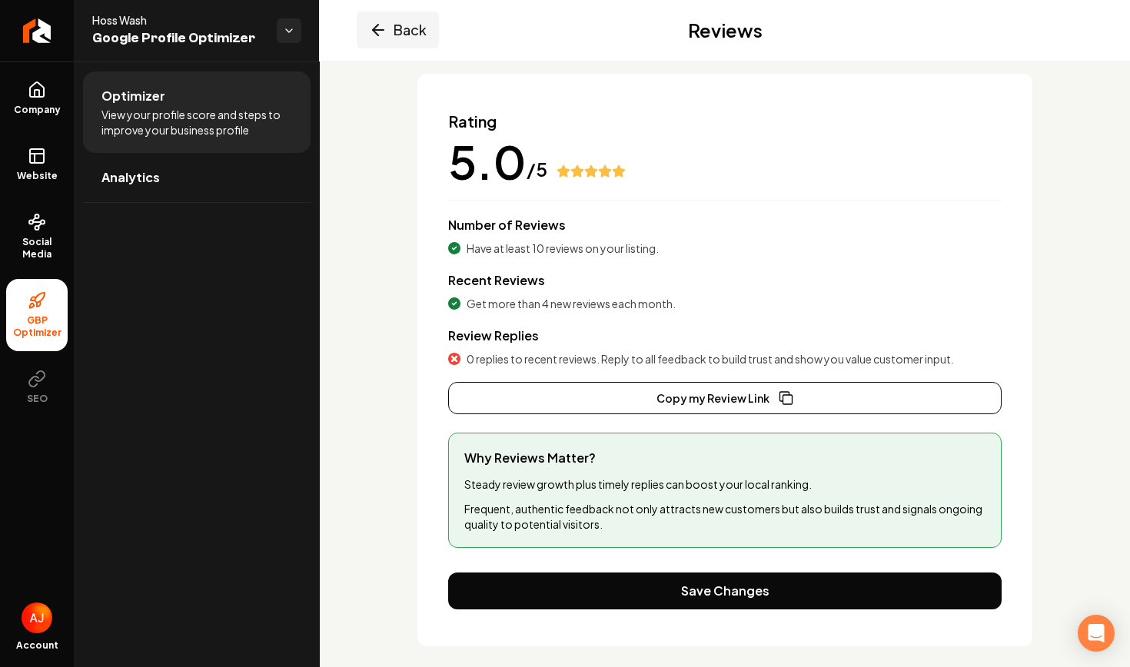
click at [383, 41] on button "Back" at bounding box center [398, 30] width 82 height 37
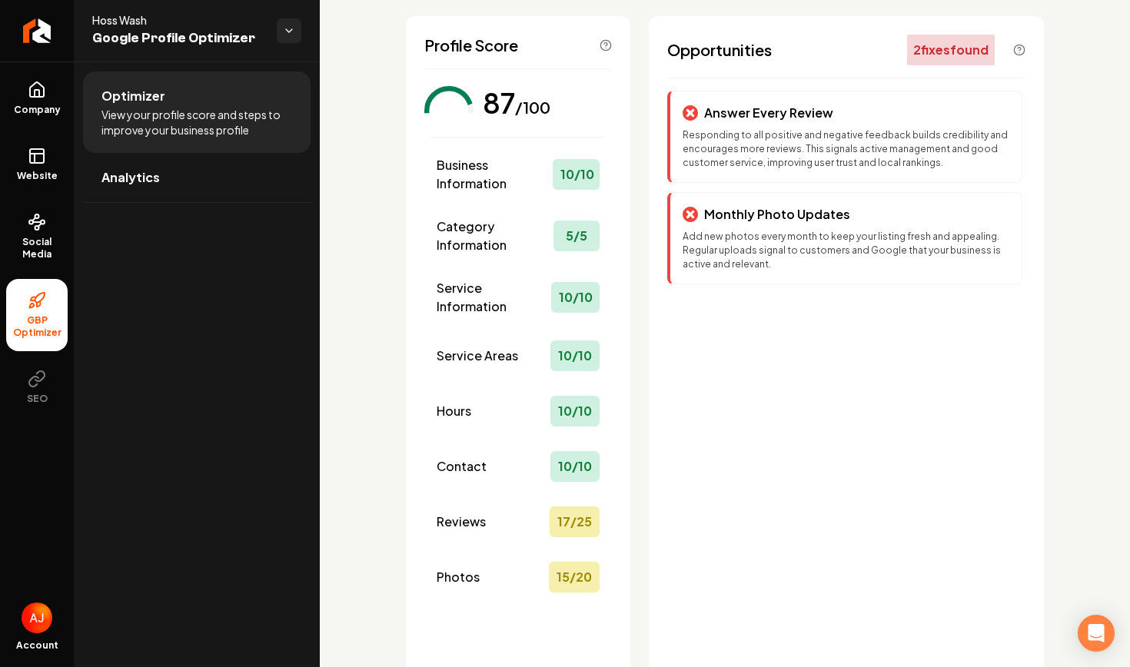
scroll to position [81, 0]
click at [215, 183] on link "Analytics" at bounding box center [196, 177] width 227 height 49
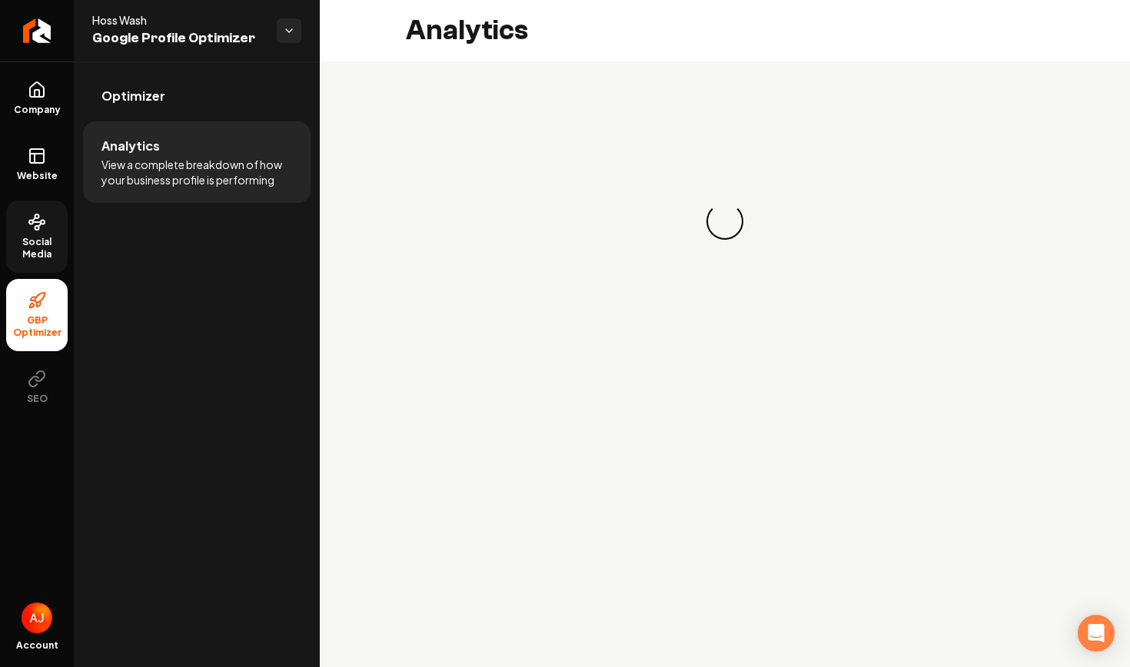
click at [40, 240] on span "Social Media" at bounding box center [36, 248] width 61 height 25
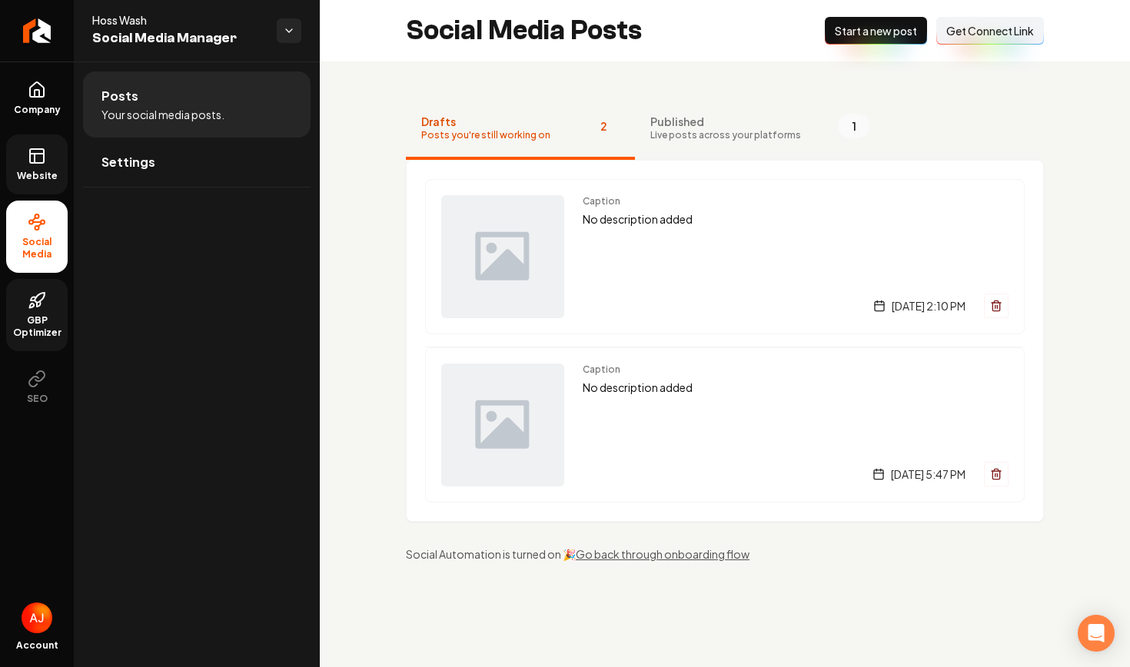
click at [28, 183] on link "Website" at bounding box center [36, 164] width 61 height 60
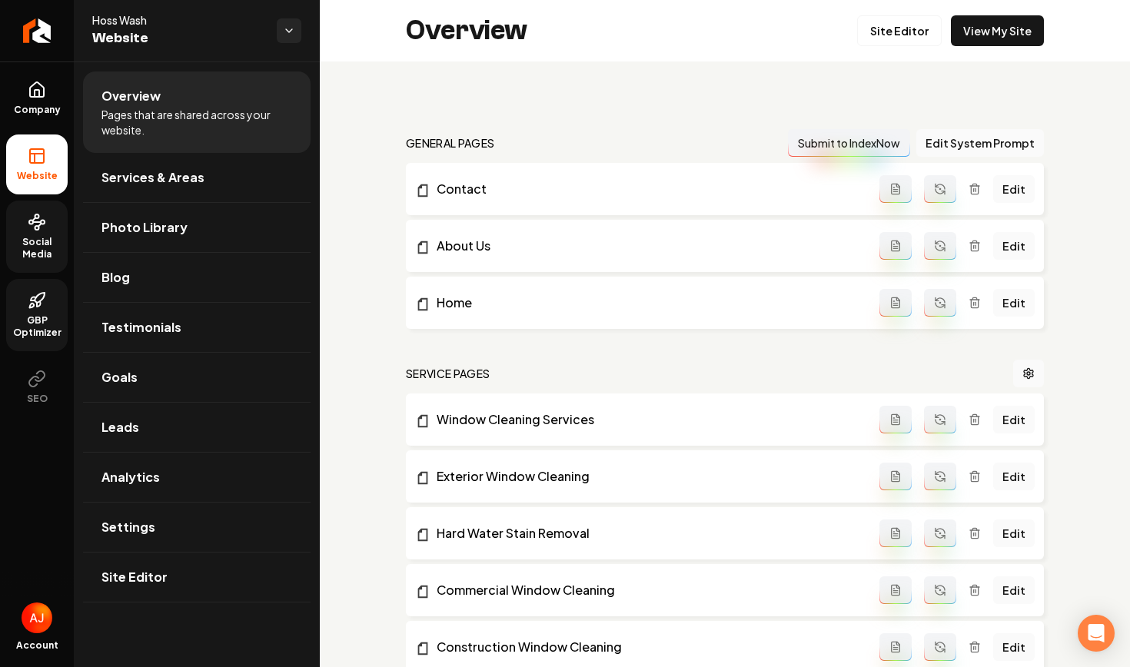
click at [35, 240] on span "Social Media" at bounding box center [36, 248] width 61 height 25
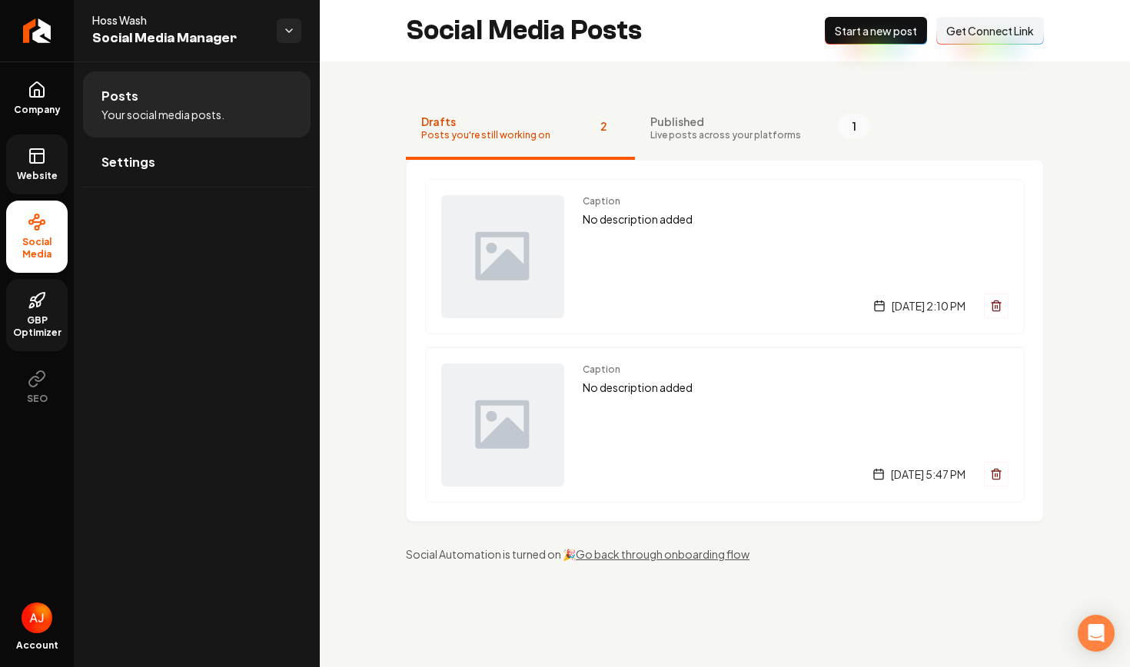
click at [25, 170] on span "Website" at bounding box center [37, 176] width 53 height 12
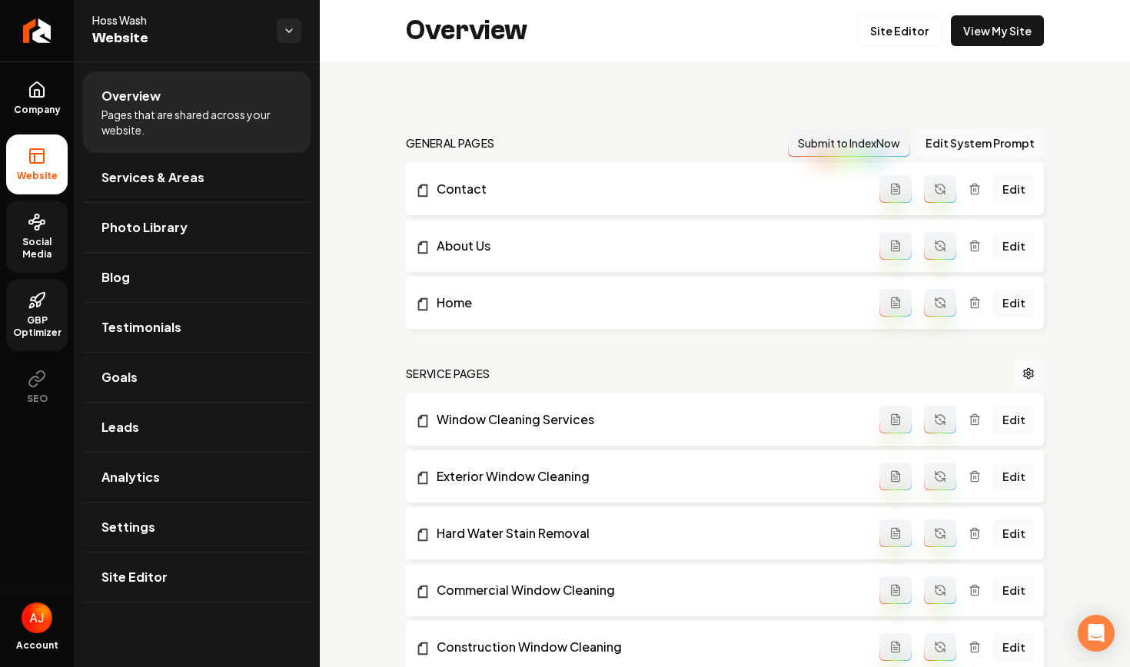
click at [37, 234] on link "Social Media" at bounding box center [36, 237] width 61 height 72
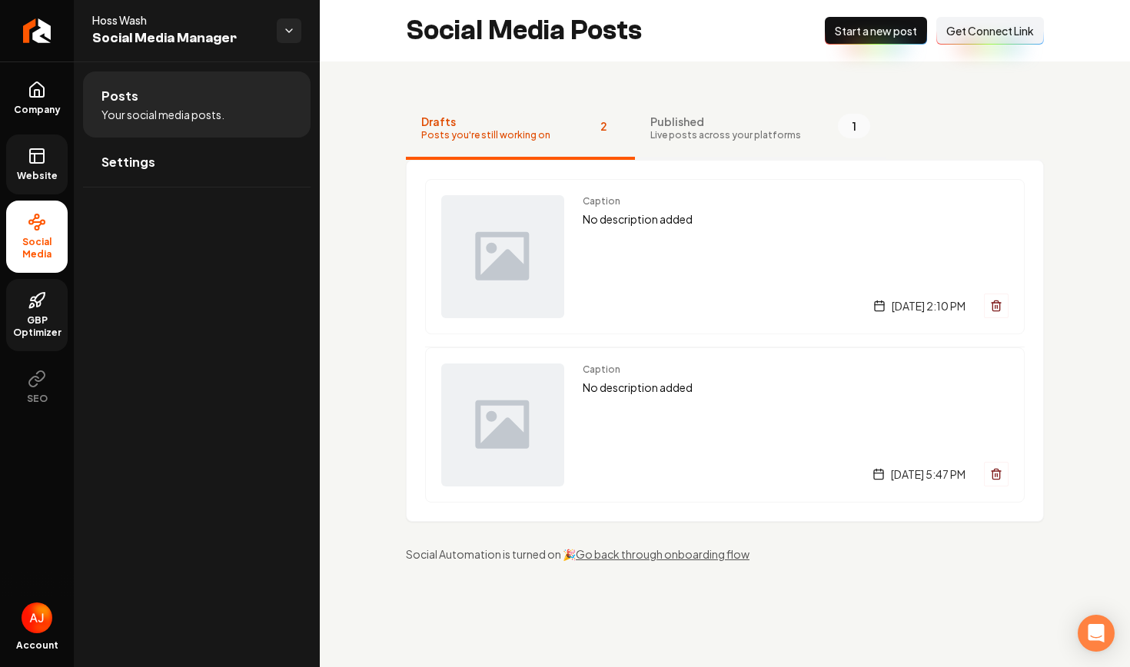
click at [692, 124] on span "Published" at bounding box center [725, 121] width 151 height 15
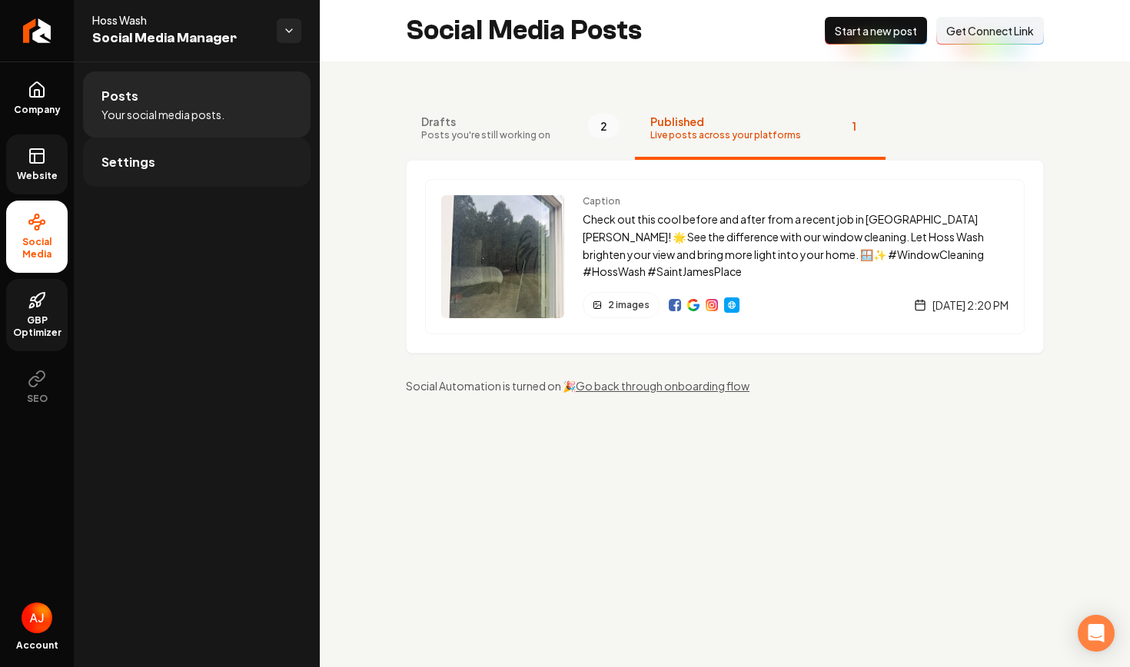
click at [181, 165] on link "Settings" at bounding box center [196, 162] width 227 height 49
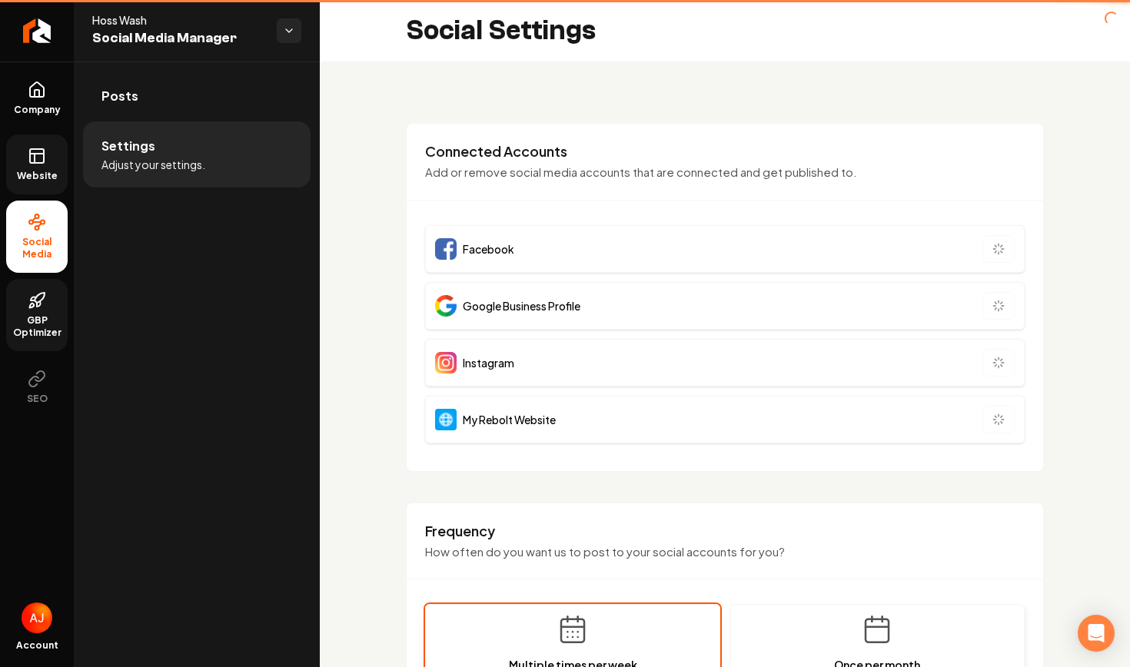
type input "**********"
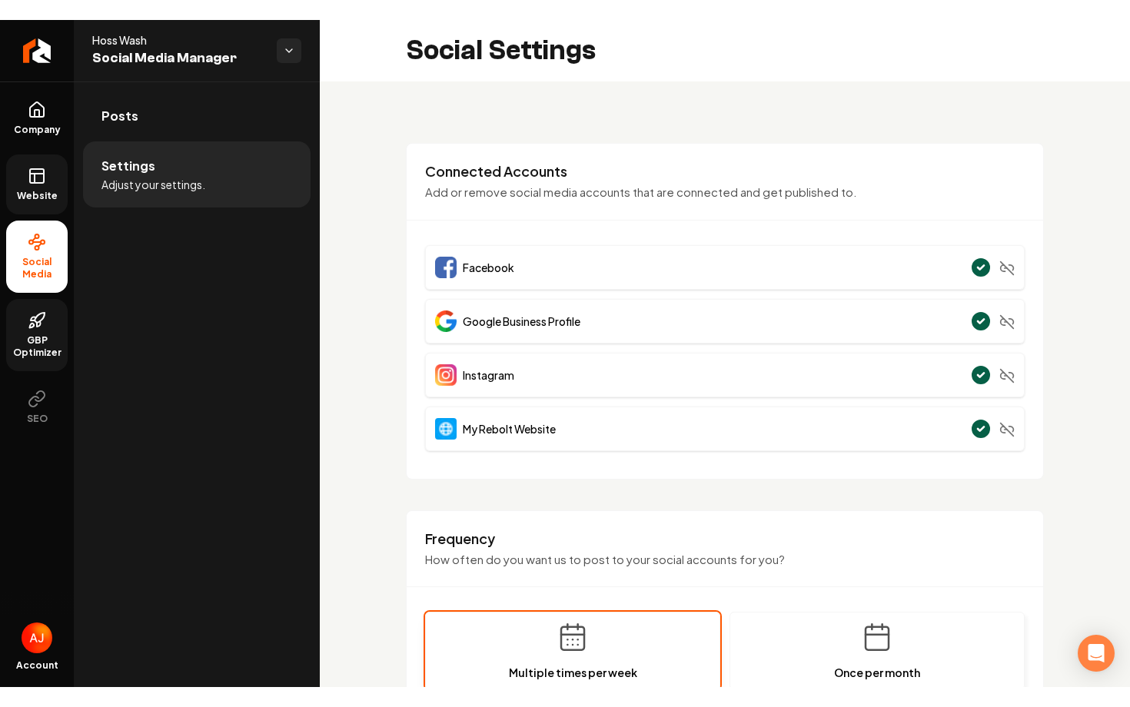
scroll to position [35, 0]
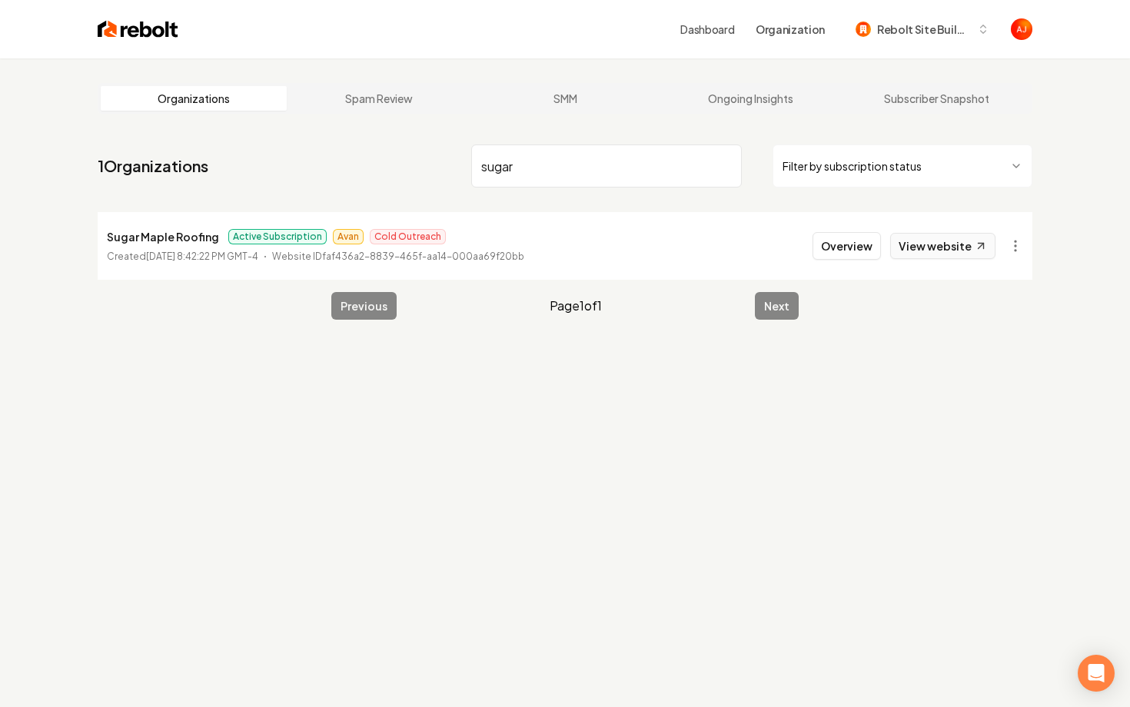
click at [914, 244] on link "View website" at bounding box center [942, 246] width 105 height 26
drag, startPoint x: 552, startPoint y: 171, endPoint x: 258, endPoint y: 148, distance: 294.5
click at [258, 148] on nav "1 Organizations sugar Filter by subscription status" at bounding box center [565, 172] width 934 height 68
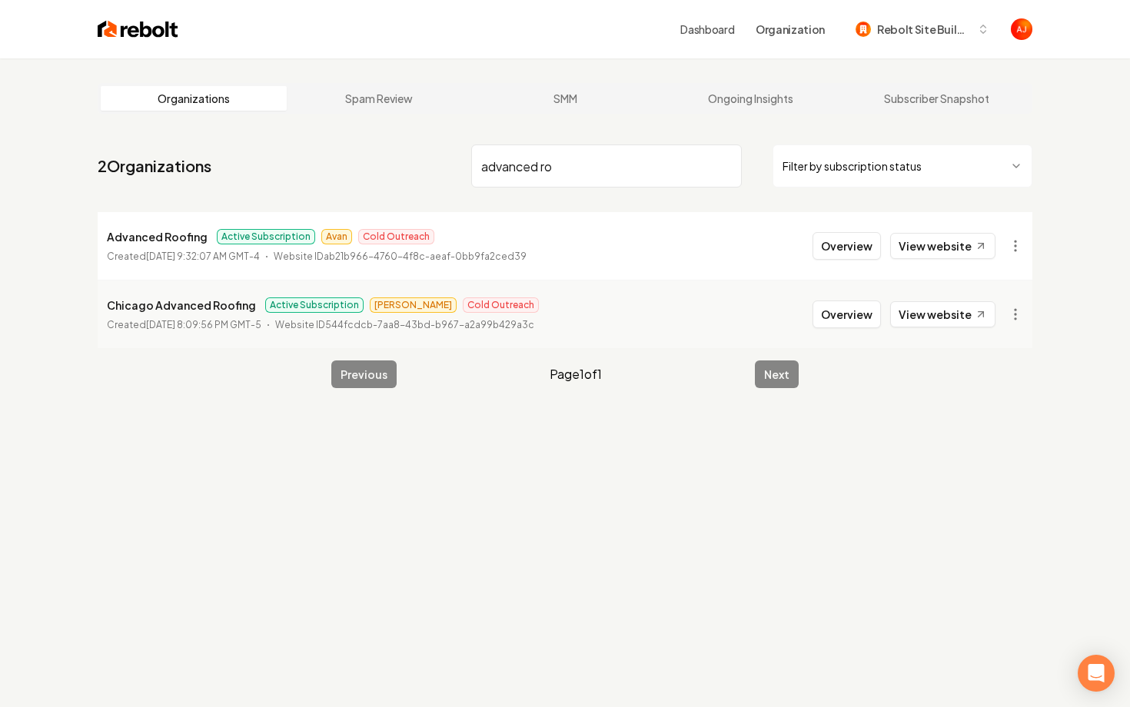
type input "advanced ro"
click at [843, 245] on button "Overview" at bounding box center [846, 246] width 68 height 28
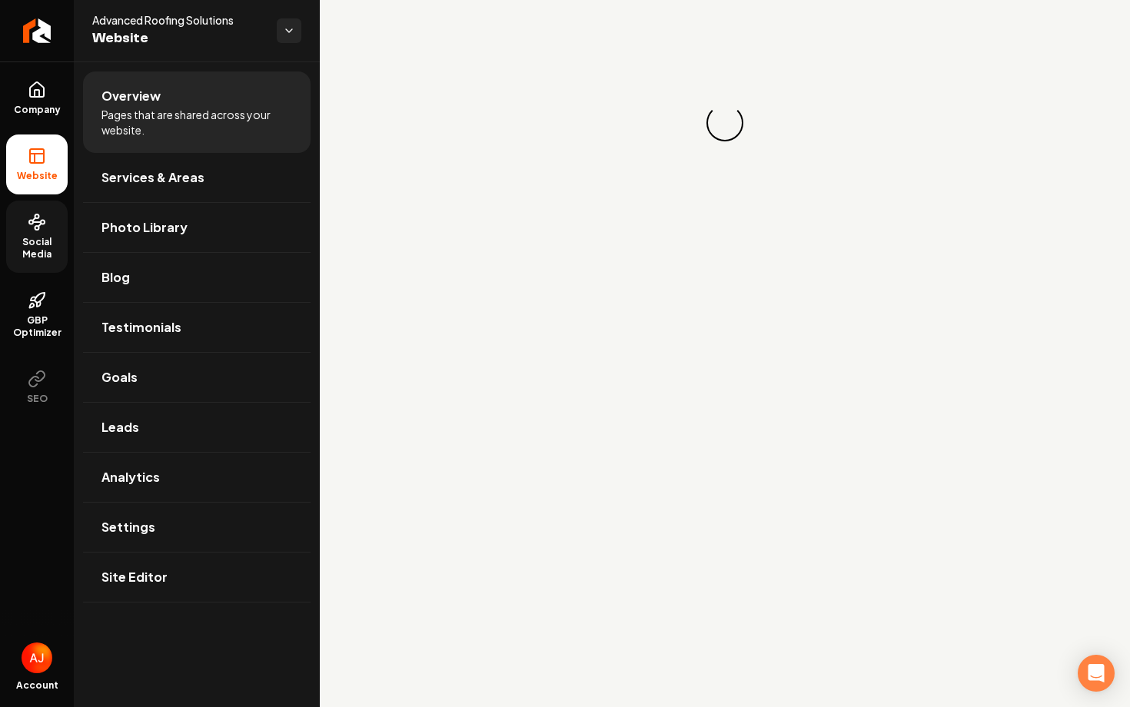
click at [40, 237] on span "Social Media" at bounding box center [36, 248] width 61 height 25
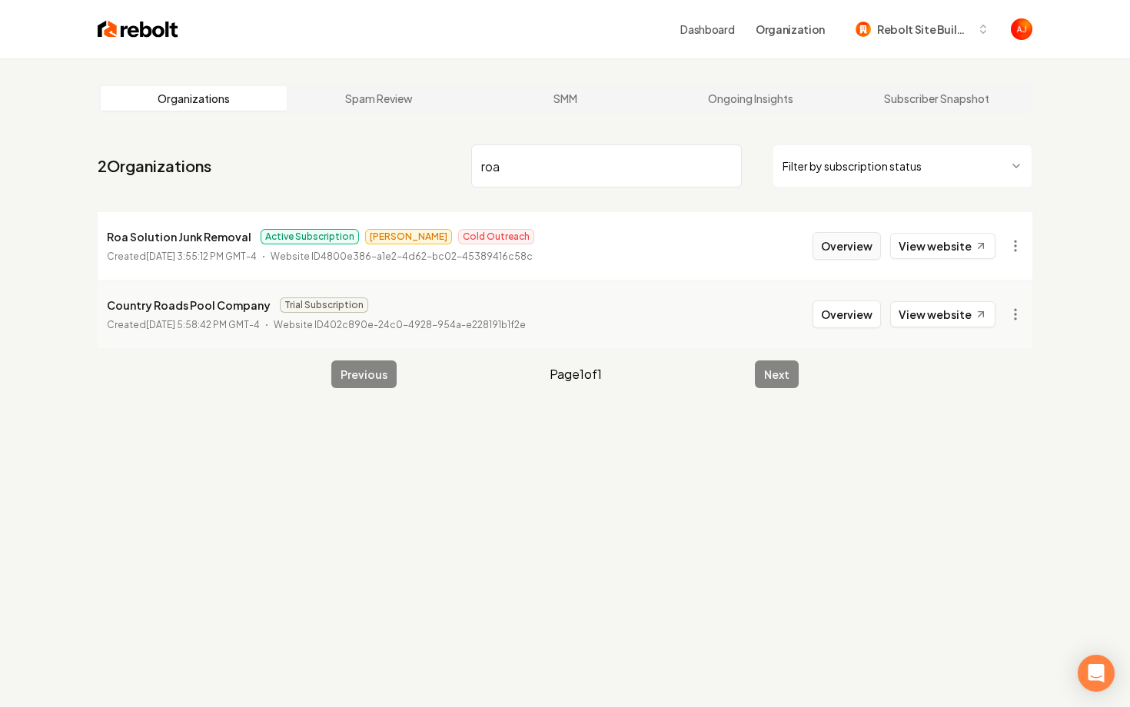
type input "roa"
click at [848, 235] on button "Overview" at bounding box center [846, 246] width 68 height 28
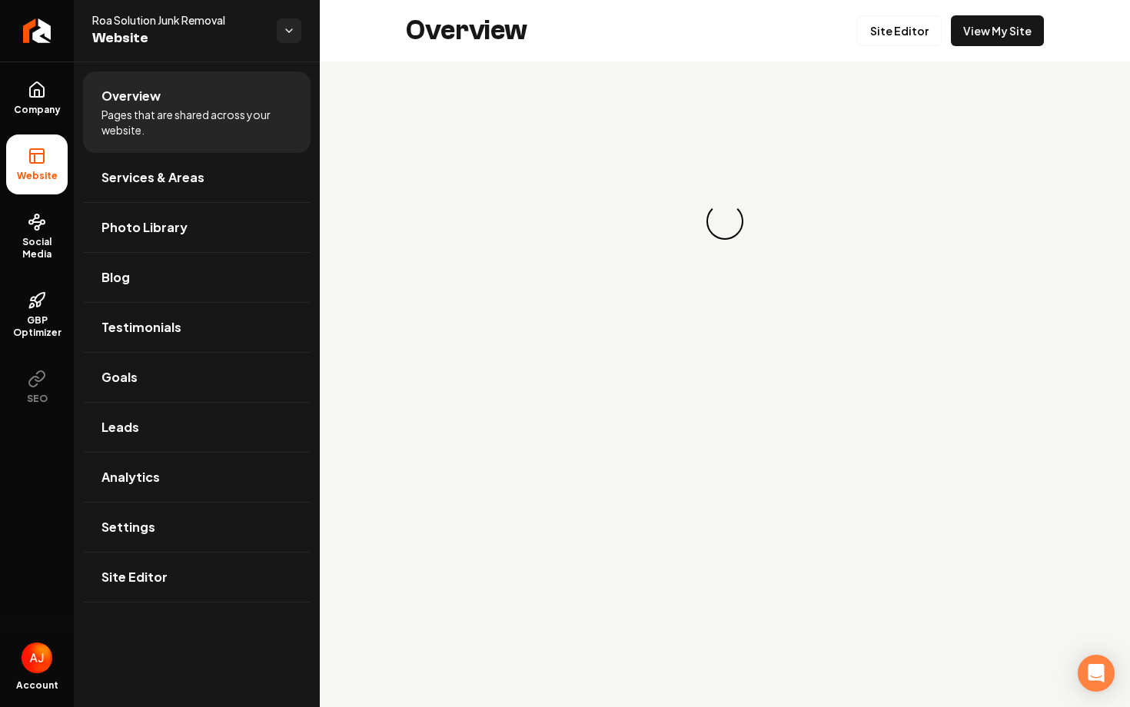
click at [904, 45] on link "Site Editor" at bounding box center [899, 30] width 85 height 31
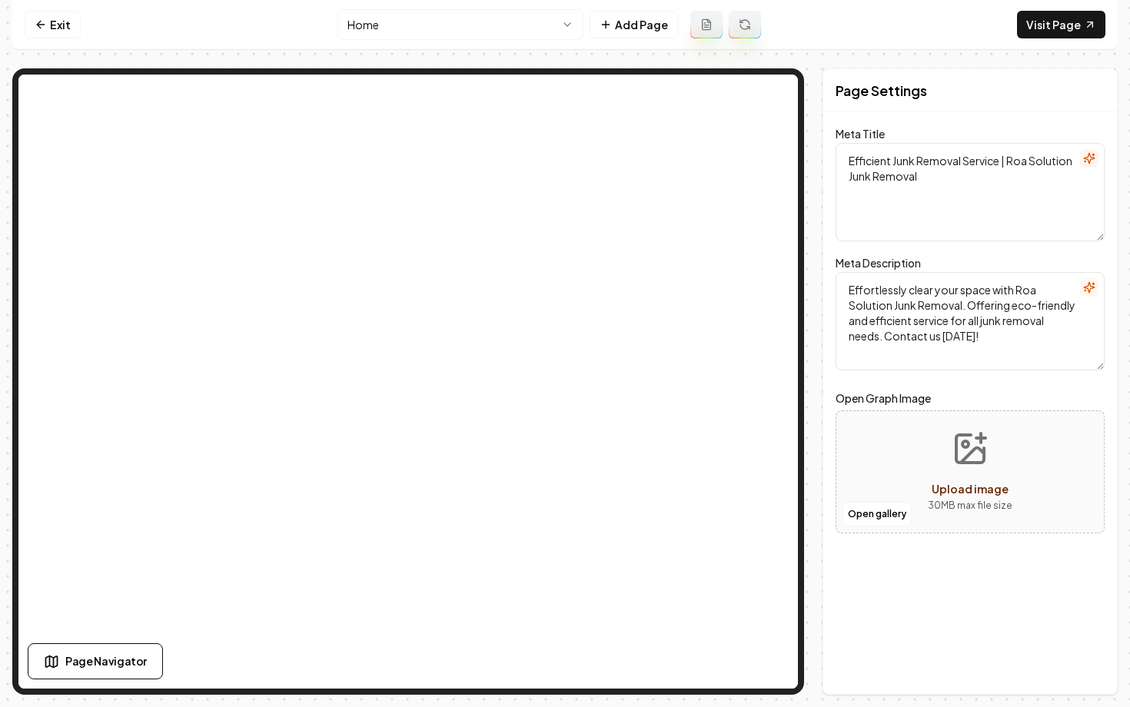
click at [430, 33] on html "Computer Required This feature is only available on a computer. Please switch t…" at bounding box center [565, 353] width 1130 height 707
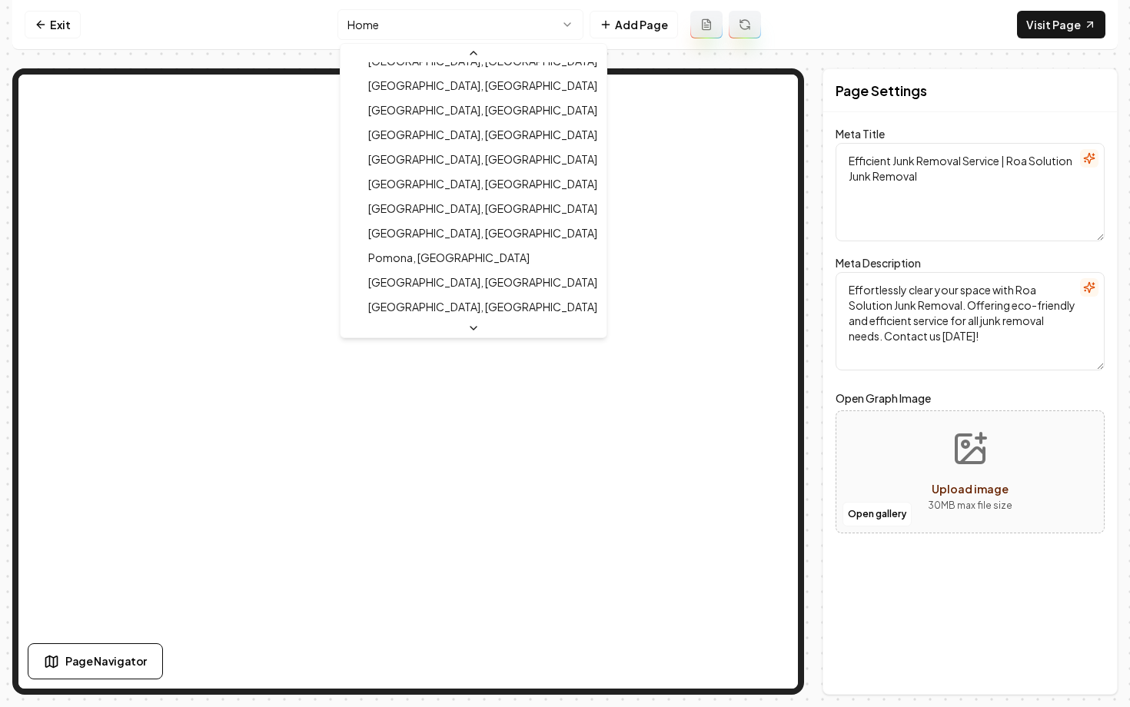
scroll to position [1379, 0]
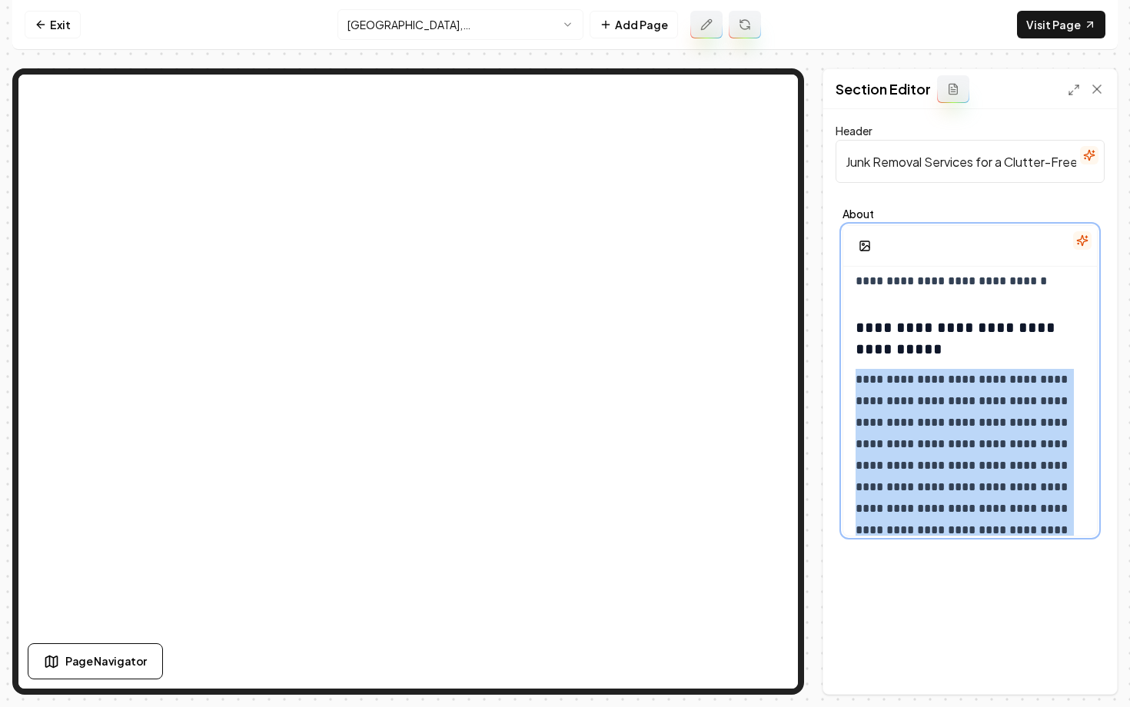
scroll to position [1253, 0]
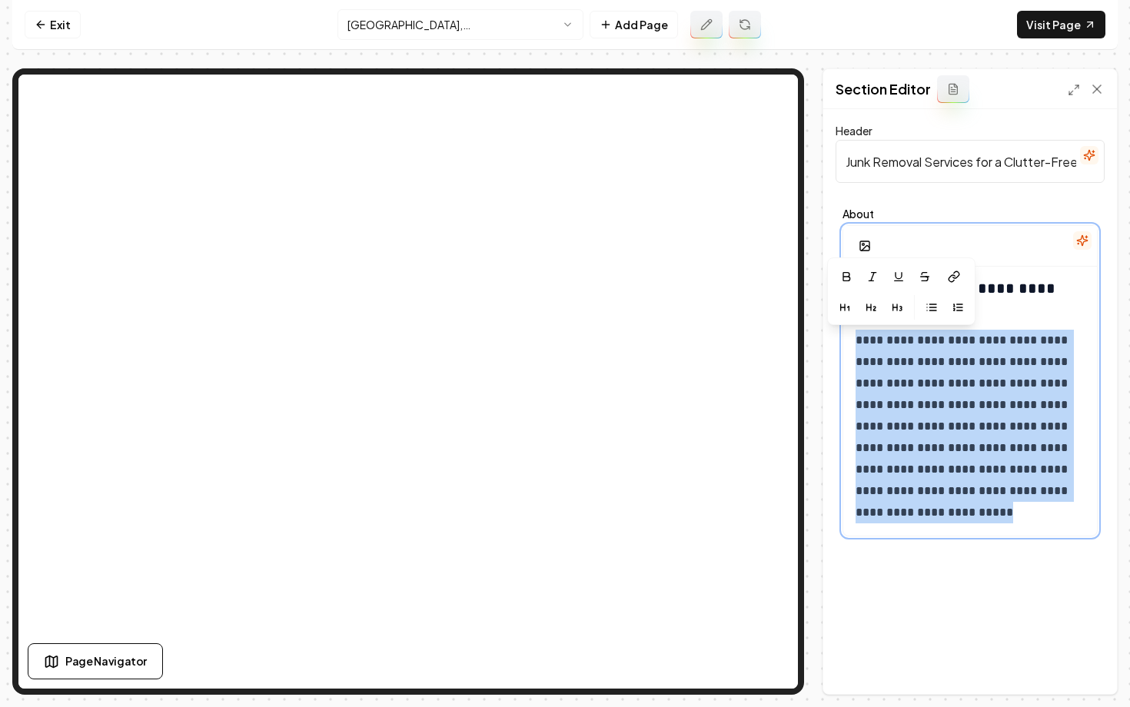
drag, startPoint x: 853, startPoint y: 381, endPoint x: 1001, endPoint y: 538, distance: 215.8
click at [1001, 538] on div "**********" at bounding box center [969, 372] width 269 height 342
copy p "**********"
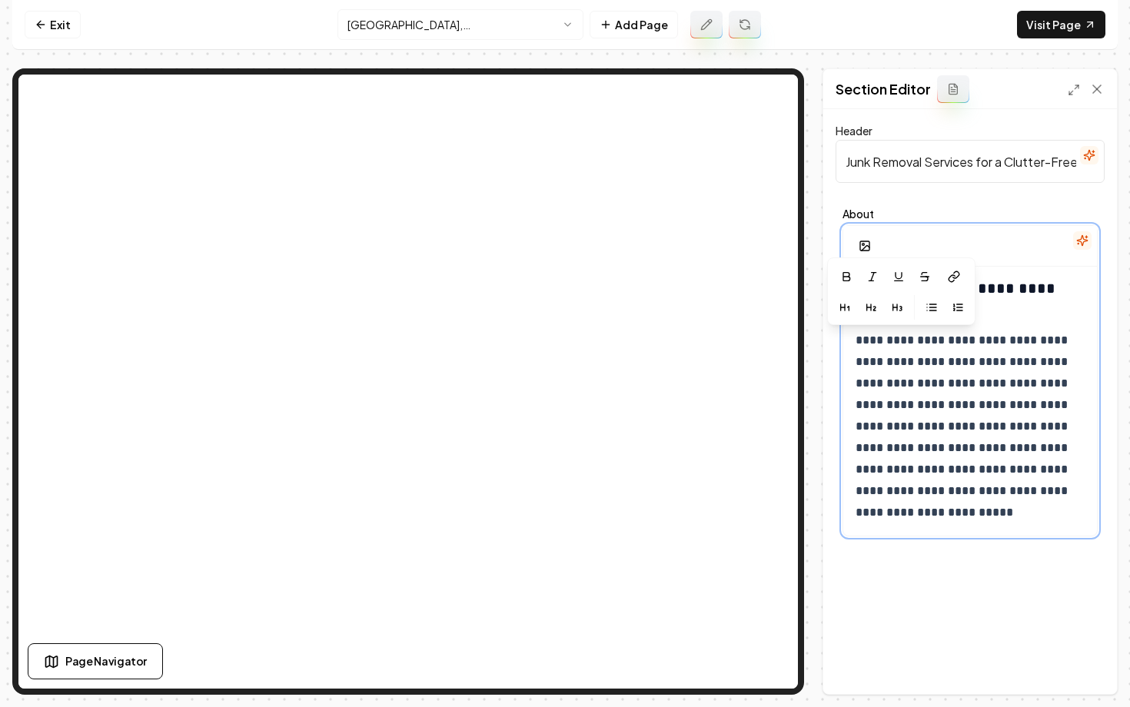
click at [924, 519] on p "**********" at bounding box center [969, 427] width 229 height 194
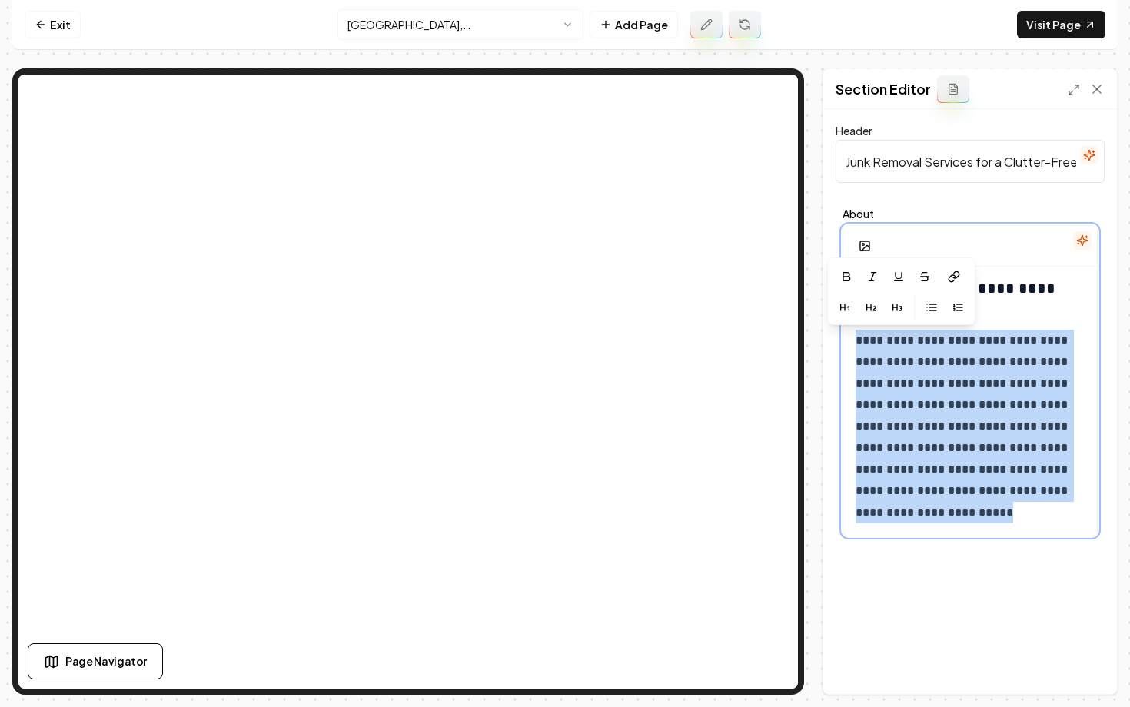
drag, startPoint x: 937, startPoint y: 515, endPoint x: 840, endPoint y: 343, distance: 197.5
click at [840, 343] on div "**********" at bounding box center [969, 372] width 269 height 342
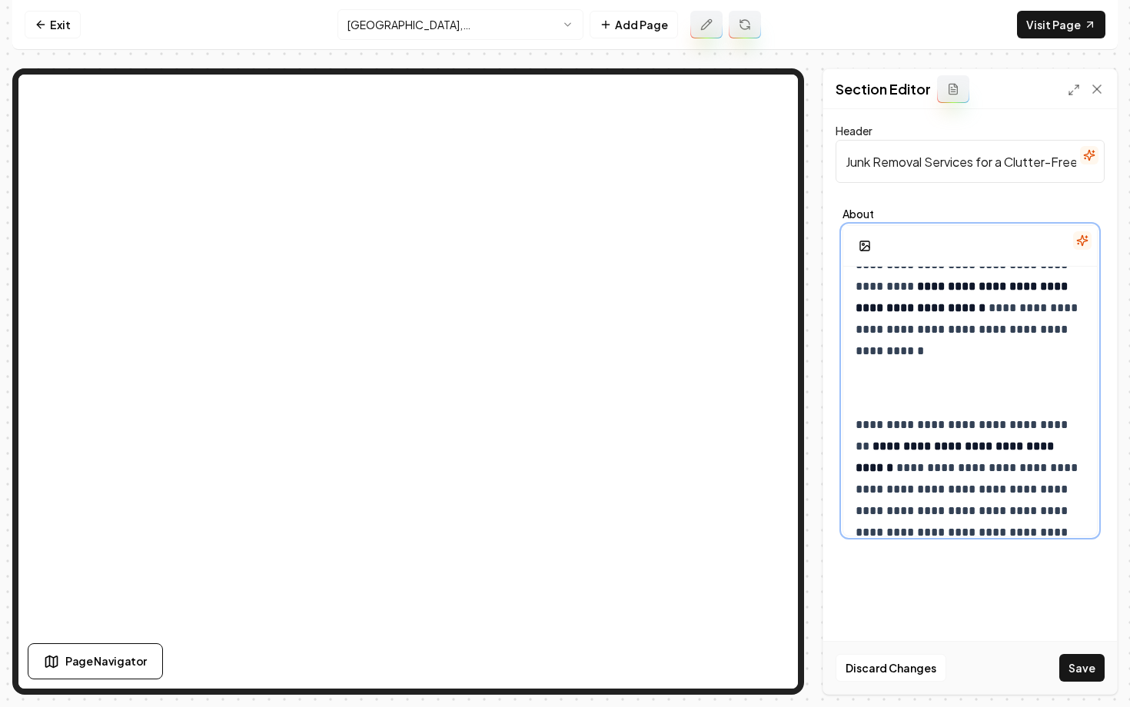
scroll to position [1767, 0]
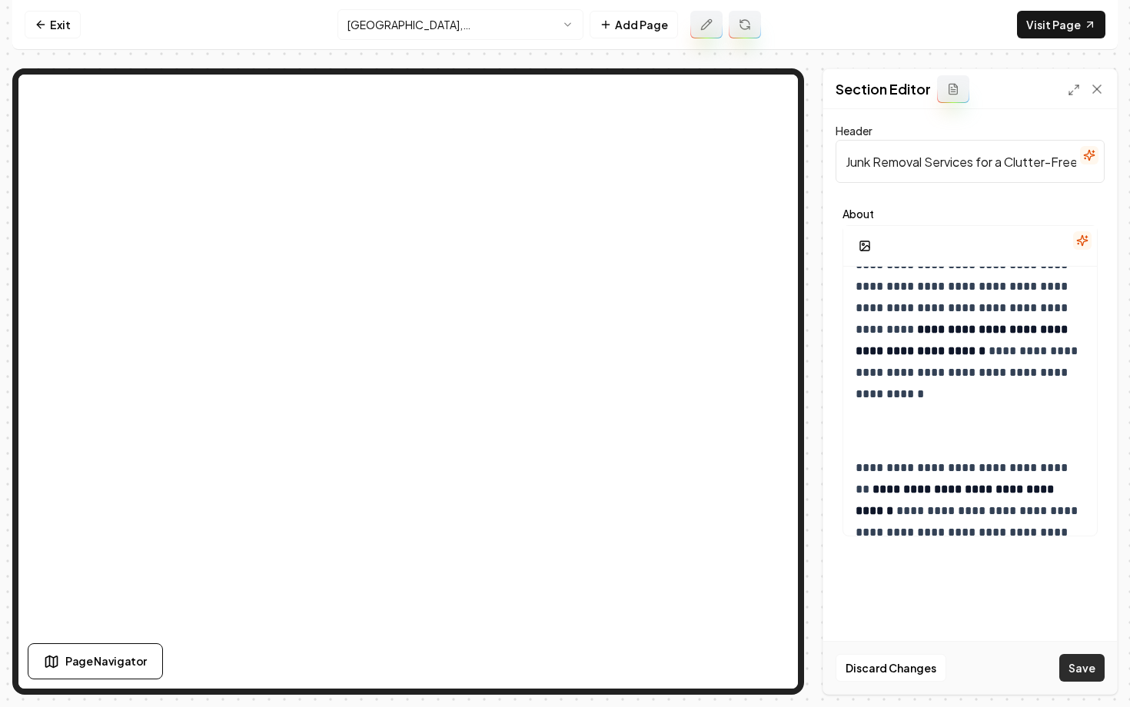
click at [1063, 660] on button "Save" at bounding box center [1081, 668] width 45 height 28
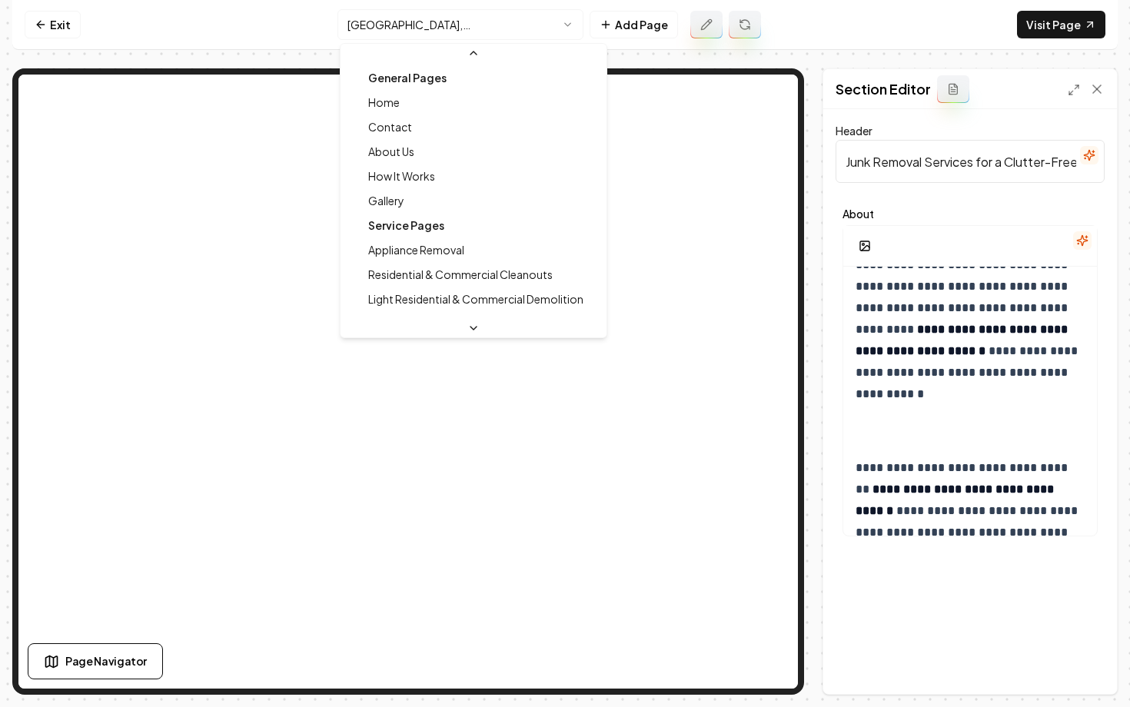
click at [385, 18] on html "**********" at bounding box center [565, 353] width 1130 height 707
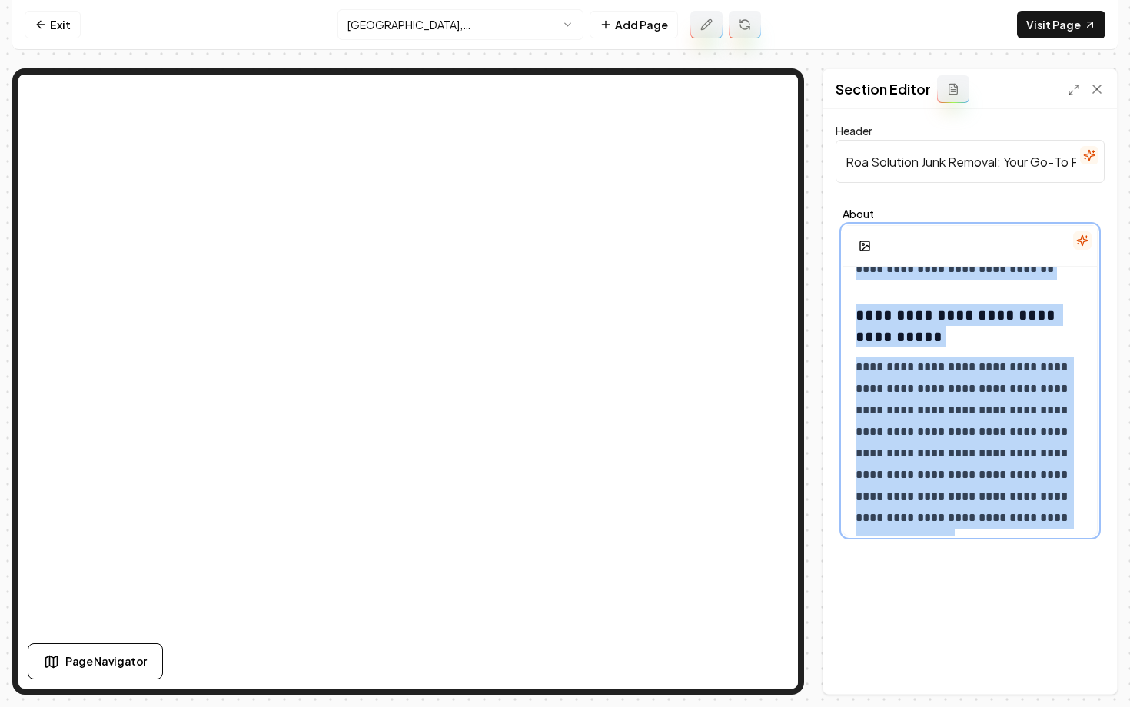
scroll to position [1376, 0]
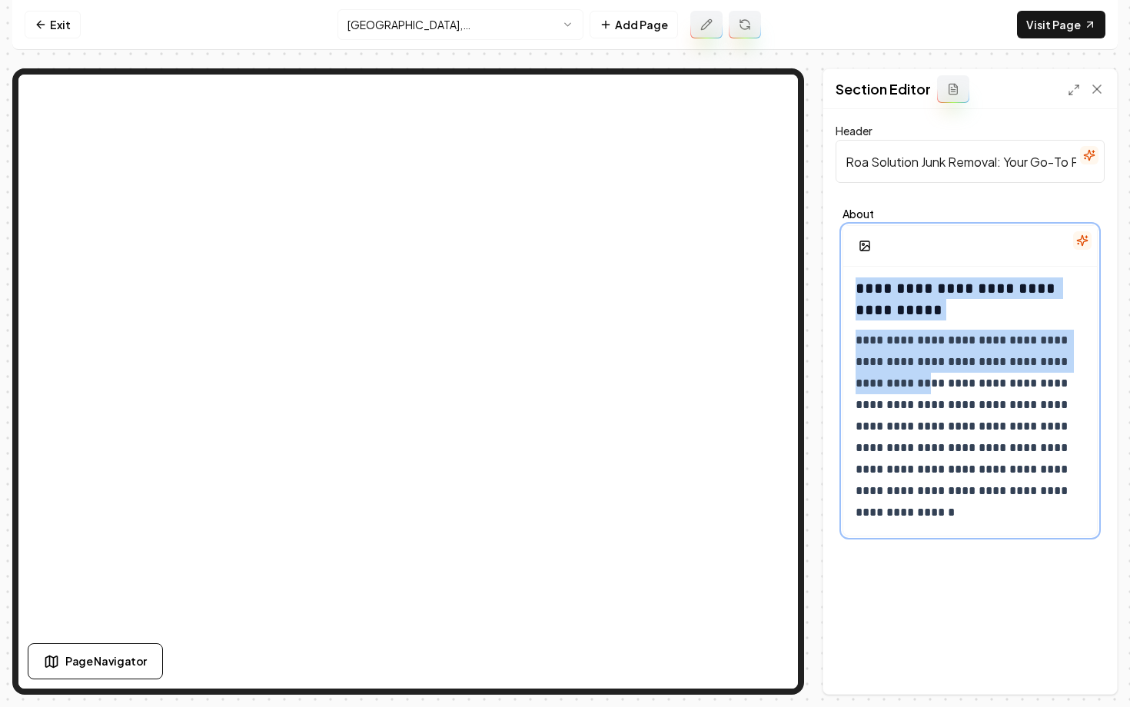
drag, startPoint x: 849, startPoint y: 290, endPoint x: 976, endPoint y: 377, distance: 153.7
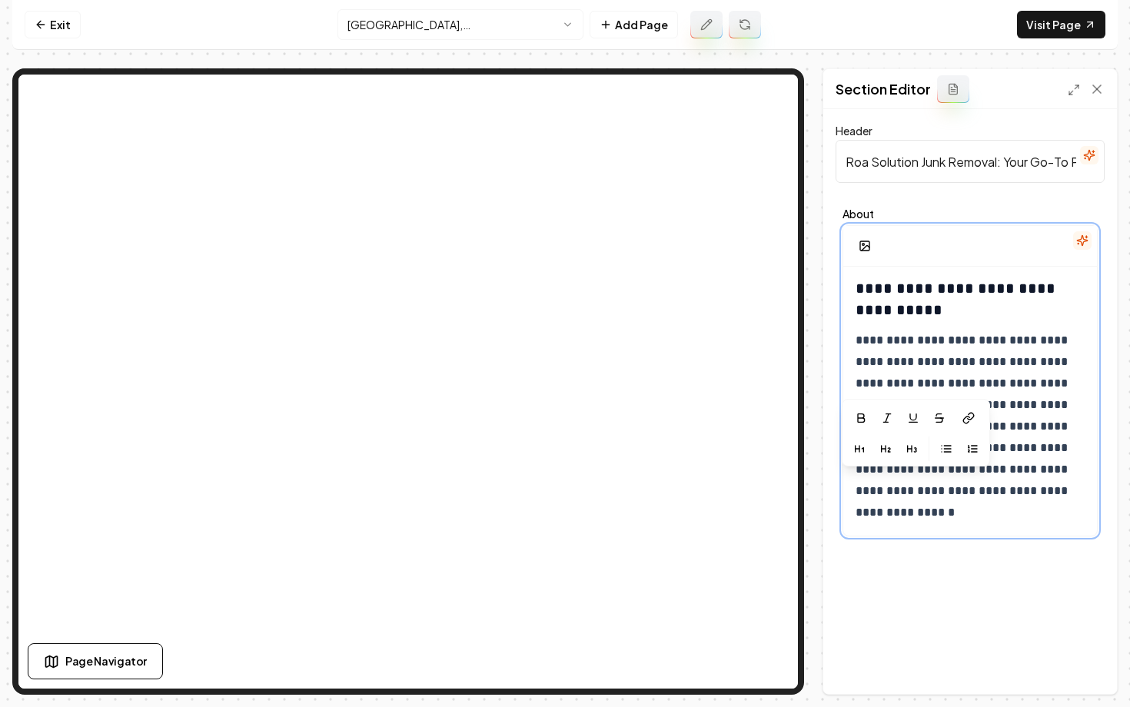
click at [882, 333] on p "**********" at bounding box center [969, 427] width 229 height 194
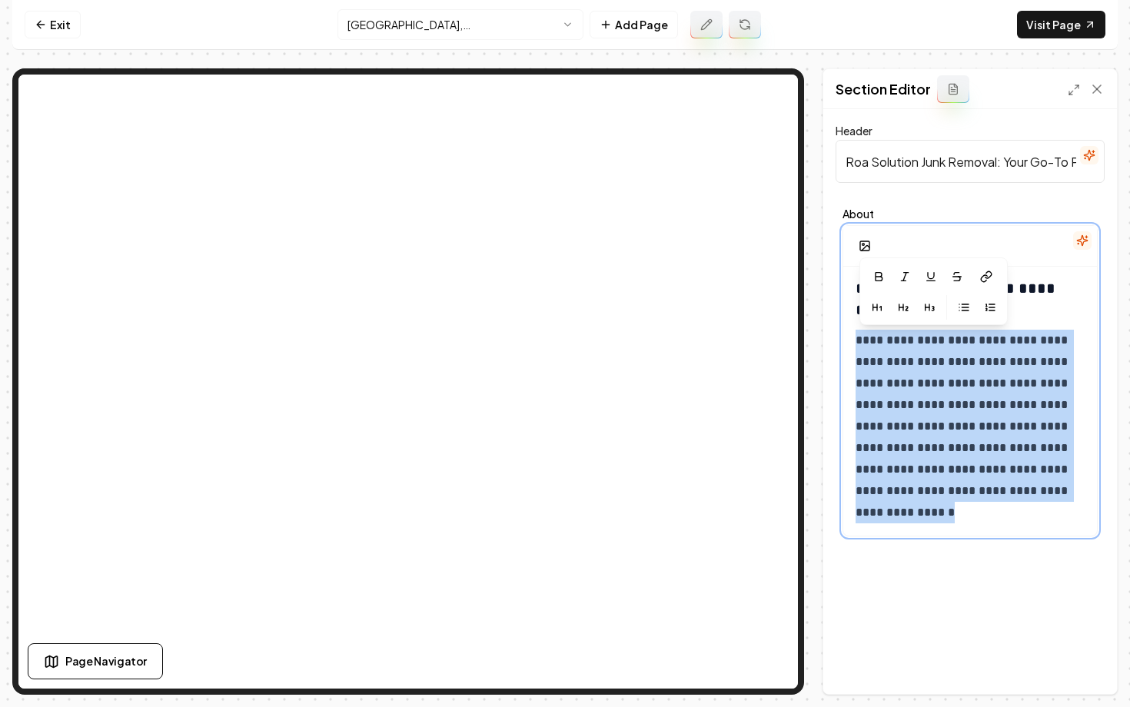
drag, startPoint x: 858, startPoint y: 337, endPoint x: 1056, endPoint y: 533, distance: 278.8
copy p "**********"
click at [927, 479] on p "**********" at bounding box center [969, 427] width 229 height 194
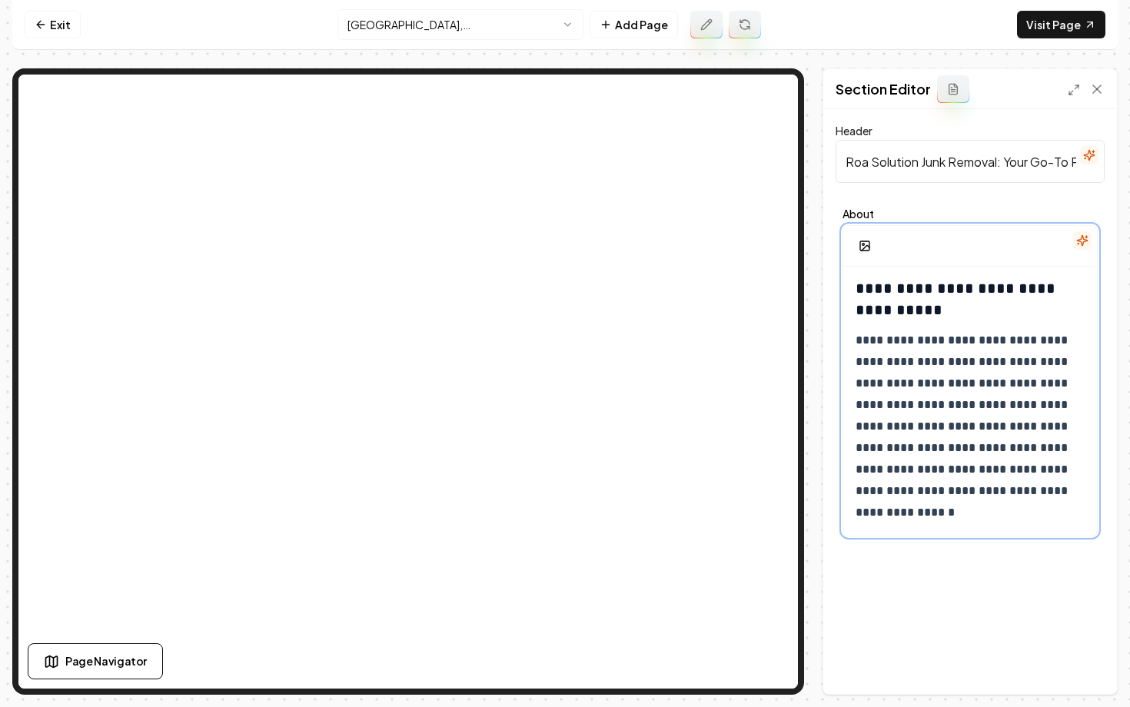
click at [927, 479] on p "**********" at bounding box center [969, 427] width 229 height 194
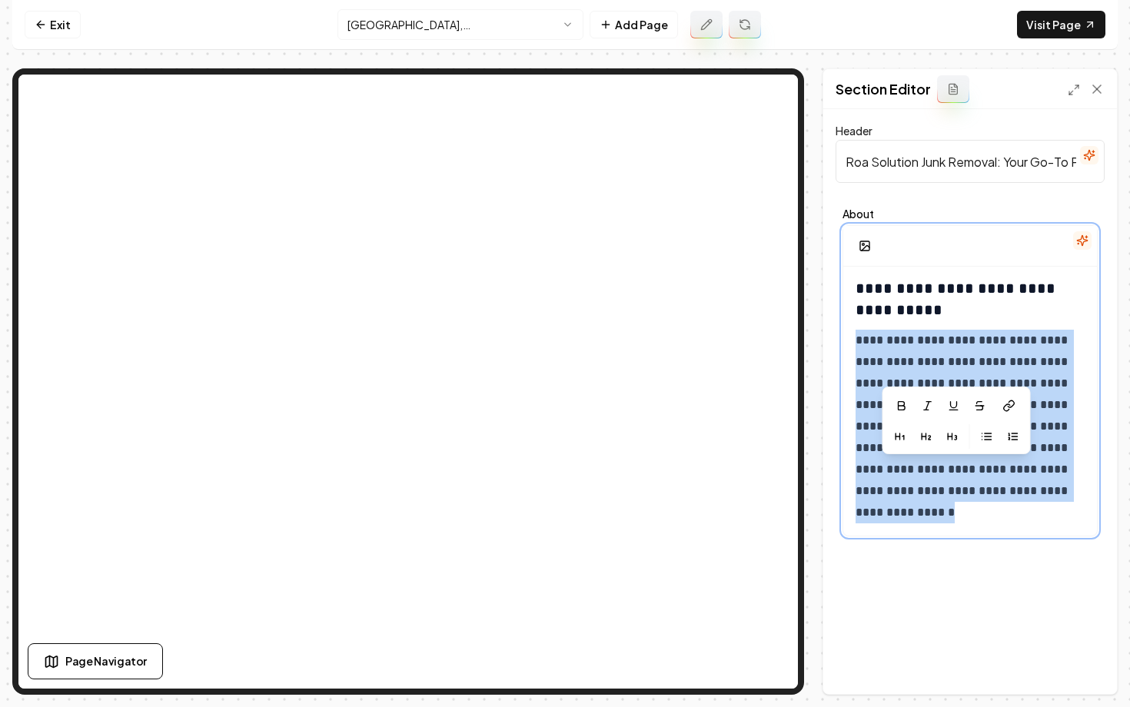
click at [927, 479] on p "**********" at bounding box center [969, 427] width 229 height 194
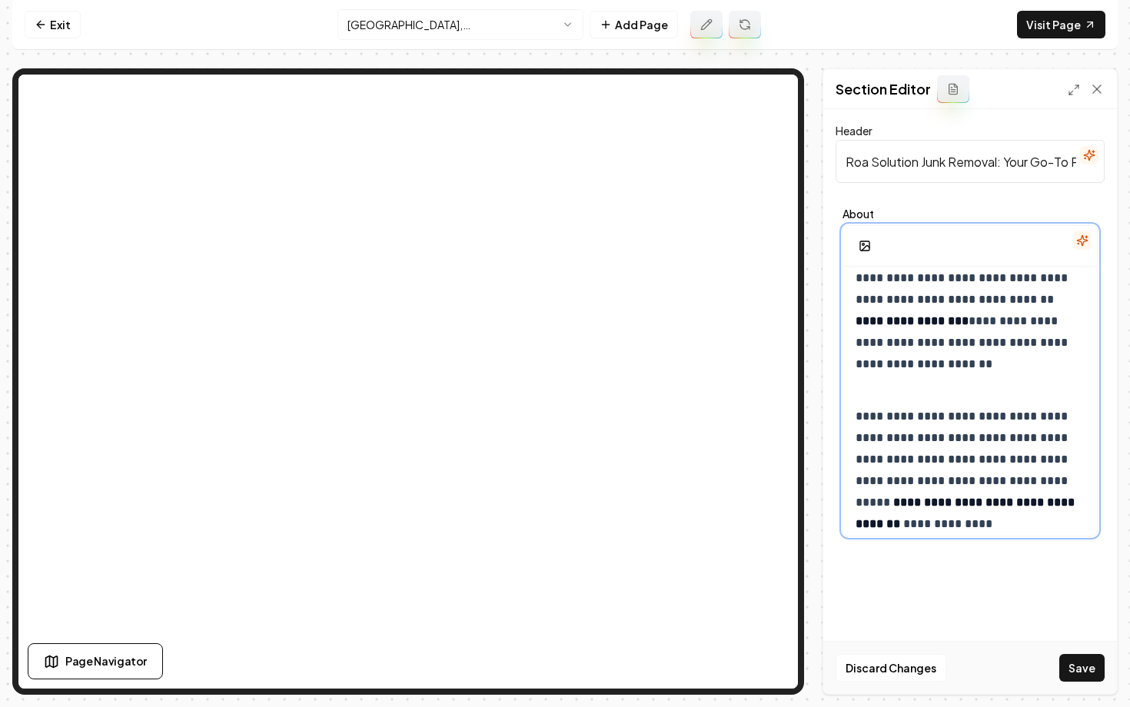
scroll to position [1996, 0]
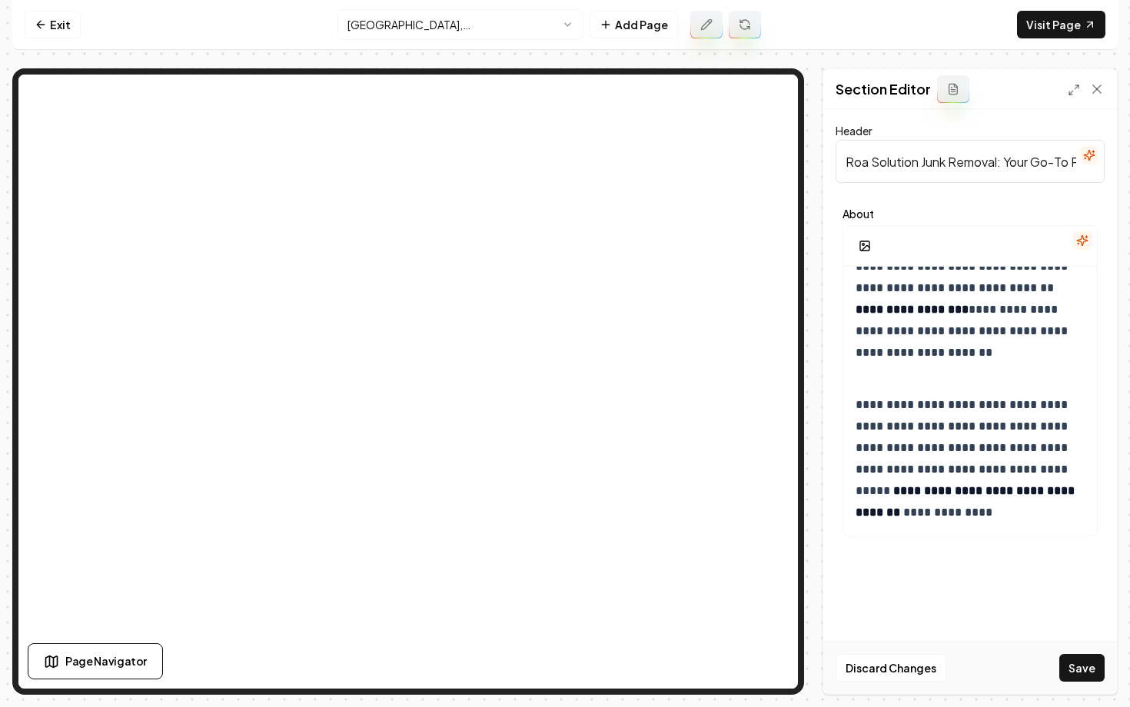
click at [1070, 666] on div "Discard Changes Save" at bounding box center [970, 667] width 294 height 53
click at [1068, 666] on button "Save" at bounding box center [1081, 668] width 45 height 28
click at [446, 29] on html "**********" at bounding box center [565, 353] width 1130 height 707
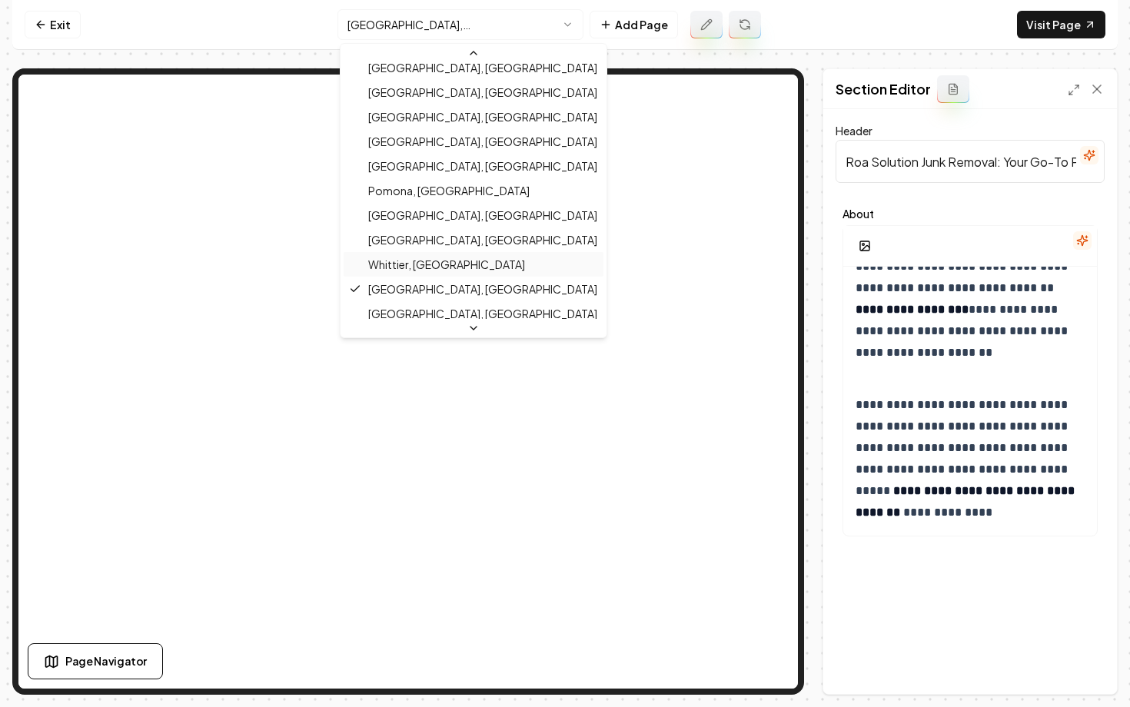
scroll to position [1379, 0]
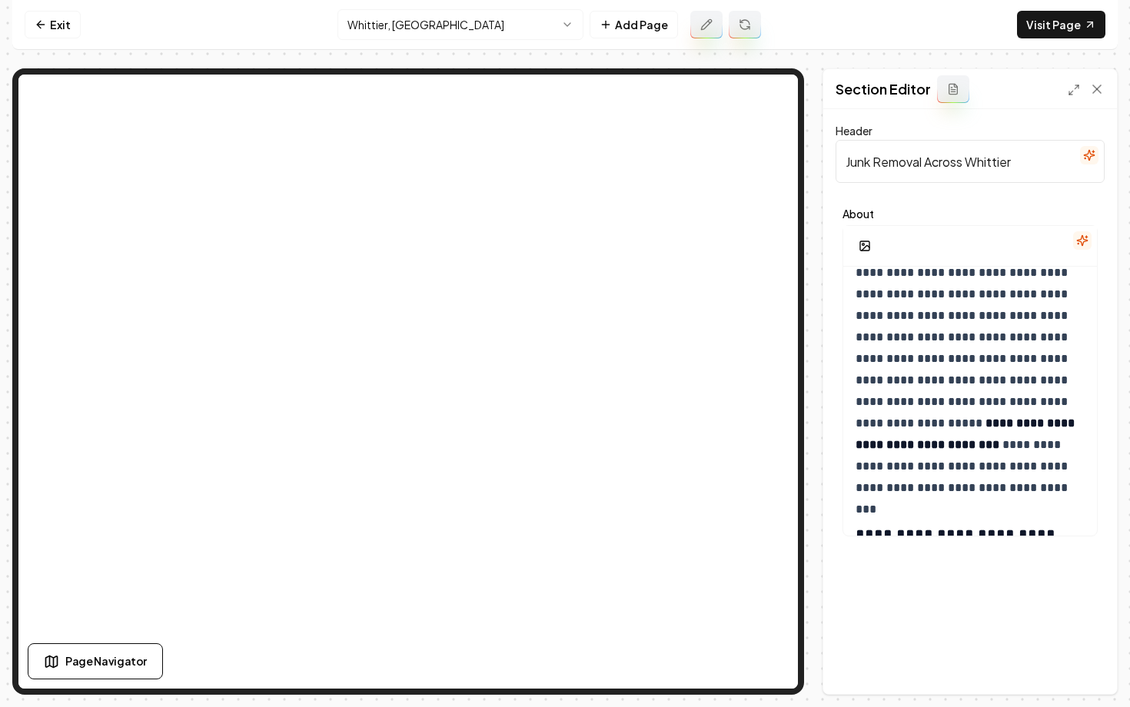
scroll to position [1317, 0]
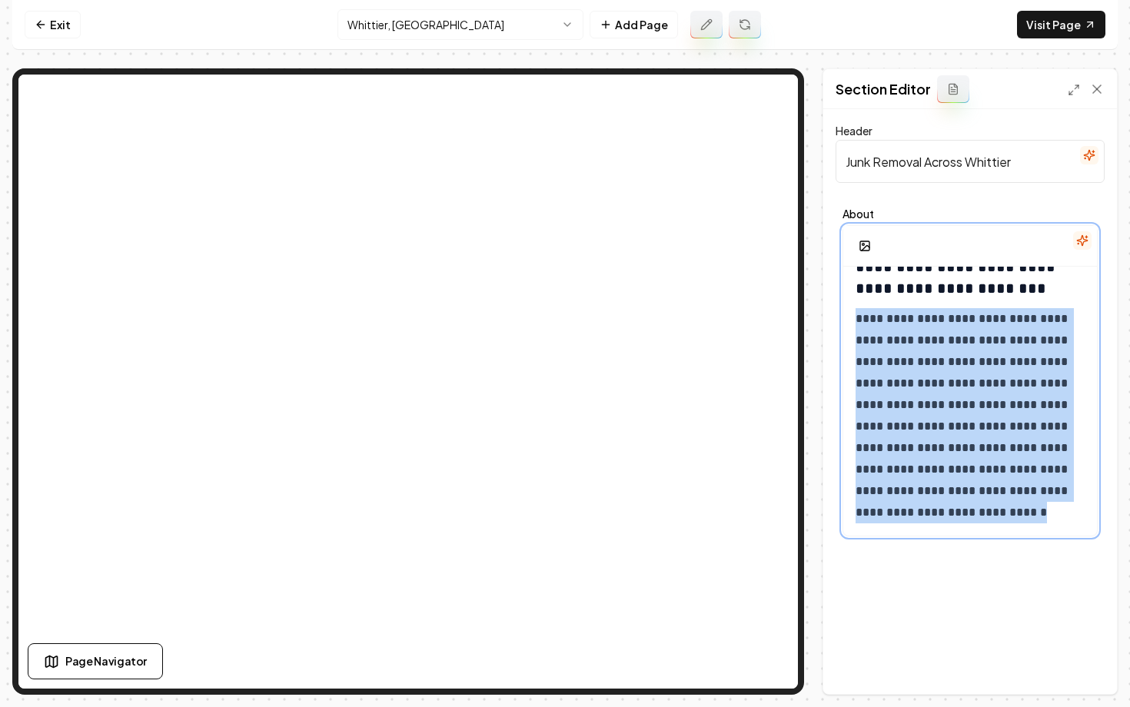
drag, startPoint x: 956, startPoint y: 519, endPoint x: 841, endPoint y: 320, distance: 229.3
click at [841, 320] on div "**********" at bounding box center [969, 372] width 269 height 342
copy p "**********"
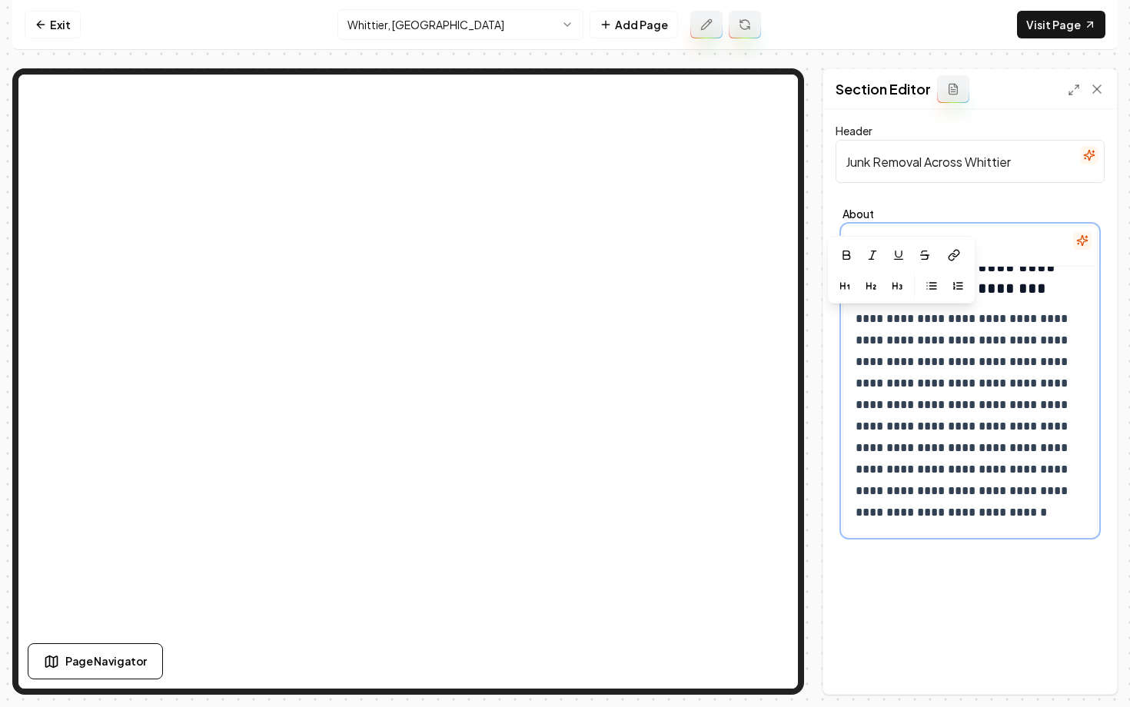
click at [888, 512] on p "**********" at bounding box center [969, 415] width 229 height 215
click at [916, 516] on p "**********" at bounding box center [969, 415] width 229 height 215
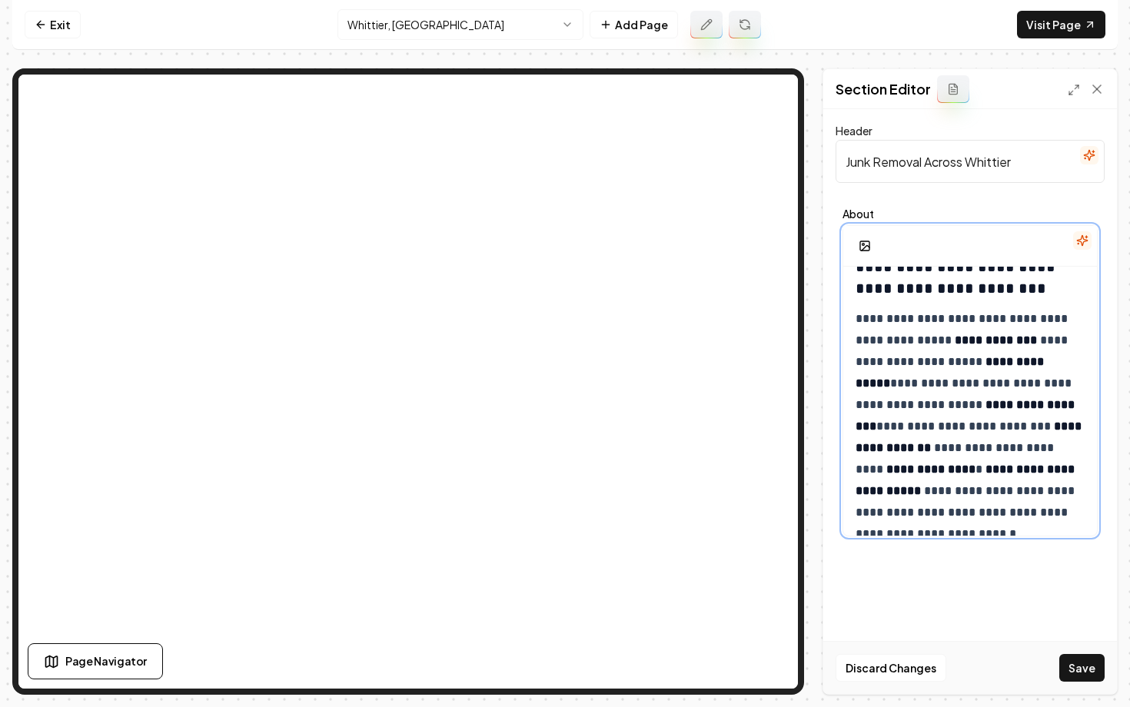
scroll to position [1862, 0]
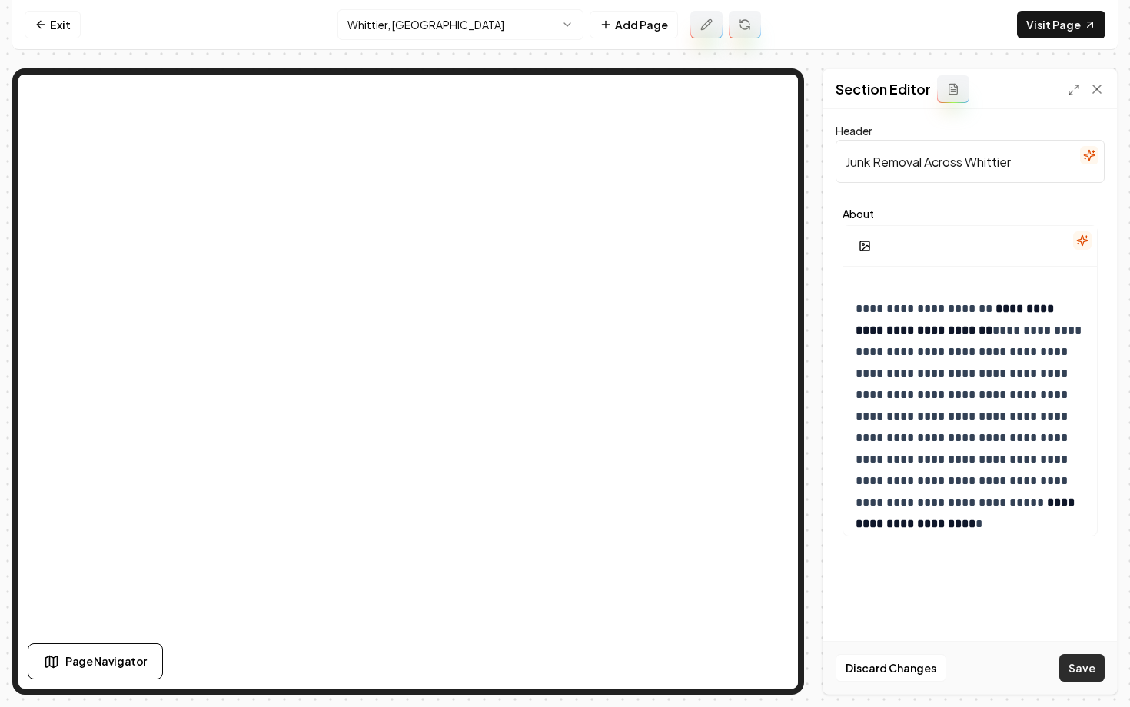
click at [1070, 666] on button "Save" at bounding box center [1081, 668] width 45 height 28
